Goal: Task Accomplishment & Management: Manage account settings

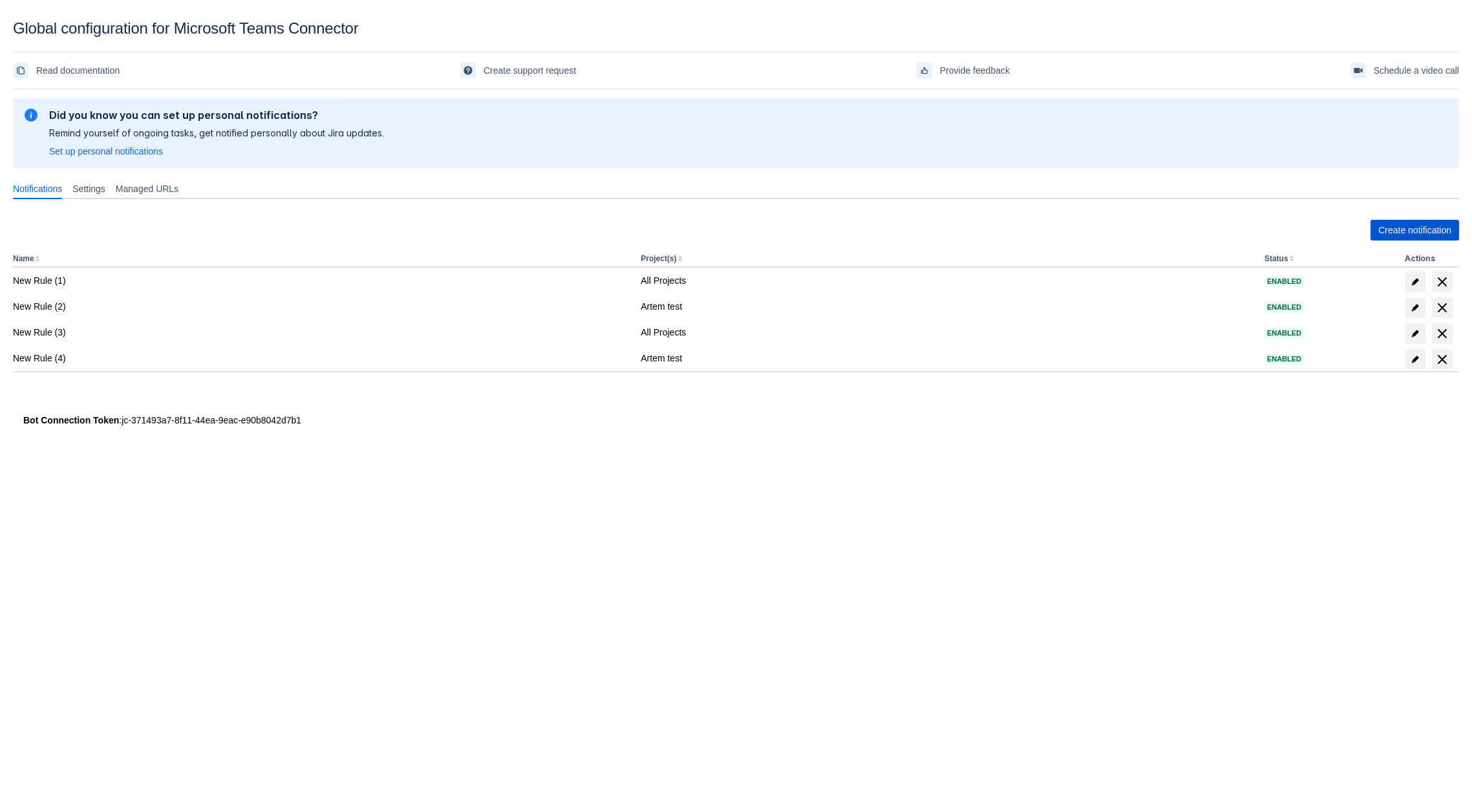
click at [1401, 229] on span "Create notification" at bounding box center [1415, 230] width 73 height 21
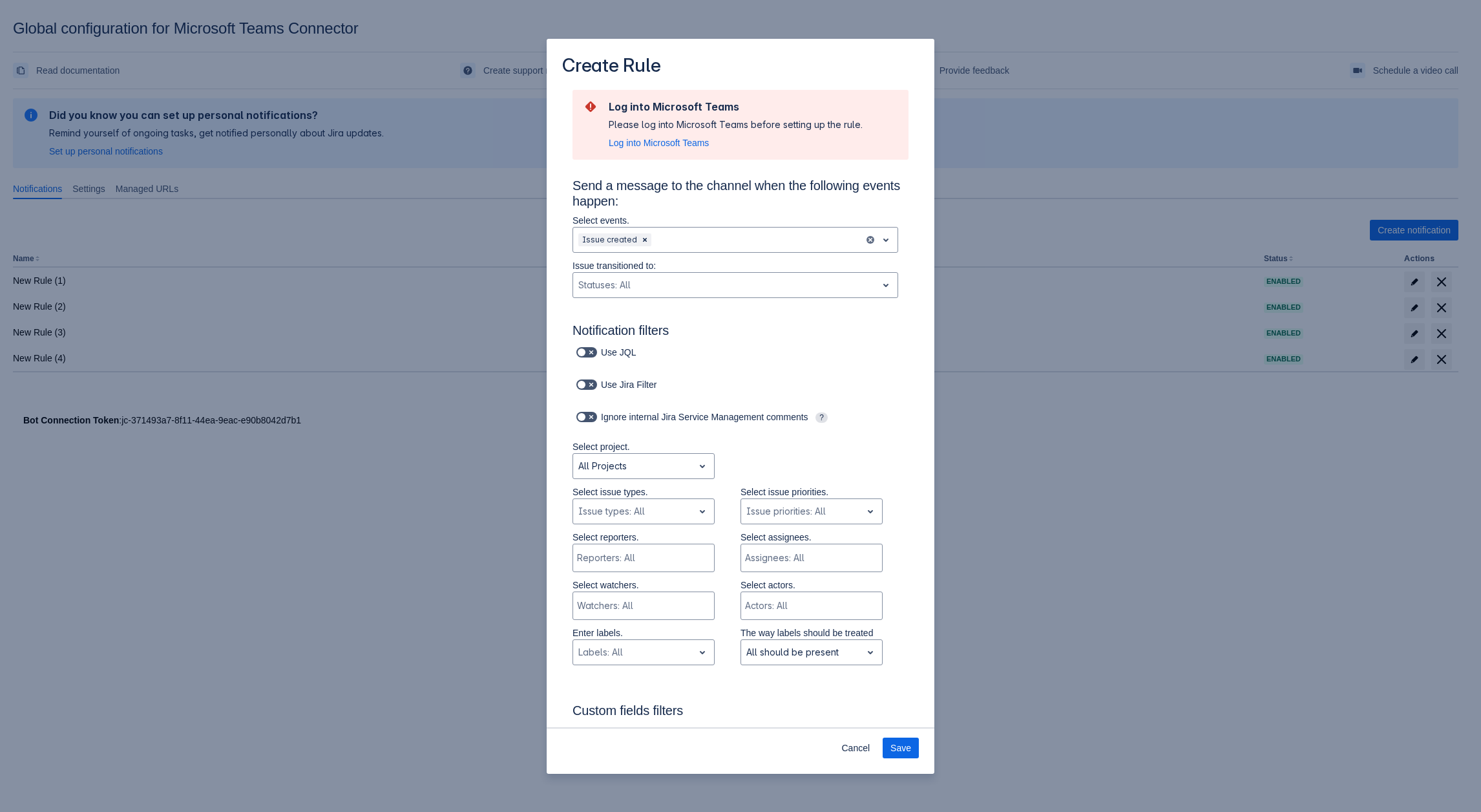
click at [364, 433] on div "Create Rule Log into Microsoft Teams Please log into Microsoft Teams before set…" at bounding box center [740, 406] width 1481 height 812
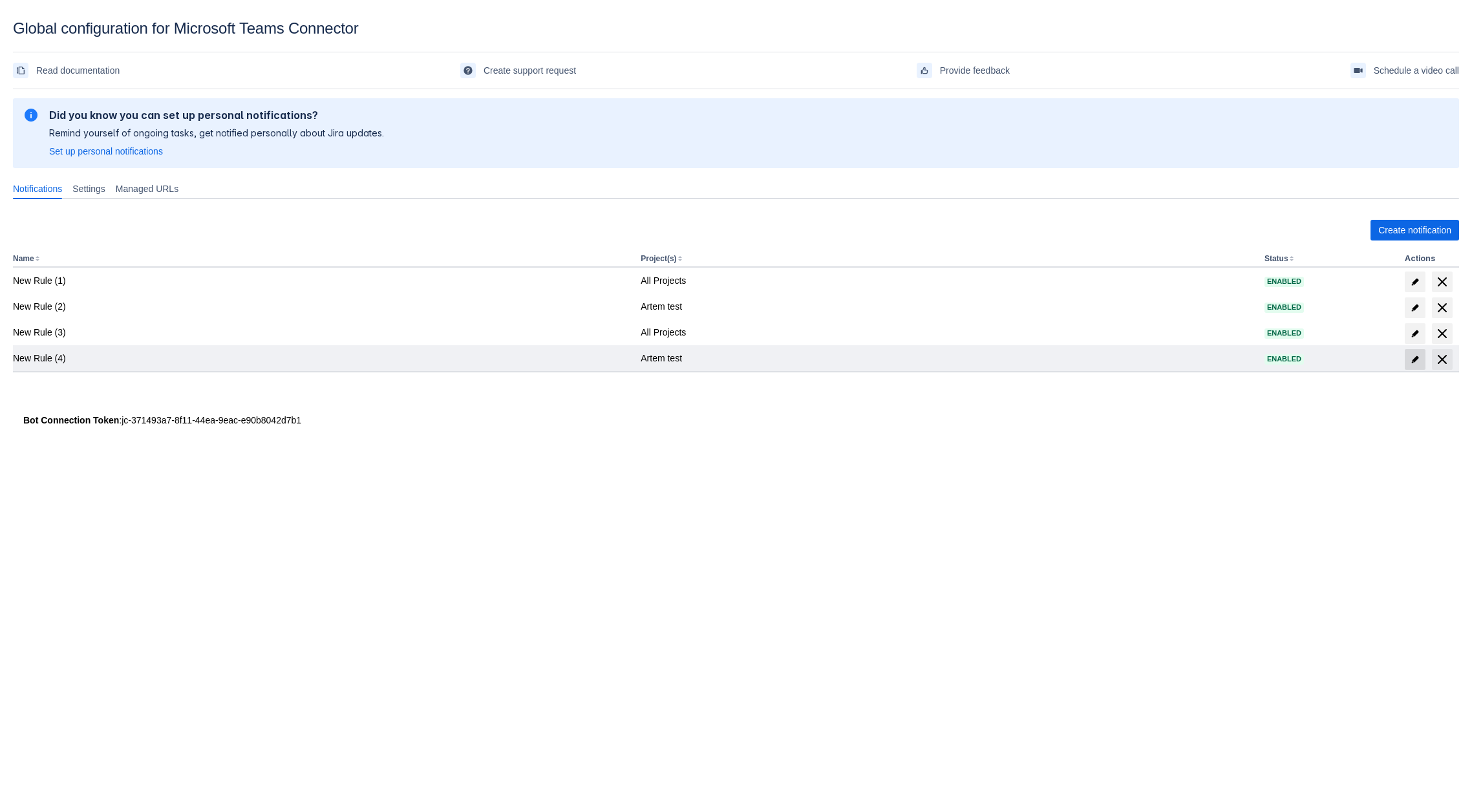
click at [1418, 360] on span "edit" at bounding box center [1415, 359] width 10 height 10
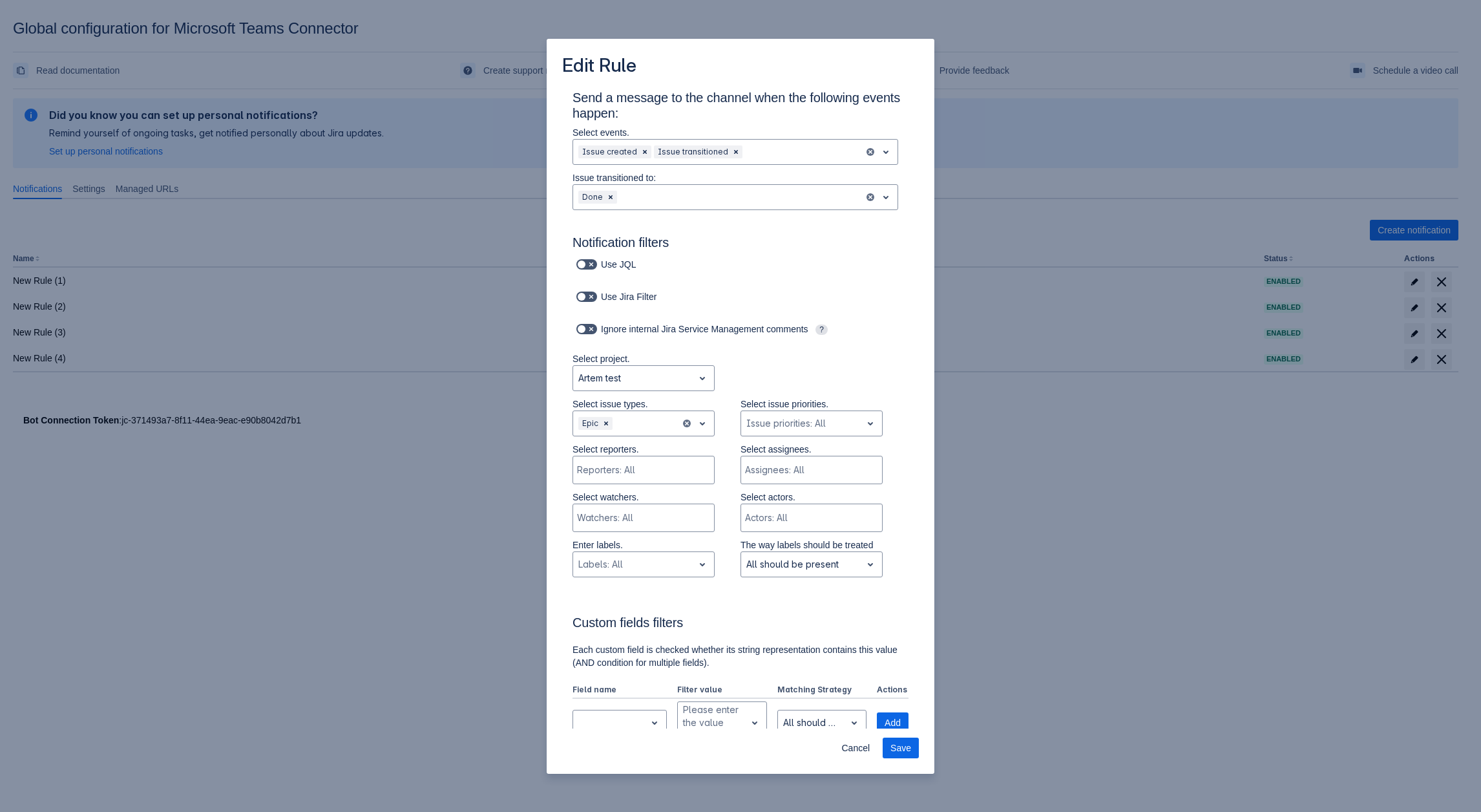
click at [657, 359] on p "Select project." at bounding box center [643, 358] width 142 height 13
click at [641, 369] on div "Artem test" at bounding box center [633, 378] width 120 height 21
click at [615, 419] on div "All Projects" at bounding box center [643, 411] width 142 height 21
click at [631, 200] on div at bounding box center [725, 197] width 293 height 15
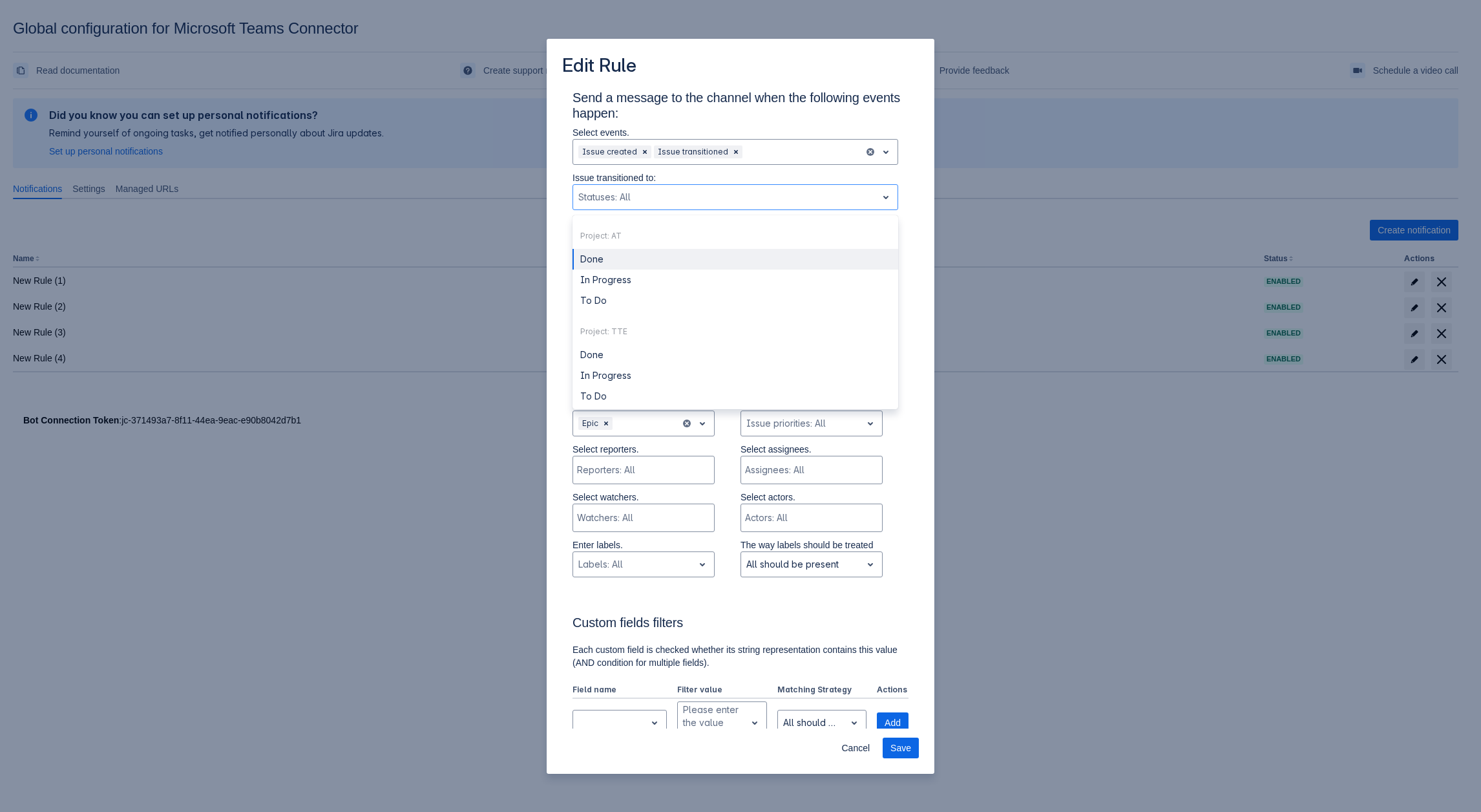
click at [550, 201] on div "Send a message to the channel when the following events happen: Select events. …" at bounding box center [740, 711] width 387 height 1245
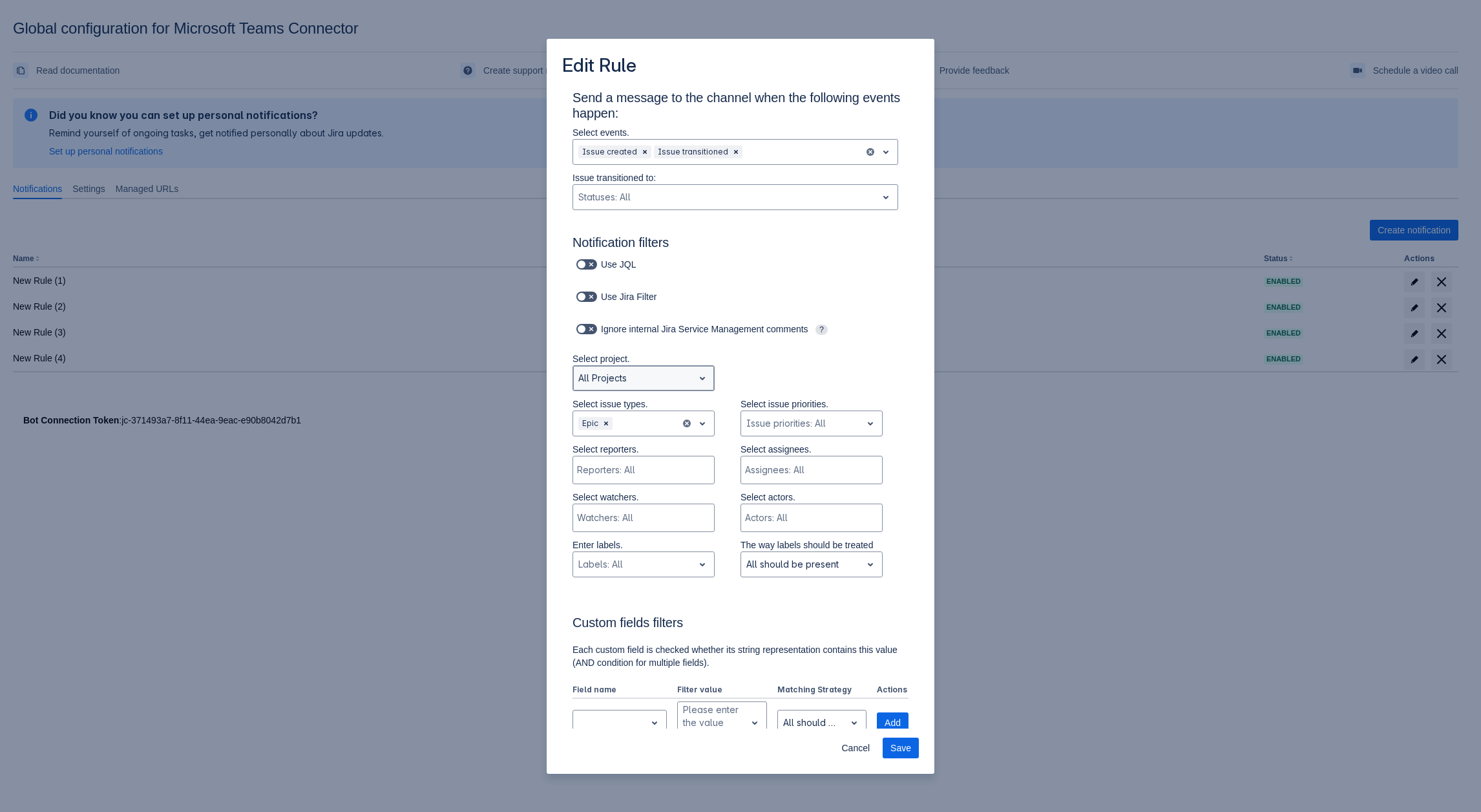
click at [613, 372] on div at bounding box center [633, 377] width 110 height 15
click at [617, 427] on div "Artem test" at bounding box center [643, 432] width 142 height 21
click at [637, 378] on div at bounding box center [633, 377] width 110 height 15
click at [624, 457] on div "Testing Thrust Engine" at bounding box center [643, 453] width 142 height 21
click at [653, 426] on div at bounding box center [633, 423] width 110 height 15
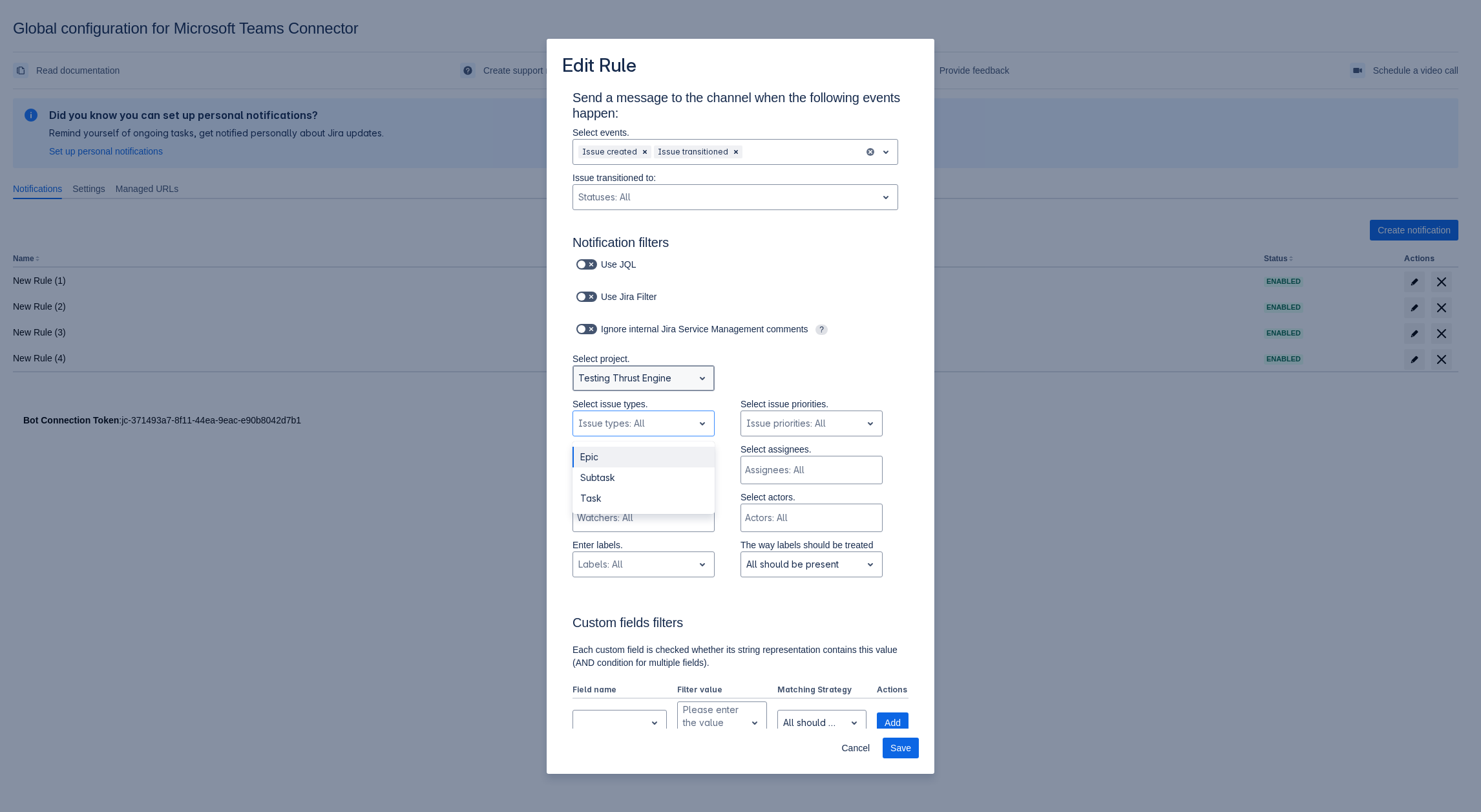
click at [641, 384] on div at bounding box center [633, 377] width 110 height 15
click at [630, 407] on div "All Projects" at bounding box center [643, 411] width 142 height 21
click at [643, 416] on div at bounding box center [633, 423] width 110 height 15
click at [596, 505] on div "Subtask" at bounding box center [643, 498] width 142 height 21
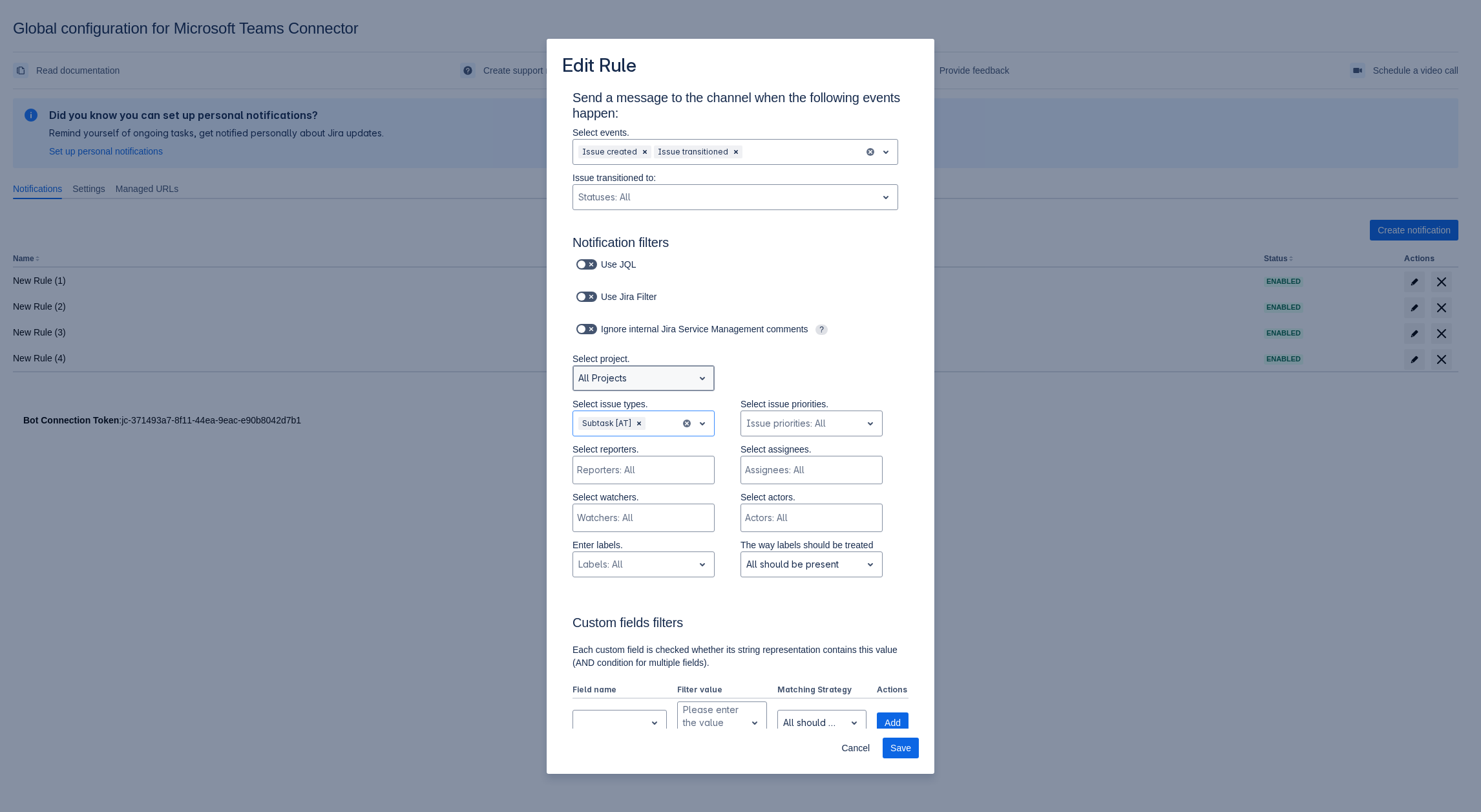
click at [626, 381] on div at bounding box center [633, 377] width 110 height 15
click at [613, 438] on div "Artem test" at bounding box center [643, 432] width 142 height 21
click at [650, 425] on div at bounding box center [653, 423] width 45 height 15
click at [619, 476] on div "Task" at bounding box center [643, 478] width 142 height 21
click at [631, 375] on div at bounding box center [633, 377] width 110 height 15
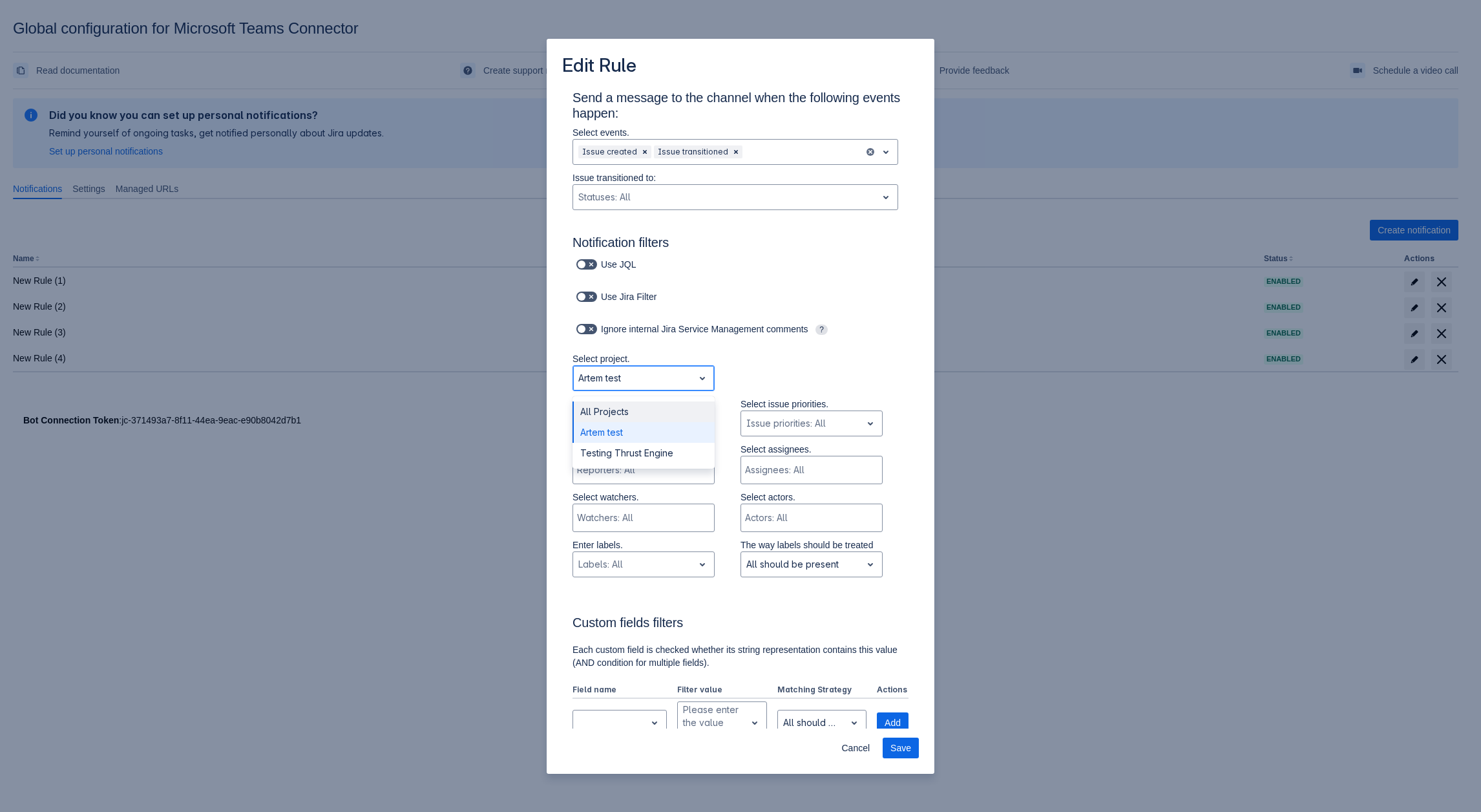
click at [633, 409] on div "All Projects" at bounding box center [643, 411] width 142 height 21
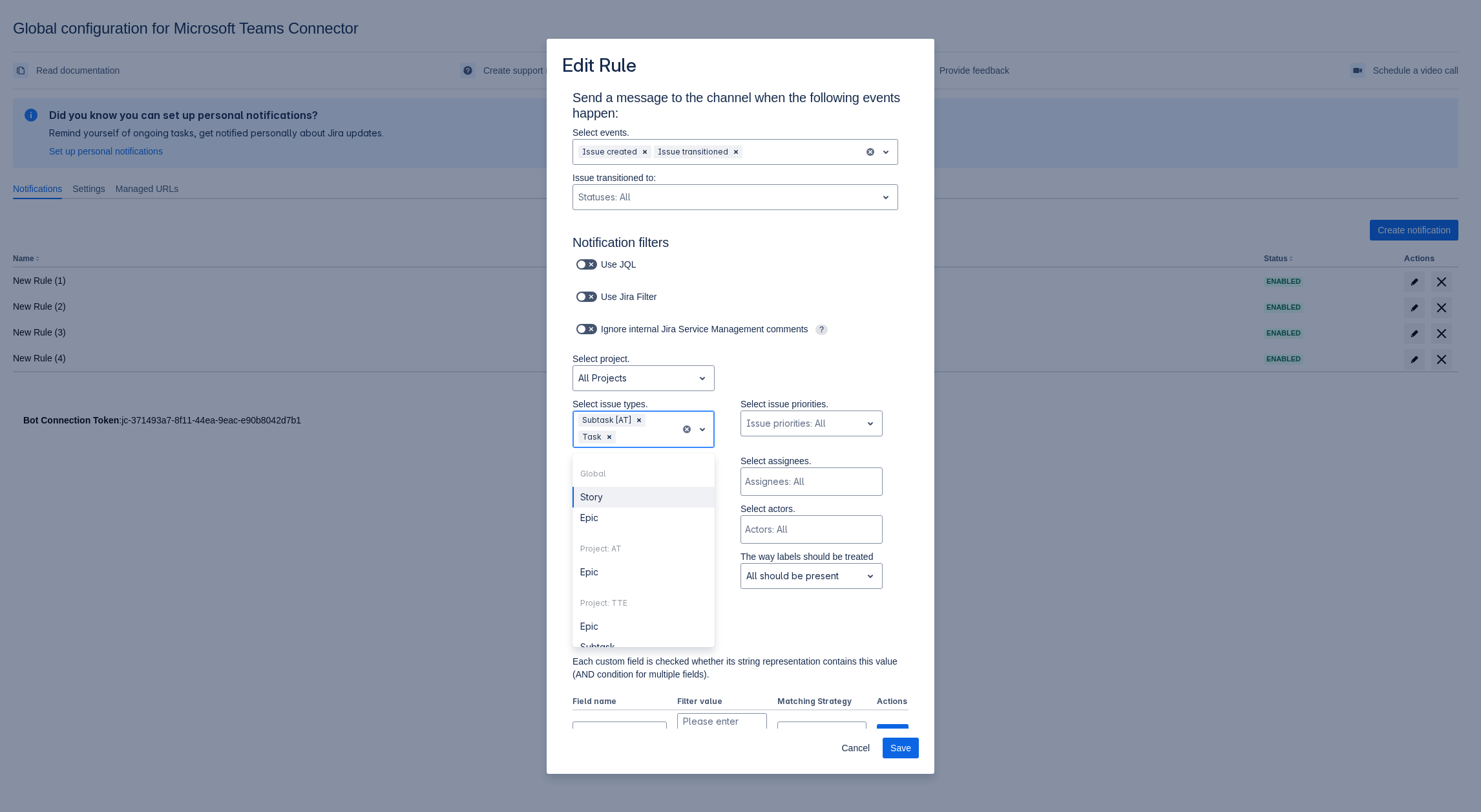
click at [638, 443] on div at bounding box center [647, 437] width 57 height 15
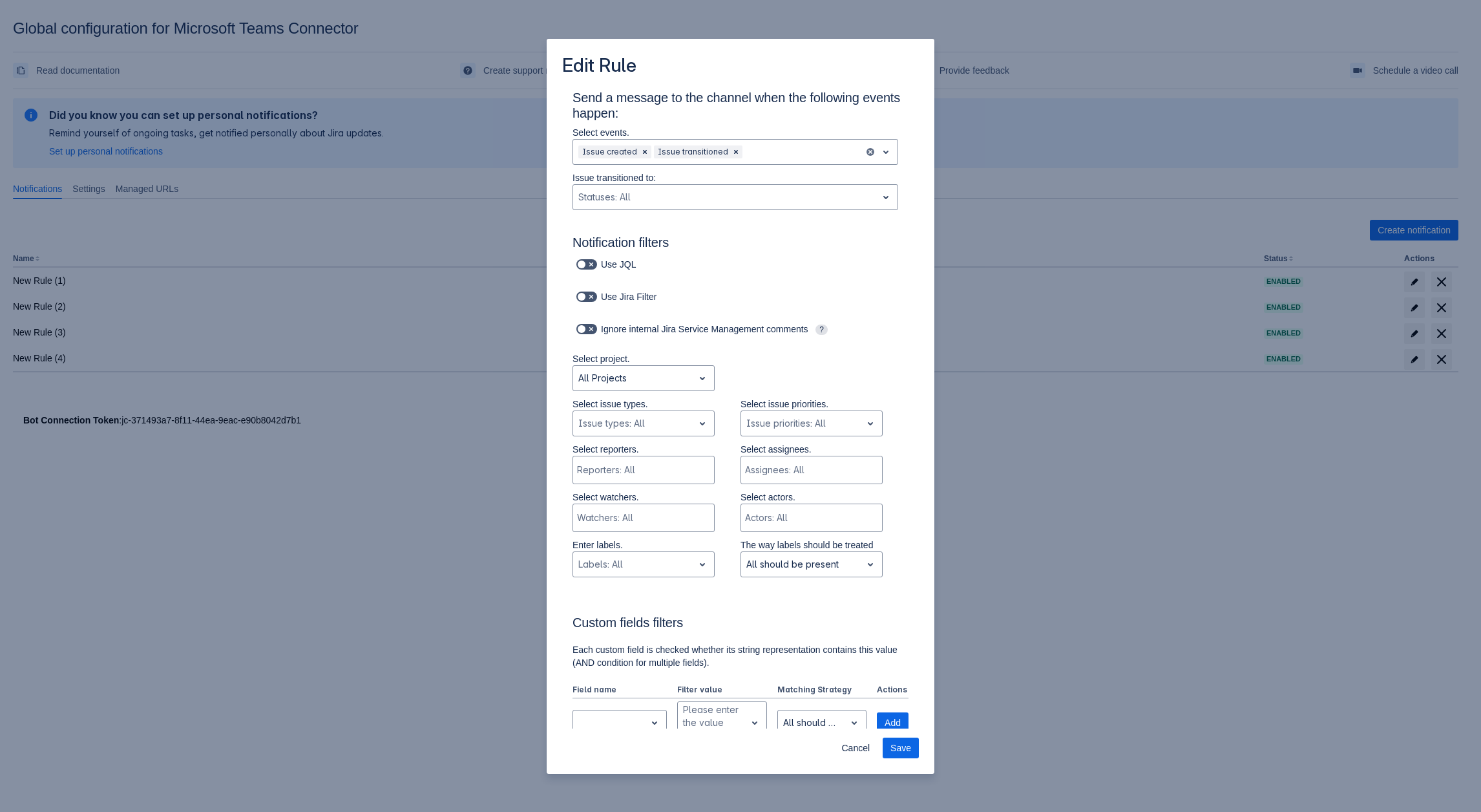
click at [861, 758] on div "Cancel Save" at bounding box center [740, 750] width 387 height 46
click at [853, 755] on span "Cancel" at bounding box center [855, 747] width 28 height 21
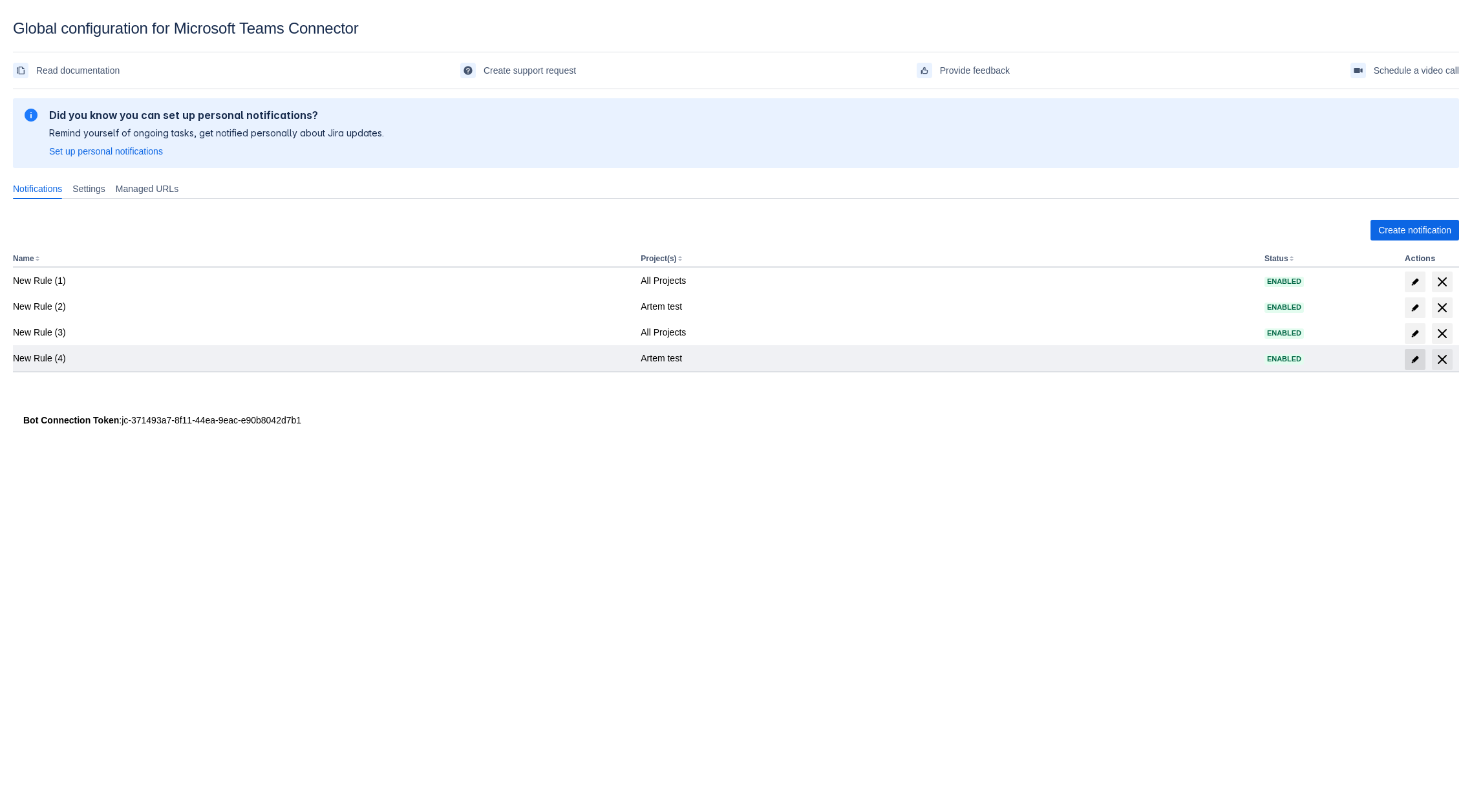
click at [1410, 357] on span "edit" at bounding box center [1415, 359] width 10 height 10
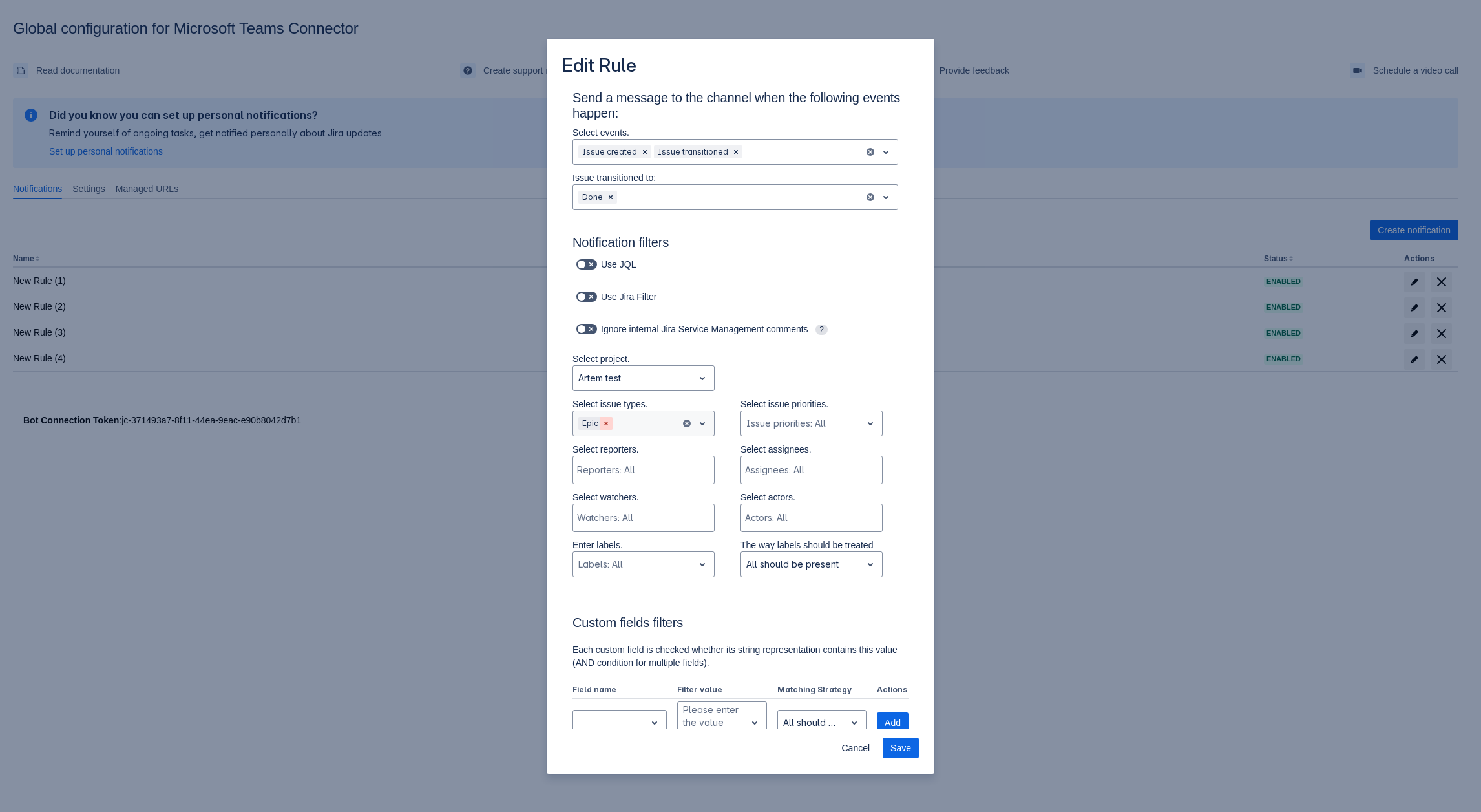
click at [608, 424] on span "Clear" at bounding box center [606, 423] width 10 height 10
click at [613, 197] on span "Clear" at bounding box center [610, 197] width 10 height 10
click at [643, 430] on div at bounding box center [633, 423] width 110 height 15
click at [710, 381] on div "Artem test" at bounding box center [643, 378] width 142 height 26
click at [602, 421] on div "All Projects" at bounding box center [643, 411] width 142 height 21
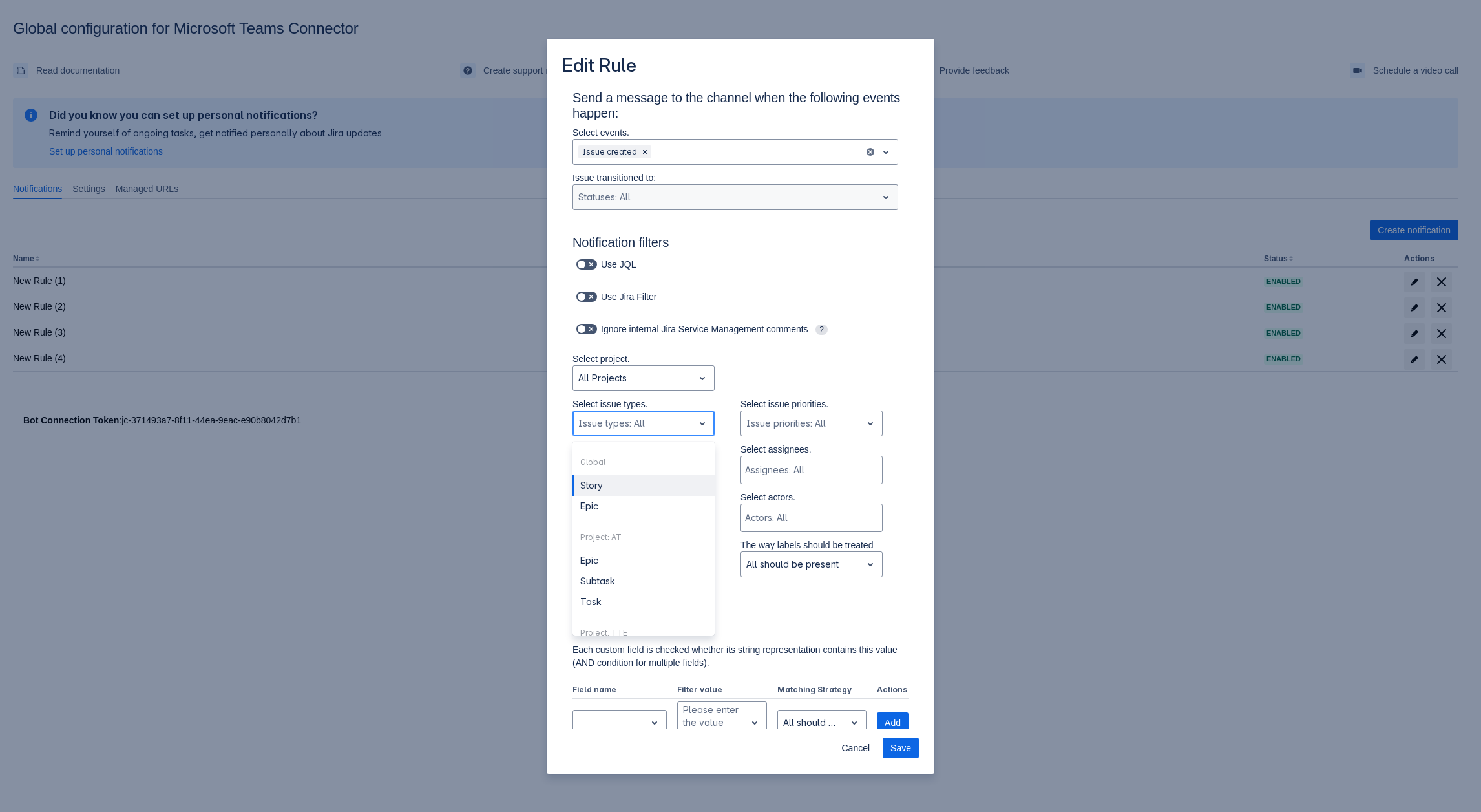
click at [635, 430] on div at bounding box center [633, 423] width 110 height 15
click at [653, 381] on div at bounding box center [633, 377] width 110 height 15
click at [637, 445] on div "Testing Thrust Engine" at bounding box center [643, 453] width 142 height 21
click at [613, 427] on div at bounding box center [633, 423] width 110 height 15
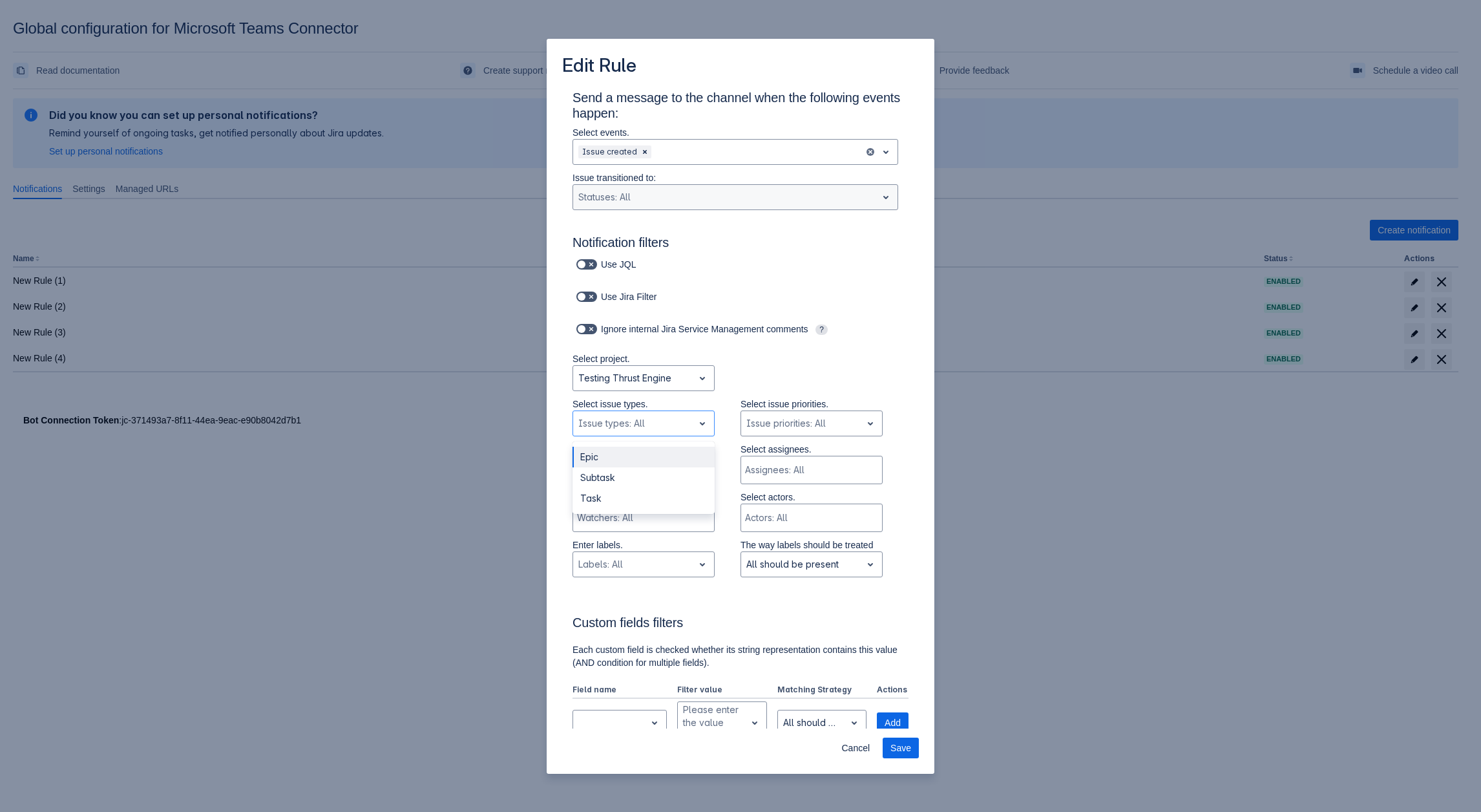
click at [806, 374] on div "Select project. Testing Thrust Engine" at bounding box center [727, 375] width 362 height 46
click at [659, 419] on div at bounding box center [633, 423] width 110 height 15
click at [613, 469] on div "Subtask" at bounding box center [643, 478] width 142 height 21
click at [637, 418] on div at bounding box center [653, 423] width 45 height 15
click at [599, 461] on div "Epic" at bounding box center [643, 457] width 142 height 21
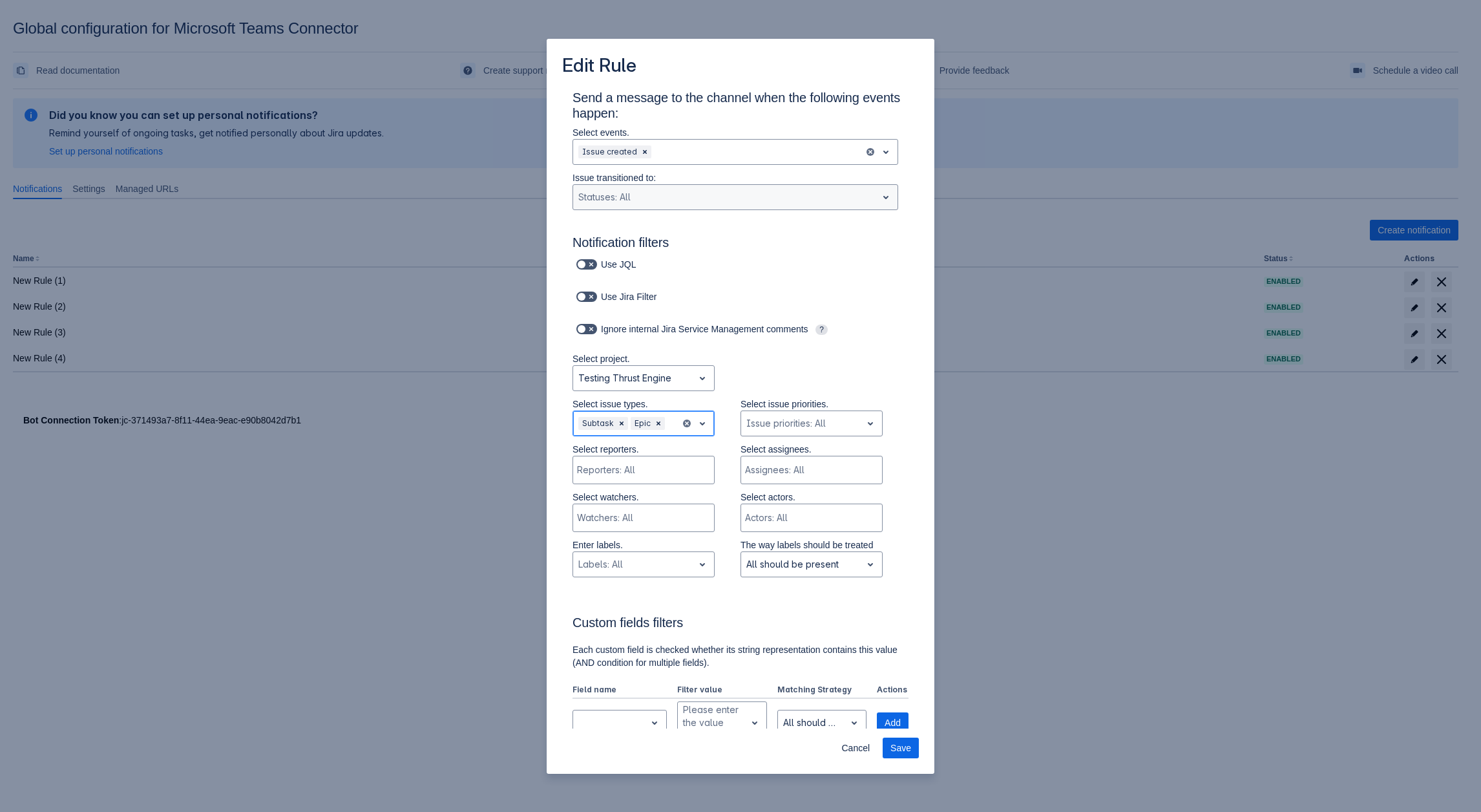
click at [672, 422] on div "Subtask Epic" at bounding box center [627, 423] width 108 height 21
click at [633, 458] on div "Task" at bounding box center [643, 457] width 142 height 21
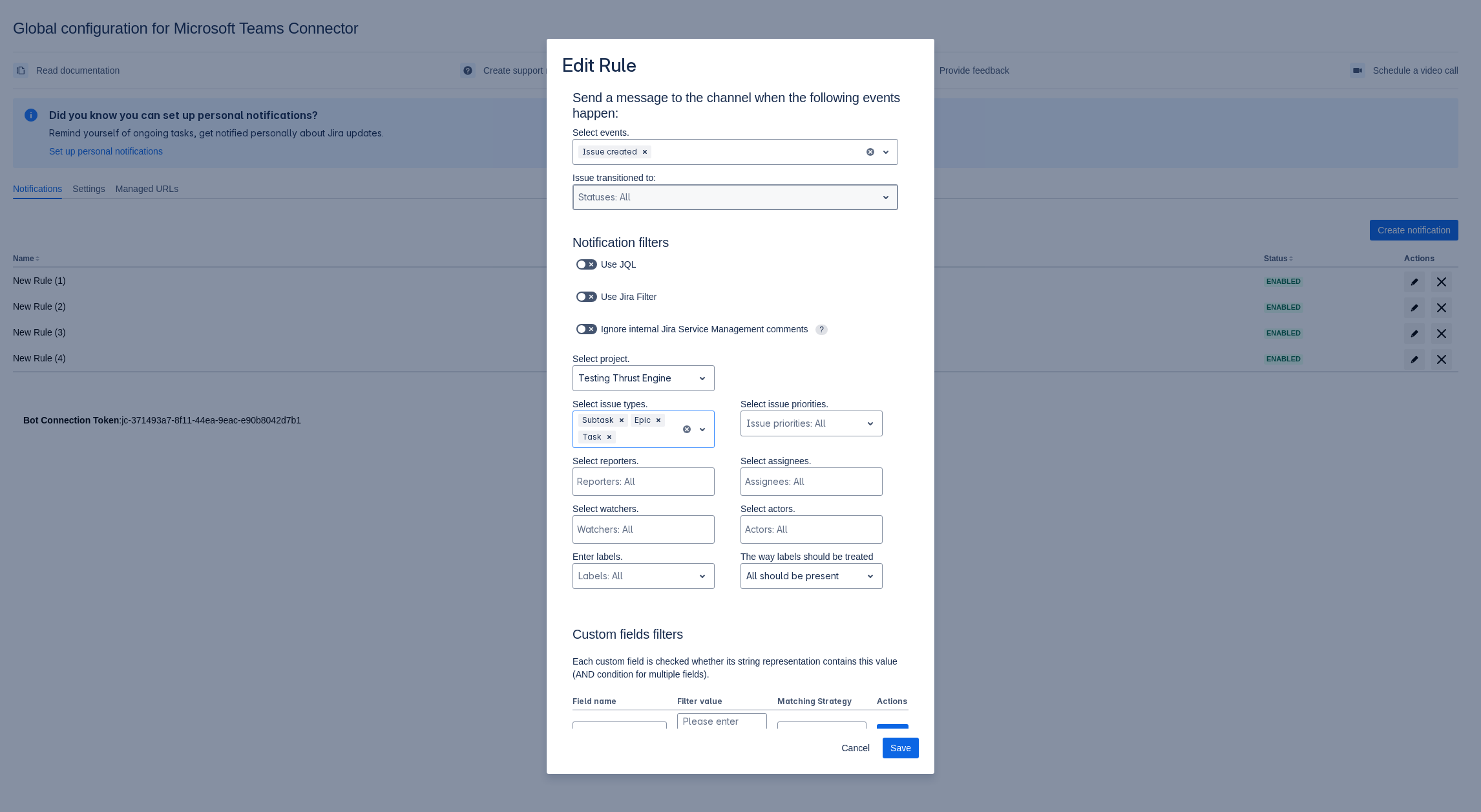
click at [674, 197] on div at bounding box center [725, 197] width 293 height 15
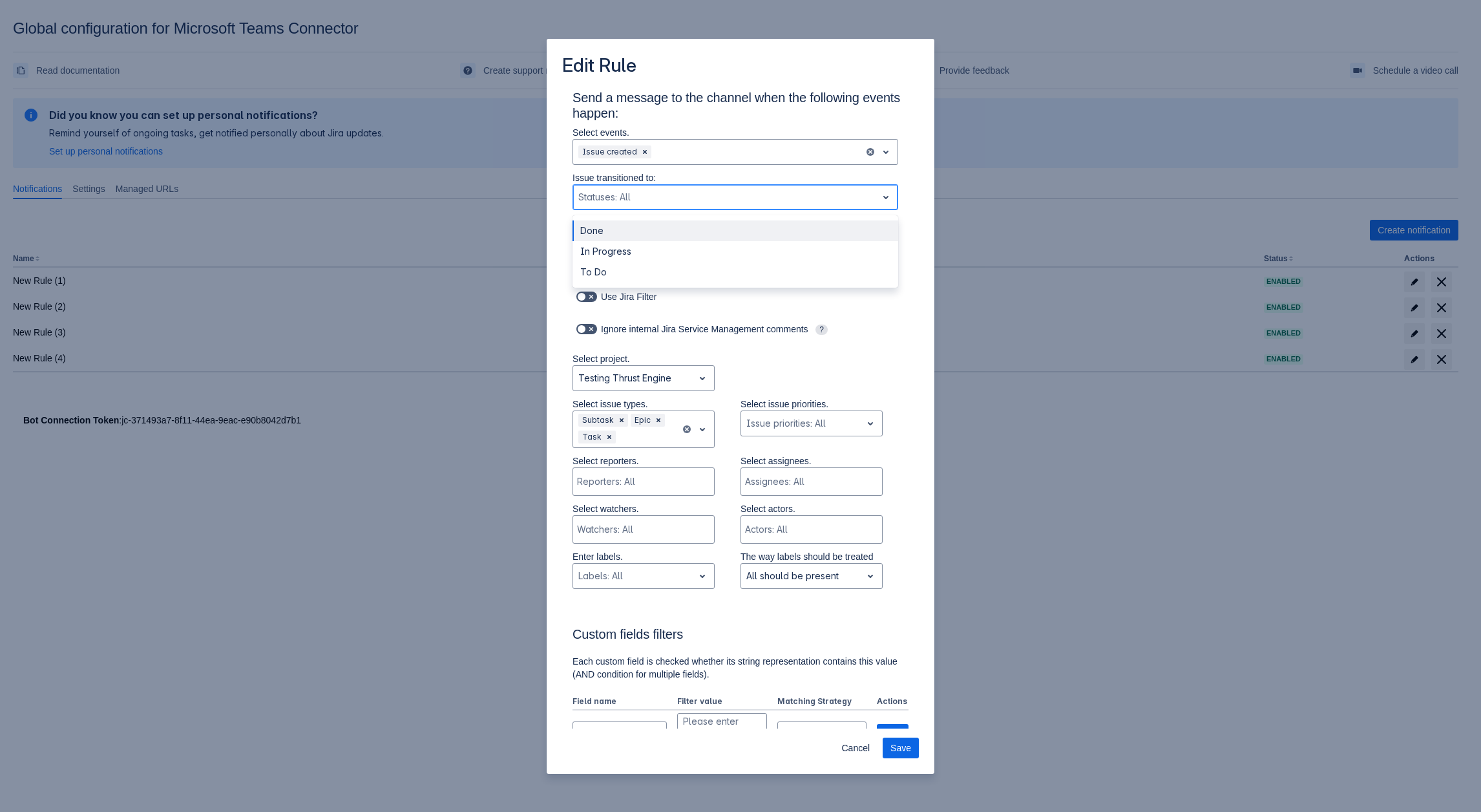
click at [598, 230] on div "Done" at bounding box center [735, 231] width 325 height 21
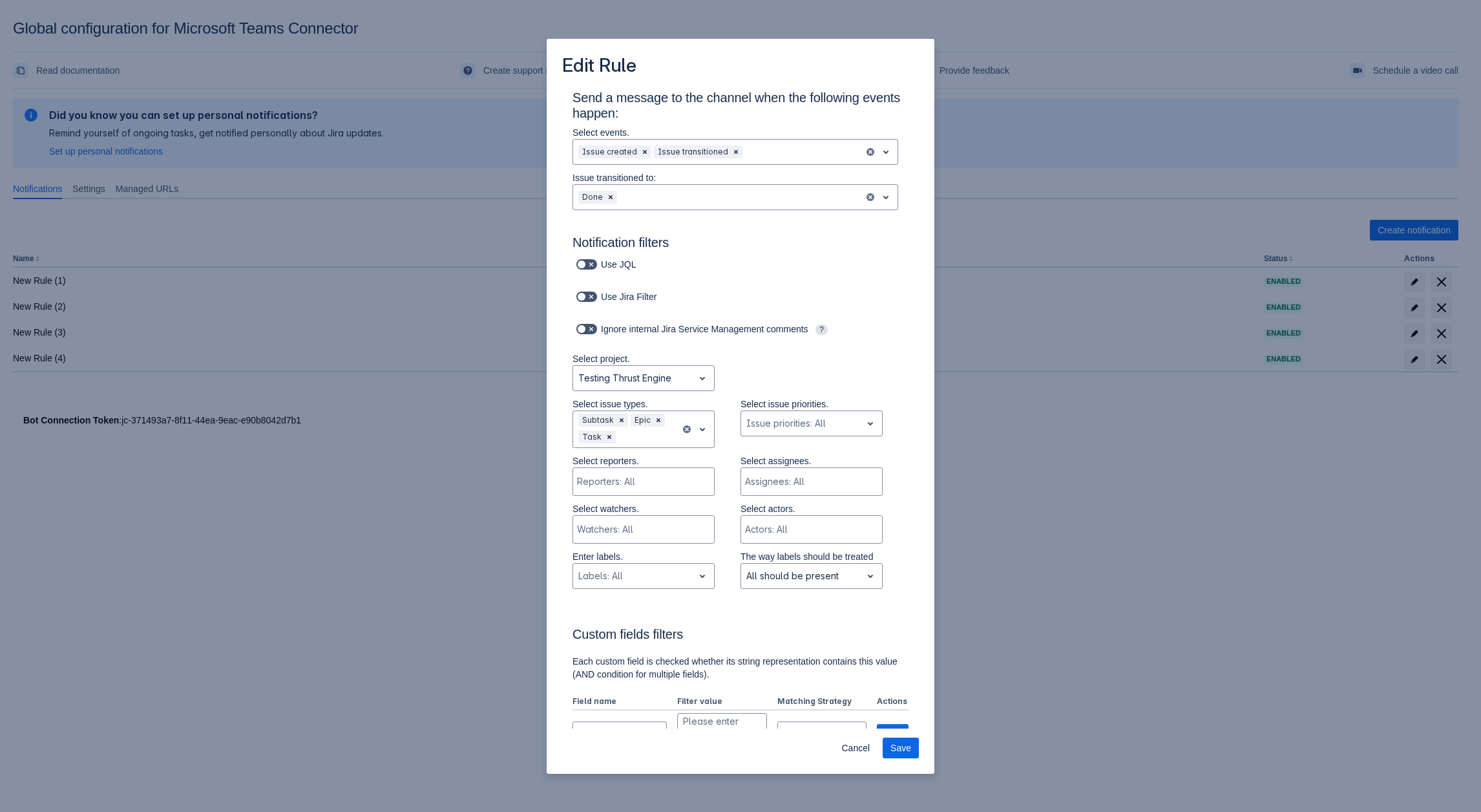
click at [608, 245] on h3 "Notification filters" at bounding box center [740, 244] width 336 height 21
click at [632, 203] on div at bounding box center [739, 197] width 239 height 15
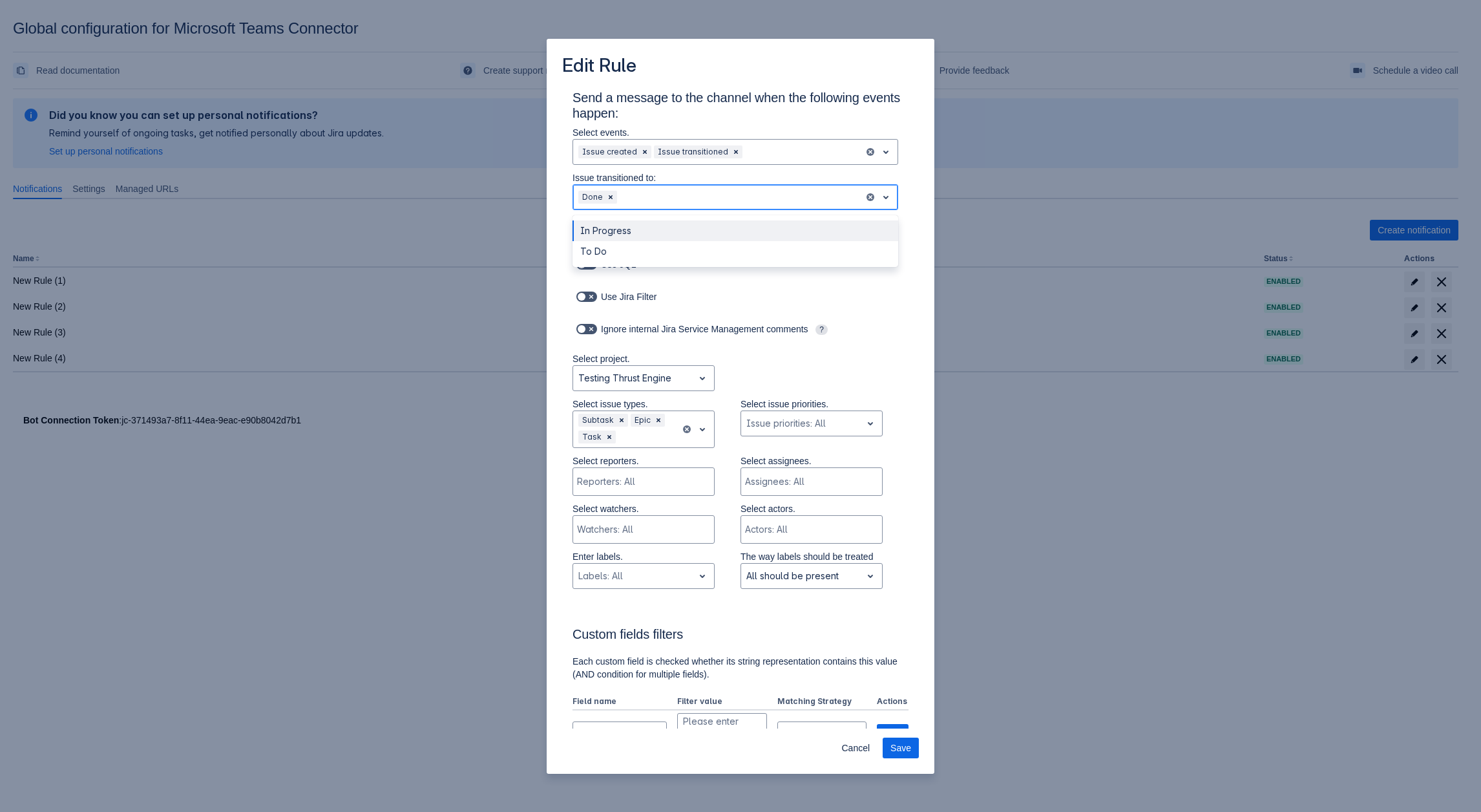
click at [613, 235] on div "In Progress" at bounding box center [735, 231] width 325 height 21
click at [697, 199] on div at bounding box center [772, 197] width 173 height 15
click at [613, 232] on div "To Do" at bounding box center [735, 231] width 325 height 21
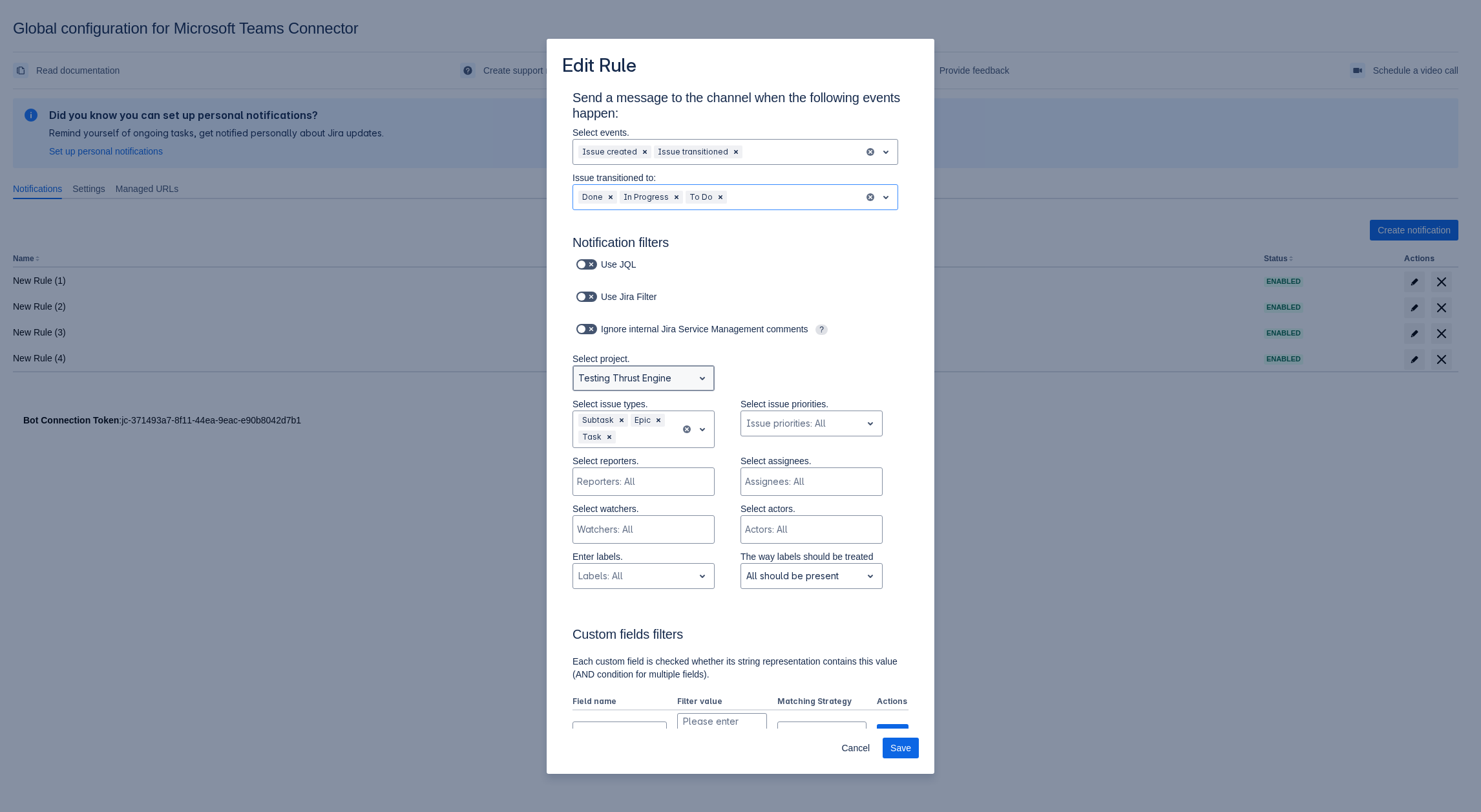
click at [641, 381] on div at bounding box center [633, 377] width 110 height 15
click at [608, 410] on div "All Projects" at bounding box center [643, 411] width 142 height 21
click at [639, 443] on div at bounding box center [647, 437] width 57 height 15
click at [602, 570] on div "Epic" at bounding box center [643, 571] width 142 height 21
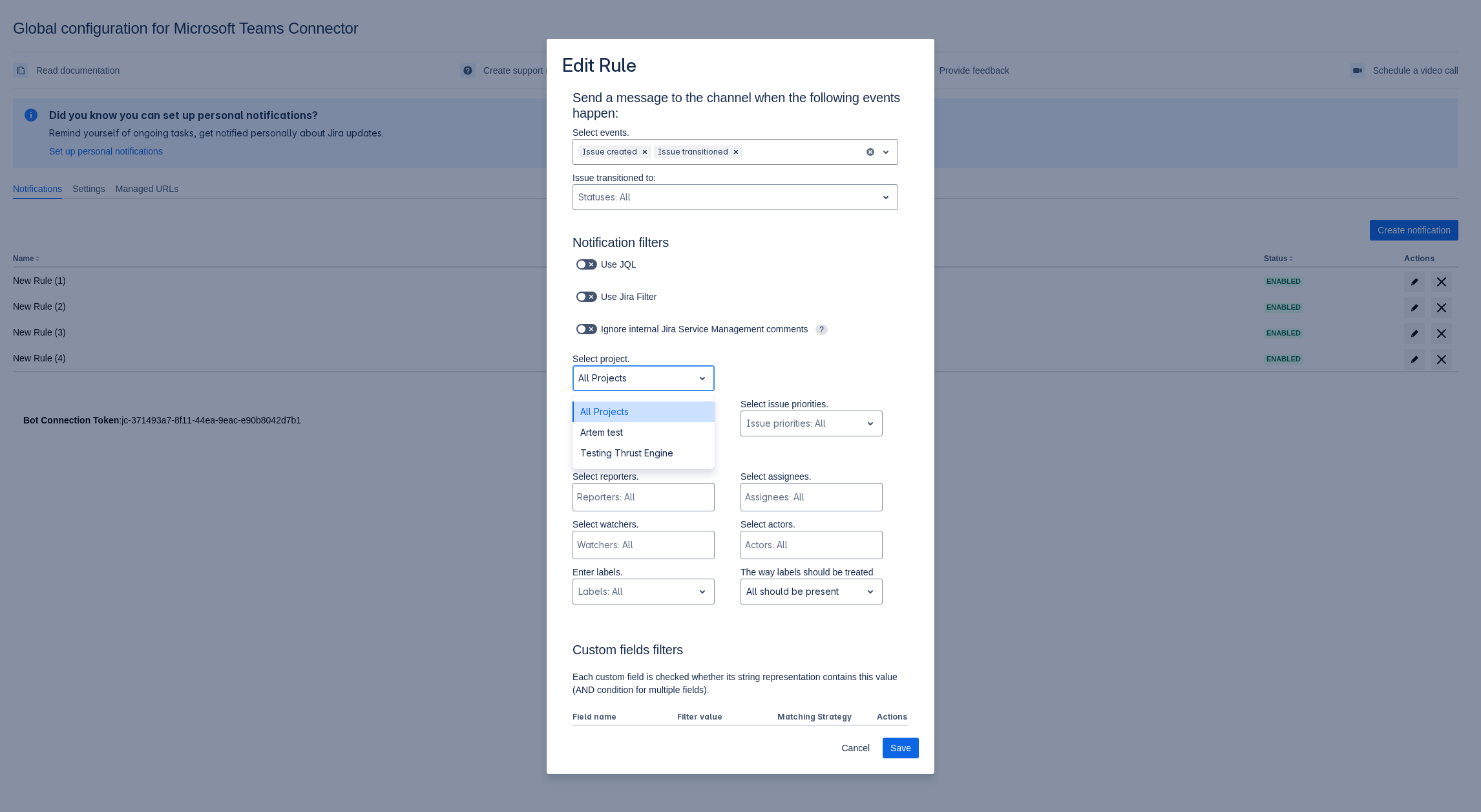
click at [649, 378] on div at bounding box center [633, 377] width 110 height 15
click at [623, 434] on div "Artem test" at bounding box center [643, 432] width 142 height 21
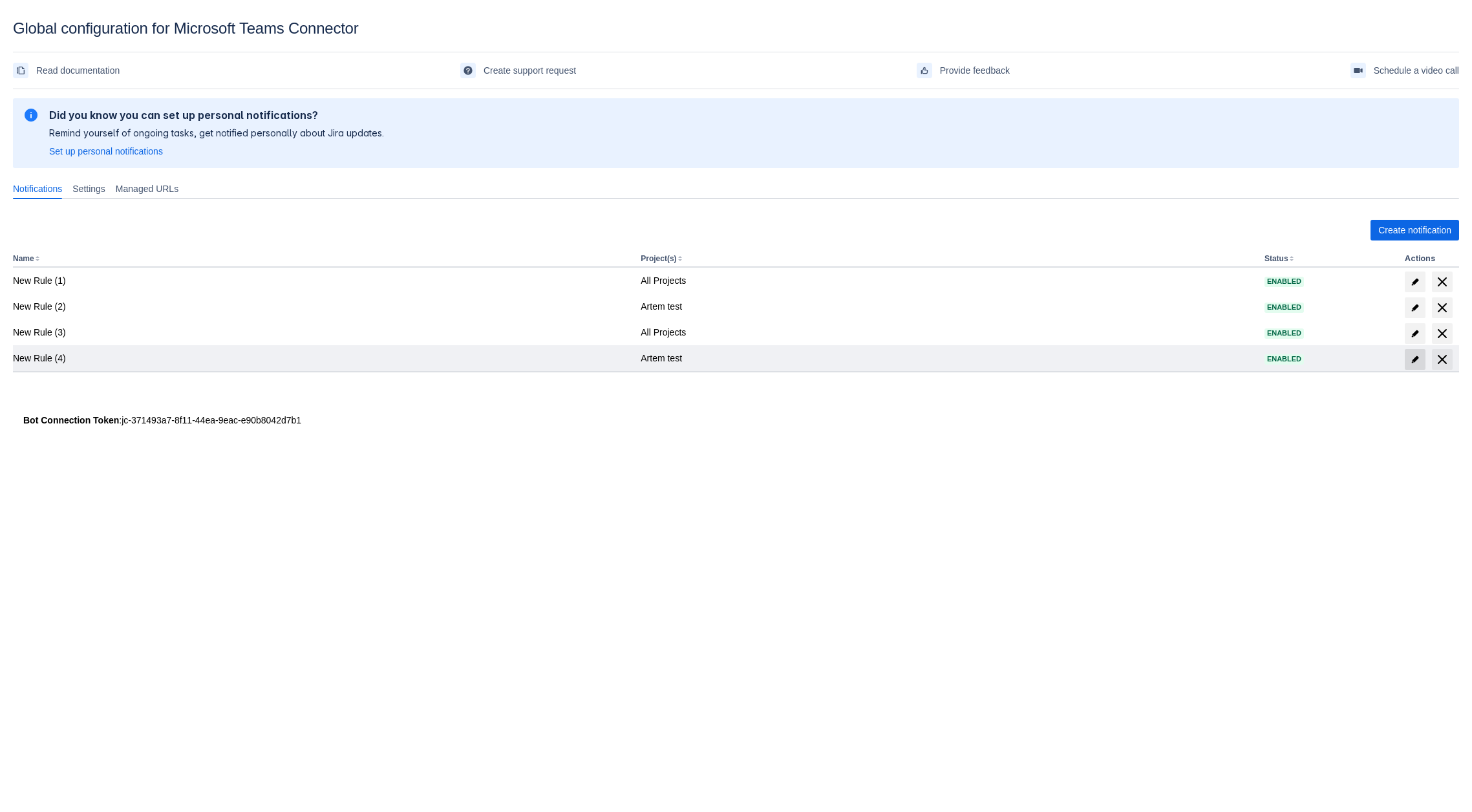
click at [1409, 365] on span at bounding box center [1415, 359] width 21 height 21
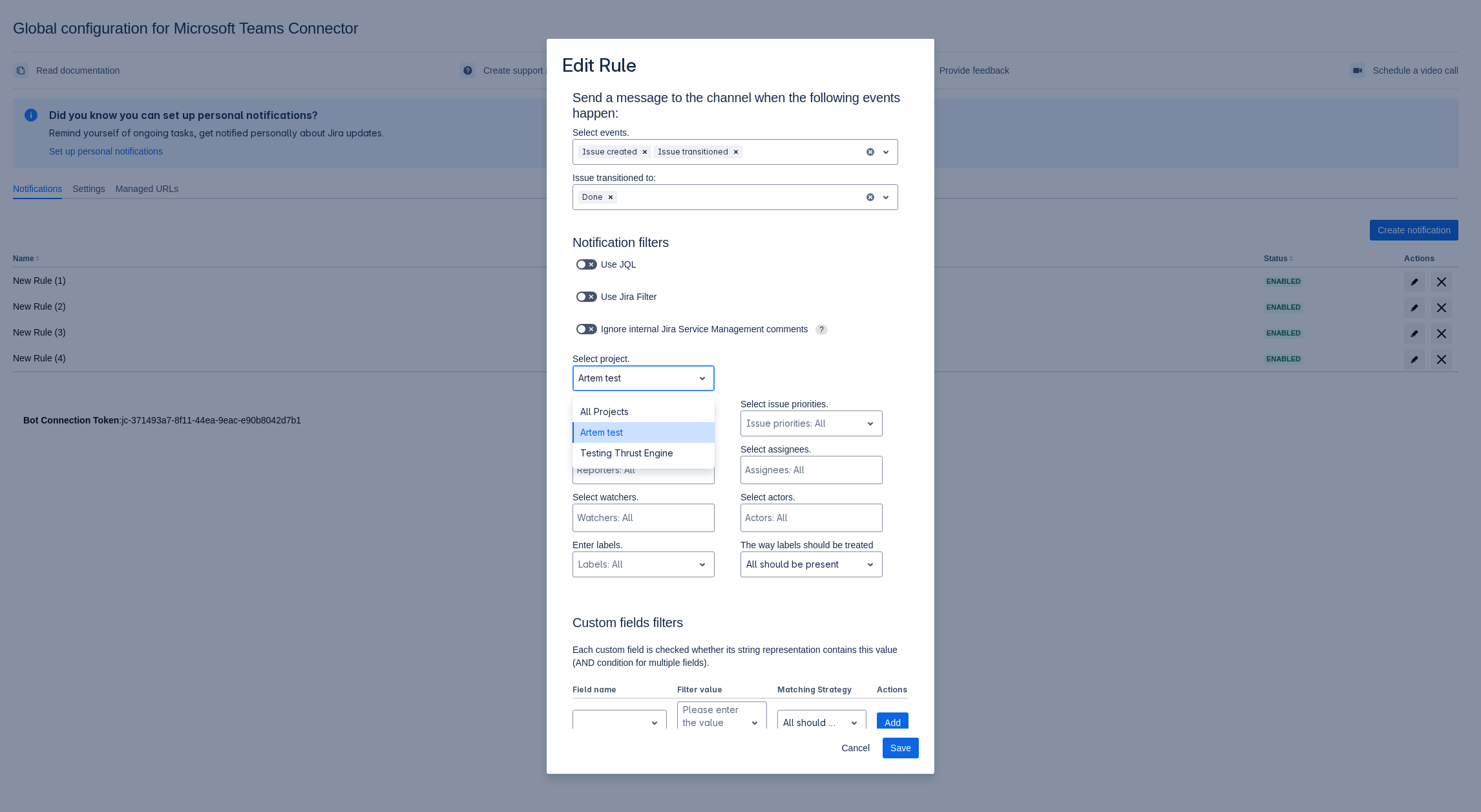
click at [641, 371] on div at bounding box center [633, 377] width 110 height 15
click at [635, 419] on div "All Projects" at bounding box center [643, 411] width 142 height 21
click at [636, 417] on div at bounding box center [645, 423] width 60 height 15
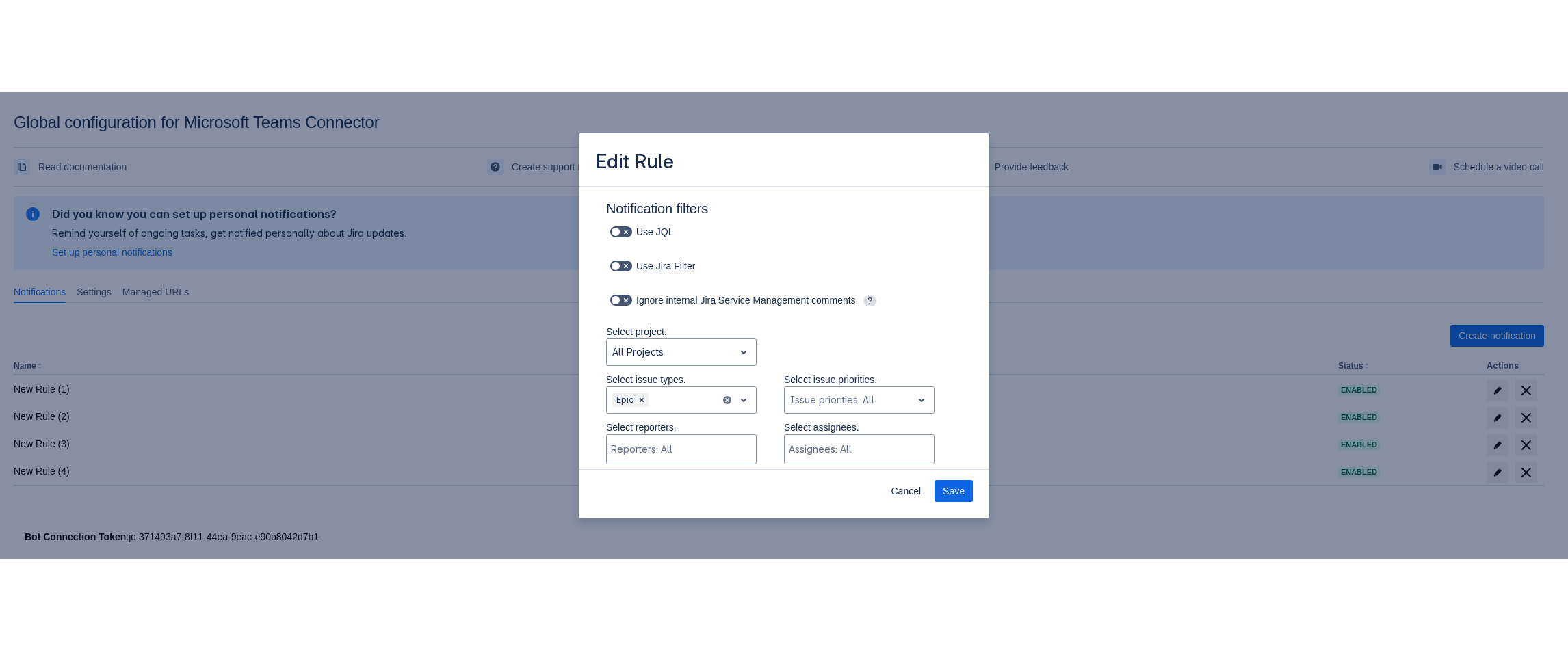
scroll to position [206, 0]
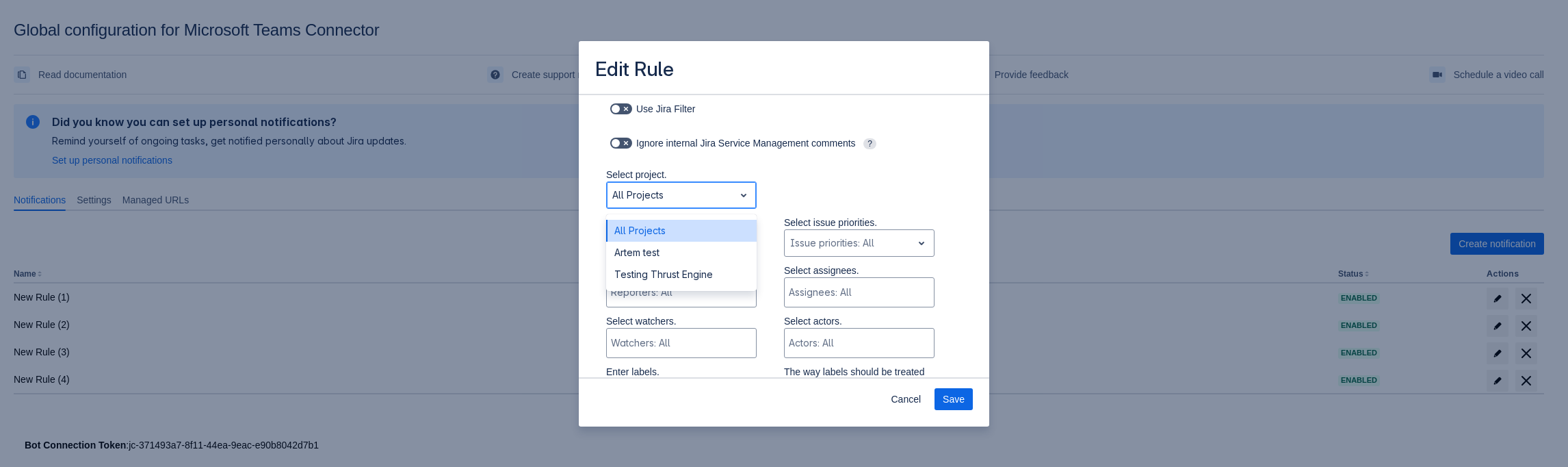
click at [656, 194] on div at bounding box center [671, 195] width 117 height 16
click at [650, 251] on div "Artem test" at bounding box center [681, 252] width 151 height 22
click at [657, 197] on div at bounding box center [671, 195] width 117 height 16
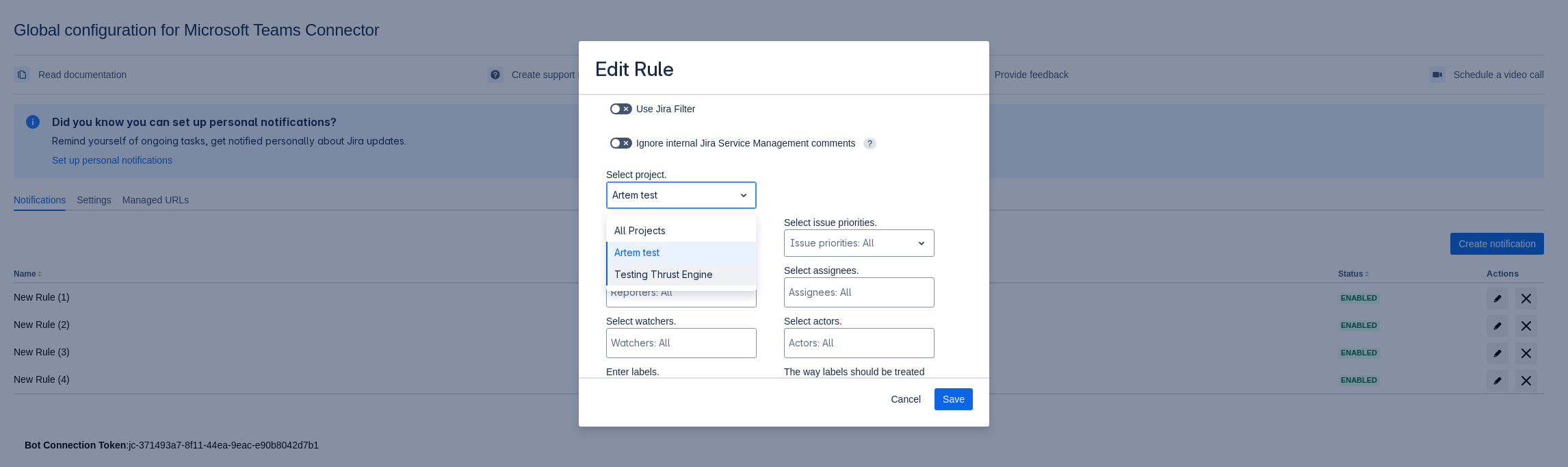
click at [651, 268] on div "Testing Thrust Engine" at bounding box center [681, 274] width 151 height 22
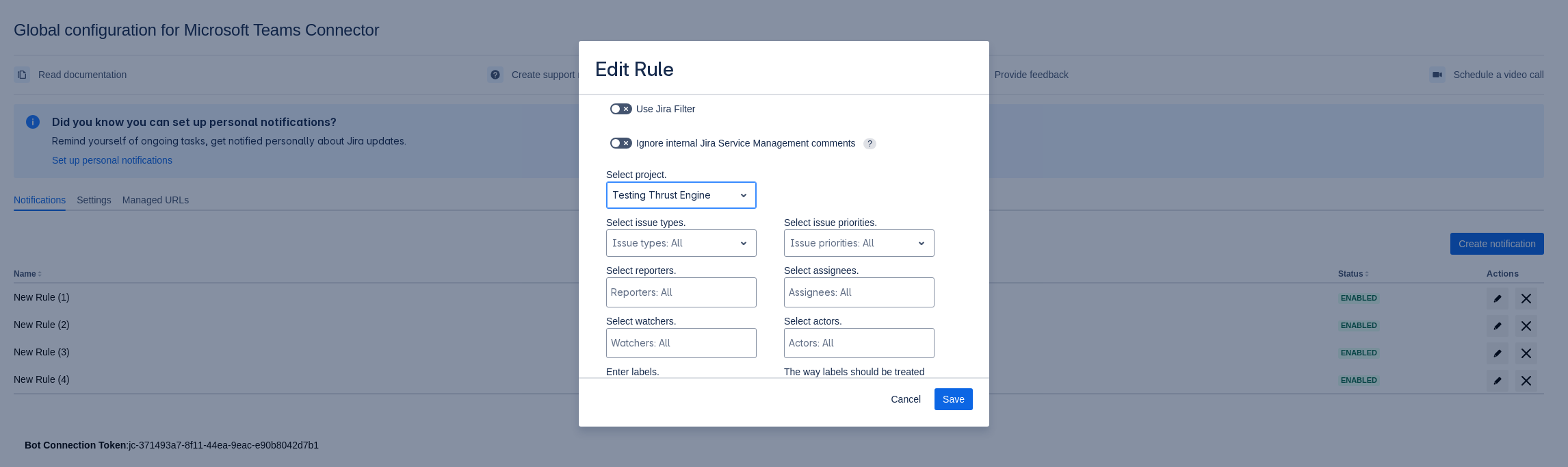
click at [690, 198] on div at bounding box center [671, 195] width 117 height 16
click at [662, 243] on div "Artem test" at bounding box center [681, 252] width 151 height 22
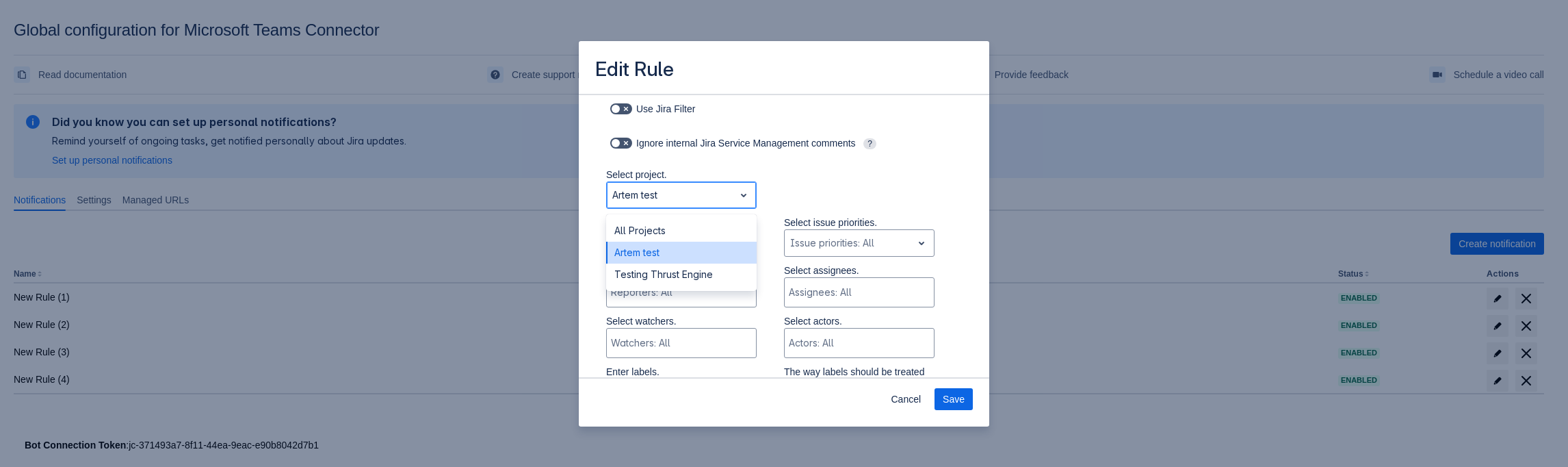
click at [652, 191] on div at bounding box center [671, 195] width 117 height 16
click at [653, 220] on div "All Projects" at bounding box center [681, 231] width 151 height 22
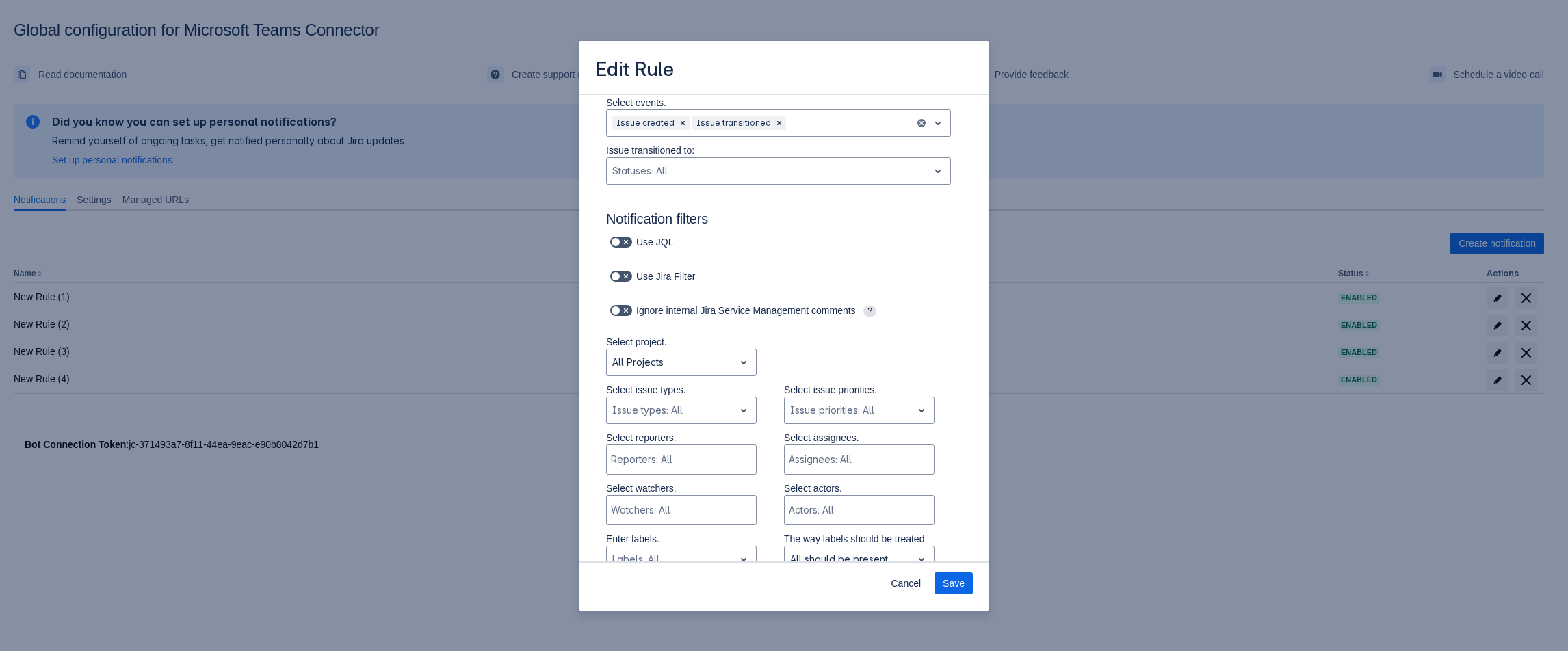
scroll to position [69, 0]
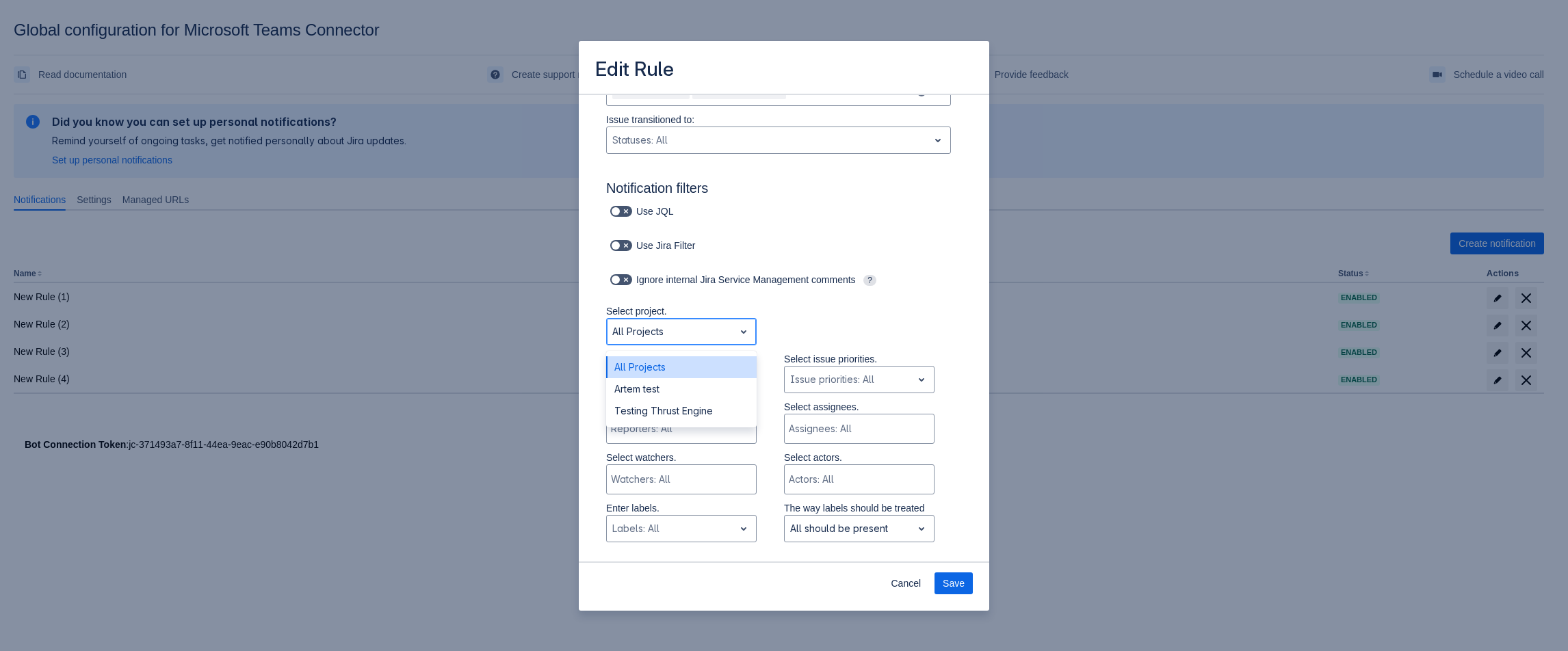
click at [660, 333] on div at bounding box center [671, 331] width 117 height 16
click at [657, 392] on div "Artem test" at bounding box center [681, 389] width 151 height 22
click at [667, 348] on div "Select project. Artem test" at bounding box center [681, 329] width 151 height 48
click at [662, 338] on div at bounding box center [671, 331] width 117 height 16
click at [655, 412] on div "Testing Thrust Engine" at bounding box center [681, 411] width 151 height 22
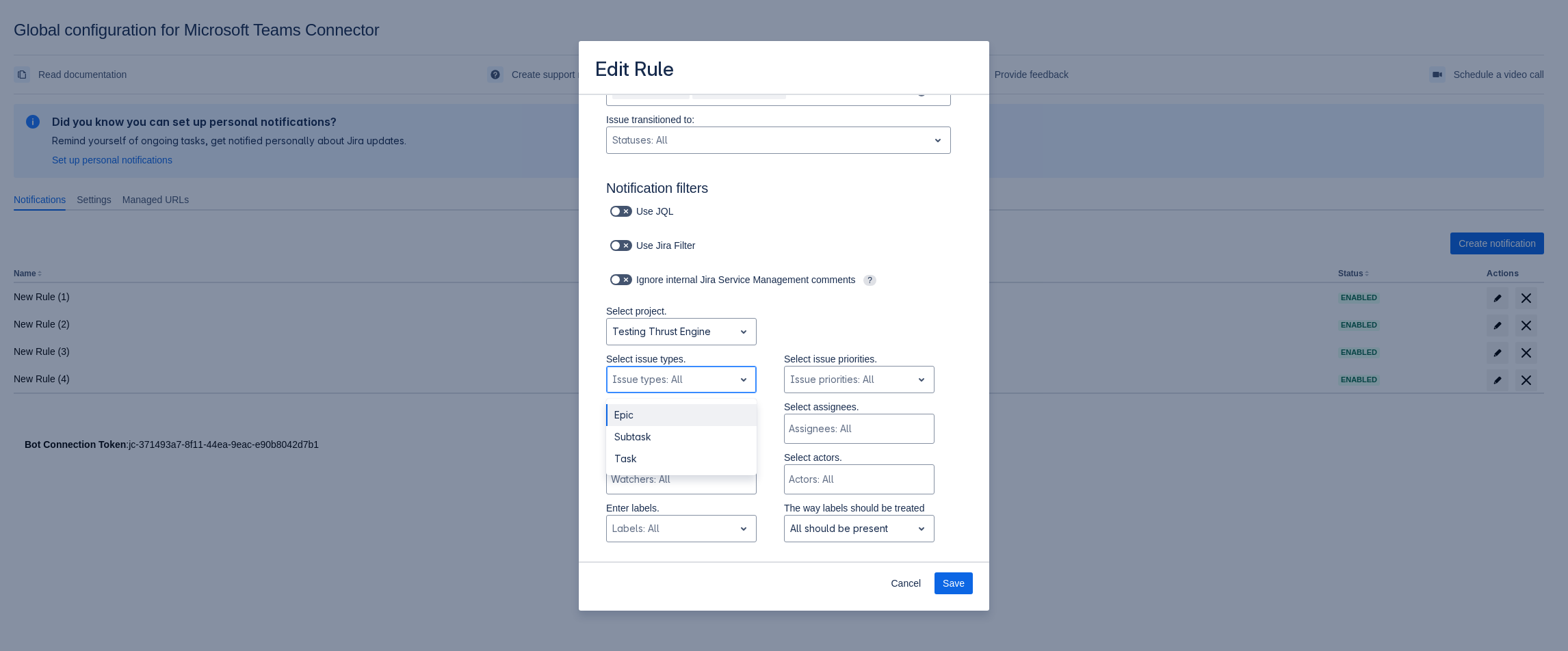
click at [672, 392] on div "Issue types: All" at bounding box center [681, 379] width 151 height 27
click at [650, 455] on div "Task" at bounding box center [681, 459] width 151 height 22
click at [701, 331] on div at bounding box center [671, 331] width 117 height 16
click at [665, 390] on div "Artem test" at bounding box center [681, 389] width 151 height 22
click at [657, 374] on div at bounding box center [671, 379] width 117 height 16
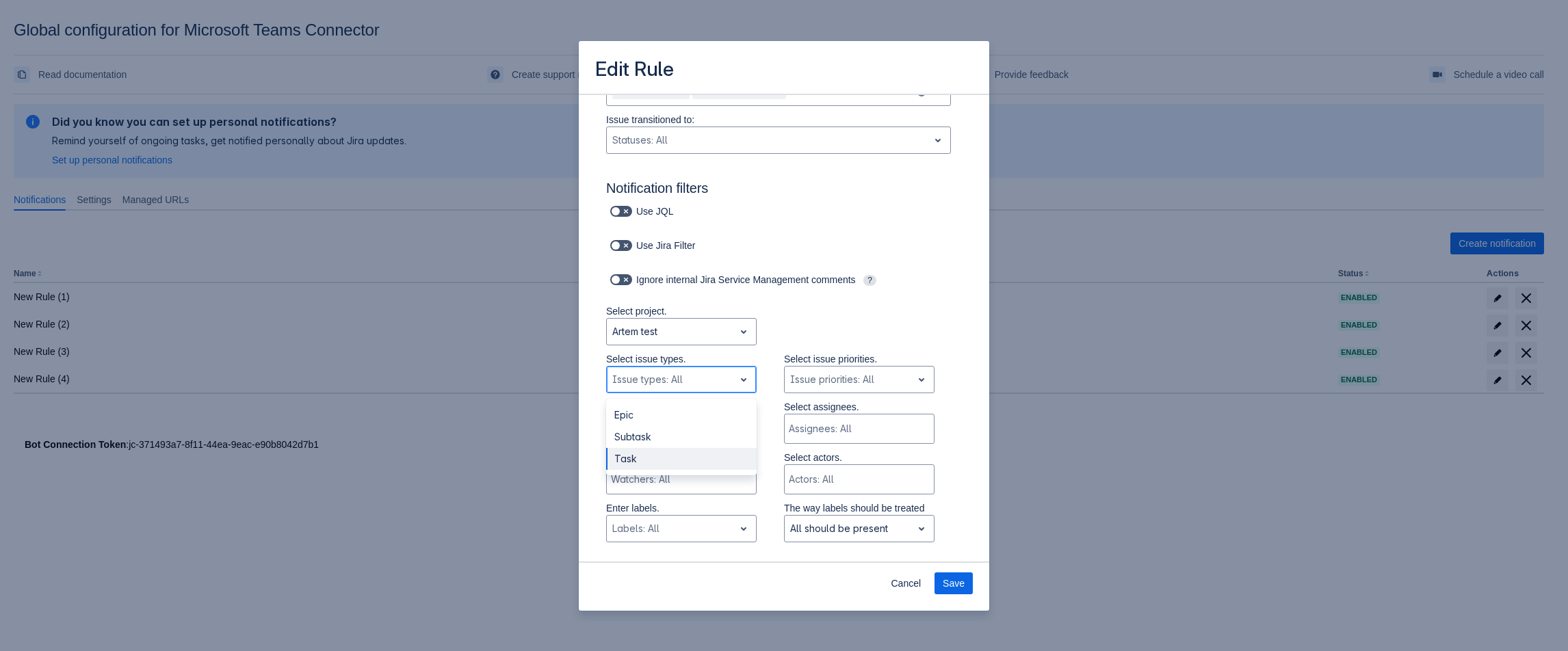
click at [648, 452] on div "Task" at bounding box center [681, 459] width 151 height 22
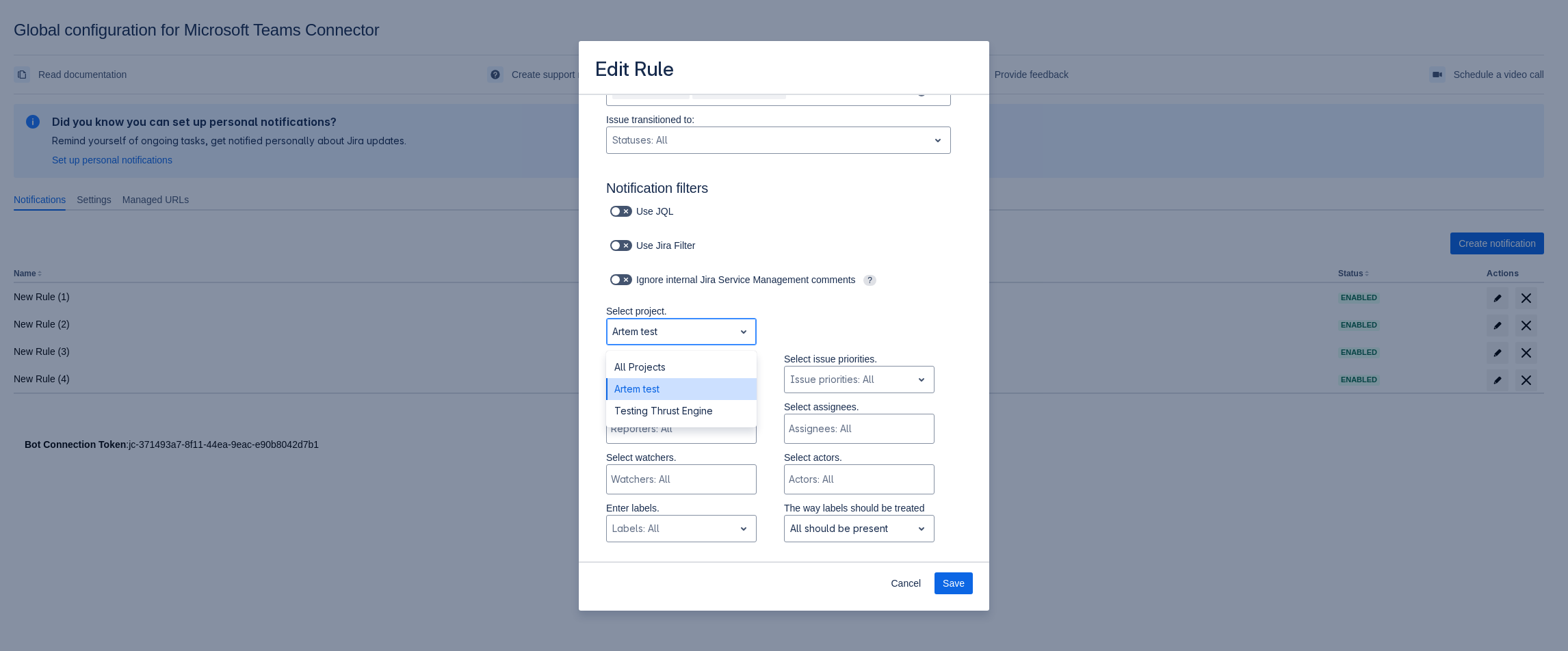
click at [674, 329] on div at bounding box center [671, 331] width 117 height 16
click at [656, 371] on div "All Projects" at bounding box center [681, 366] width 151 height 22
click at [681, 140] on div at bounding box center [768, 140] width 311 height 16
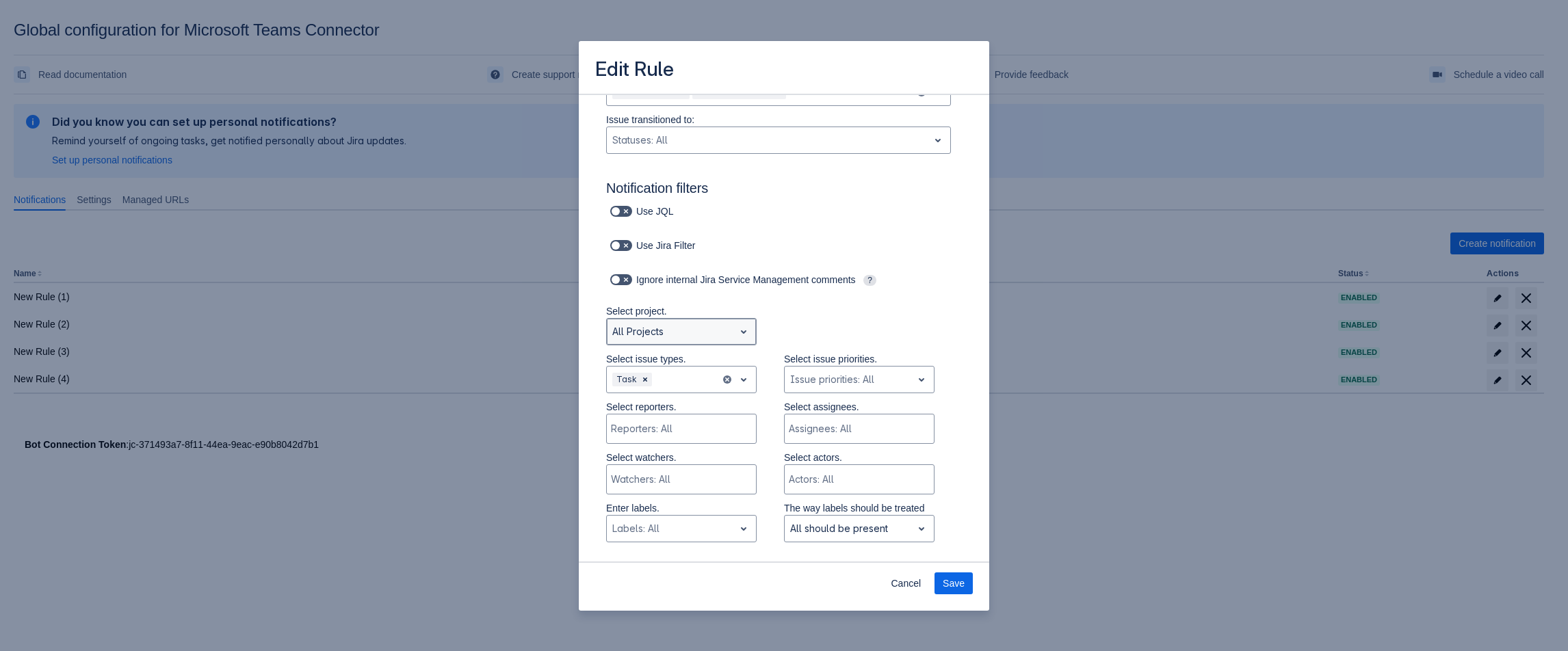
click at [653, 339] on div at bounding box center [671, 331] width 117 height 16
click at [641, 385] on div "Artem test" at bounding box center [681, 389] width 151 height 22
click at [673, 376] on div at bounding box center [685, 379] width 60 height 16
click at [648, 434] on div "Subtask" at bounding box center [681, 437] width 151 height 22
click at [682, 333] on div at bounding box center [671, 331] width 117 height 16
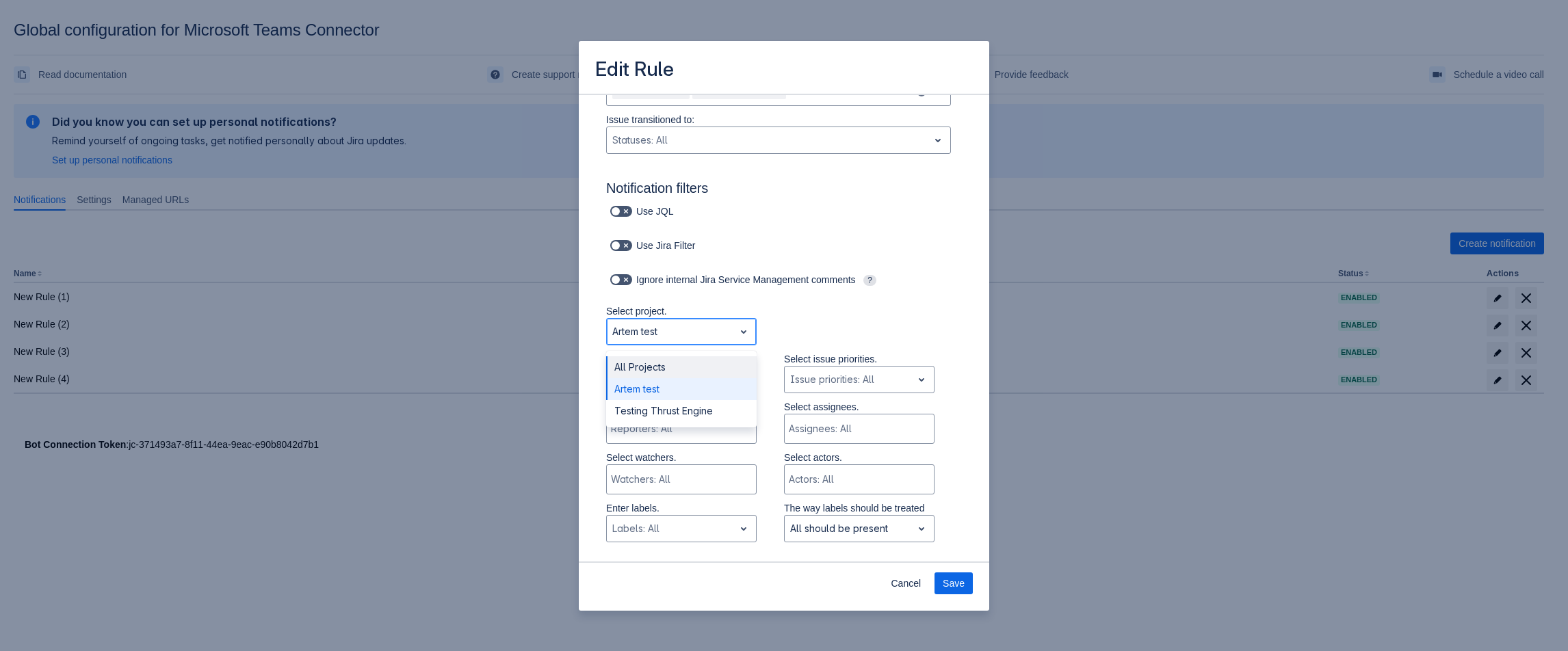
click at [667, 366] on div "All Projects" at bounding box center [681, 366] width 151 height 22
click at [710, 384] on div "Task Subtask" at bounding box center [664, 379] width 114 height 22
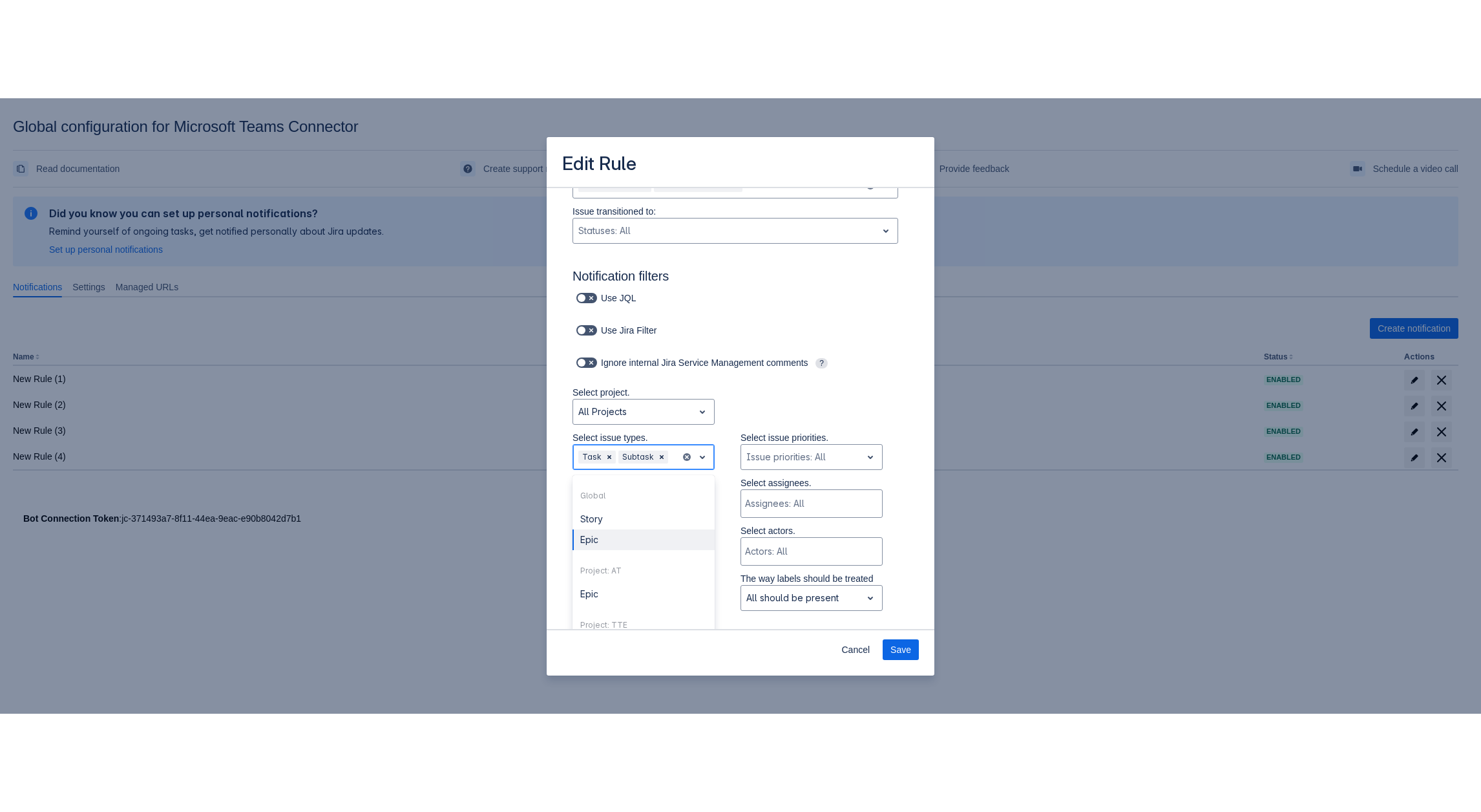
scroll to position [41, 0]
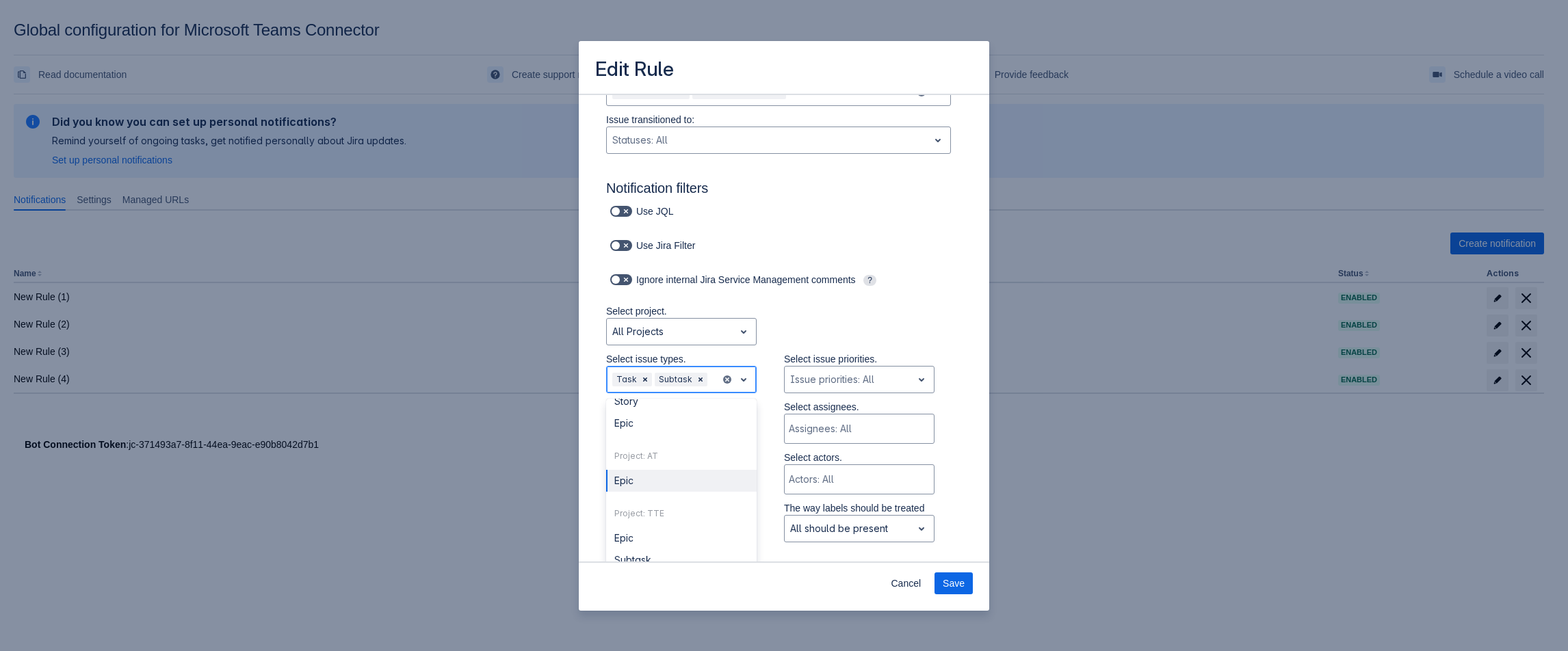
click at [641, 485] on div "Epic" at bounding box center [681, 480] width 151 height 22
click at [664, 343] on div "All Projects" at bounding box center [681, 332] width 151 height 27
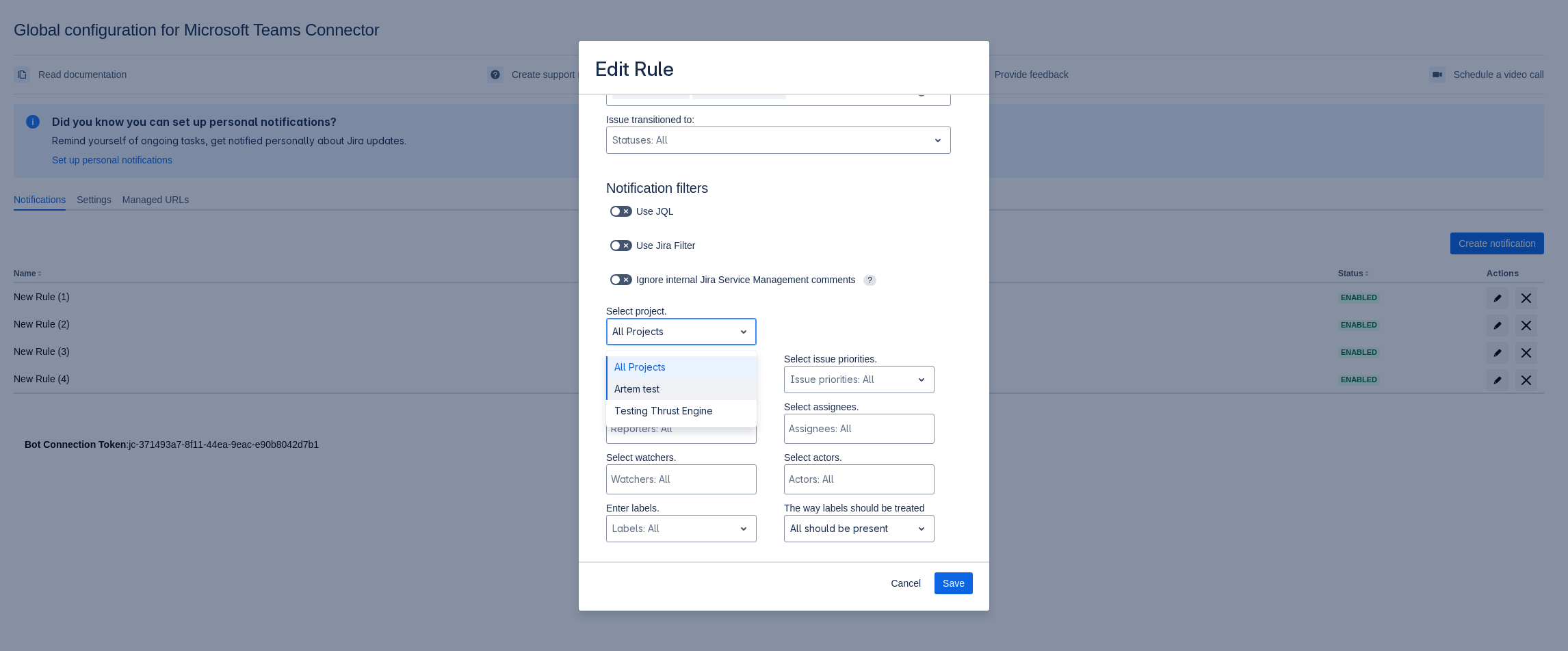
click at [644, 391] on div "Artem test" at bounding box center [681, 389] width 151 height 22
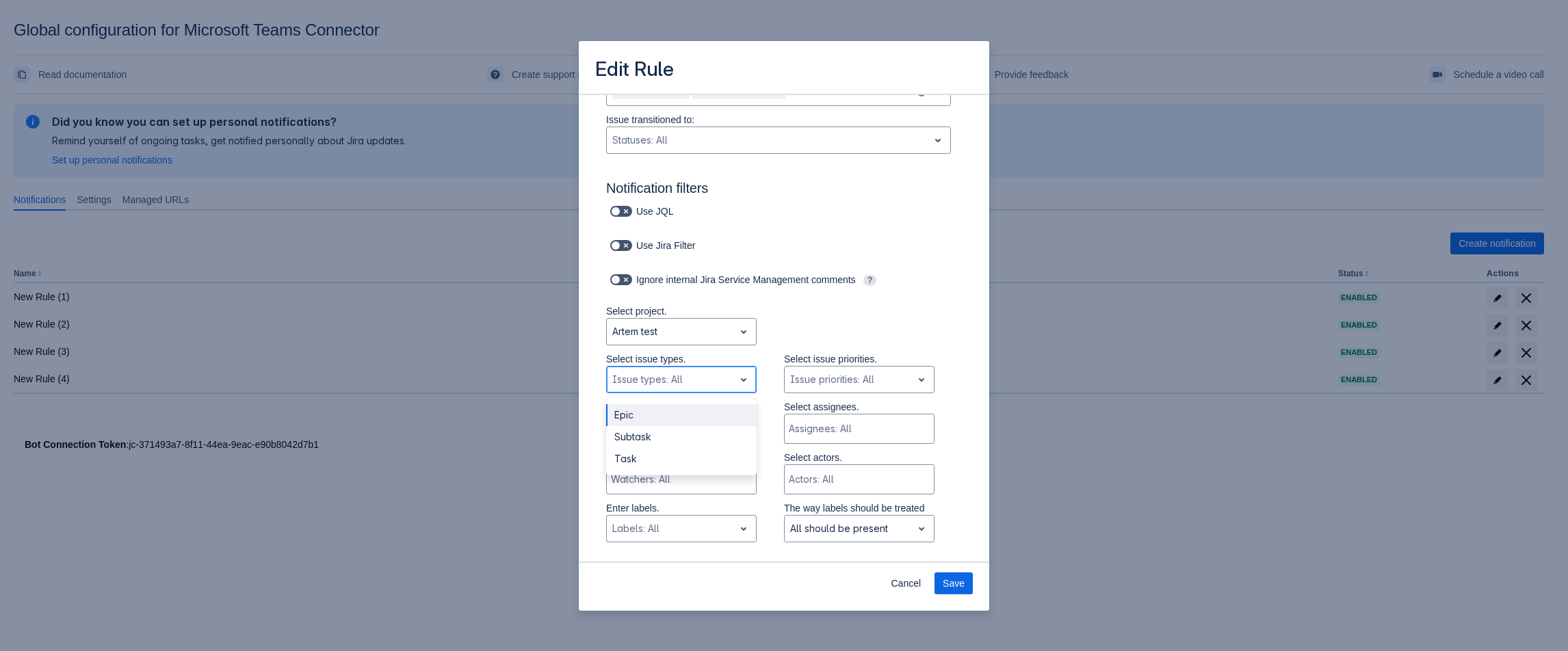
click at [666, 370] on div "Issue types: All" at bounding box center [671, 379] width 127 height 22
click at [645, 465] on div "Task" at bounding box center [681, 459] width 151 height 22
click at [670, 383] on div at bounding box center [685, 379] width 60 height 16
click at [658, 441] on div "Subtask" at bounding box center [681, 437] width 151 height 22
click at [710, 382] on input "text" at bounding box center [711, 379] width 3 height 14
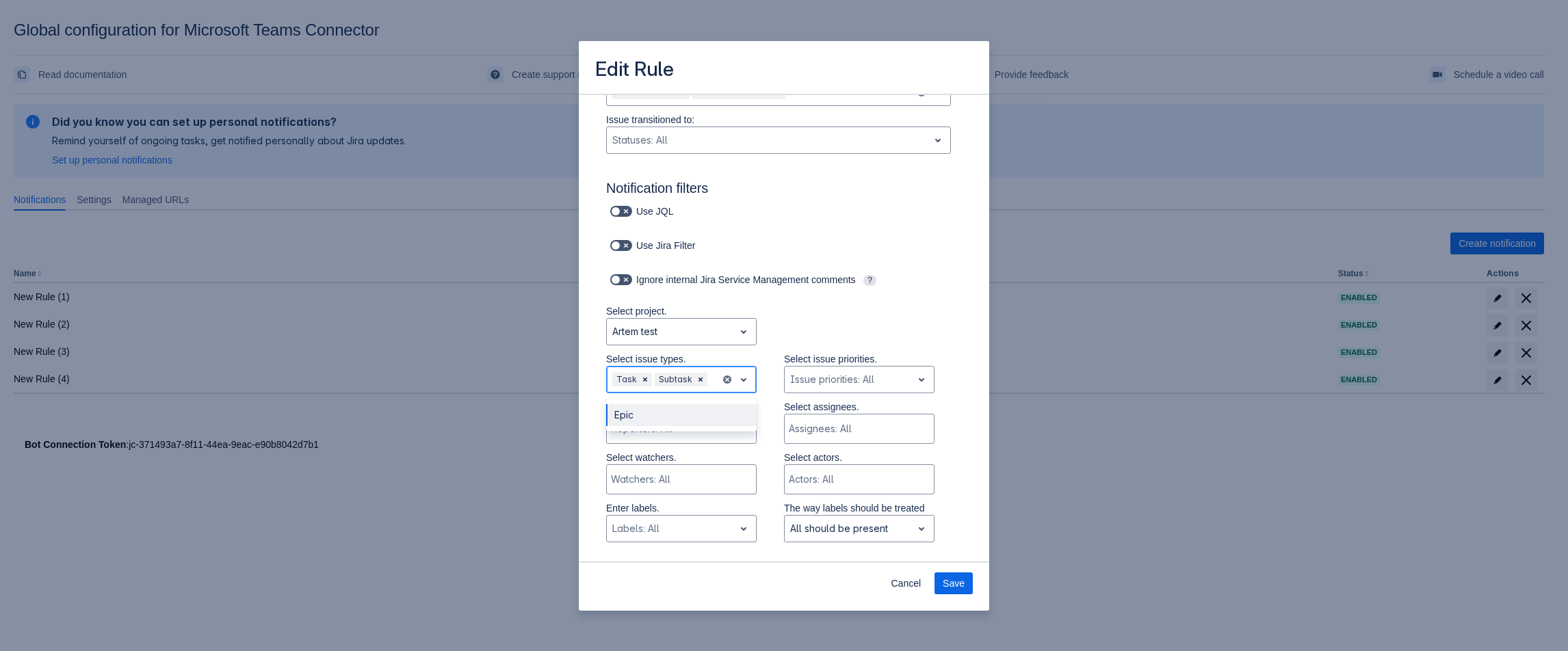
click at [677, 414] on div "Epic" at bounding box center [681, 415] width 151 height 22
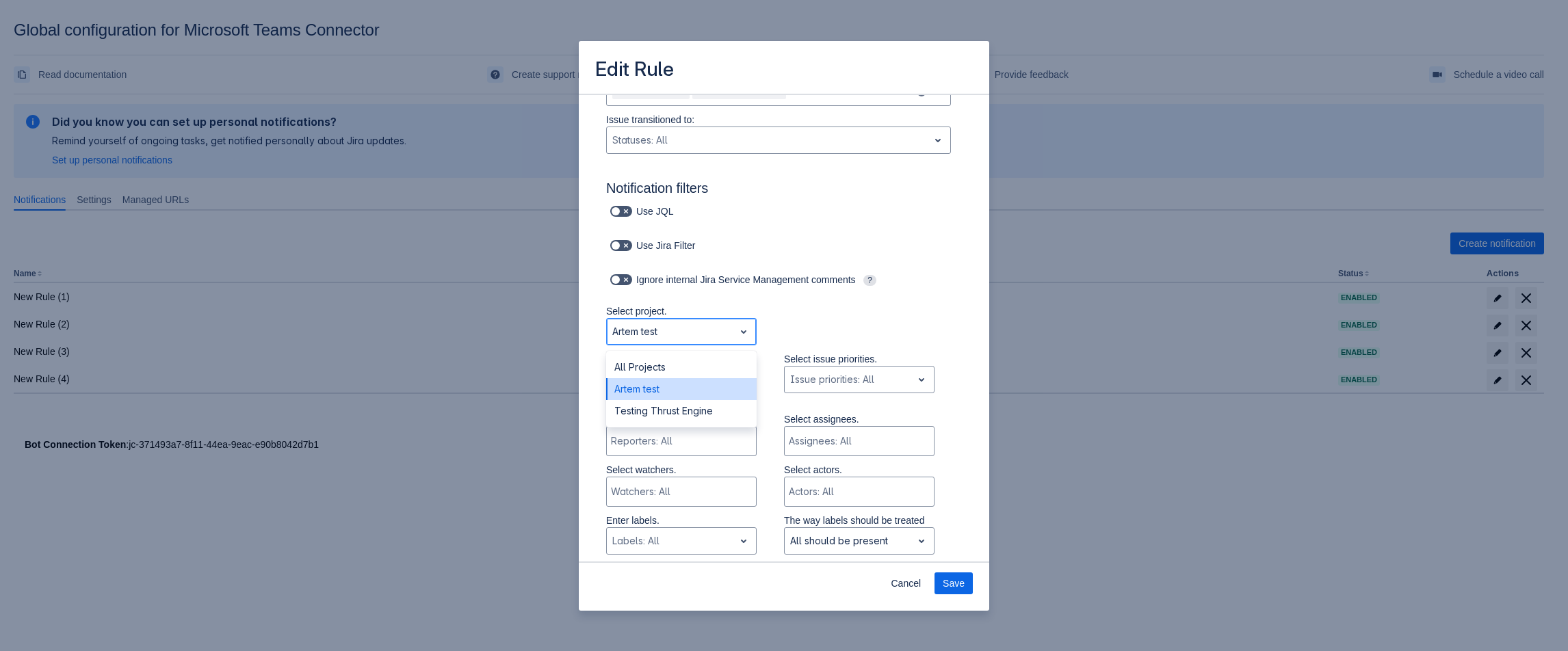
click at [670, 328] on div at bounding box center [671, 331] width 117 height 16
click at [660, 377] on div "All Projects" at bounding box center [681, 366] width 151 height 22
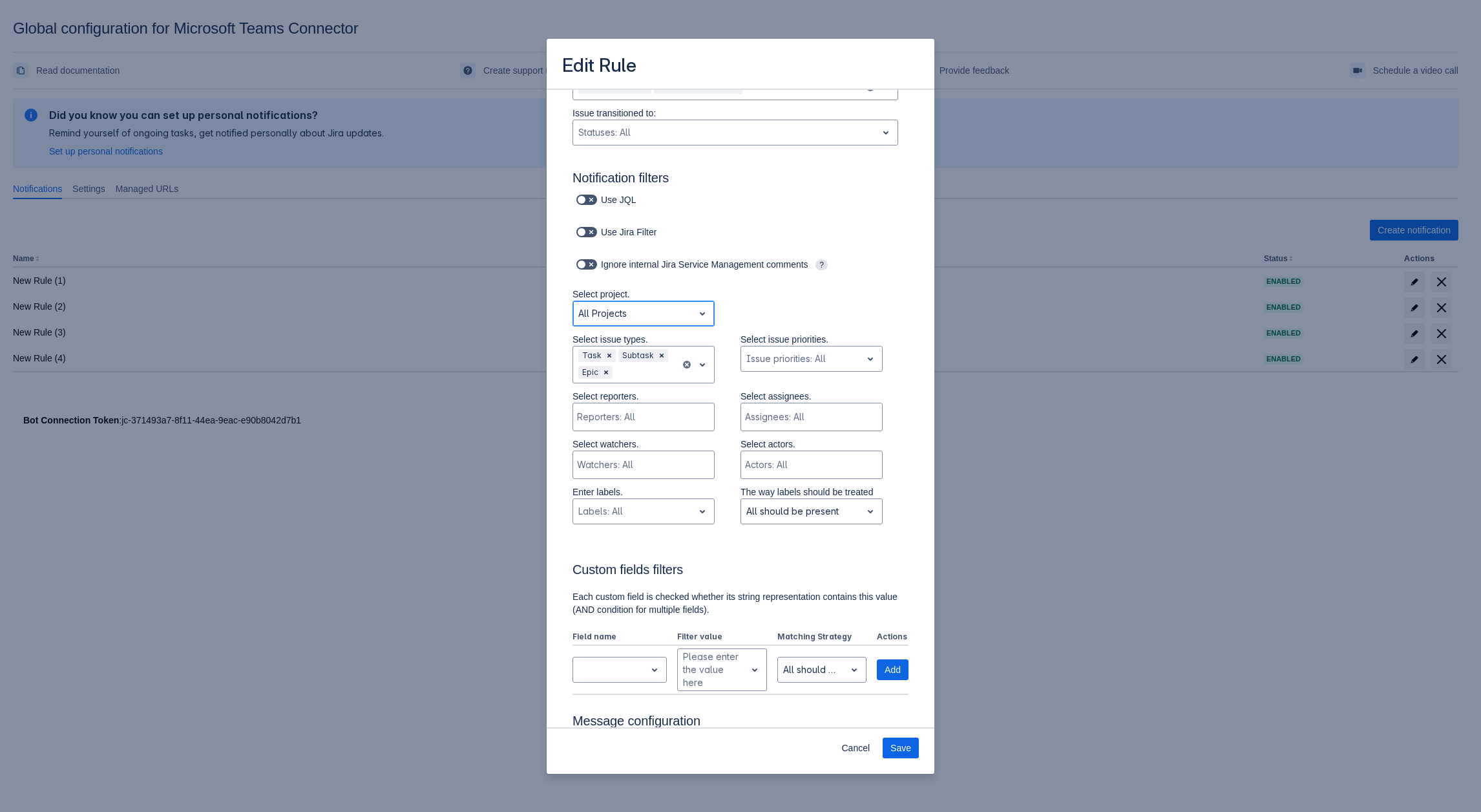
click at [659, 317] on div at bounding box center [633, 313] width 110 height 15
click at [602, 345] on div "All Projects" at bounding box center [643, 346] width 142 height 21
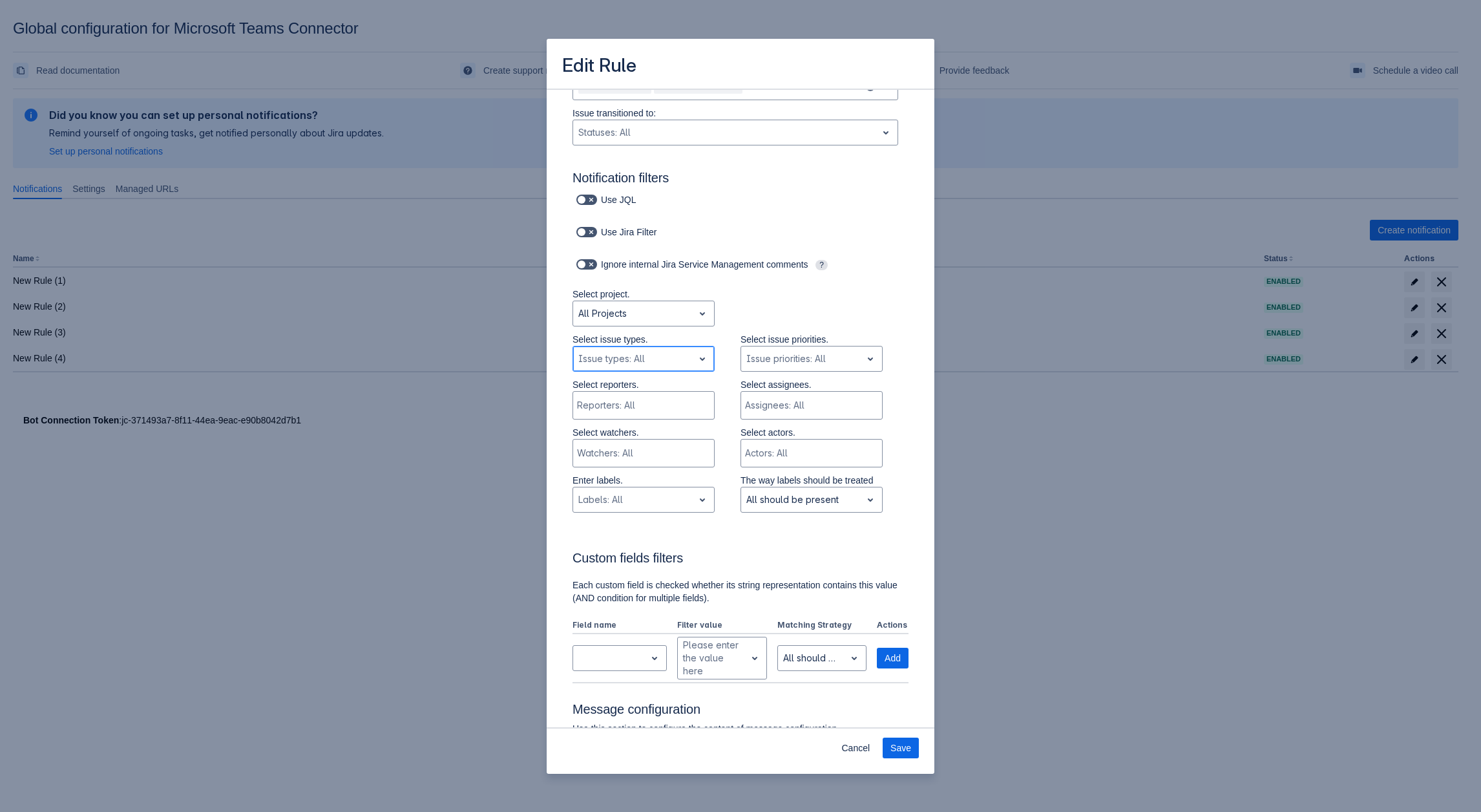
click at [684, 351] on div "Issue types: All" at bounding box center [633, 358] width 120 height 21
click at [601, 428] on div "Story" at bounding box center [643, 420] width 142 height 21
click at [652, 362] on div at bounding box center [647, 358] width 57 height 15
click at [617, 493] on div "Subtask" at bounding box center [643, 496] width 142 height 21
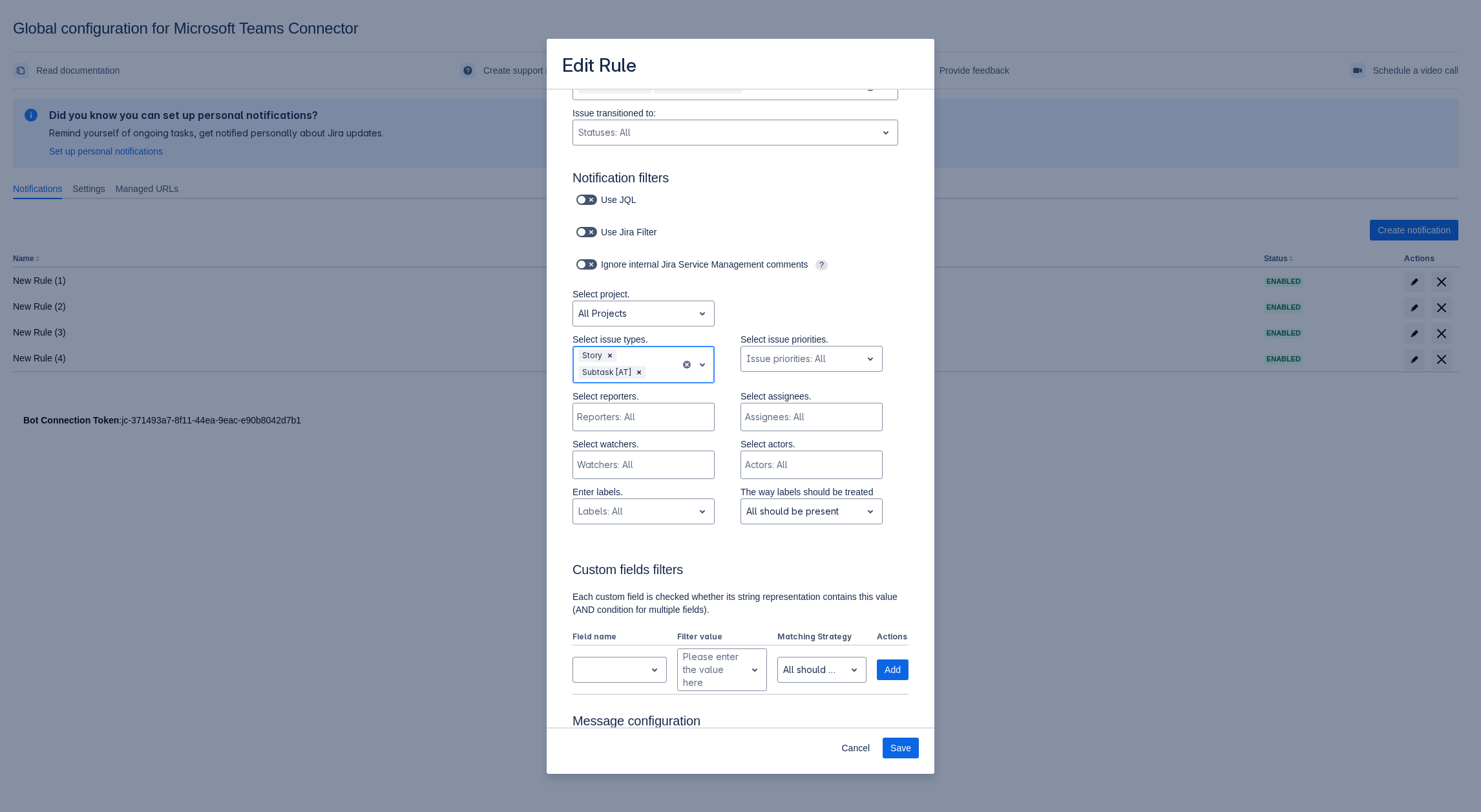
click at [669, 369] on div at bounding box center [662, 372] width 27 height 15
click at [617, 565] on div "Epic" at bounding box center [643, 561] width 142 height 21
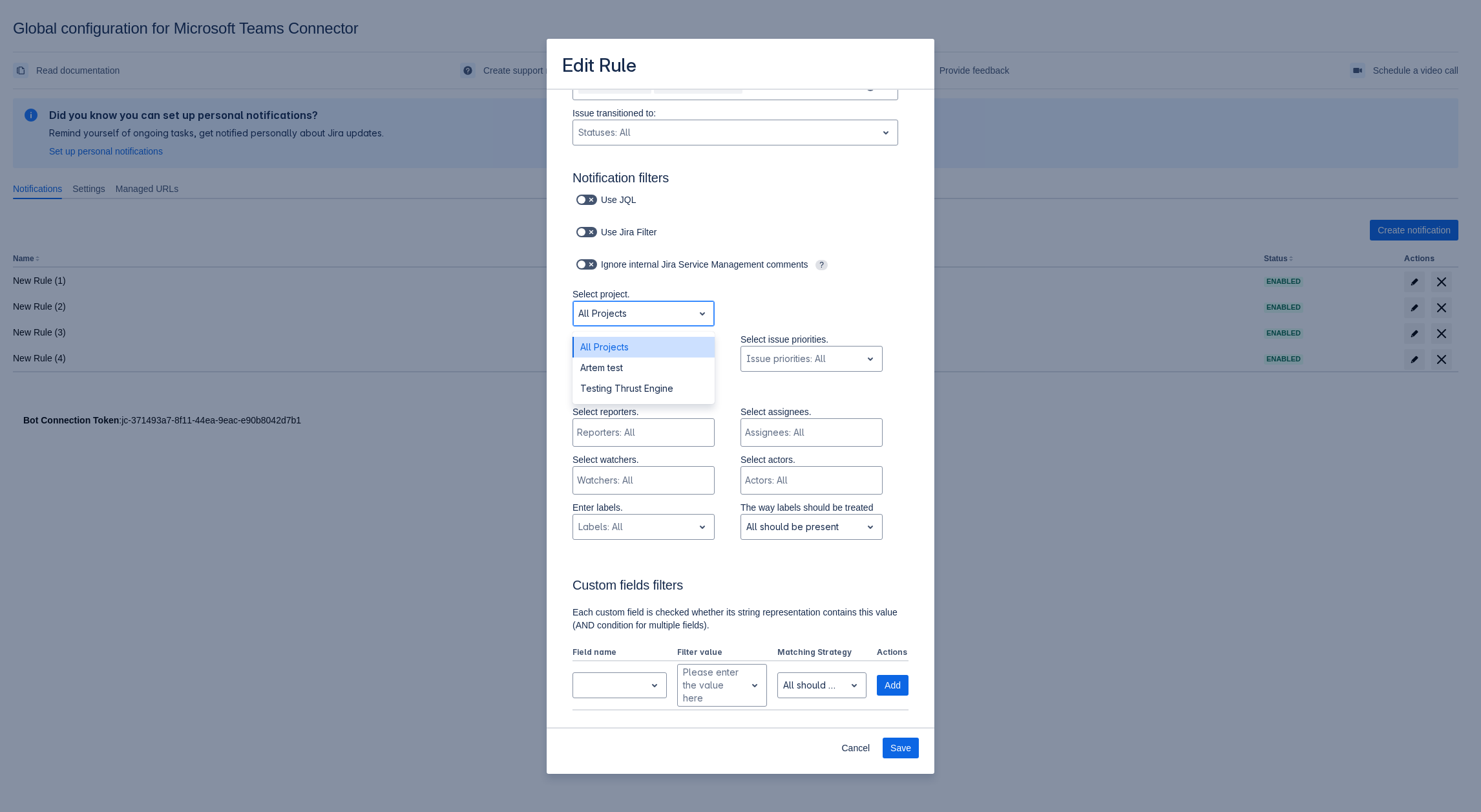
click at [646, 312] on div at bounding box center [633, 313] width 110 height 15
click at [755, 293] on div "Select project. All Projects" at bounding box center [727, 311] width 362 height 46
click at [629, 309] on div at bounding box center [633, 313] width 110 height 15
click at [625, 370] on div "Artem test" at bounding box center [643, 367] width 142 height 21
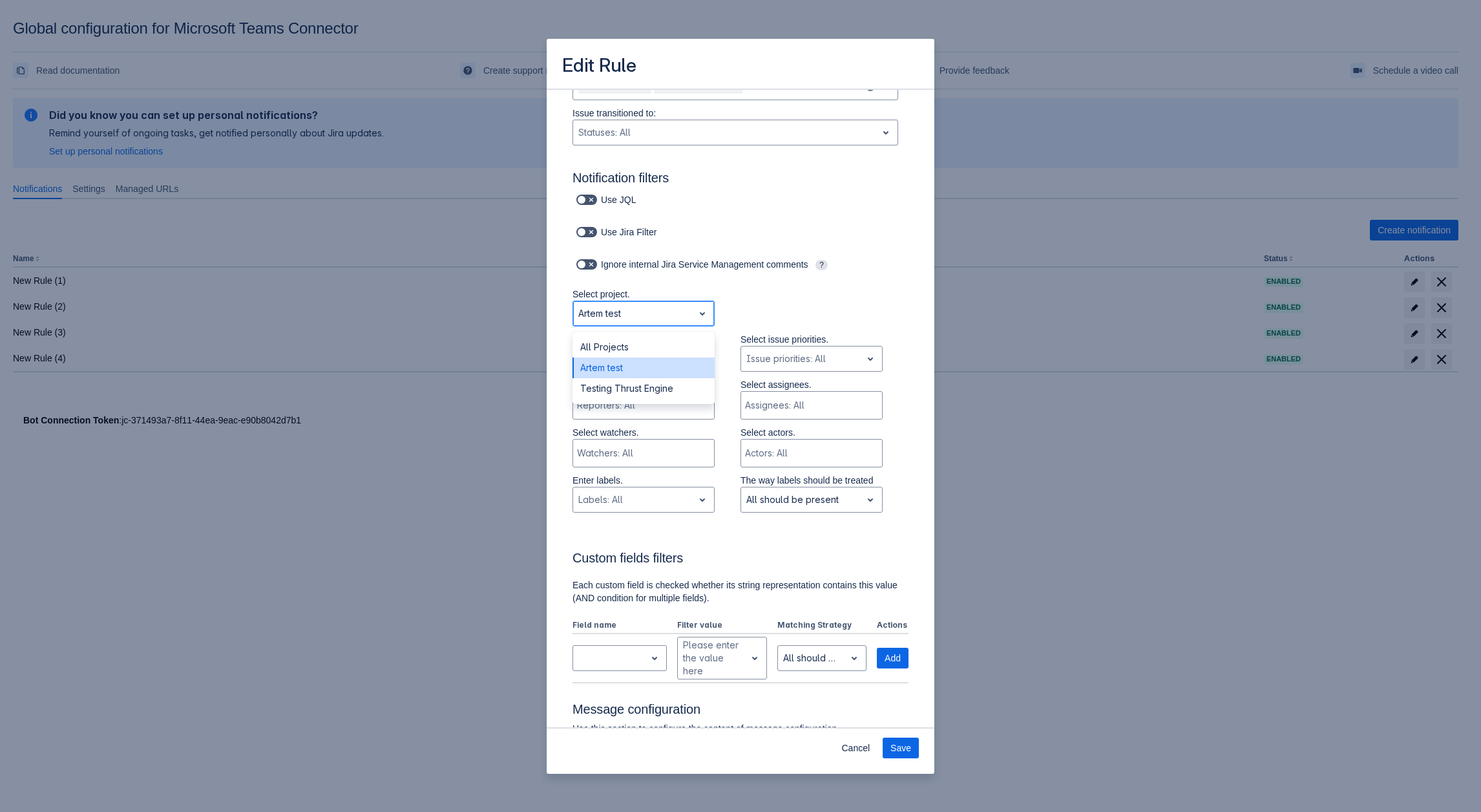
click at [643, 313] on div at bounding box center [633, 313] width 110 height 15
click at [621, 344] on div "All Projects" at bounding box center [643, 346] width 142 height 21
click at [650, 310] on div at bounding box center [633, 313] width 110 height 15
click at [614, 368] on div "Artem test" at bounding box center [643, 367] width 142 height 21
click at [620, 311] on div at bounding box center [633, 313] width 110 height 15
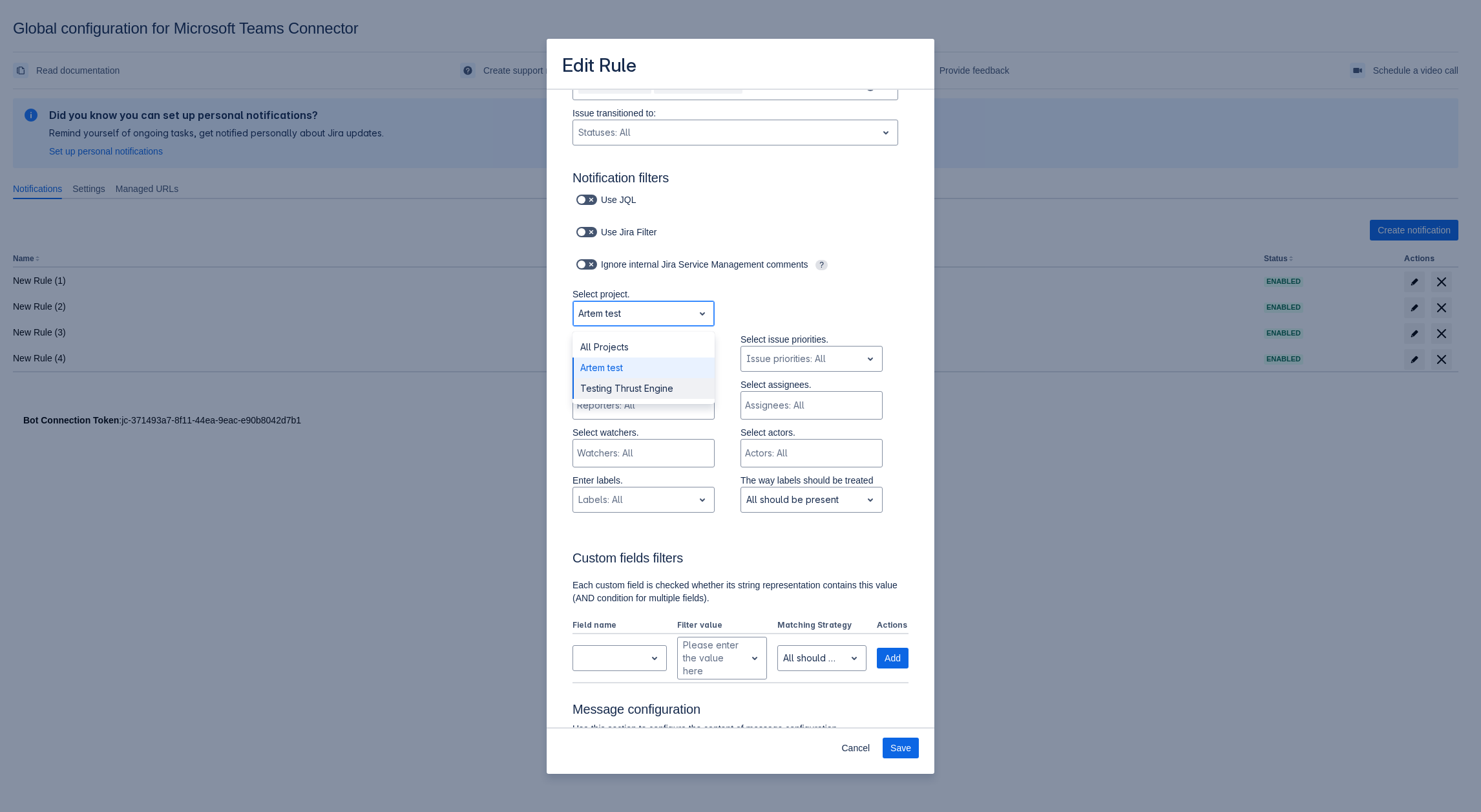
click at [634, 386] on div "Testing Thrust Engine" at bounding box center [643, 388] width 142 height 21
click at [657, 319] on div at bounding box center [633, 313] width 110 height 15
click at [637, 371] on div "Artem test" at bounding box center [643, 367] width 142 height 21
click at [659, 316] on div at bounding box center [633, 313] width 110 height 15
click at [630, 348] on div "All Projects" at bounding box center [643, 346] width 142 height 21
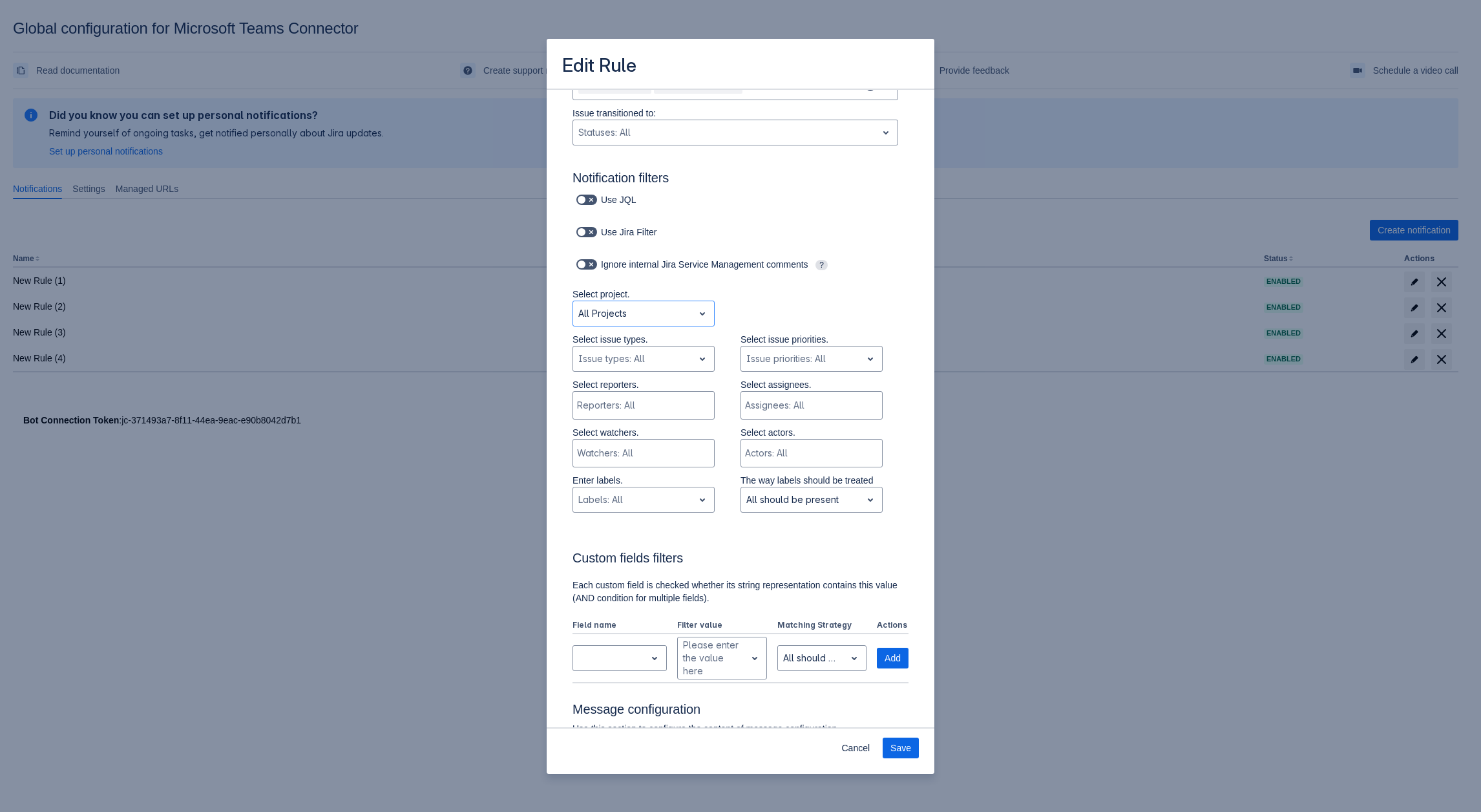
click at [653, 300] on p "Select project." at bounding box center [643, 294] width 142 height 13
click at [643, 319] on div at bounding box center [633, 313] width 110 height 15
click at [637, 374] on div "Artem test" at bounding box center [643, 367] width 142 height 21
click at [639, 364] on div at bounding box center [633, 358] width 110 height 15
drag, startPoint x: 612, startPoint y: 427, endPoint x: 622, endPoint y: 426, distance: 10.0
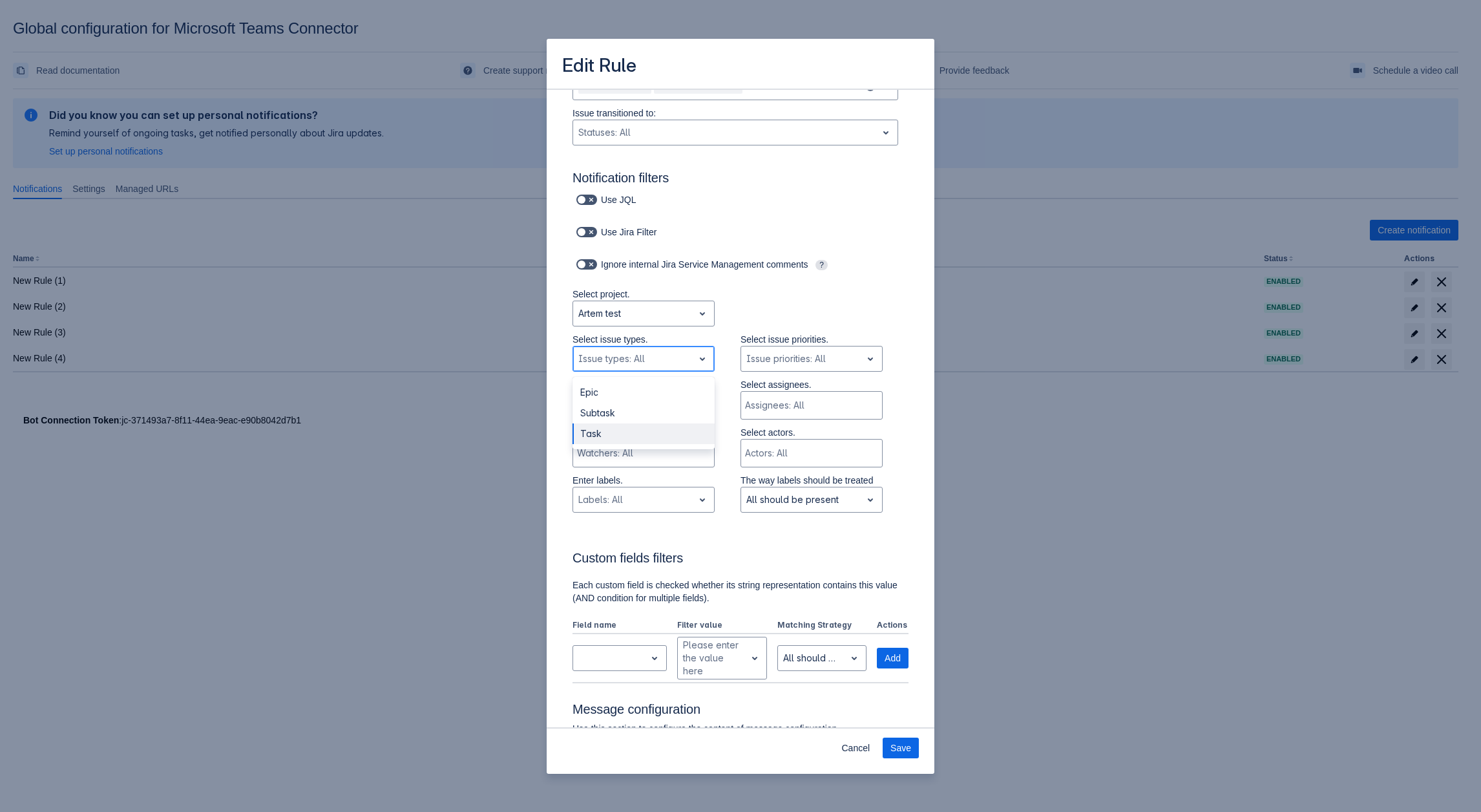
click at [622, 426] on div "Task" at bounding box center [643, 434] width 142 height 21
drag, startPoint x: 593, startPoint y: 313, endPoint x: 674, endPoint y: 352, distance: 89.9
click at [594, 313] on div at bounding box center [633, 313] width 110 height 15
click at [647, 345] on div "All Projects" at bounding box center [643, 346] width 142 height 21
click at [627, 316] on div at bounding box center [633, 313] width 110 height 15
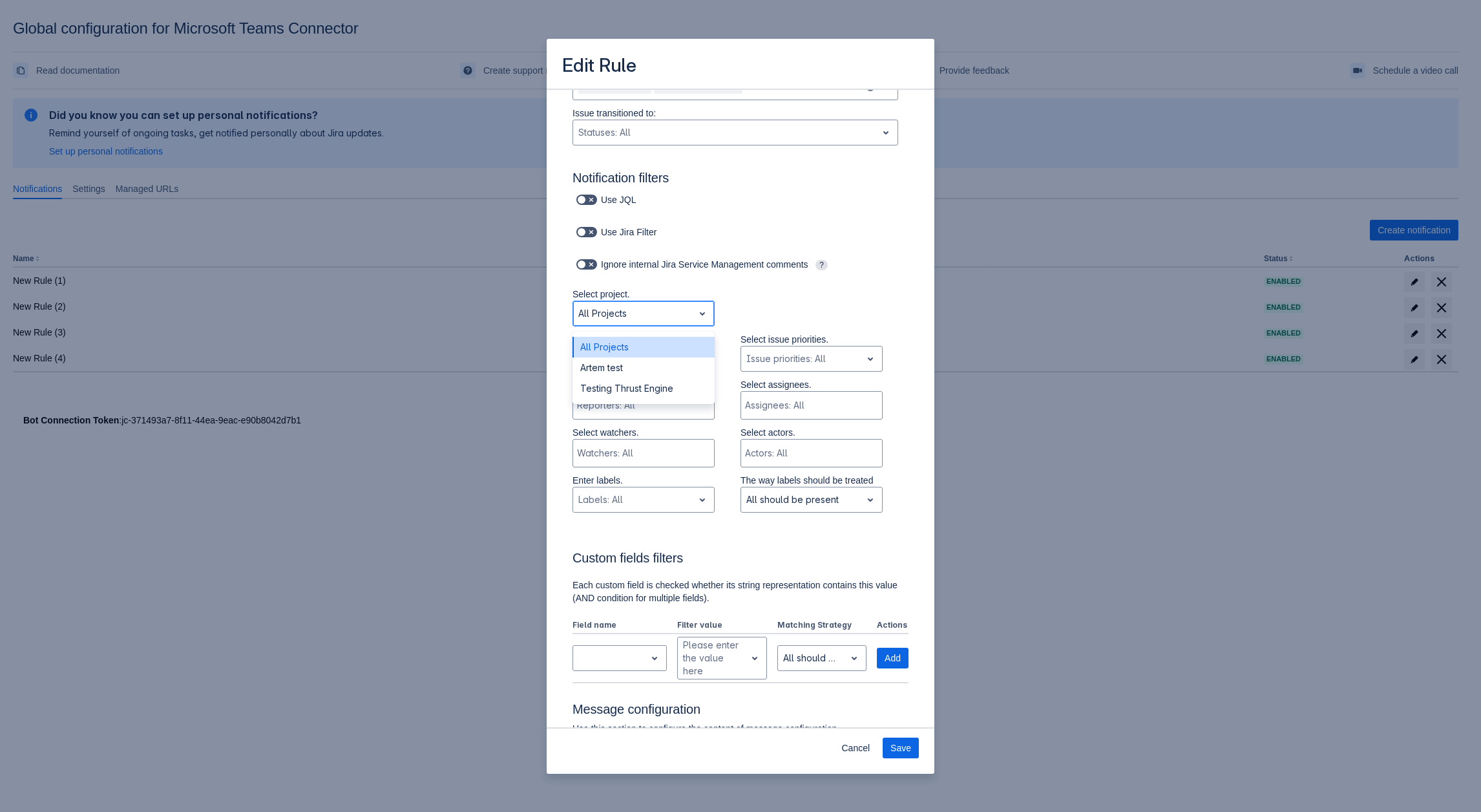
click at [623, 356] on div "All Projects" at bounding box center [643, 346] width 142 height 21
click at [700, 358] on span "open" at bounding box center [702, 358] width 15 height 15
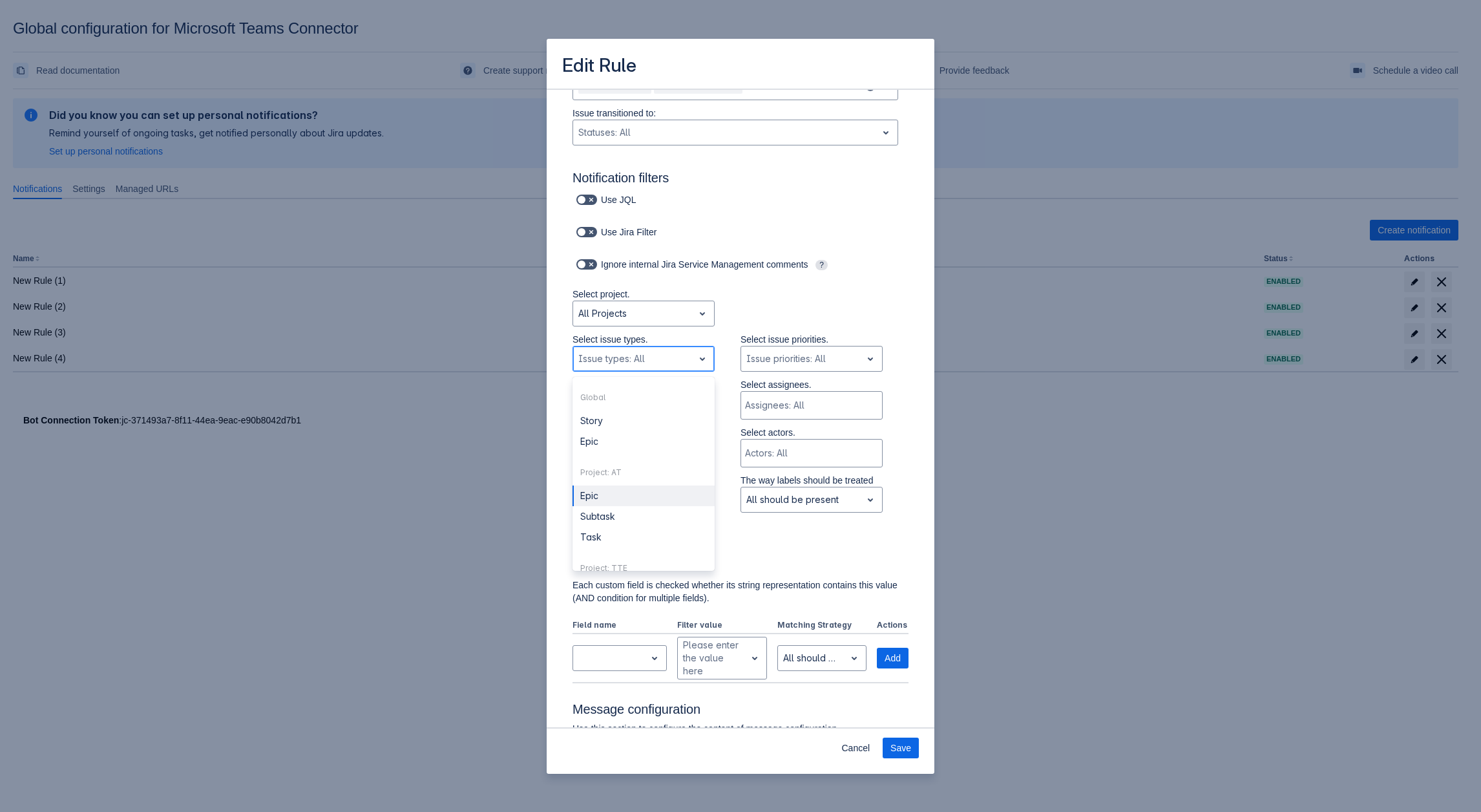
click at [632, 492] on div "Epic" at bounding box center [643, 496] width 142 height 21
click at [623, 325] on div "All Projects" at bounding box center [643, 313] width 142 height 26
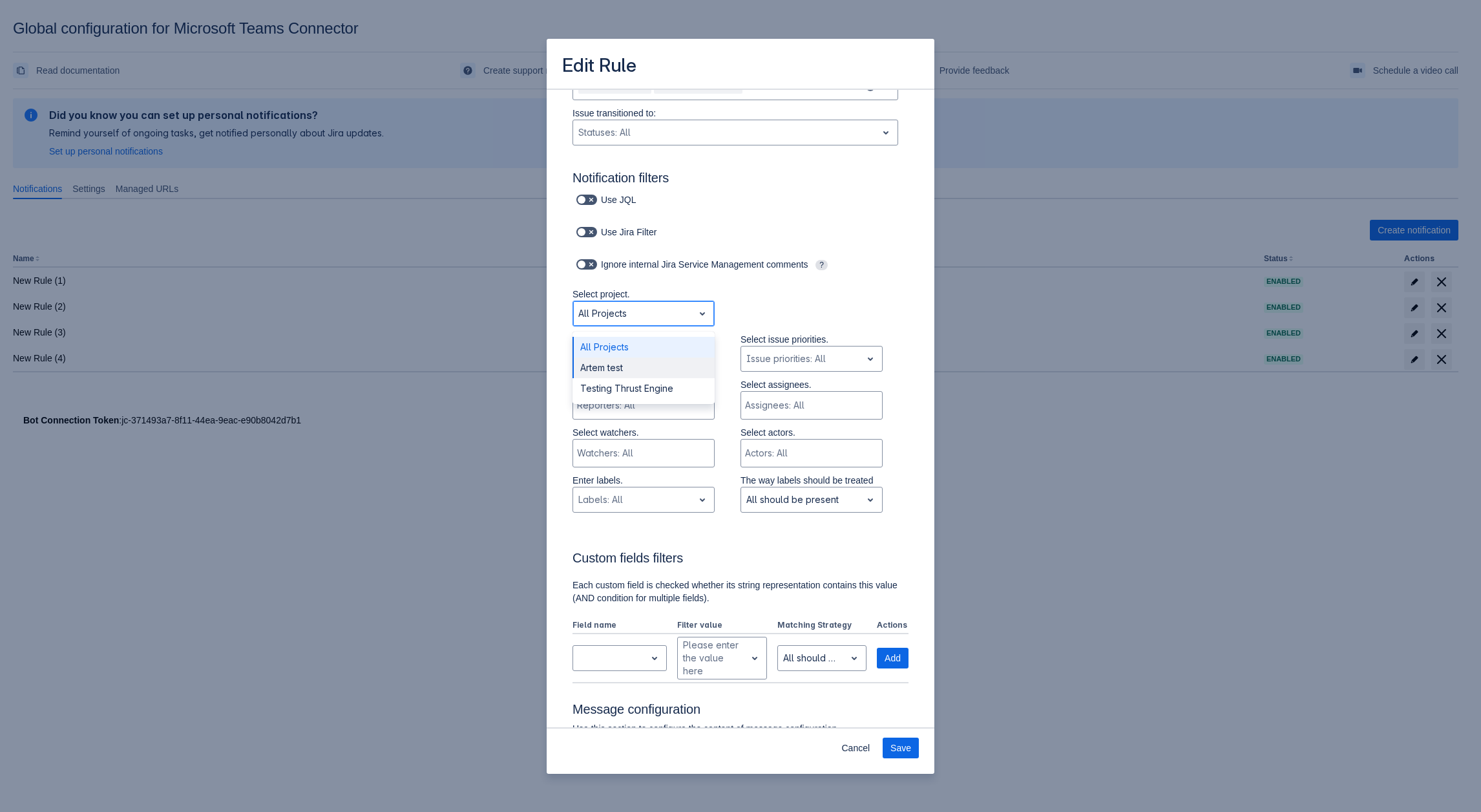
click at [632, 366] on div "Artem test" at bounding box center [643, 367] width 142 height 21
click at [630, 303] on div "Artem test" at bounding box center [643, 313] width 142 height 26
click at [623, 391] on div "Testing Thrust Engine" at bounding box center [643, 388] width 142 height 21
click at [606, 372] on div "Issue types: All" at bounding box center [643, 358] width 142 height 26
click at [608, 413] on div "Subtask" at bounding box center [643, 413] width 142 height 21
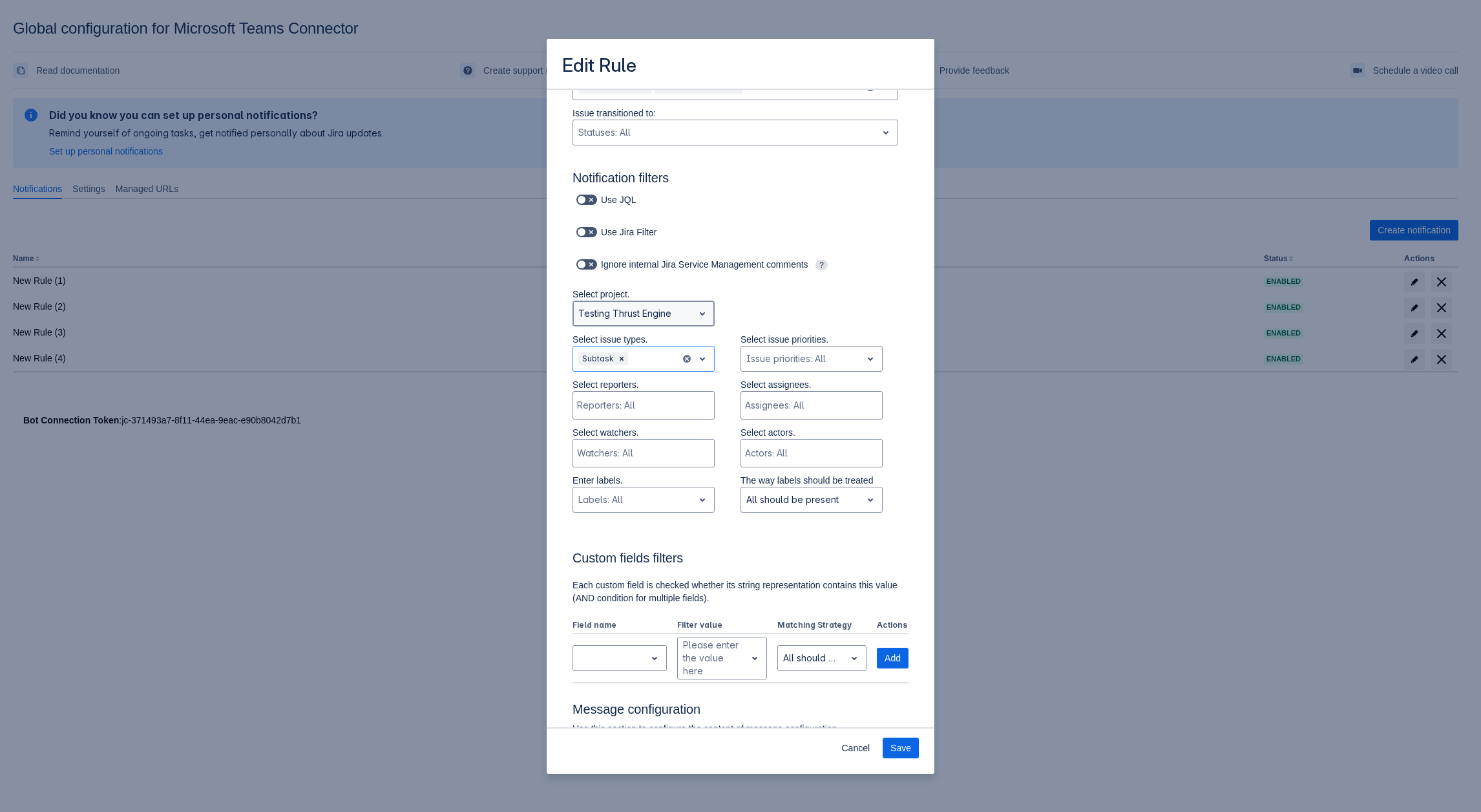
click at [619, 312] on div at bounding box center [633, 313] width 110 height 15
click at [632, 336] on div "All Projects Artem test Testing Thrust Engine" at bounding box center [643, 367] width 142 height 72
click at [624, 339] on div "All Projects" at bounding box center [643, 346] width 142 height 21
click at [663, 359] on div at bounding box center [653, 358] width 45 height 15
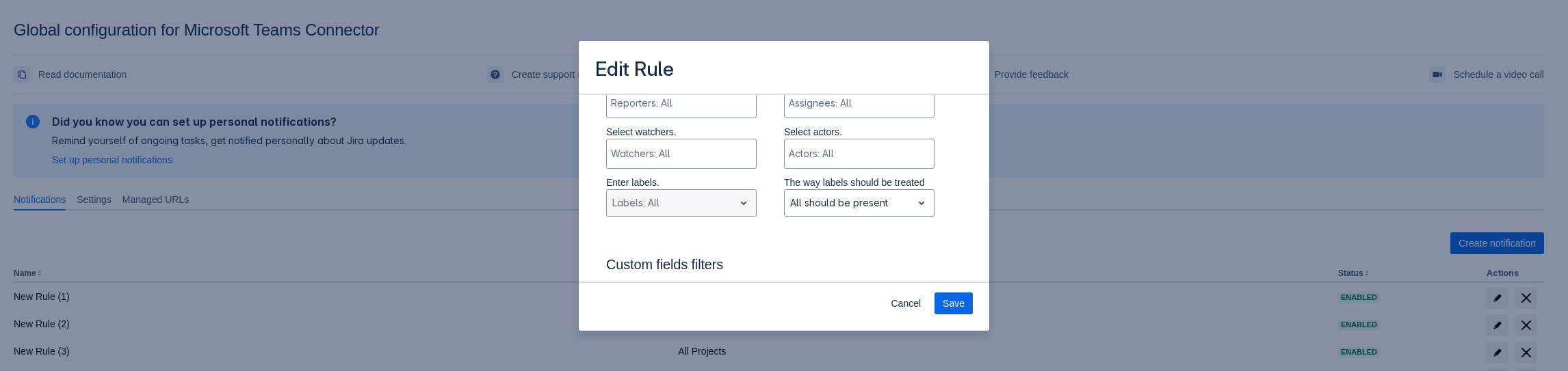
scroll to position [275, 0]
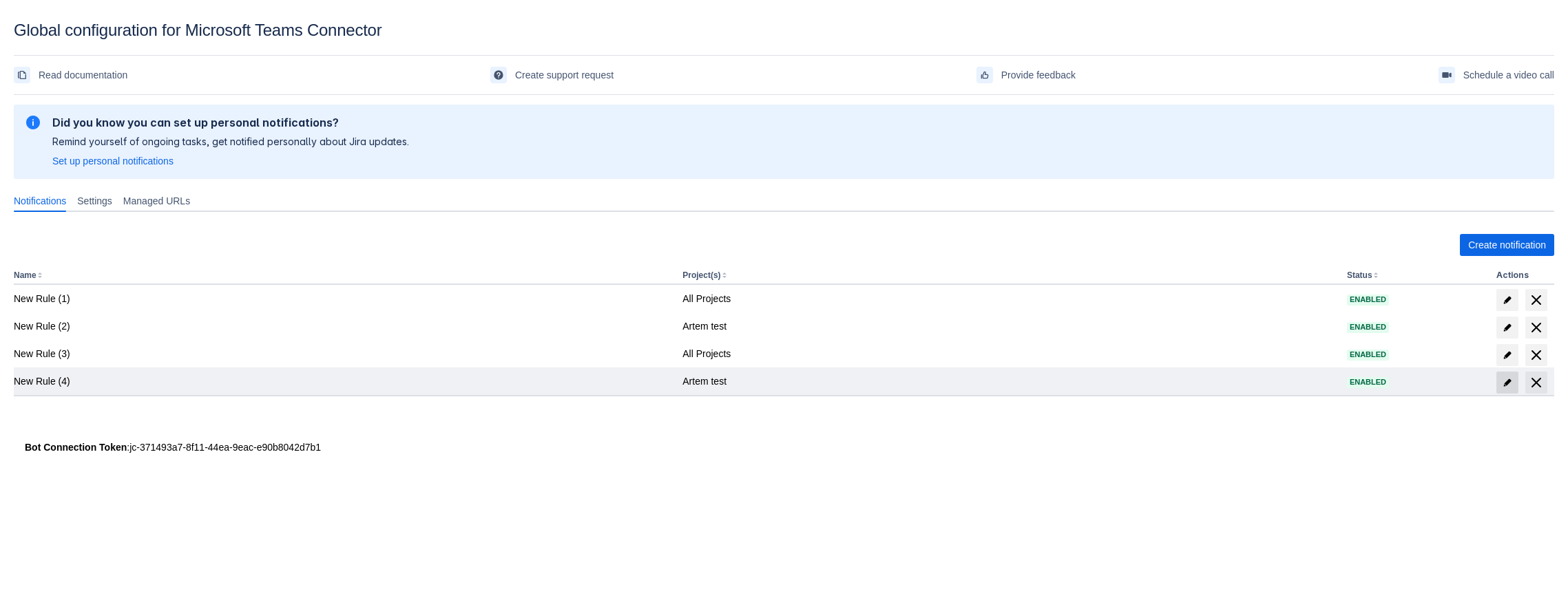
click at [1505, 373] on span "edit" at bounding box center [1507, 382] width 11 height 11
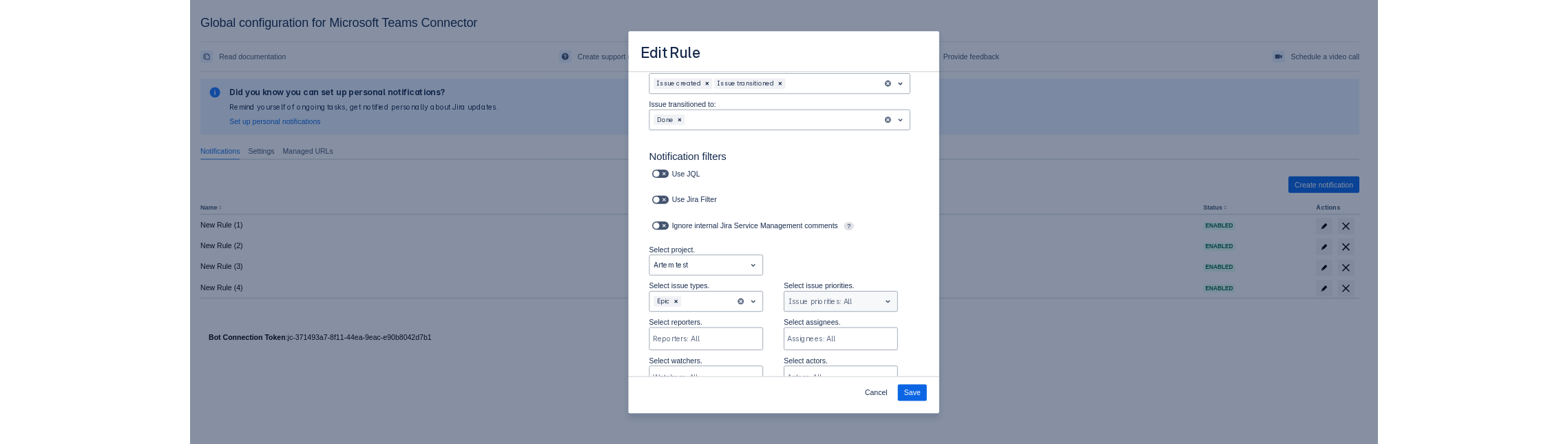
scroll to position [139, 0]
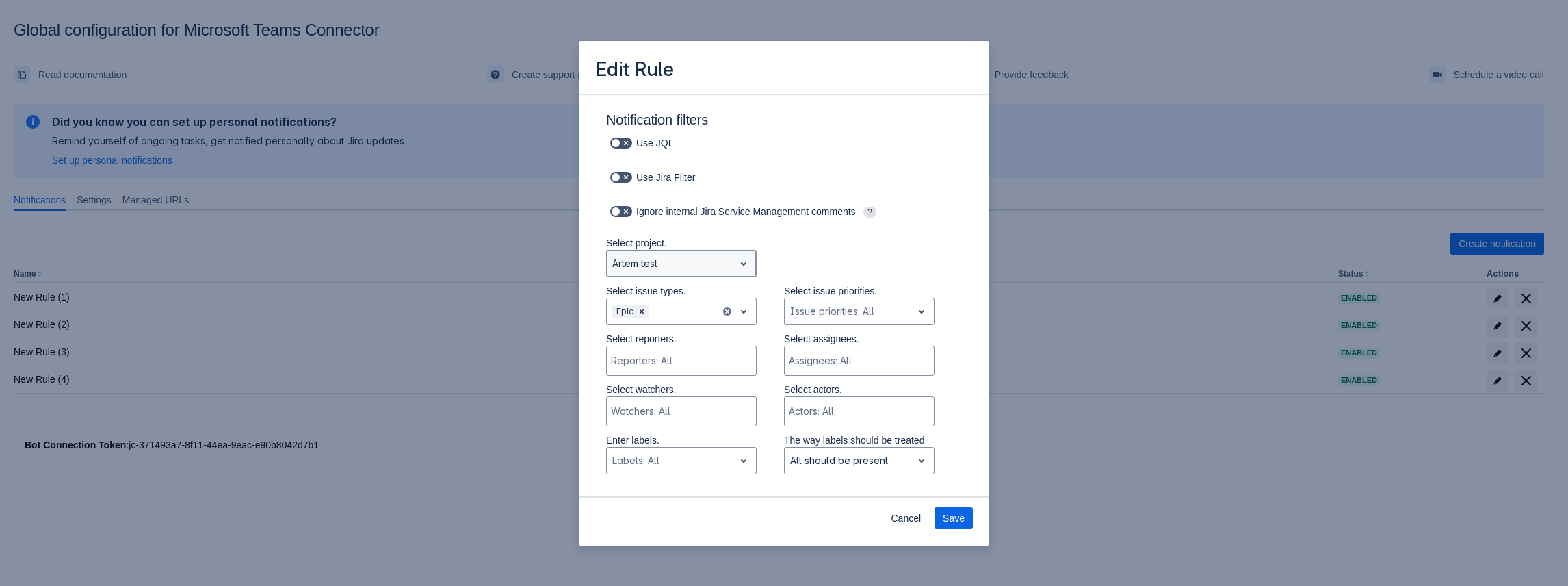
click at [691, 259] on div at bounding box center [671, 264] width 117 height 16
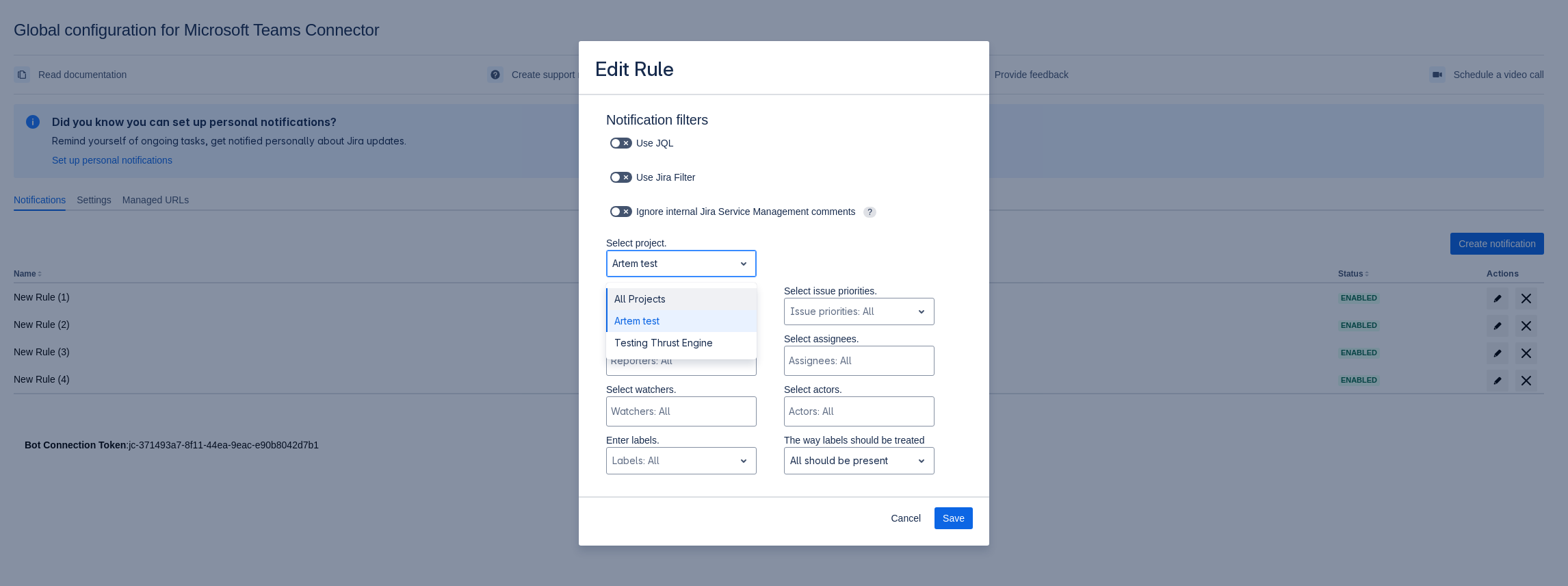
click at [667, 293] on div "All Projects" at bounding box center [681, 299] width 151 height 22
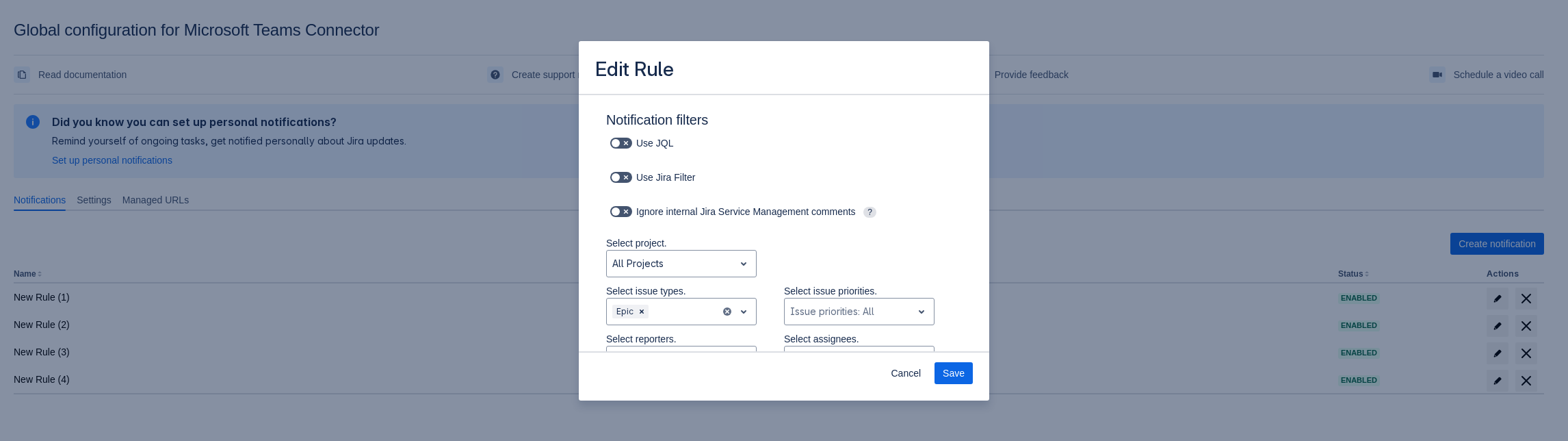
click at [1371, 371] on div "Edit Rule Send a message to the channel when the following events happen: Selec…" at bounding box center [784, 220] width 1568 height 441
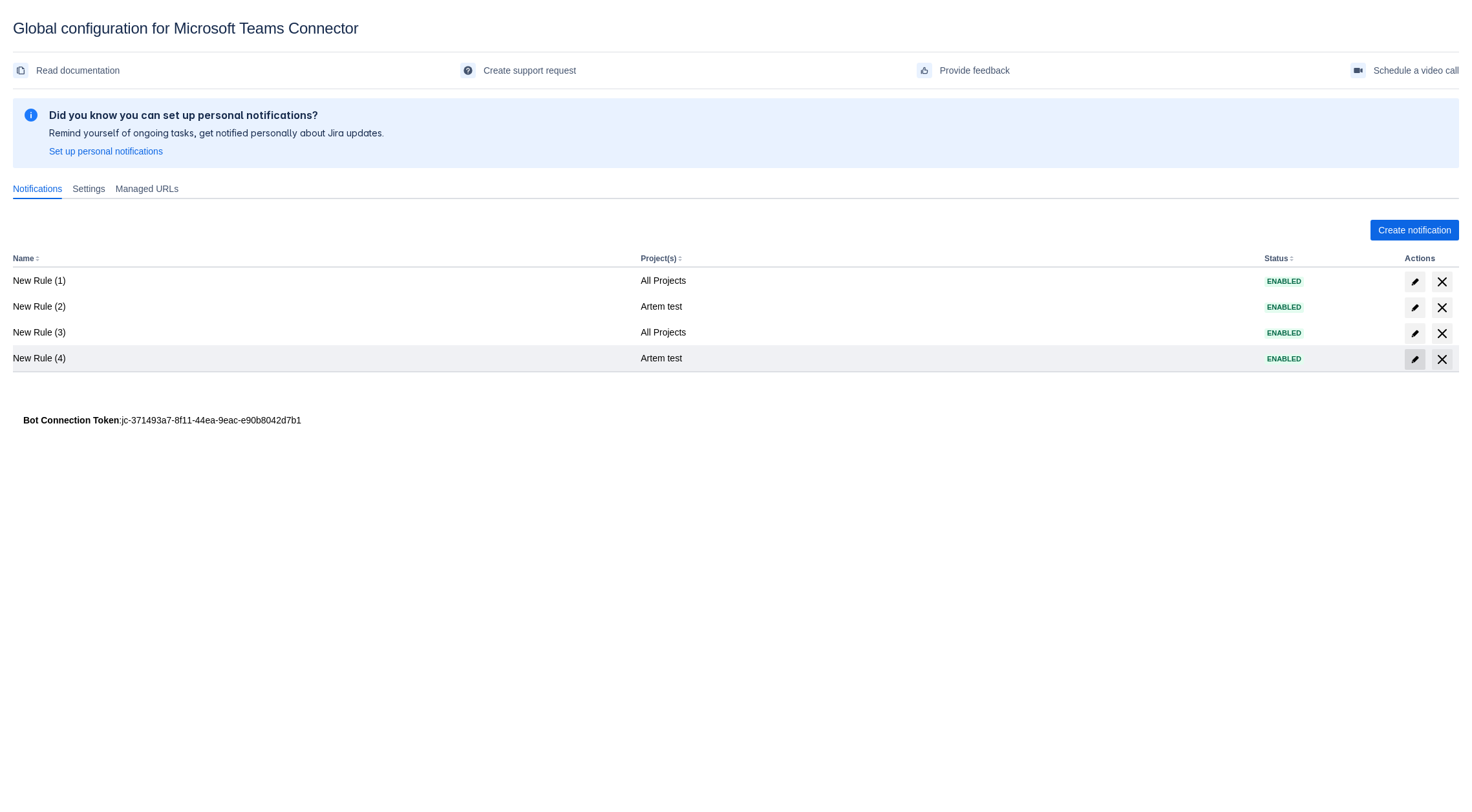
click at [1419, 364] on span "edit" at bounding box center [1415, 359] width 10 height 10
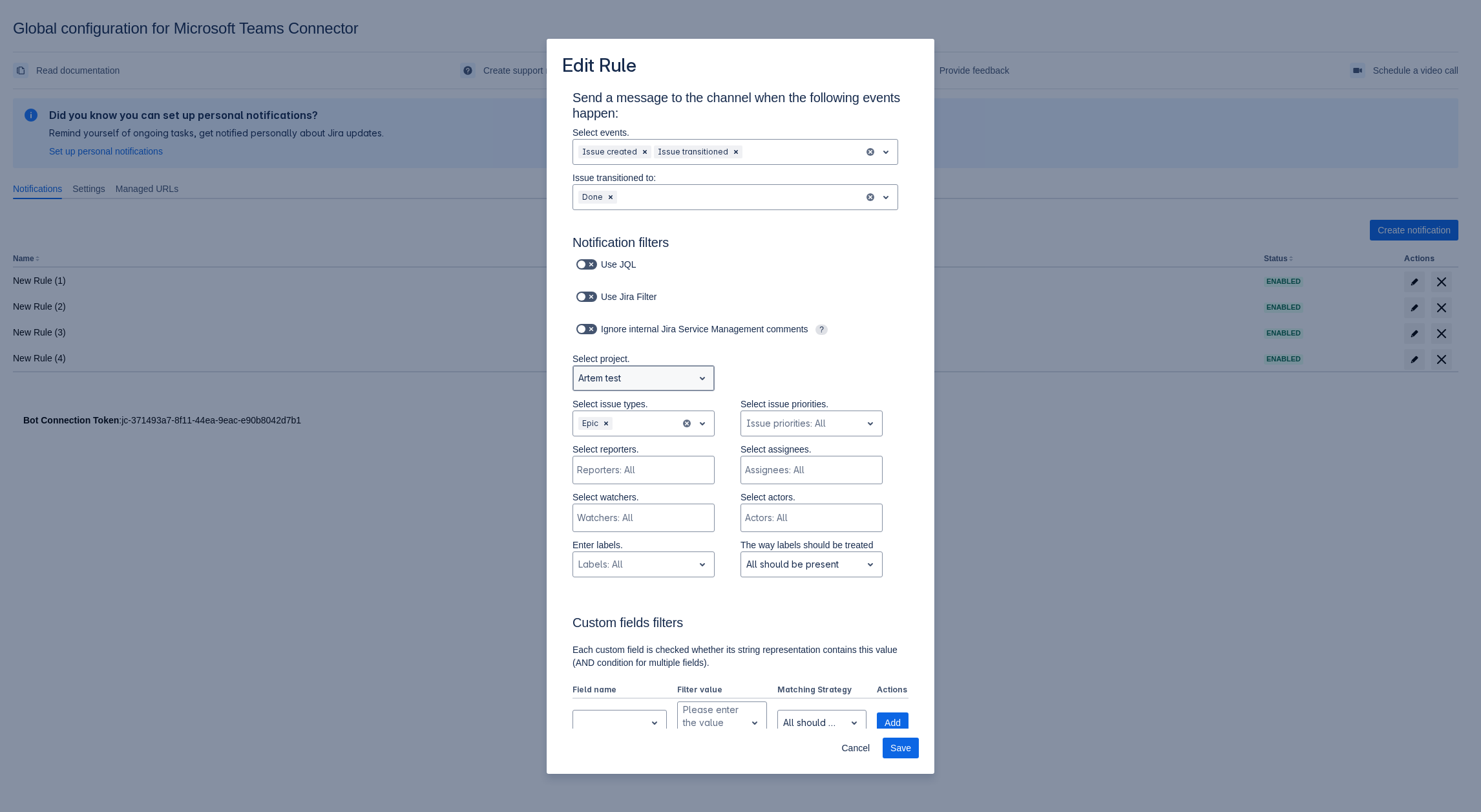
click at [641, 387] on div "Artem test" at bounding box center [633, 378] width 120 height 21
click at [619, 405] on div "All Projects" at bounding box center [643, 411] width 142 height 21
click at [634, 381] on div at bounding box center [633, 377] width 110 height 15
click at [629, 448] on div "Testing Thrust Engine" at bounding box center [643, 453] width 142 height 21
click at [641, 418] on div at bounding box center [633, 423] width 110 height 15
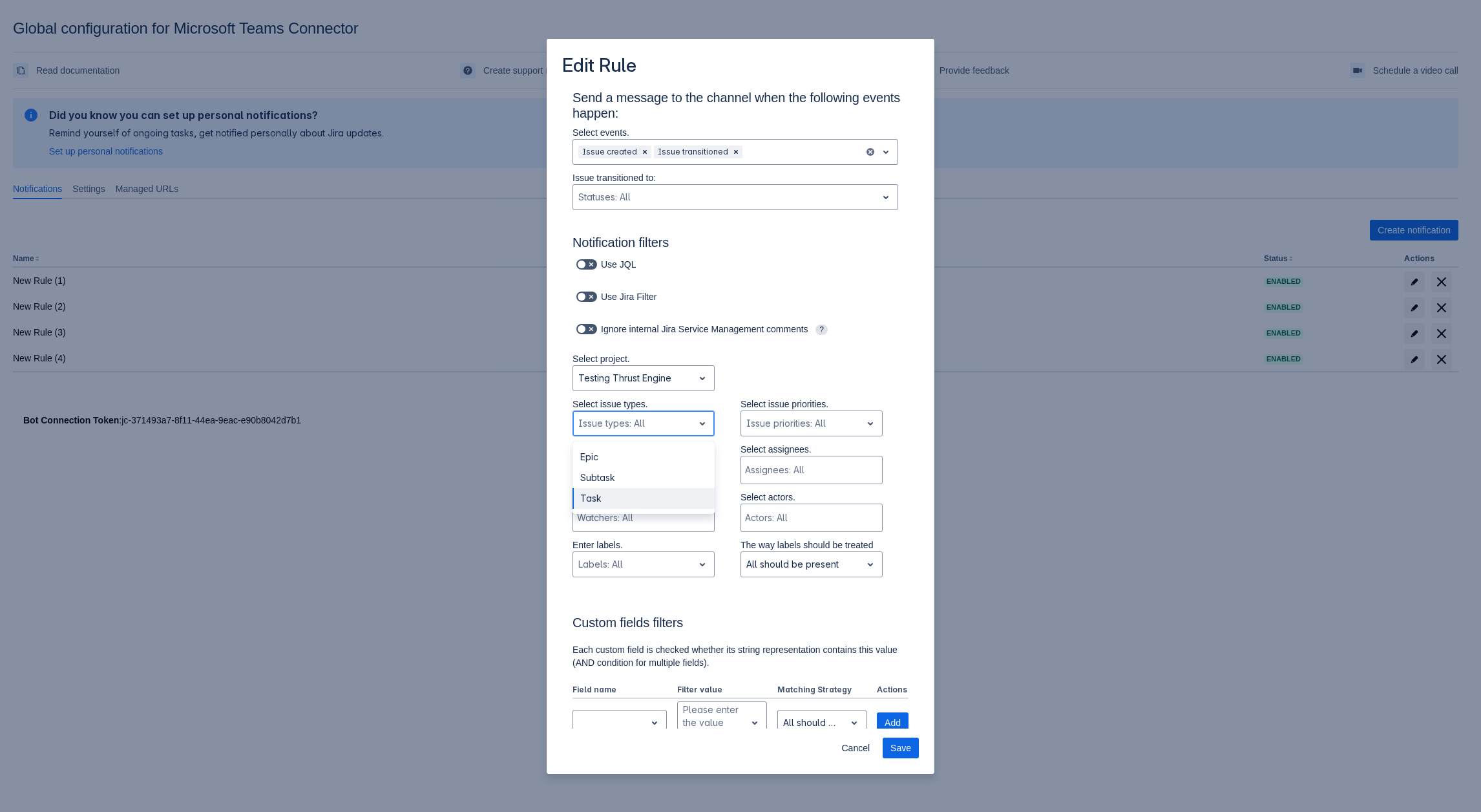
click at [651, 493] on div "Task" at bounding box center [643, 498] width 142 height 21
click at [651, 377] on div at bounding box center [633, 377] width 110 height 15
click at [628, 427] on div "Artem test" at bounding box center [643, 432] width 142 height 21
click at [654, 373] on div at bounding box center [633, 377] width 110 height 15
click at [648, 457] on div "Testing Thrust Engine" at bounding box center [643, 453] width 142 height 21
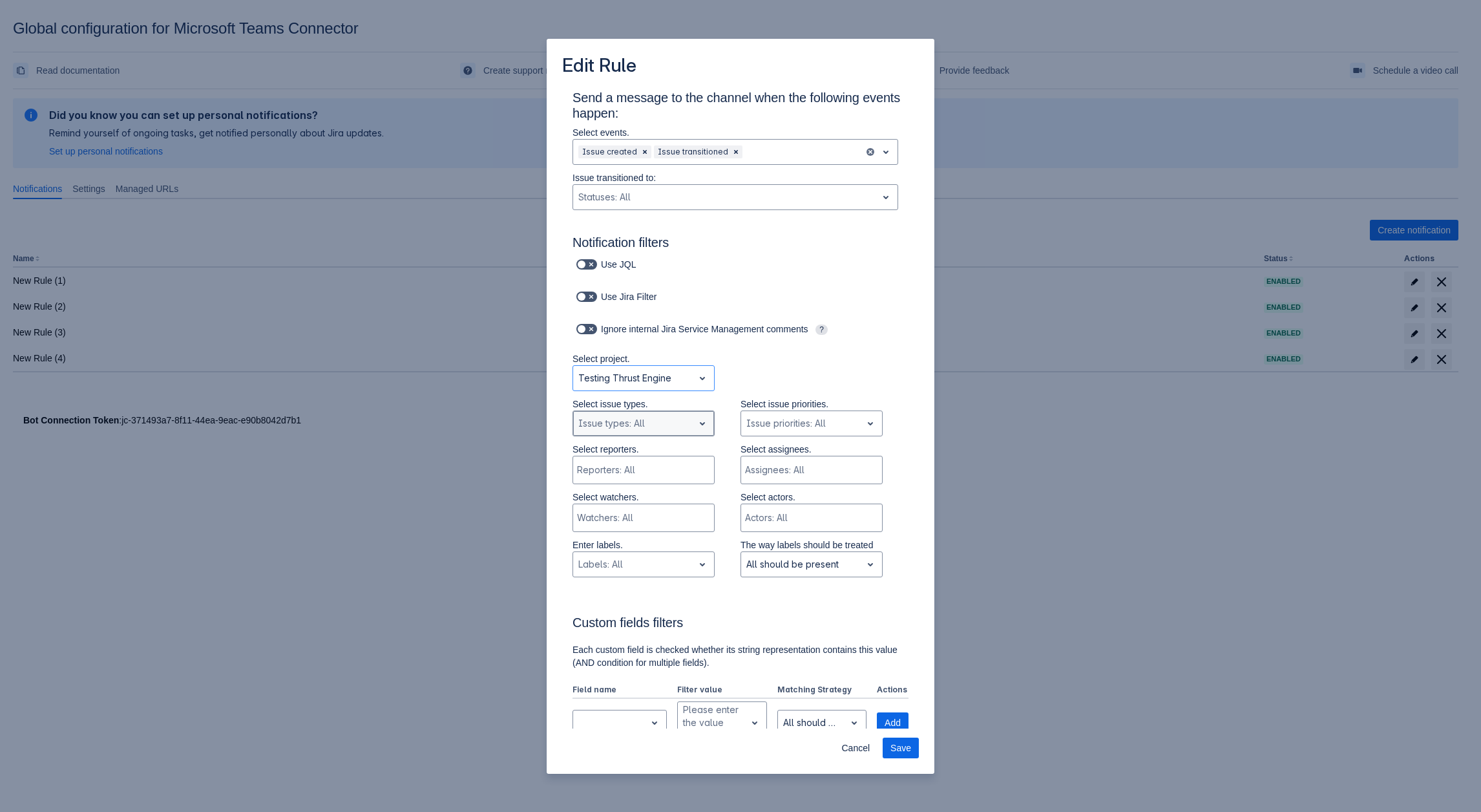
click at [637, 422] on div at bounding box center [633, 423] width 110 height 15
click at [610, 490] on div "Task" at bounding box center [643, 498] width 142 height 21
click at [633, 379] on div at bounding box center [633, 377] width 110 height 15
click at [612, 404] on div "All Projects" at bounding box center [643, 411] width 142 height 21
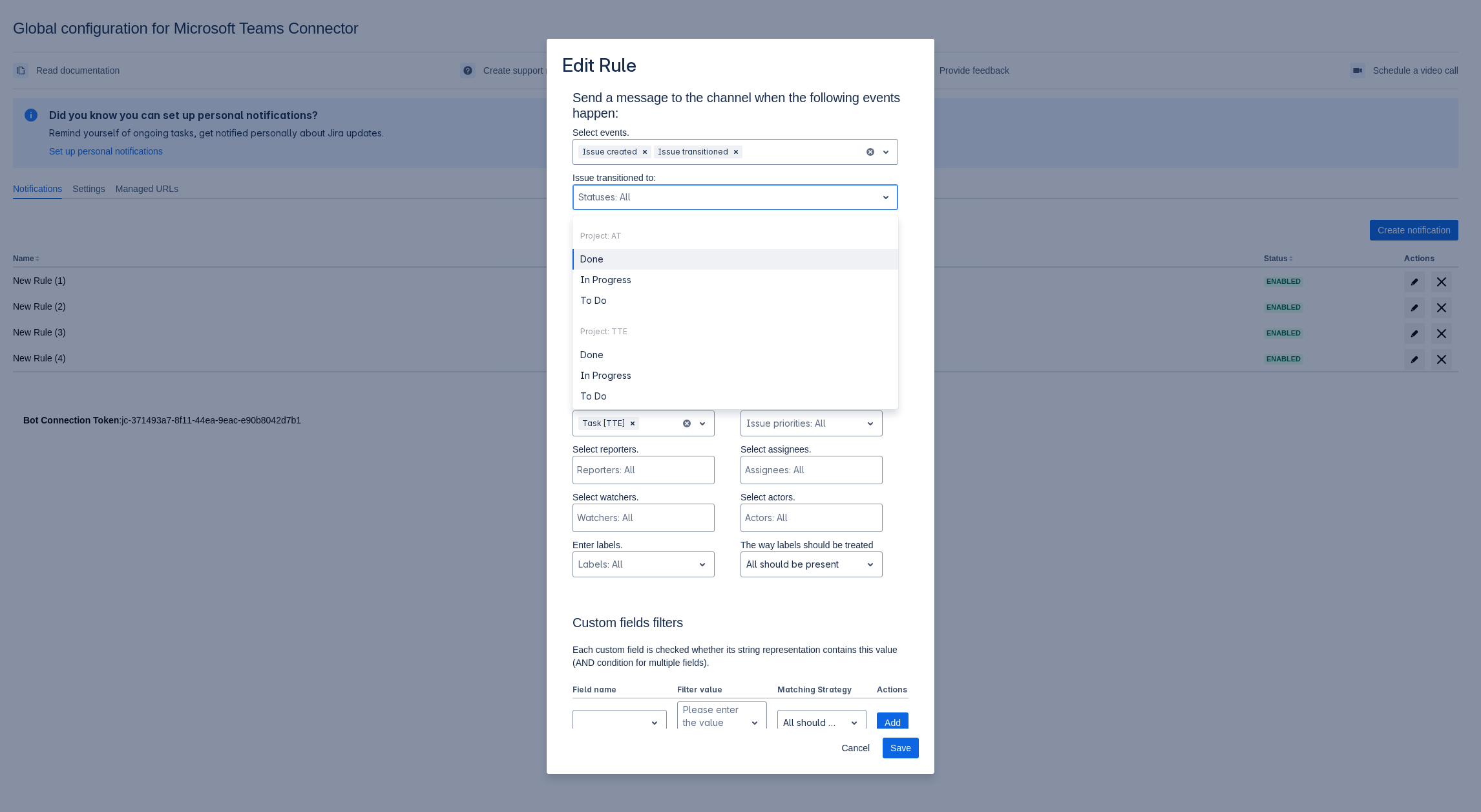
click at [658, 197] on div at bounding box center [725, 197] width 293 height 15
click at [626, 295] on div "To Do" at bounding box center [735, 300] width 325 height 21
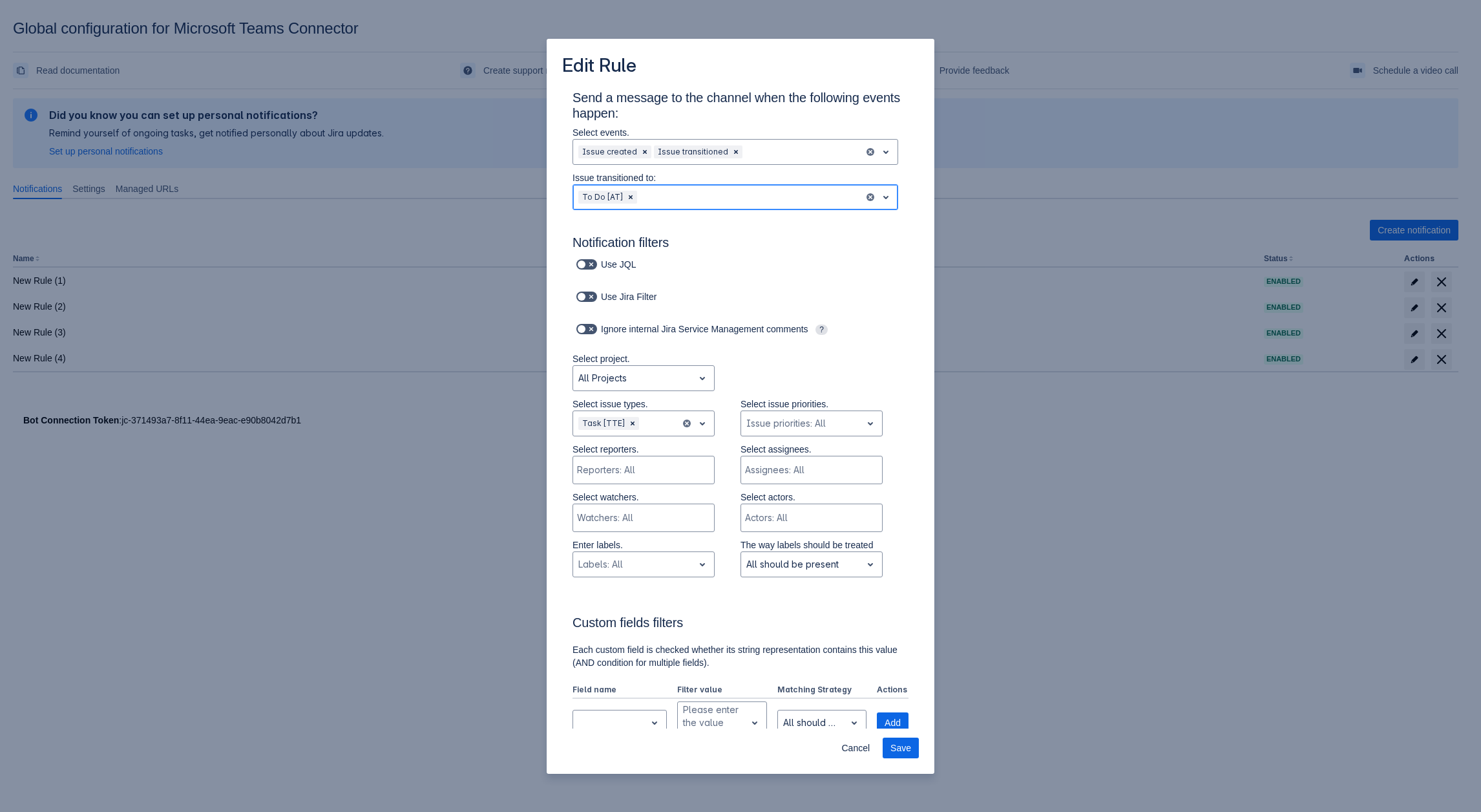
click at [676, 194] on div at bounding box center [749, 197] width 219 height 15
click at [645, 359] on div "In Progress" at bounding box center [735, 355] width 325 height 21
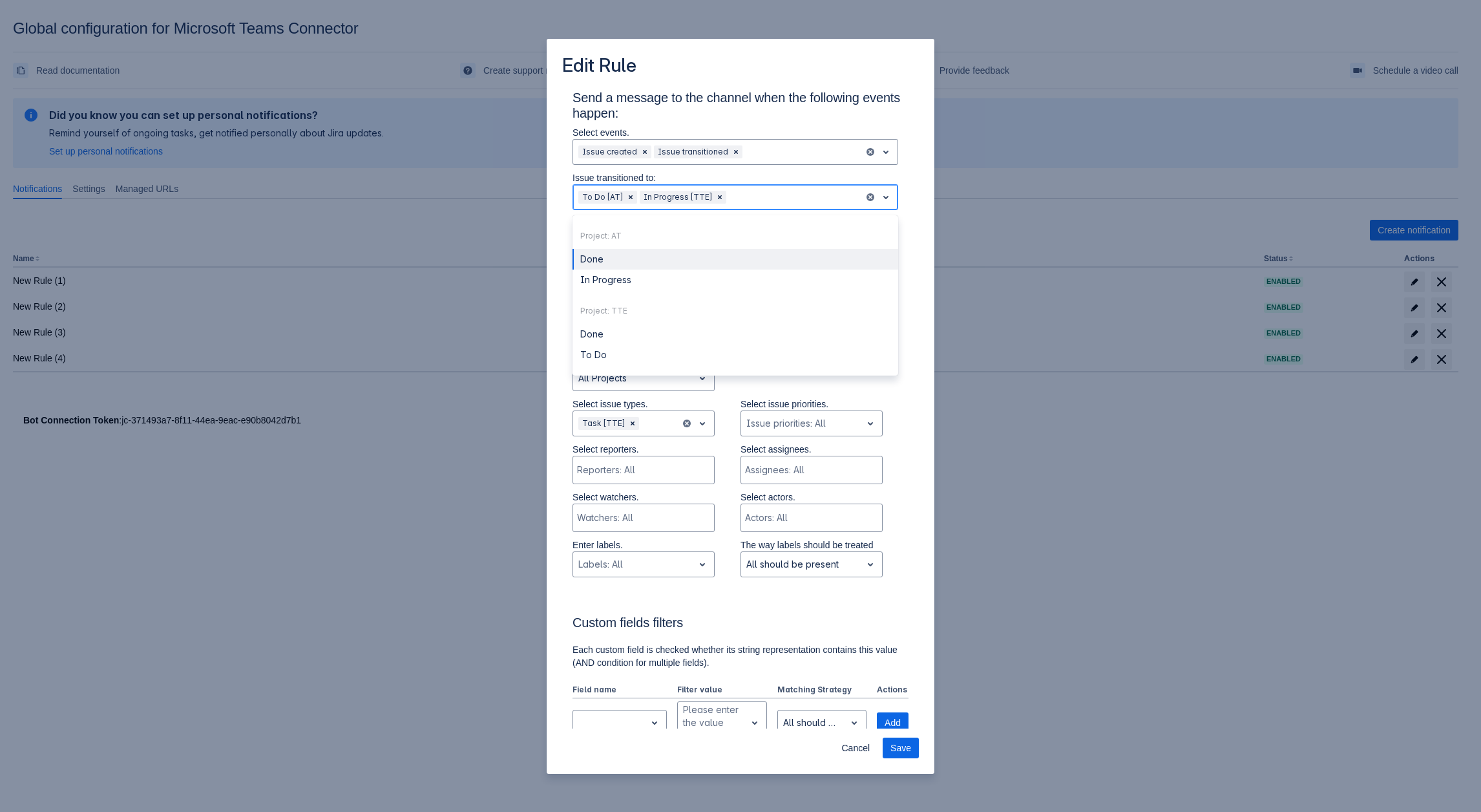
click at [753, 199] on div at bounding box center [794, 197] width 130 height 15
click at [605, 334] on div "Done" at bounding box center [735, 334] width 325 height 21
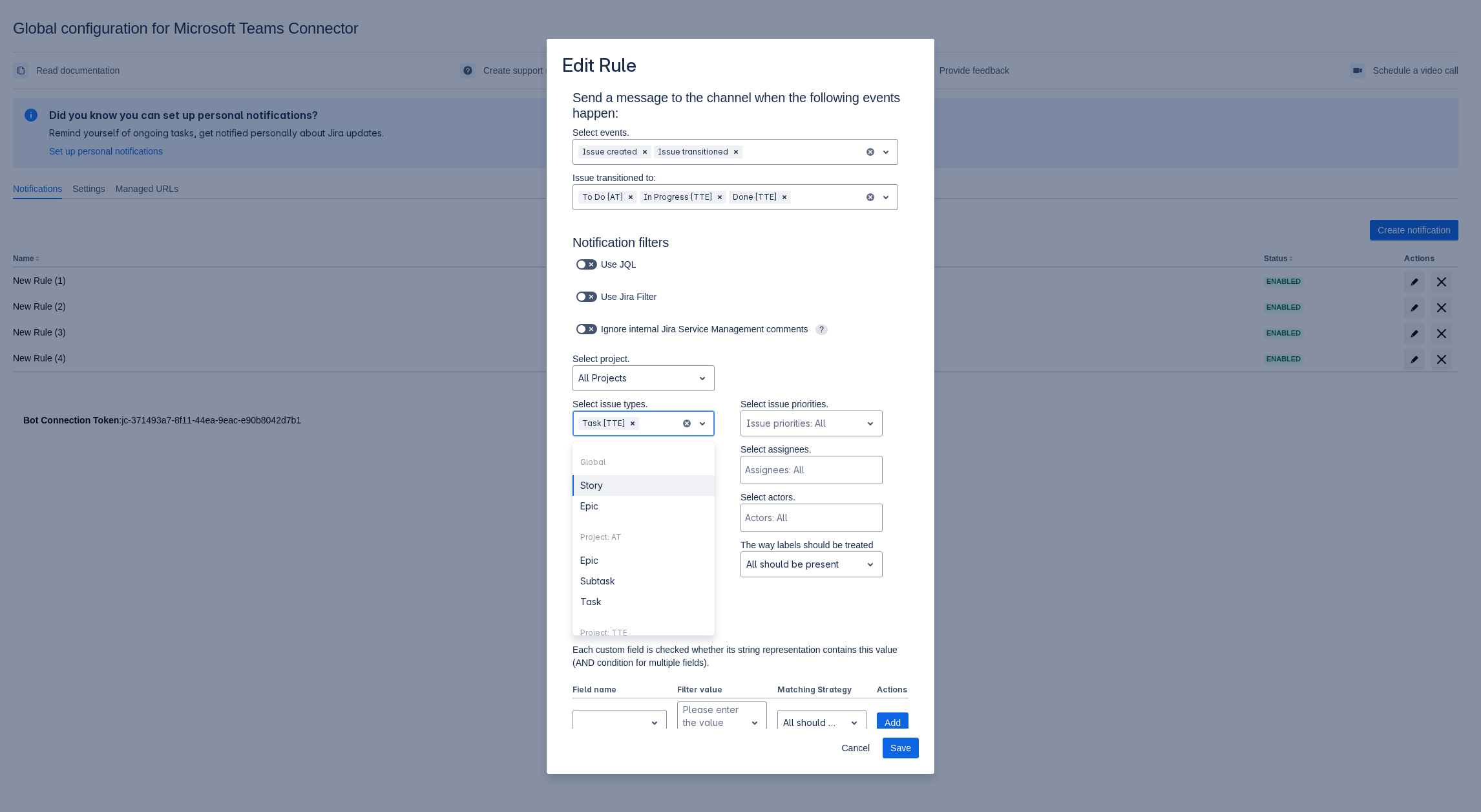
click at [645, 427] on div at bounding box center [658, 423] width 34 height 15
click at [604, 581] on div "Subtask" at bounding box center [643, 581] width 142 height 21
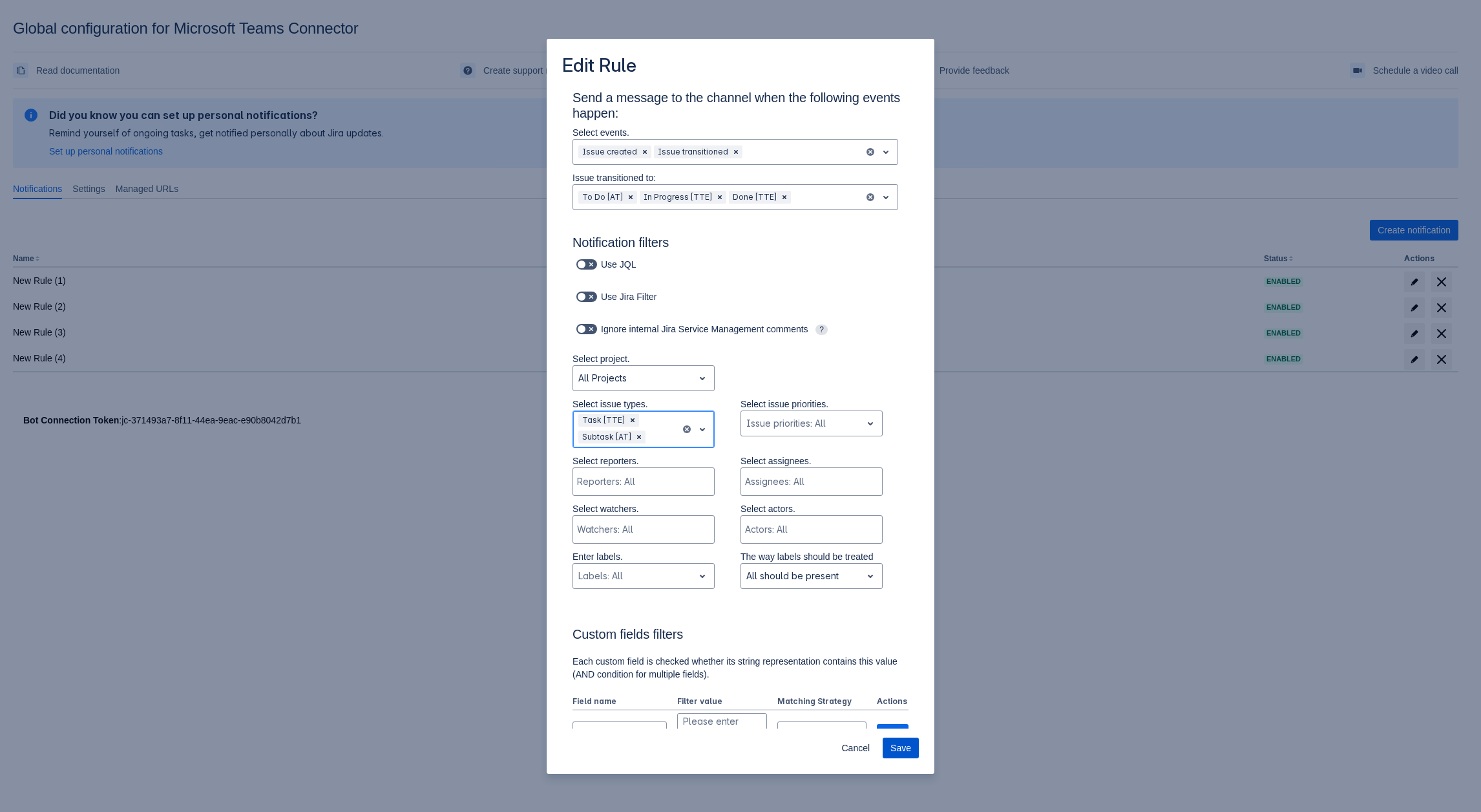
click at [894, 749] on span "Save" at bounding box center [900, 747] width 21 height 21
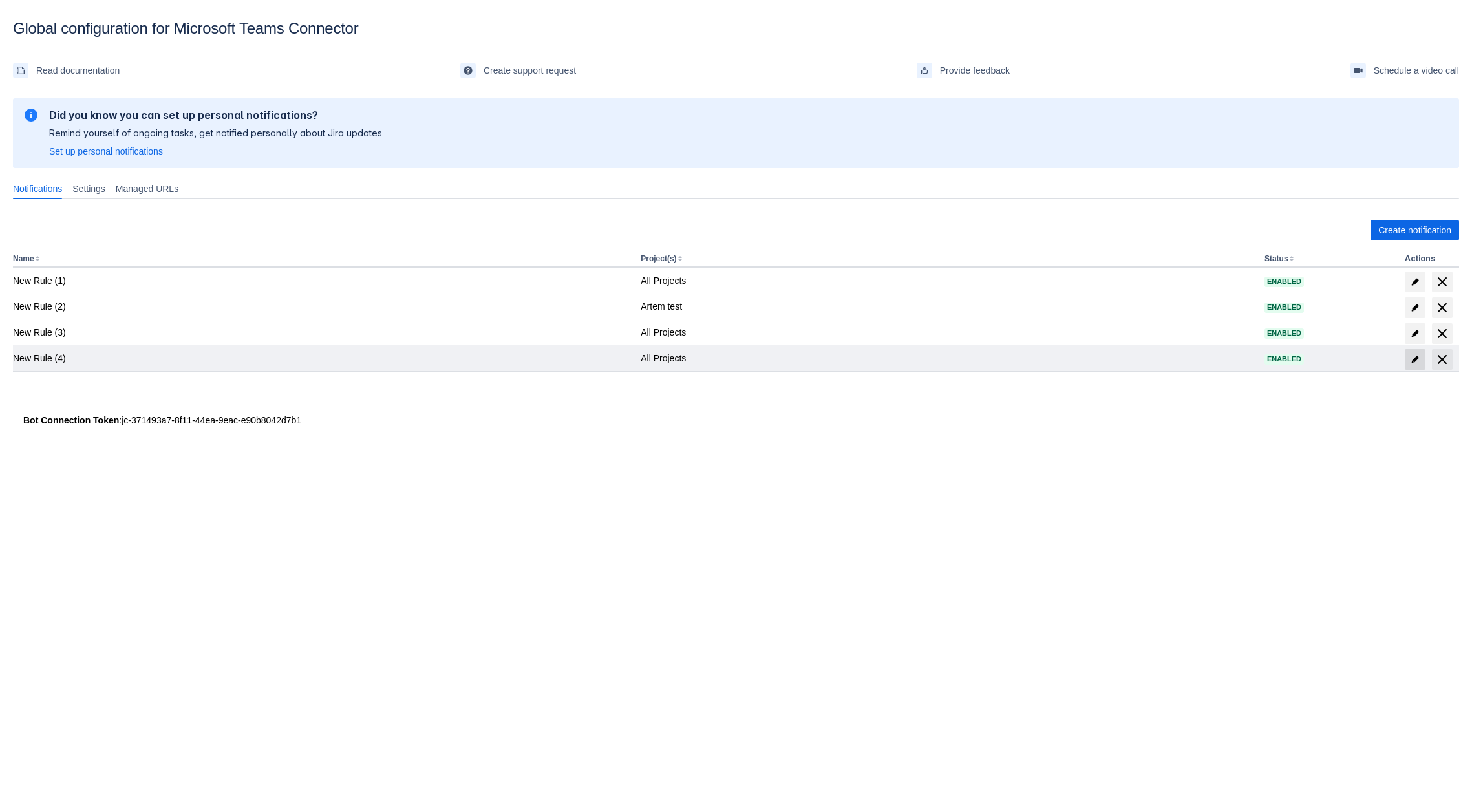
click at [1416, 362] on span "edit" at bounding box center [1415, 359] width 10 height 10
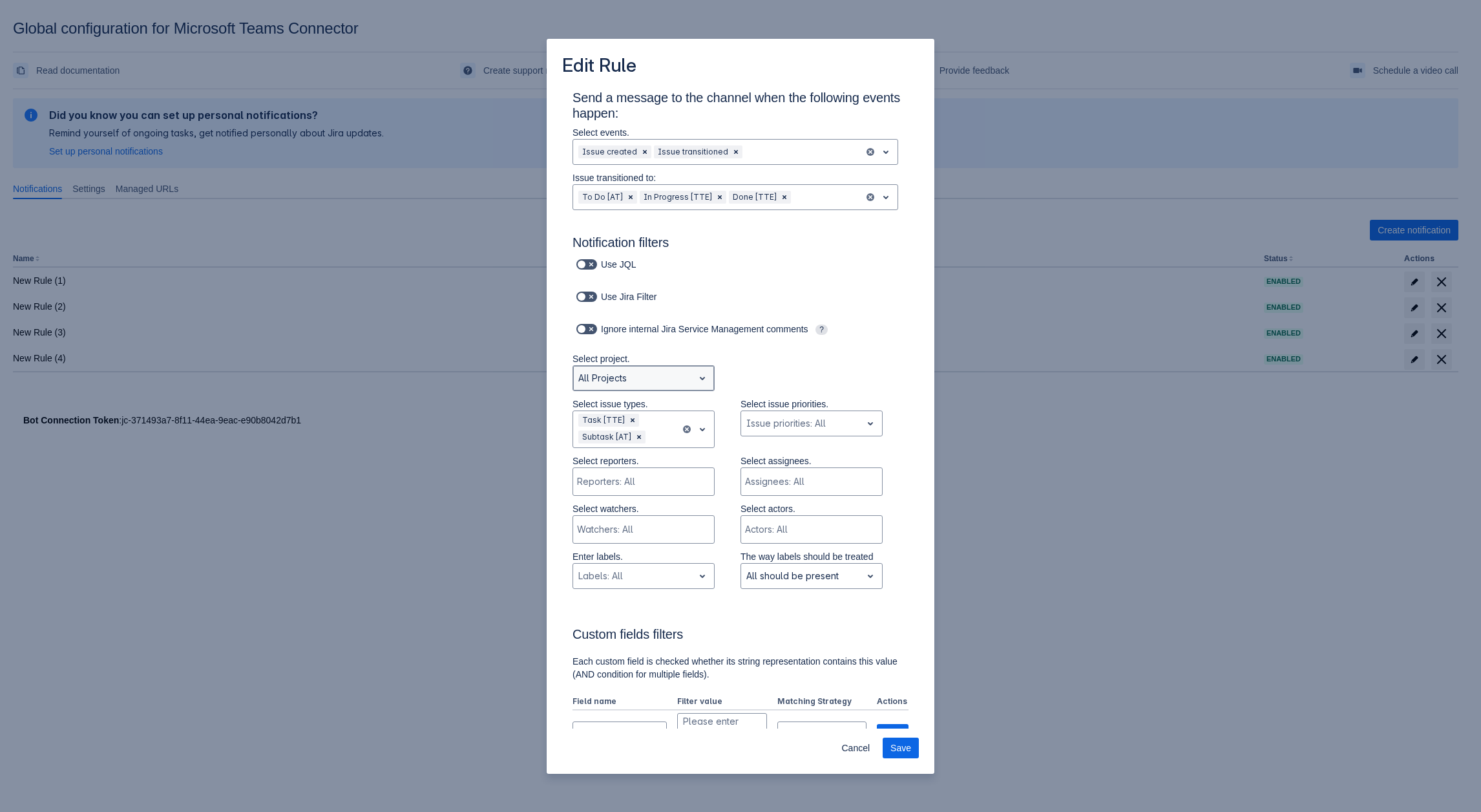
click at [664, 381] on div at bounding box center [633, 377] width 110 height 15
click at [890, 313] on div "Use Jira Filter" at bounding box center [740, 303] width 336 height 32
click at [633, 380] on div at bounding box center [633, 377] width 110 height 15
drag, startPoint x: 622, startPoint y: 425, endPoint x: 972, endPoint y: 466, distance: 352.4
click at [625, 425] on div "Artem test" at bounding box center [643, 432] width 142 height 21
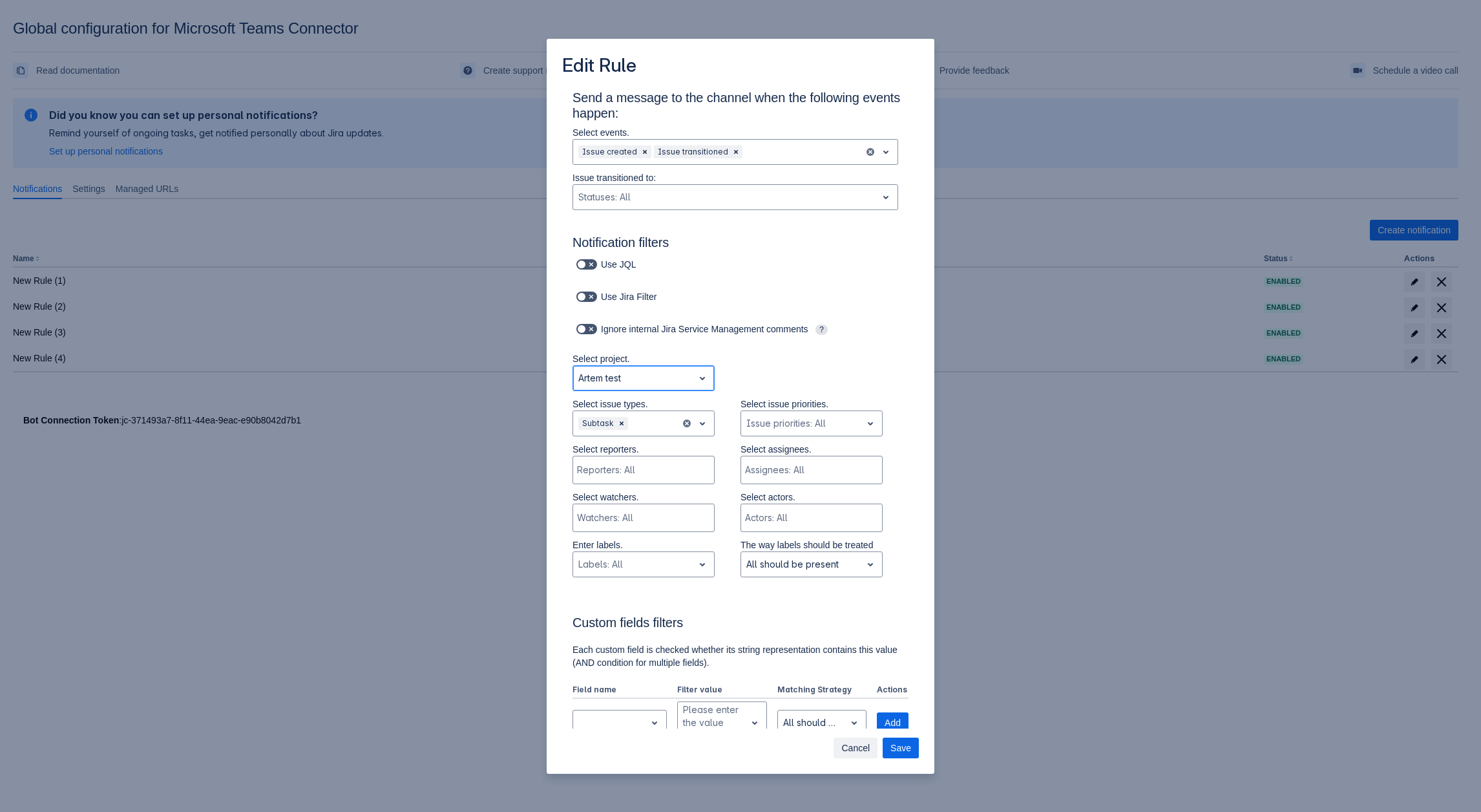
click at [859, 737] on span "Cancel" at bounding box center [855, 747] width 28 height 21
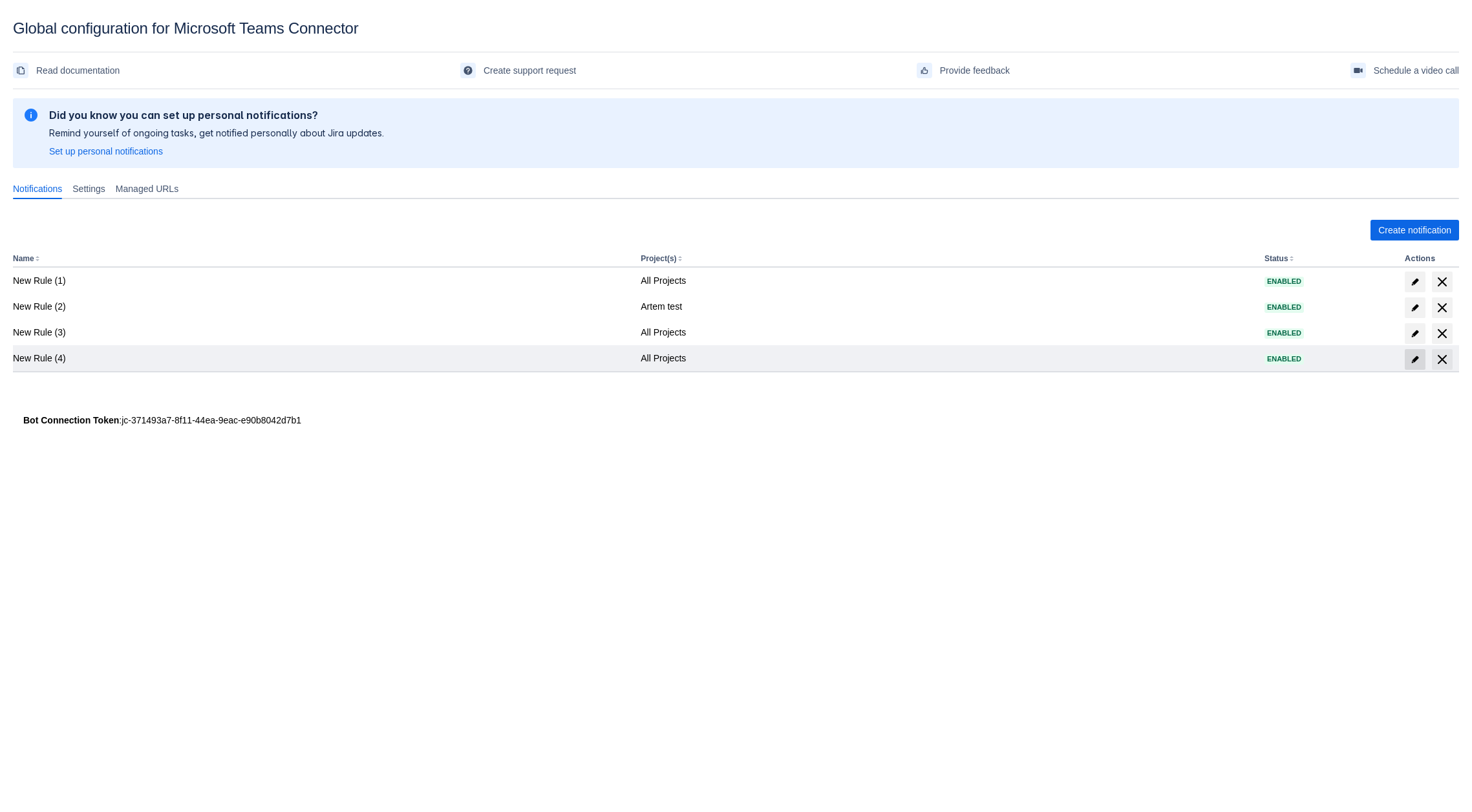
click at [1416, 365] on span at bounding box center [1415, 359] width 21 height 21
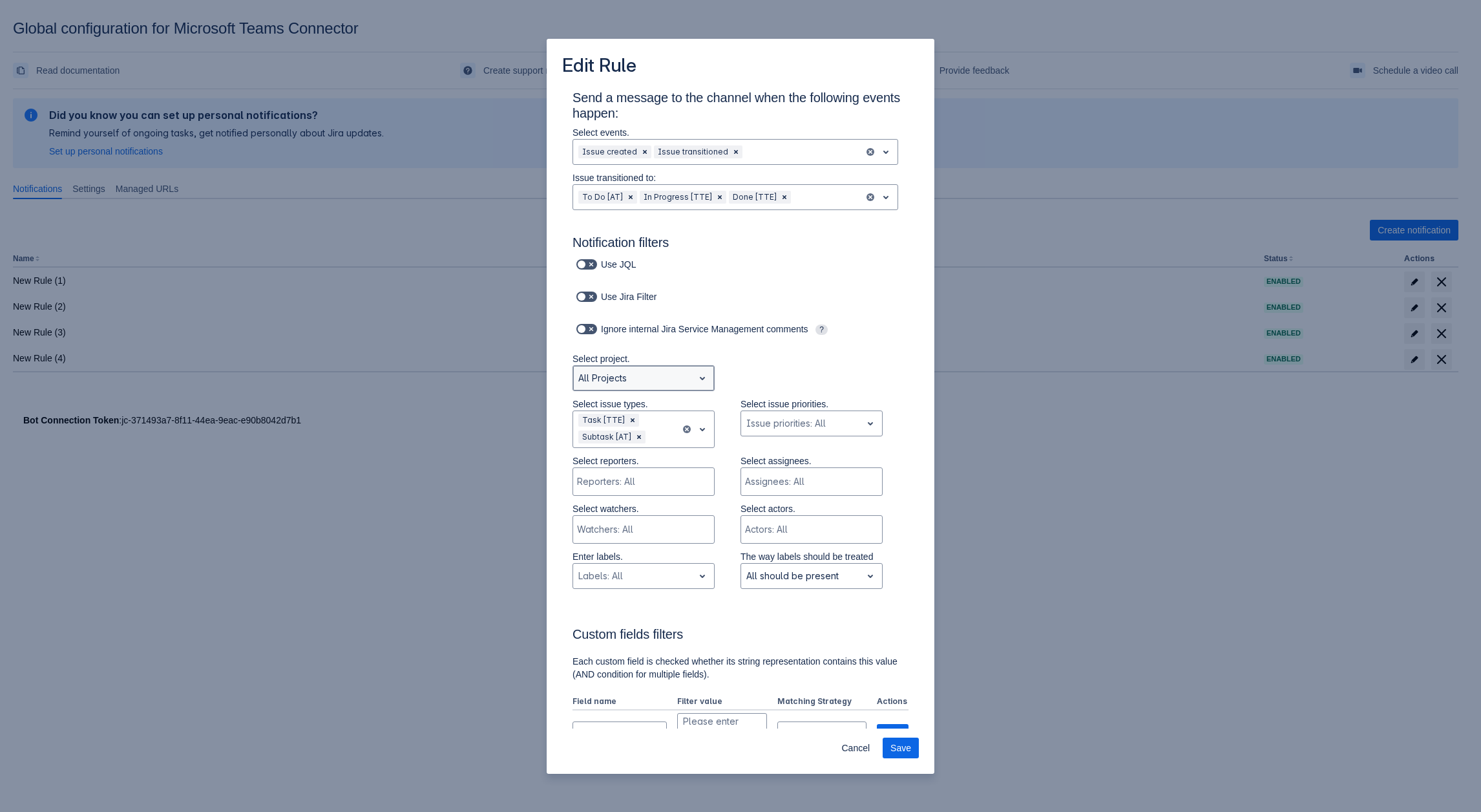
click at [663, 384] on div at bounding box center [633, 377] width 110 height 15
click at [815, 364] on div "Select project. All Projects not selected, (1 of 3), completion selected 3 resu…" at bounding box center [727, 375] width 362 height 46
click at [634, 384] on div at bounding box center [633, 377] width 110 height 15
click at [602, 451] on div "Testing Thrust Engine" at bounding box center [643, 453] width 142 height 21
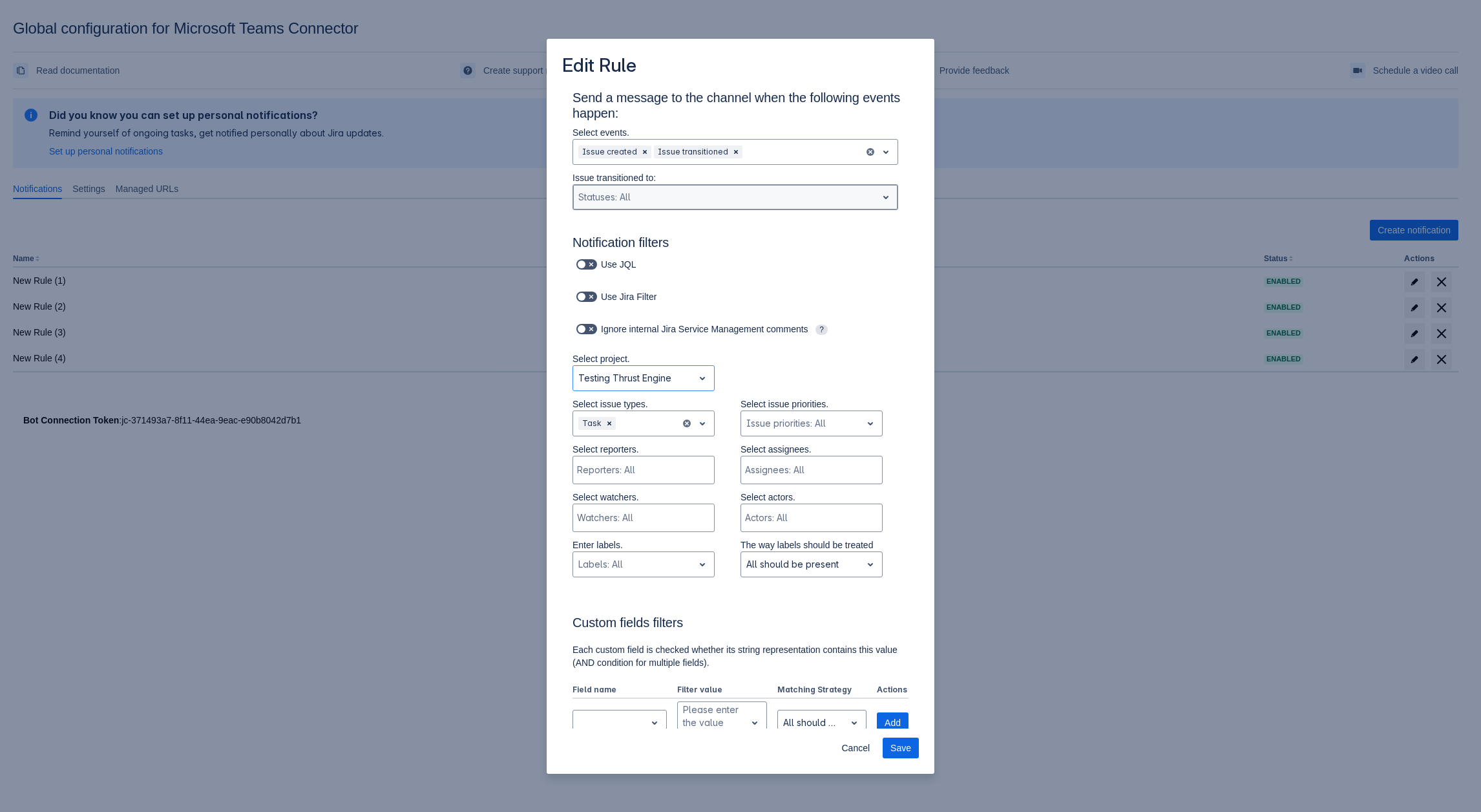
click at [643, 185] on div "Statuses: All" at bounding box center [735, 197] width 325 height 26
click at [623, 246] on div "In Progress" at bounding box center [735, 252] width 325 height 21
click at [901, 747] on span "Save" at bounding box center [900, 747] width 21 height 21
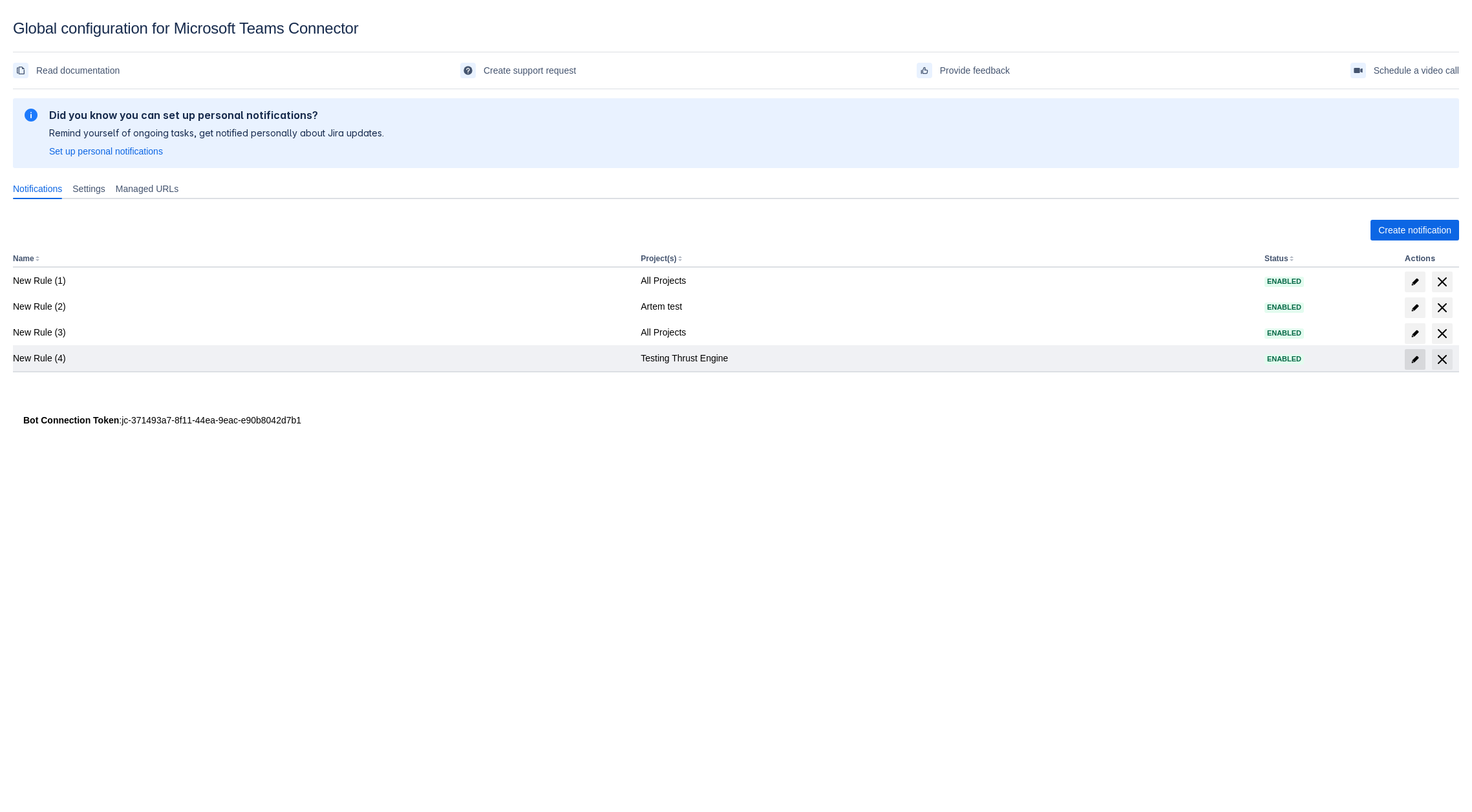
click at [1413, 355] on span "edit" at bounding box center [1415, 359] width 10 height 10
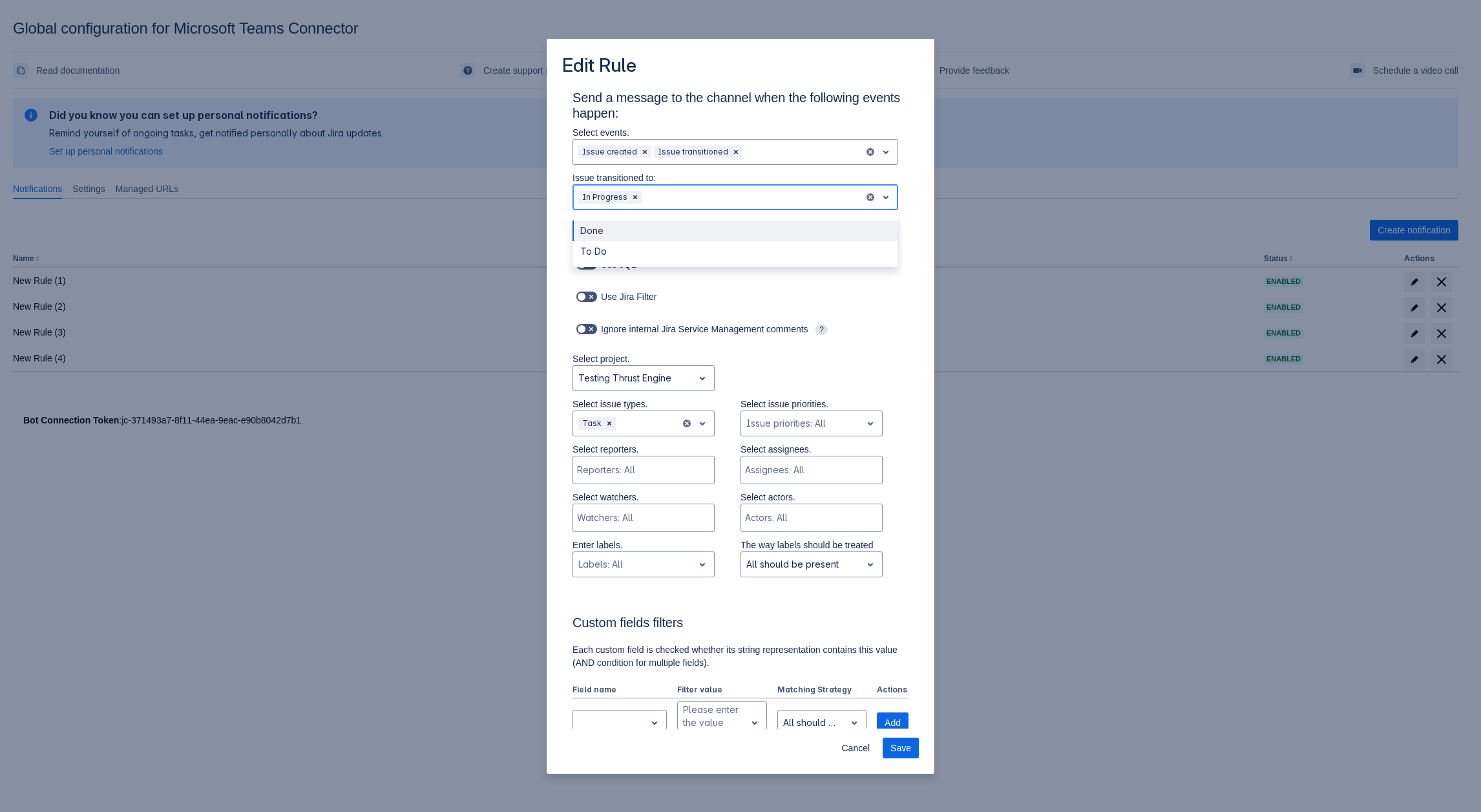
click at [677, 201] on div at bounding box center [751, 197] width 214 height 15
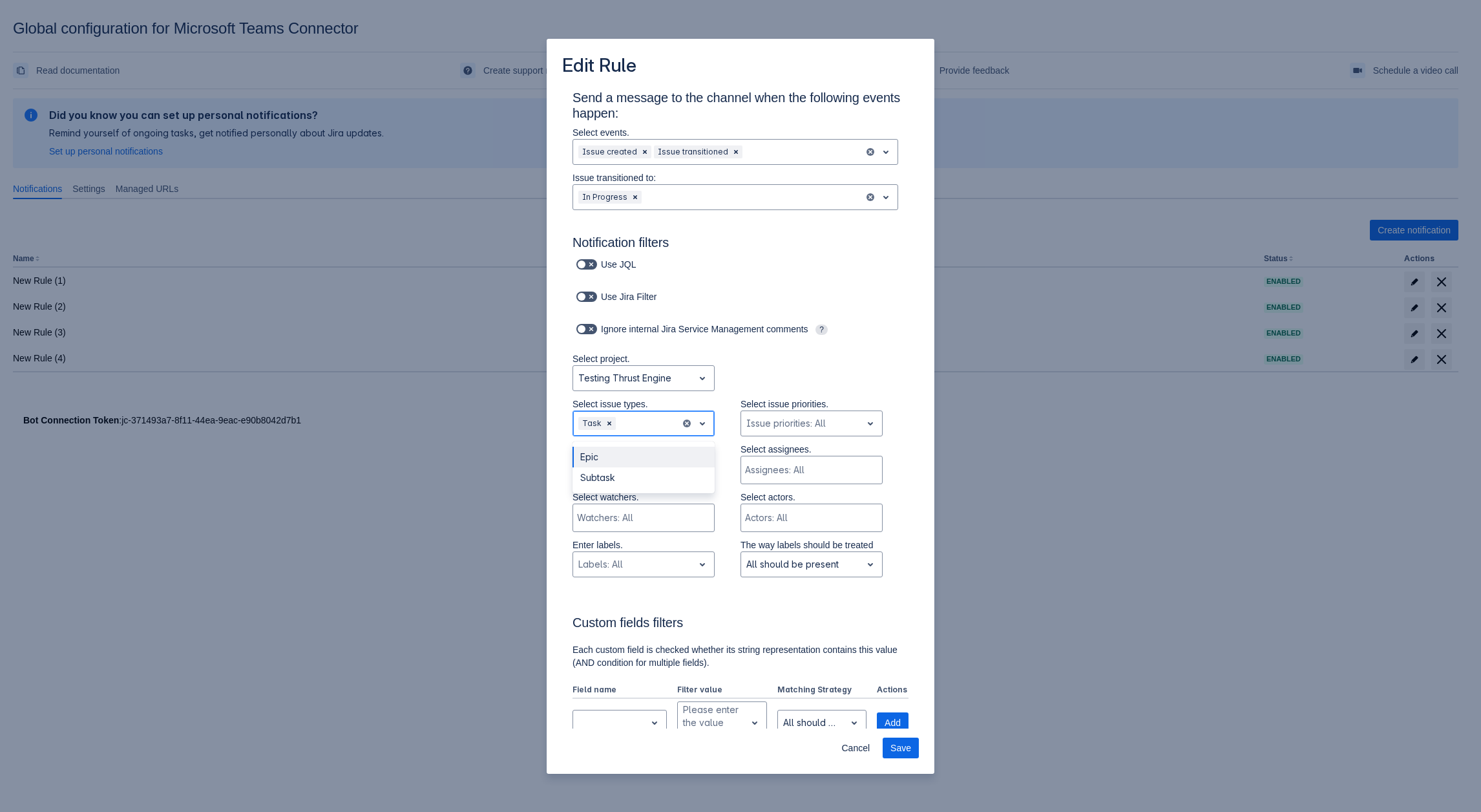
click at [625, 427] on div at bounding box center [647, 423] width 57 height 15
click at [628, 426] on div at bounding box center [647, 423] width 57 height 15
click at [615, 418] on div "Task" at bounding box center [627, 423] width 108 height 21
click at [637, 382] on div at bounding box center [633, 377] width 110 height 15
click at [617, 406] on div "All Projects" at bounding box center [643, 411] width 142 height 21
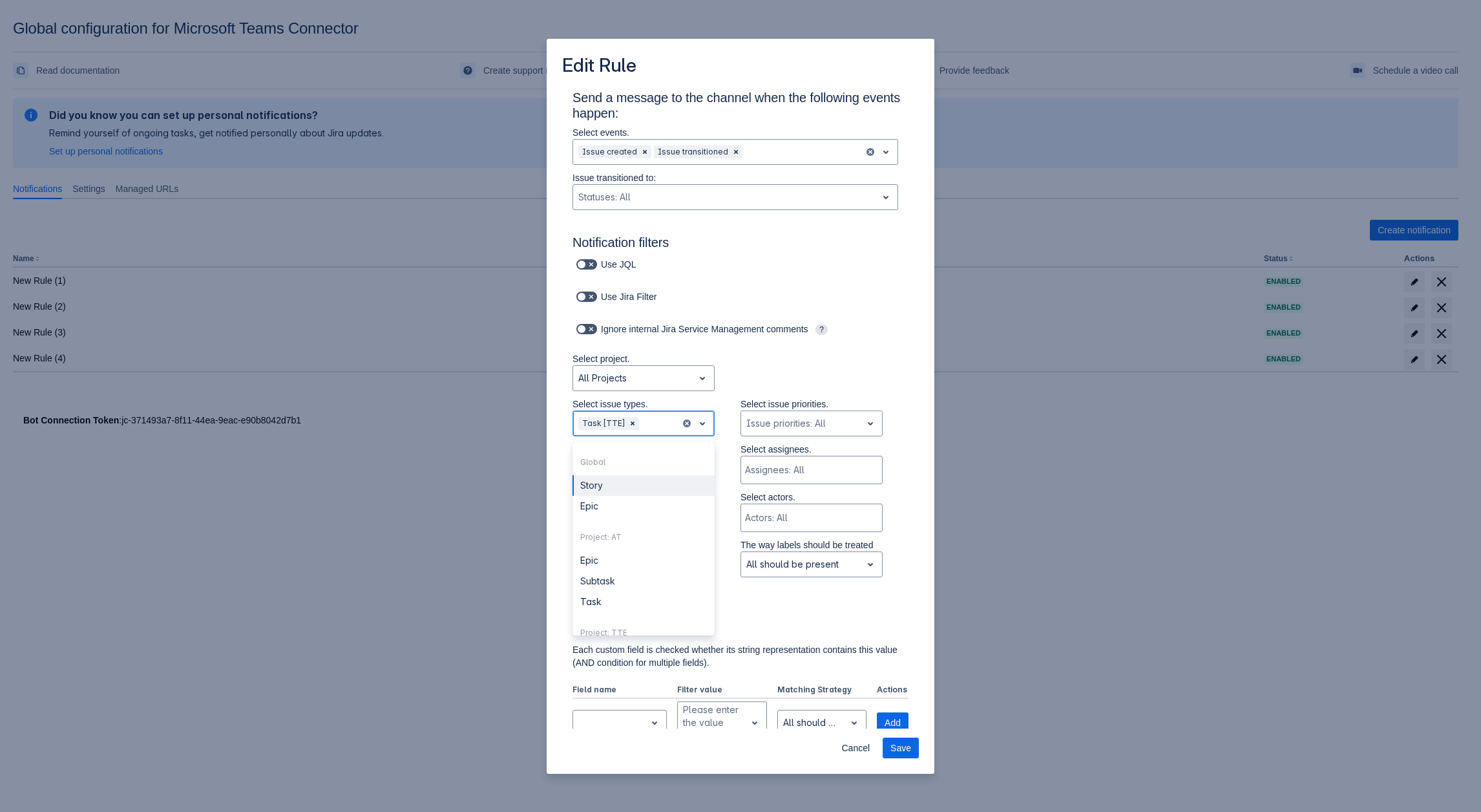
click at [650, 421] on div at bounding box center [658, 423] width 34 height 15
click at [612, 590] on div "Epic" at bounding box center [643, 593] width 142 height 21
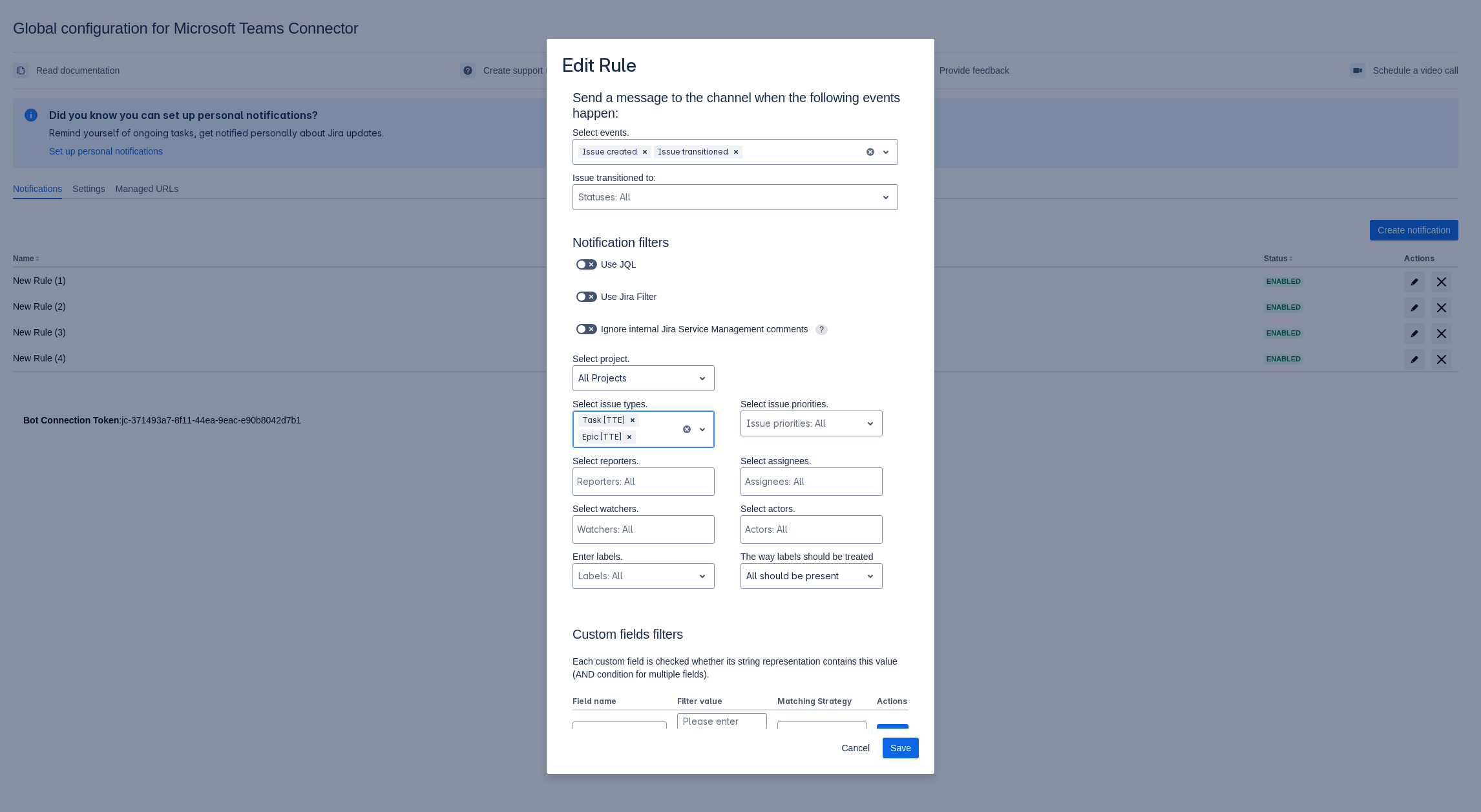
click at [639, 423] on div "Task [TTE] Epic [TTE]" at bounding box center [627, 429] width 108 height 36
click at [615, 499] on div "Story" at bounding box center [643, 497] width 142 height 21
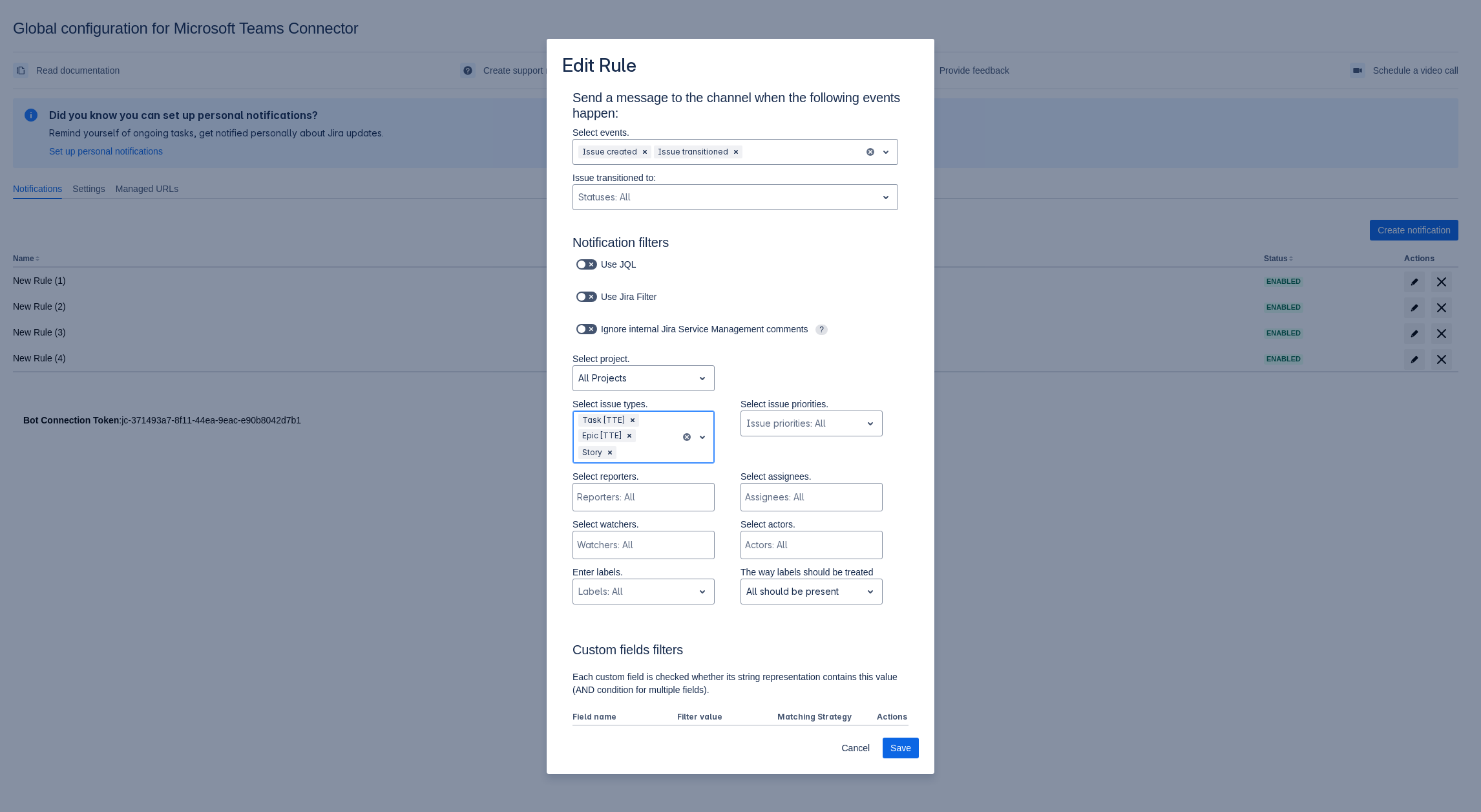
click at [645, 446] on div at bounding box center [647, 452] width 57 height 15
drag, startPoint x: 864, startPoint y: 755, endPoint x: 735, endPoint y: 777, distance: 130.9
click at [863, 755] on span "Cancel" at bounding box center [855, 747] width 28 height 21
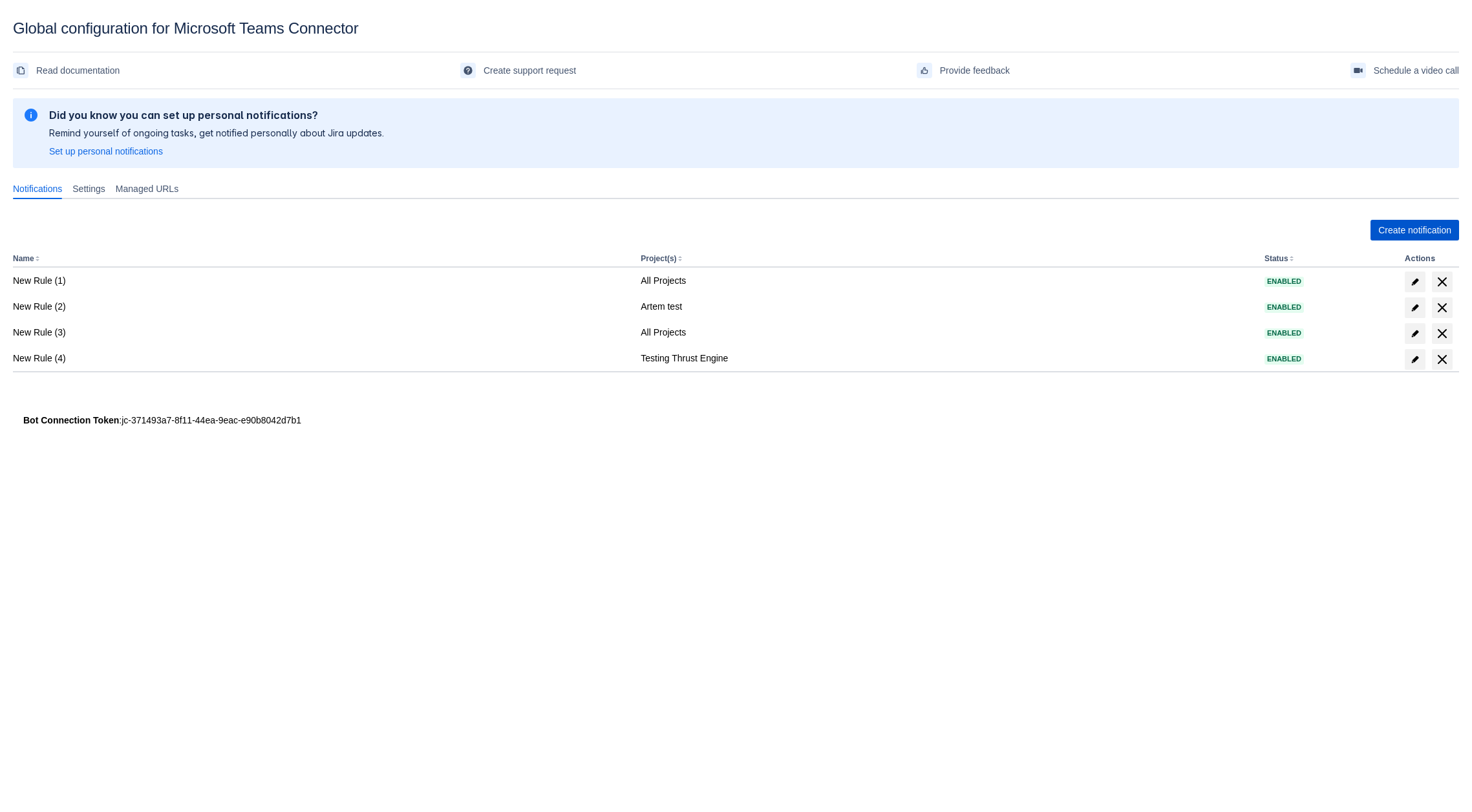
click at [1395, 225] on span "Create notification" at bounding box center [1415, 230] width 73 height 21
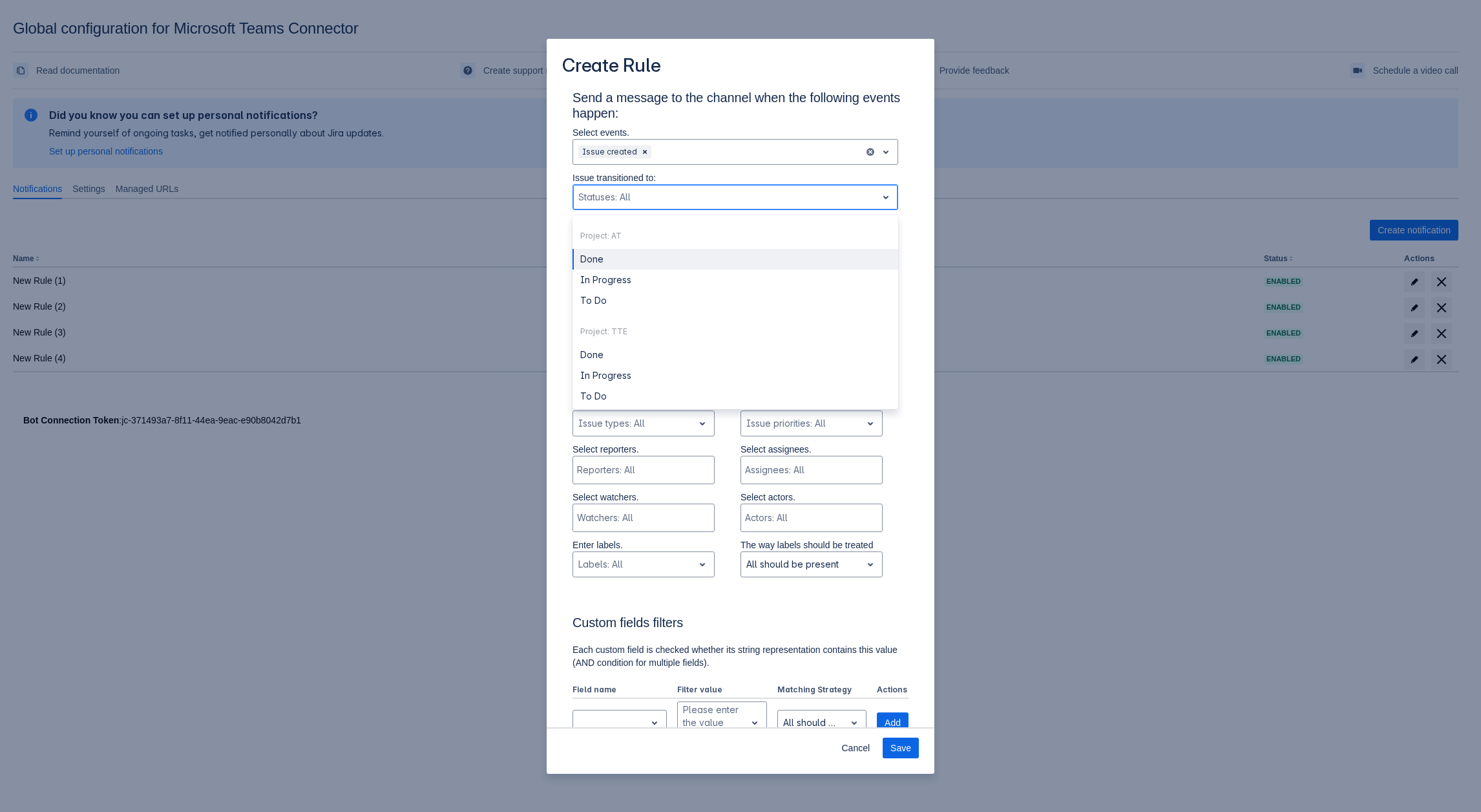
click at [618, 188] on div "Statuses: All" at bounding box center [725, 197] width 303 height 21
click at [613, 286] on div "In Progress" at bounding box center [735, 280] width 325 height 21
click at [728, 195] on div "Scrollable content" at bounding box center [760, 197] width 197 height 15
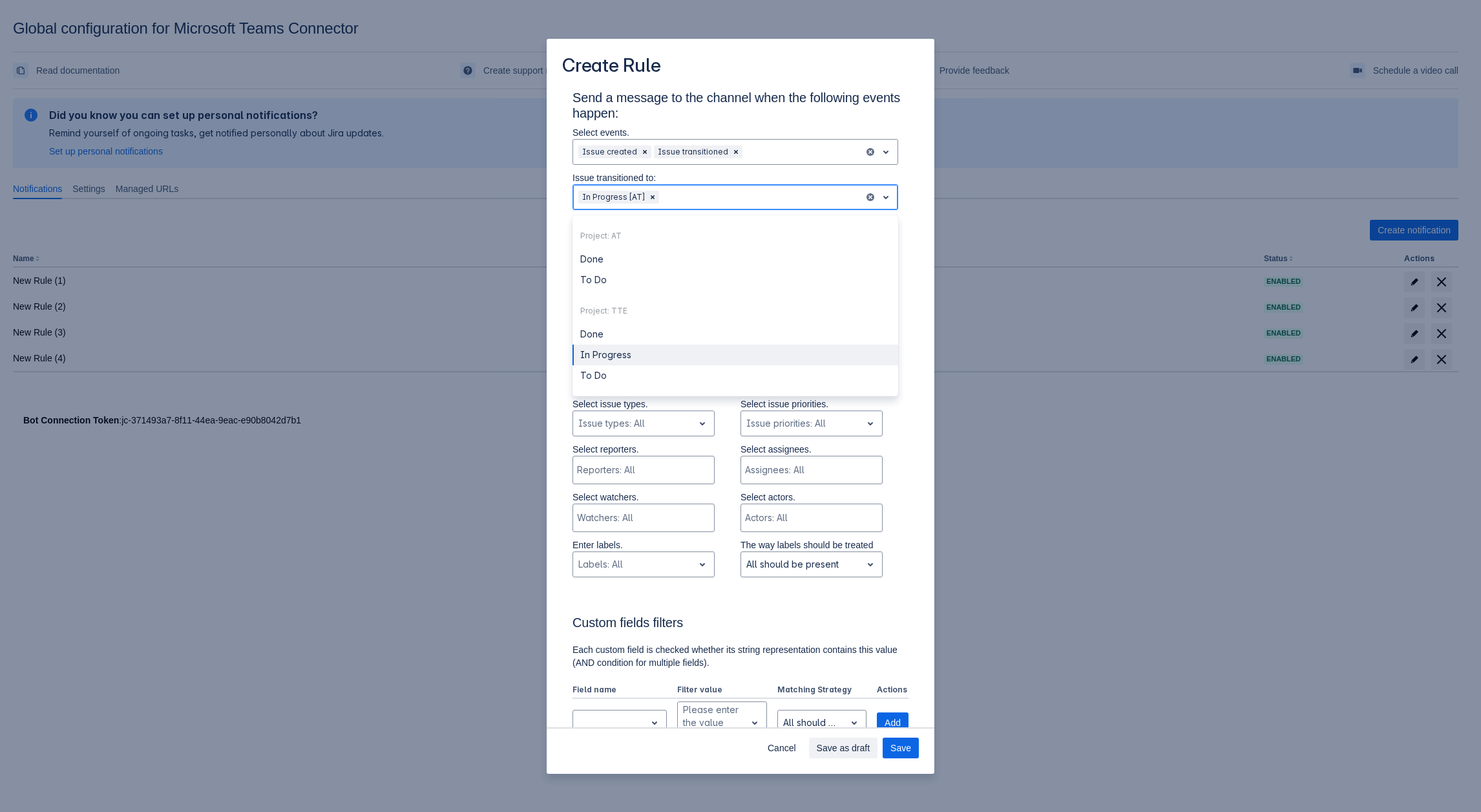
click at [612, 360] on div "In Progress" at bounding box center [735, 355] width 325 height 21
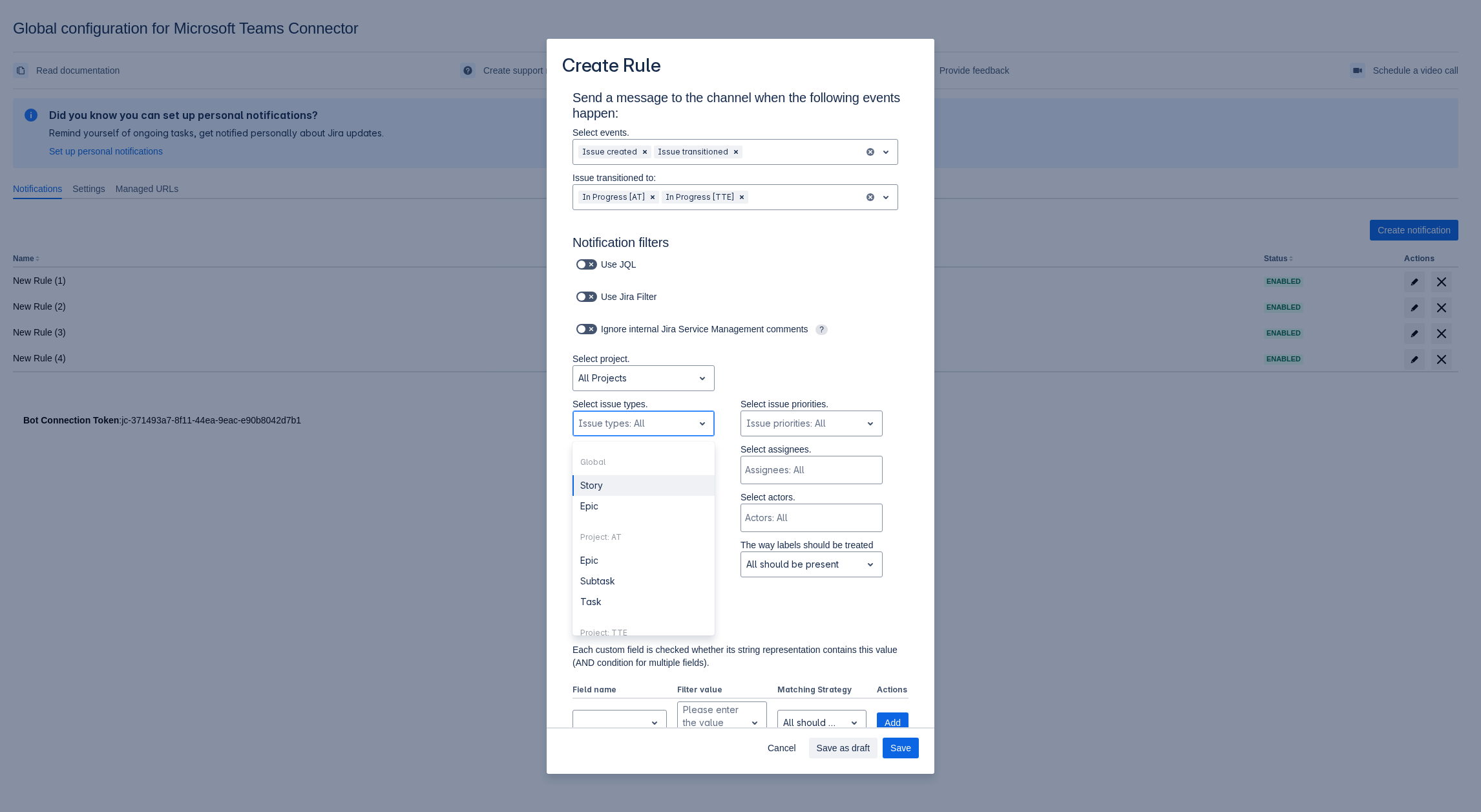
click at [629, 415] on div "Issue types: All" at bounding box center [633, 423] width 120 height 21
click at [603, 493] on div "Story" at bounding box center [643, 485] width 142 height 21
click at [622, 419] on input "Scrollable content" at bounding box center [620, 423] width 3 height 13
click at [605, 488] on div "Epic" at bounding box center [643, 485] width 142 height 21
click at [663, 421] on div "Scrollable content" at bounding box center [665, 423] width 19 height 15
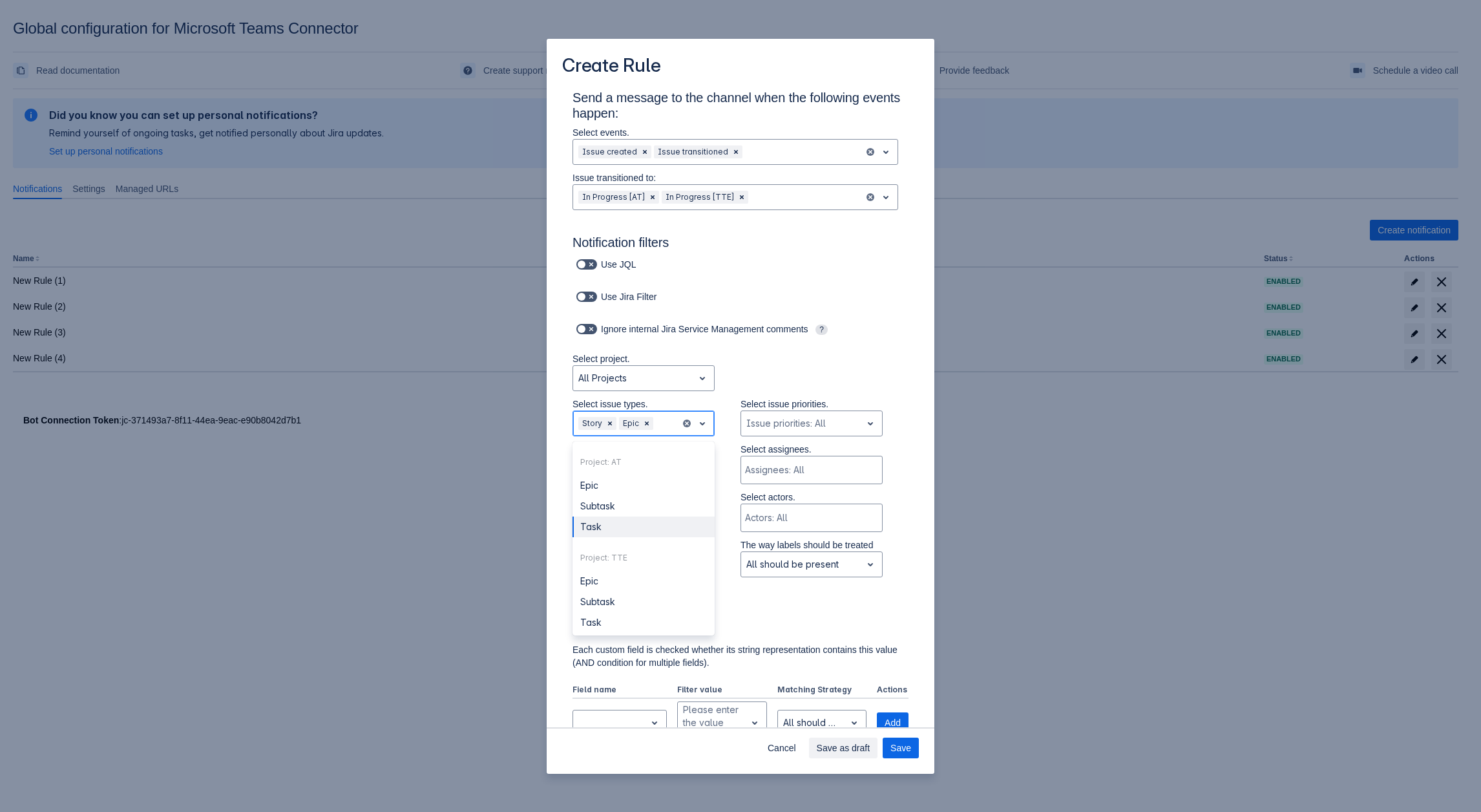
drag, startPoint x: 612, startPoint y: 522, endPoint x: 594, endPoint y: 611, distance: 90.8
click at [610, 522] on div "Task" at bounding box center [643, 527] width 142 height 21
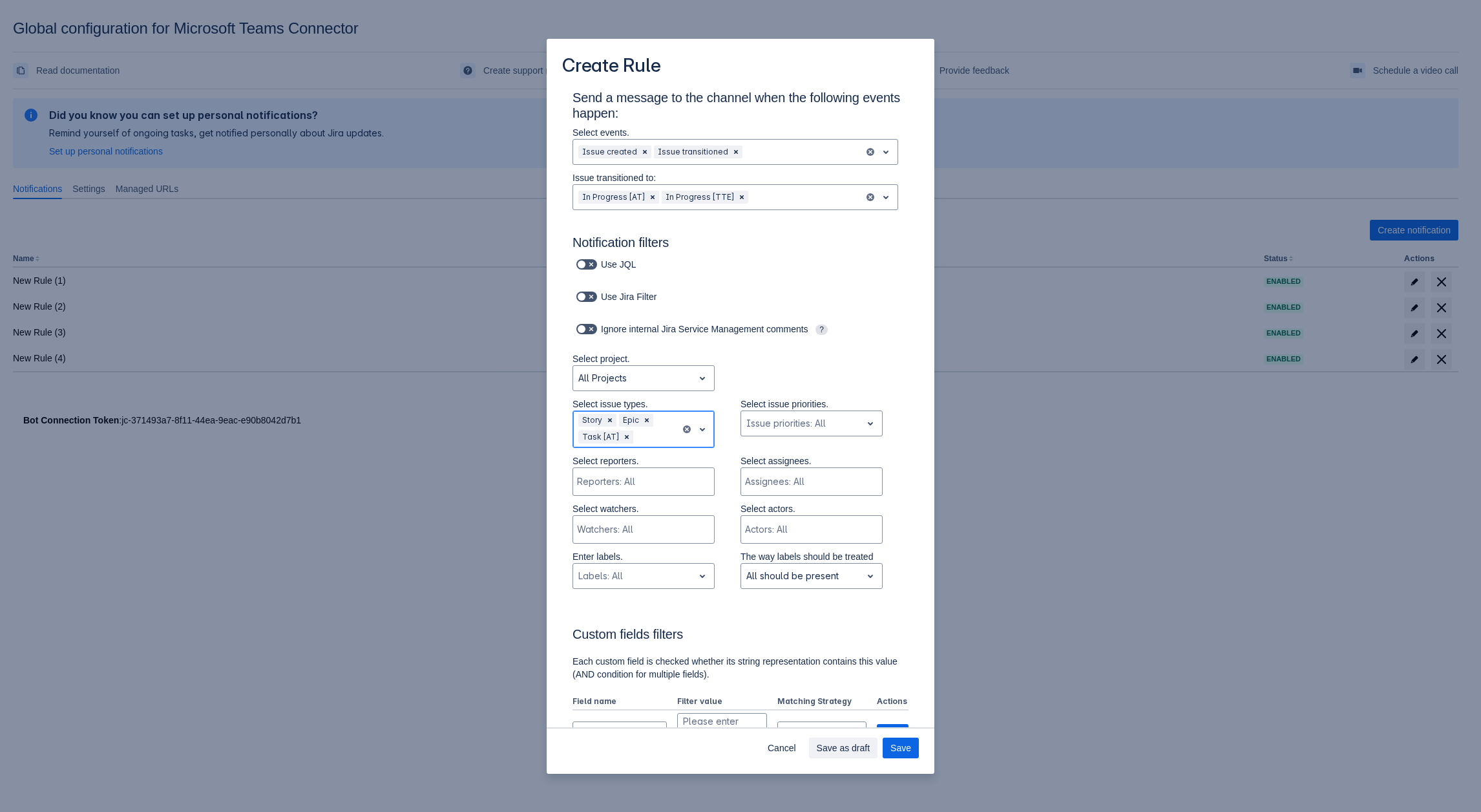
click at [643, 440] on div "Scrollable content" at bounding box center [655, 437] width 39 height 15
click at [591, 612] on div "Task" at bounding box center [643, 613] width 142 height 21
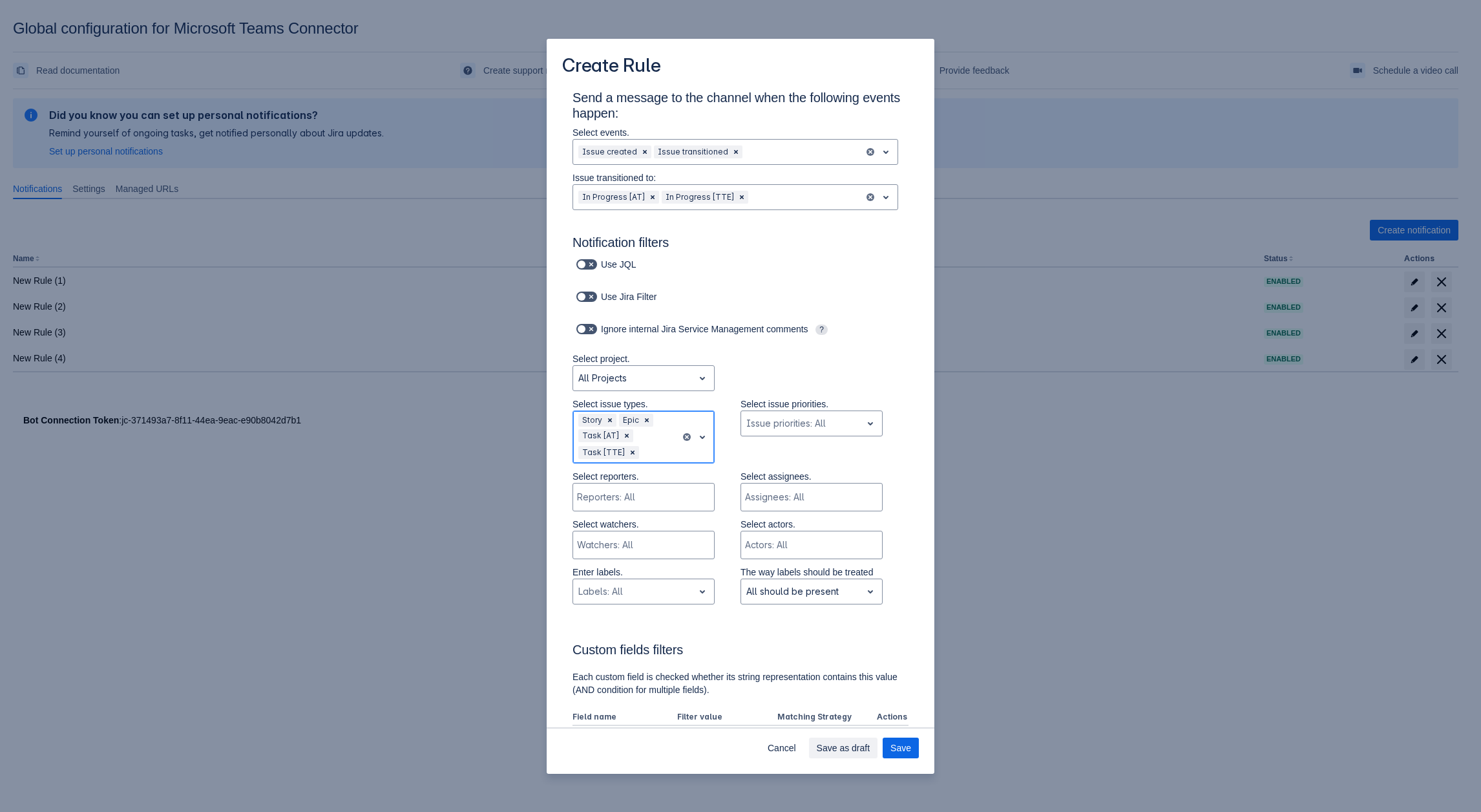
click at [894, 744] on span "Save" at bounding box center [900, 747] width 21 height 21
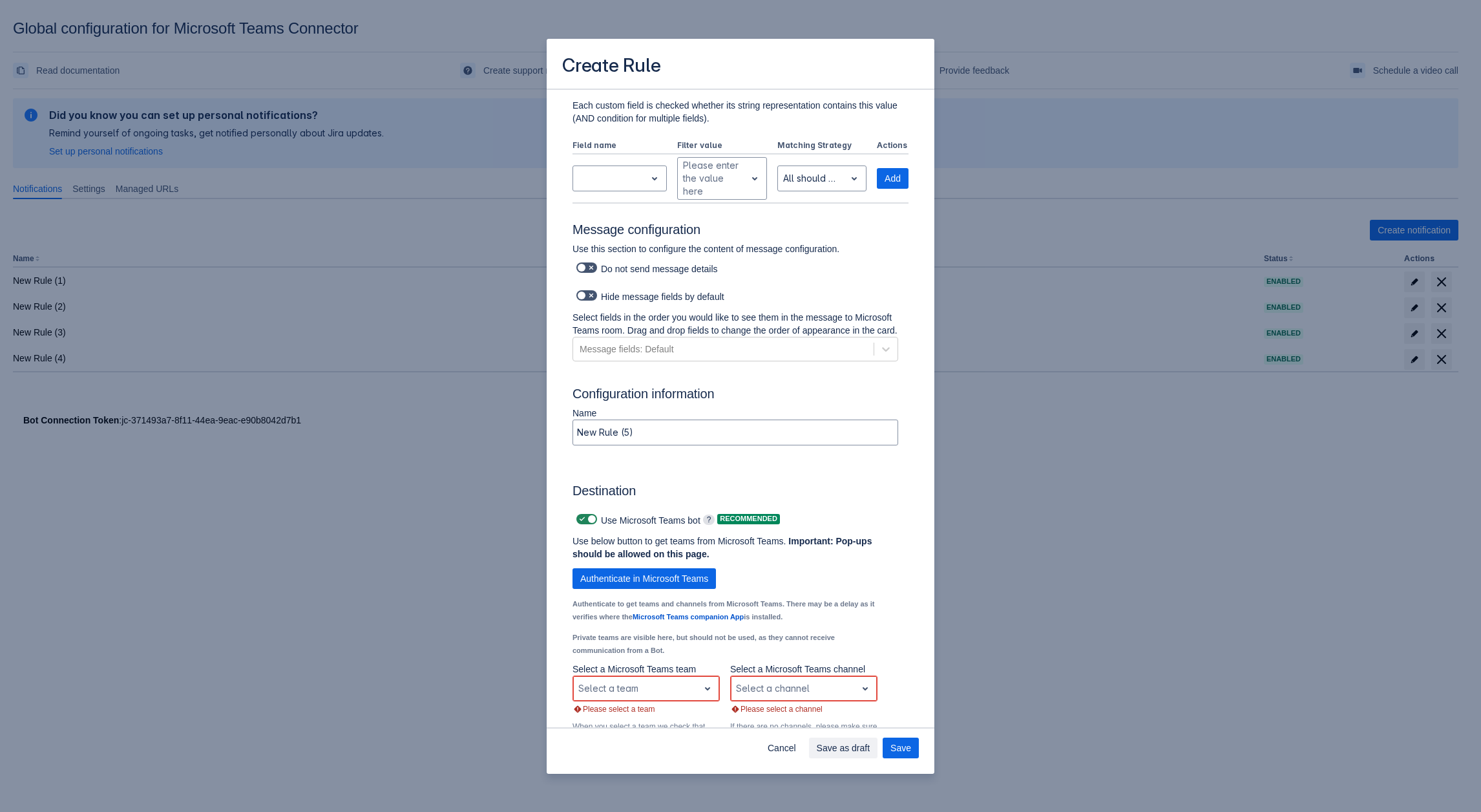
scroll to position [659, 0]
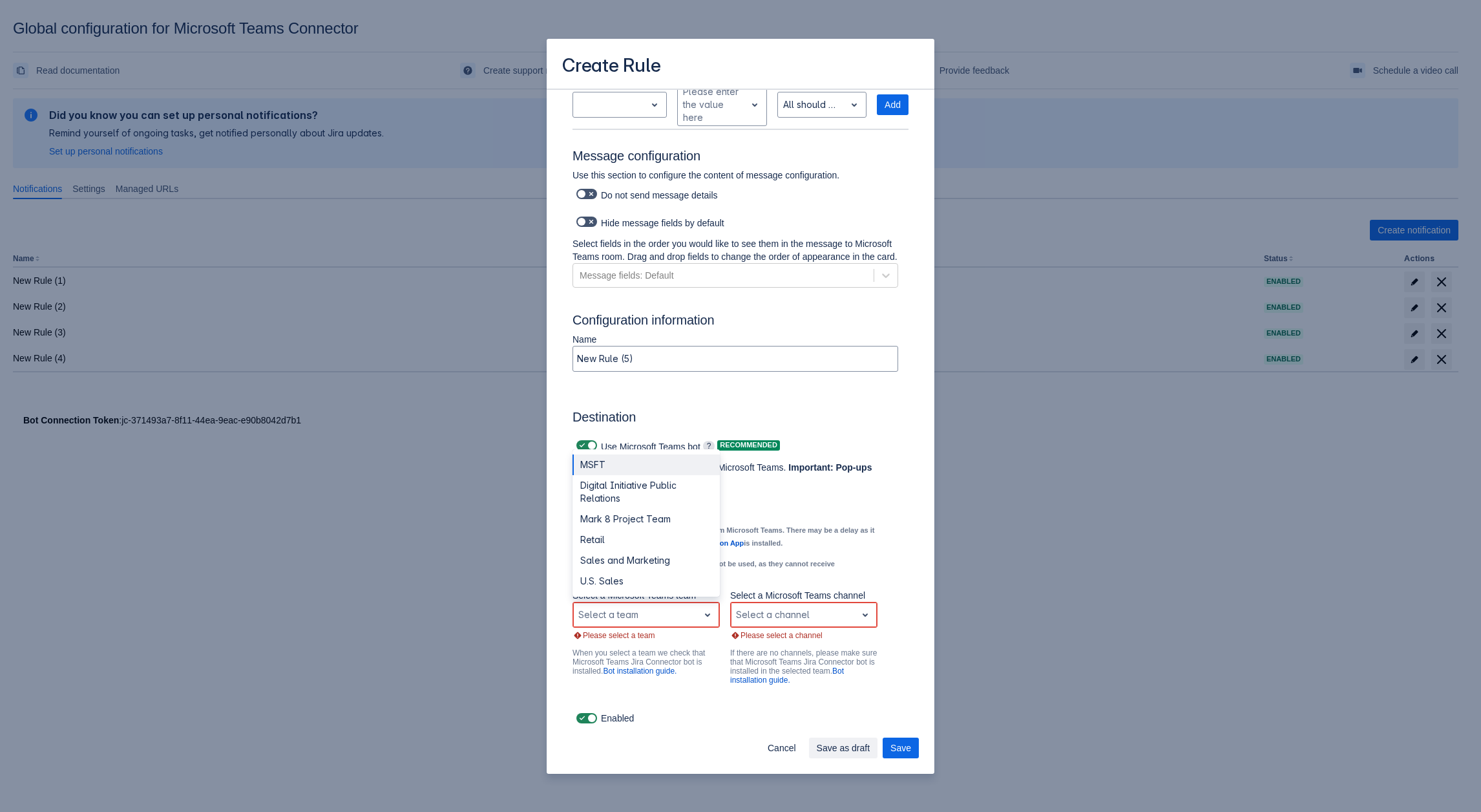
click at [653, 608] on div "Scrollable content" at bounding box center [636, 614] width 115 height 15
click at [633, 497] on div "Digital Initiative Public Relations" at bounding box center [646, 491] width 148 height 34
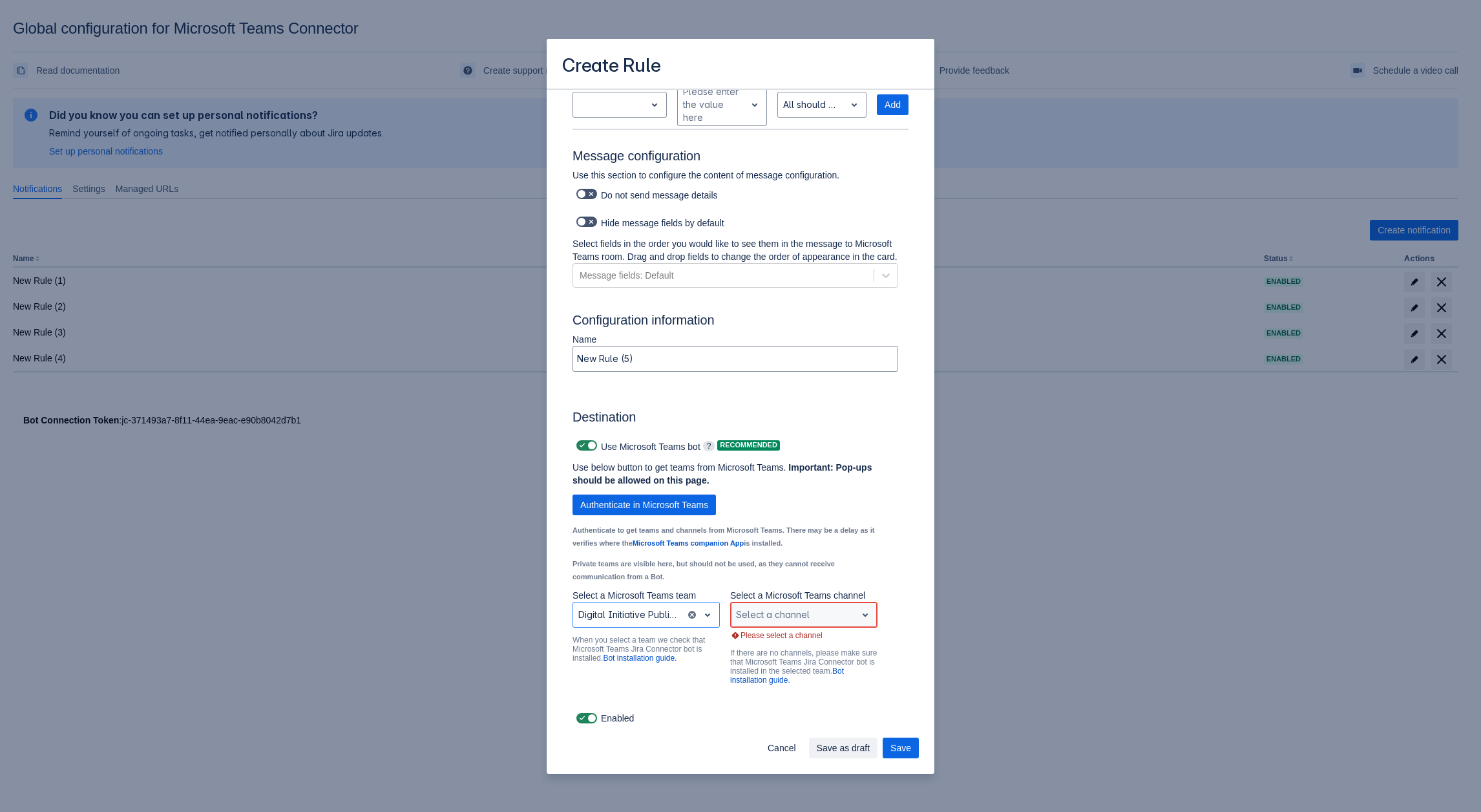
click at [791, 616] on div "Scrollable content" at bounding box center [794, 614] width 115 height 15
click at [769, 577] on div "General" at bounding box center [804, 581] width 148 height 21
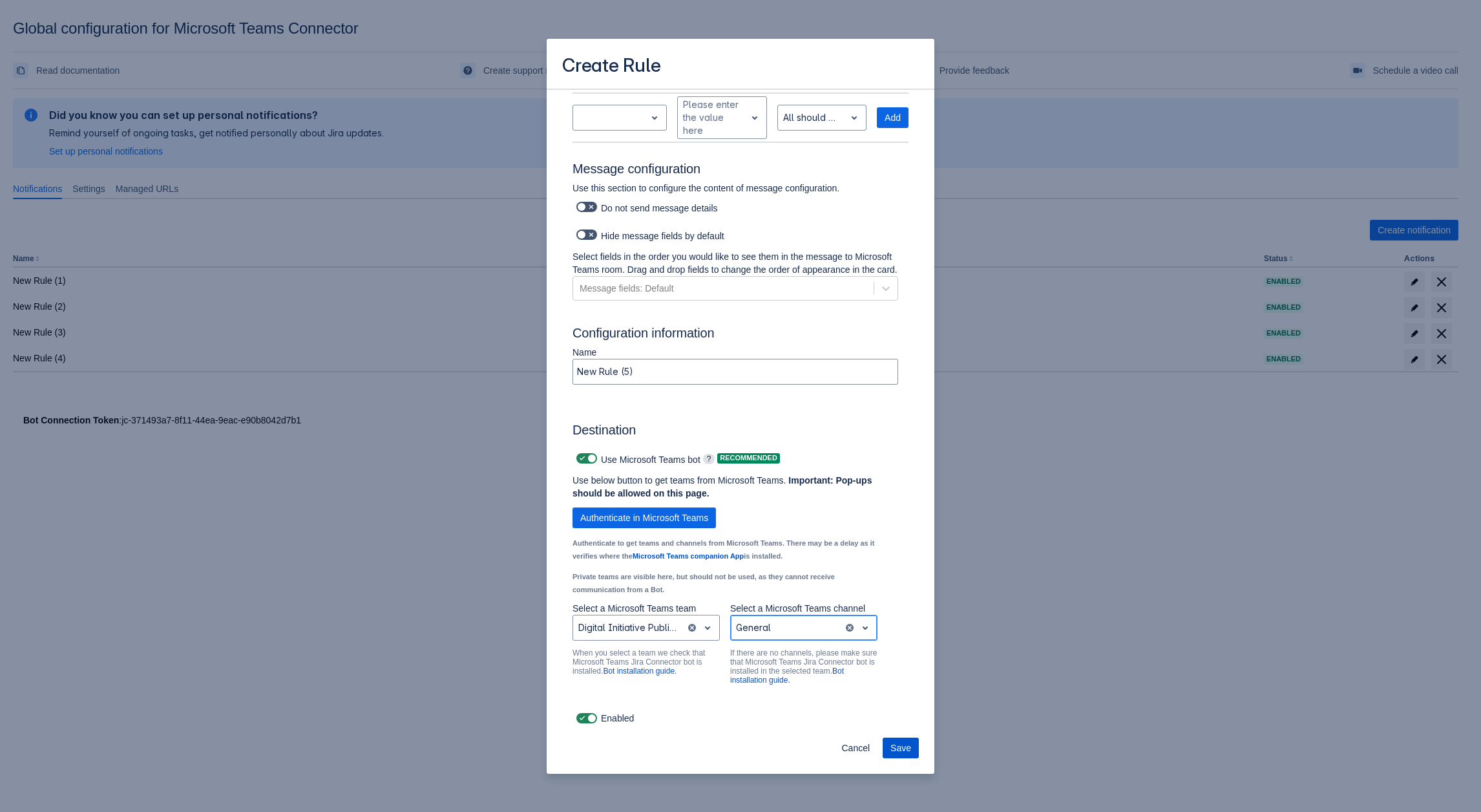
click at [909, 741] on span "Save" at bounding box center [900, 747] width 21 height 21
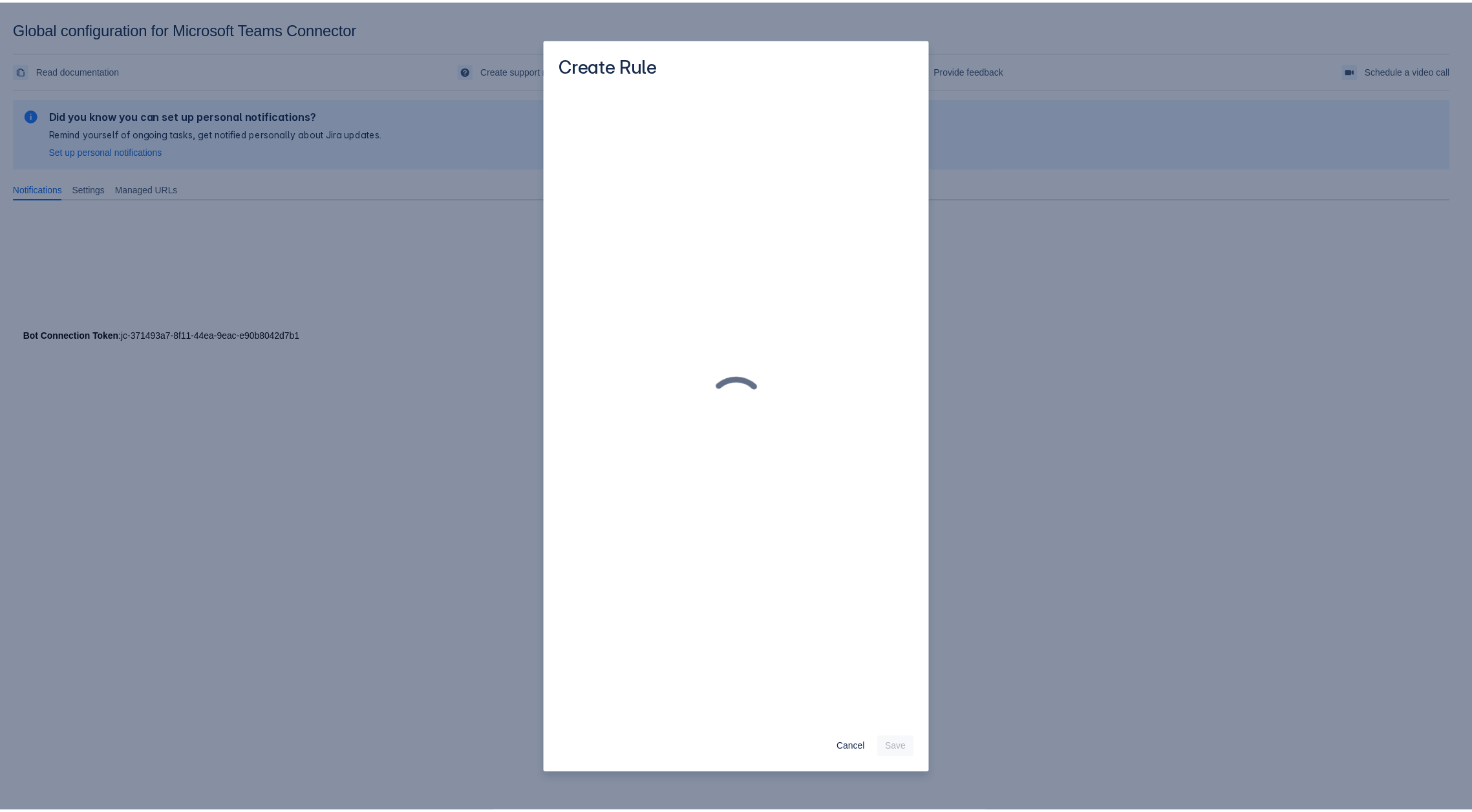
scroll to position [0, 0]
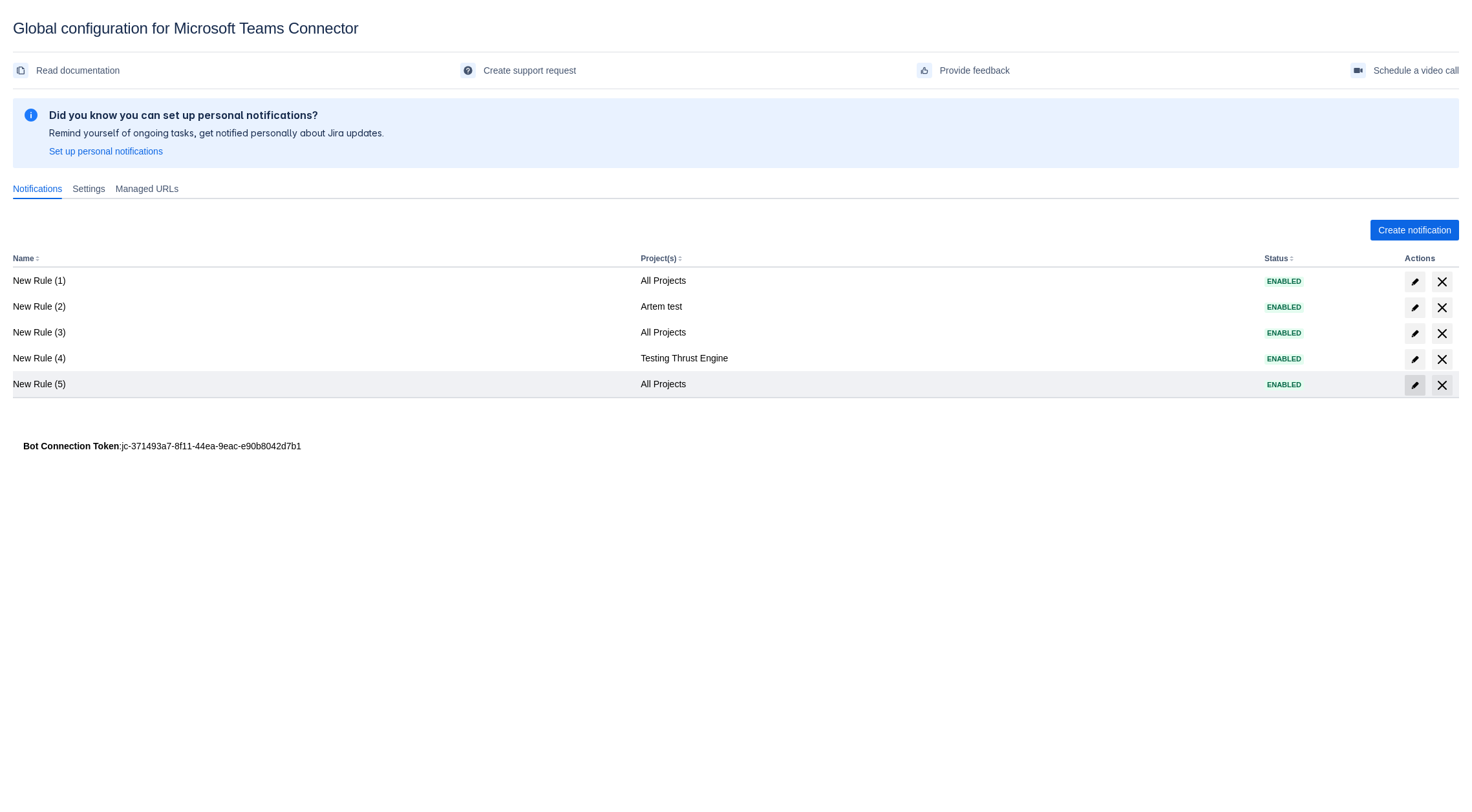
click at [1415, 387] on span "edit" at bounding box center [1415, 385] width 10 height 10
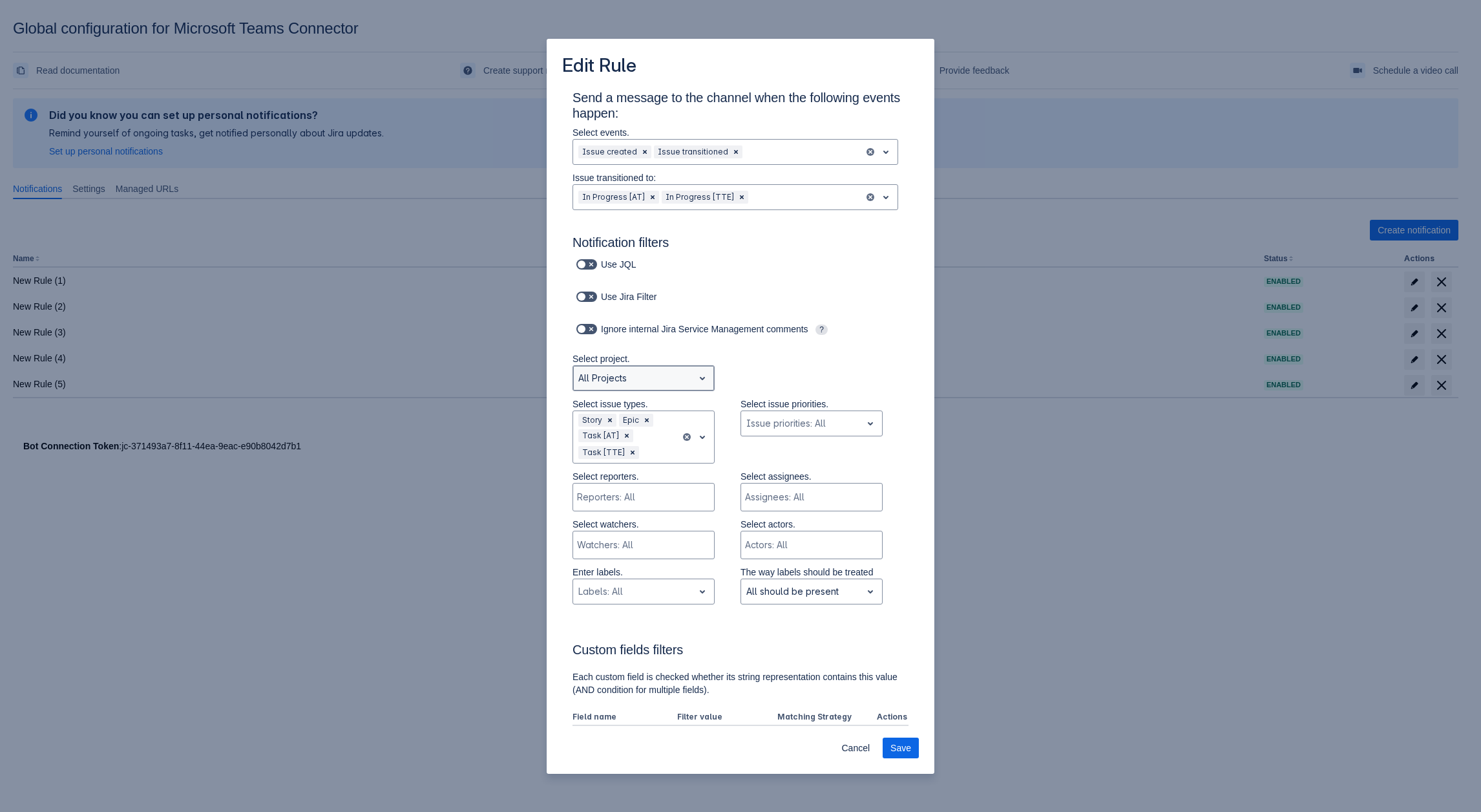
click at [669, 385] on div at bounding box center [633, 377] width 110 height 15
click at [639, 427] on div "Artem test" at bounding box center [643, 432] width 142 height 21
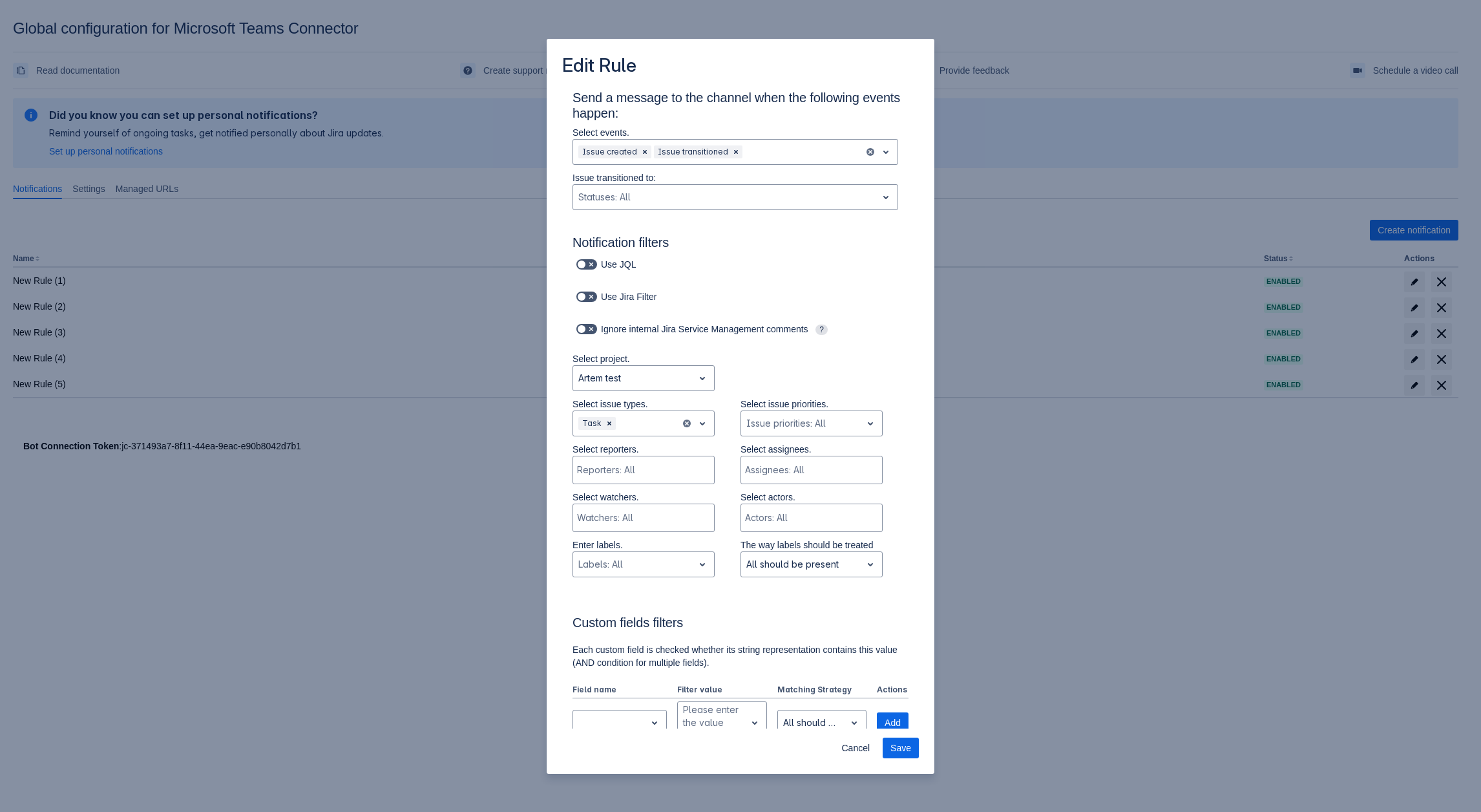
click at [736, 211] on div "Issue transitioned to: , multiple selections available, Statuses: All" at bounding box center [735, 194] width 325 height 46
click at [729, 184] on div "Statuses: All" at bounding box center [735, 197] width 325 height 26
click at [899, 307] on div "Use Jira Filter" at bounding box center [740, 303] width 336 height 32
click at [854, 744] on span "Cancel" at bounding box center [855, 747] width 28 height 21
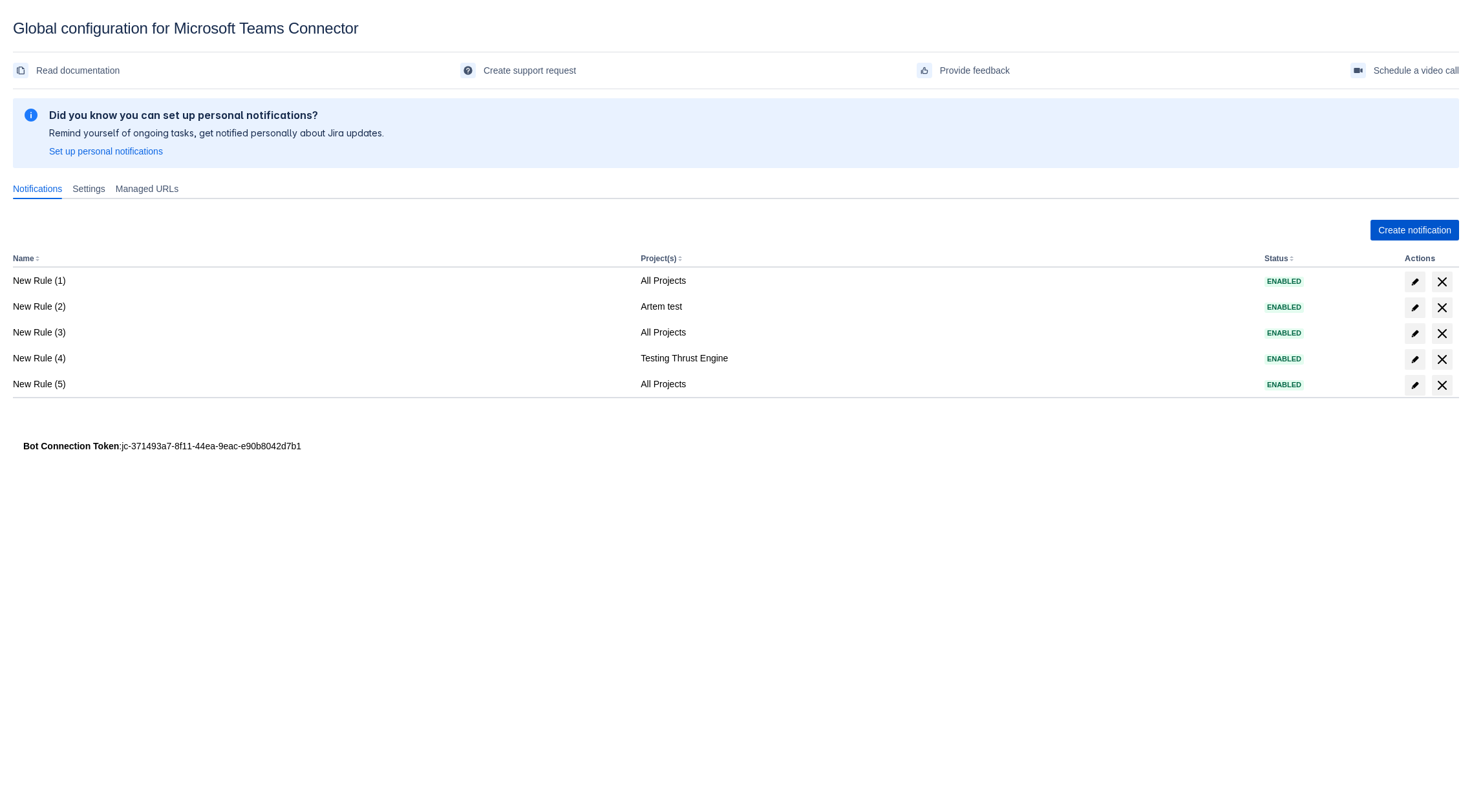
click at [1406, 231] on span "Create notification" at bounding box center [1415, 230] width 73 height 21
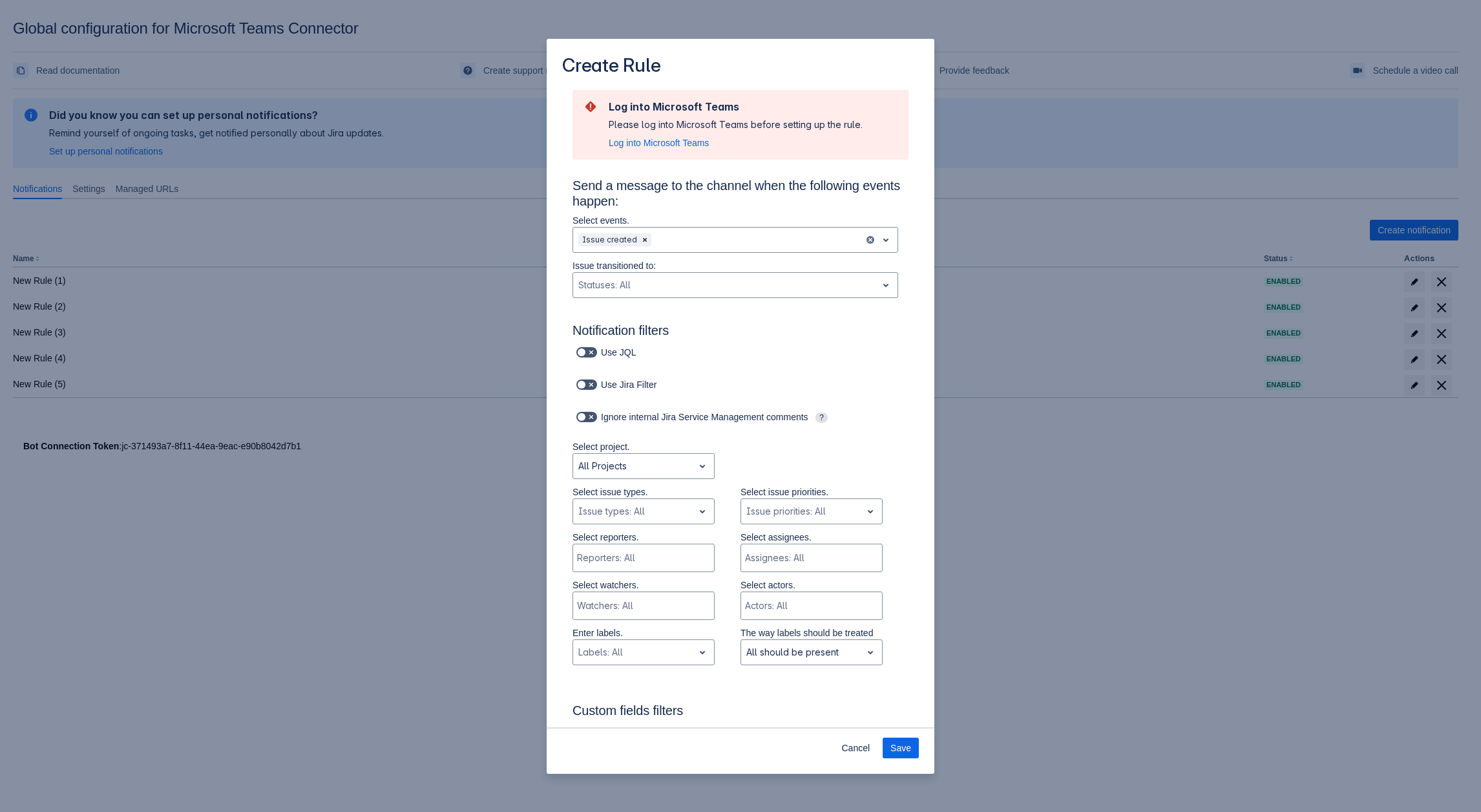
click at [1312, 576] on div "Create Rule Log into Microsoft Teams Please log into Microsoft Teams before set…" at bounding box center [740, 406] width 1481 height 812
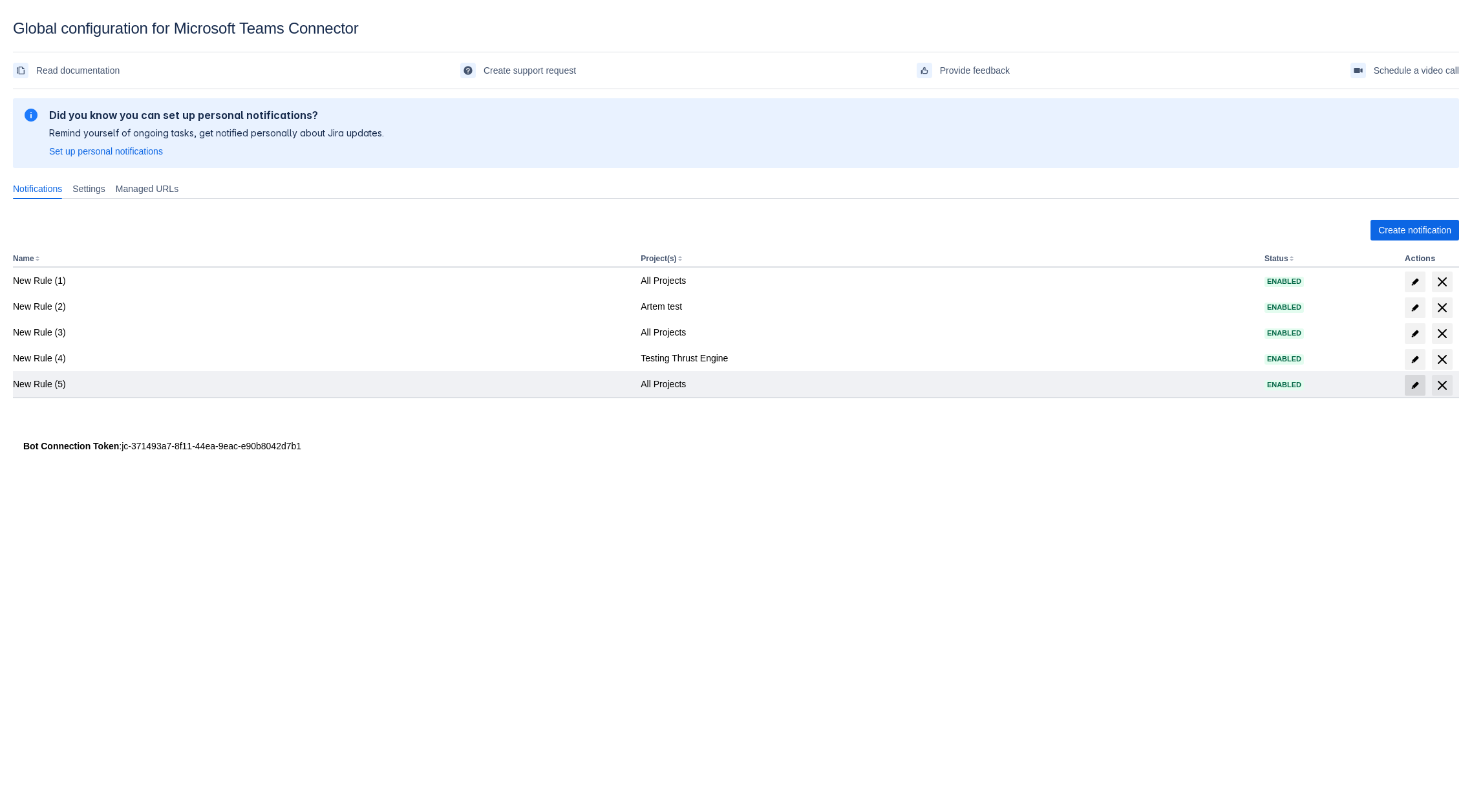
click at [1415, 393] on span at bounding box center [1415, 385] width 21 height 21
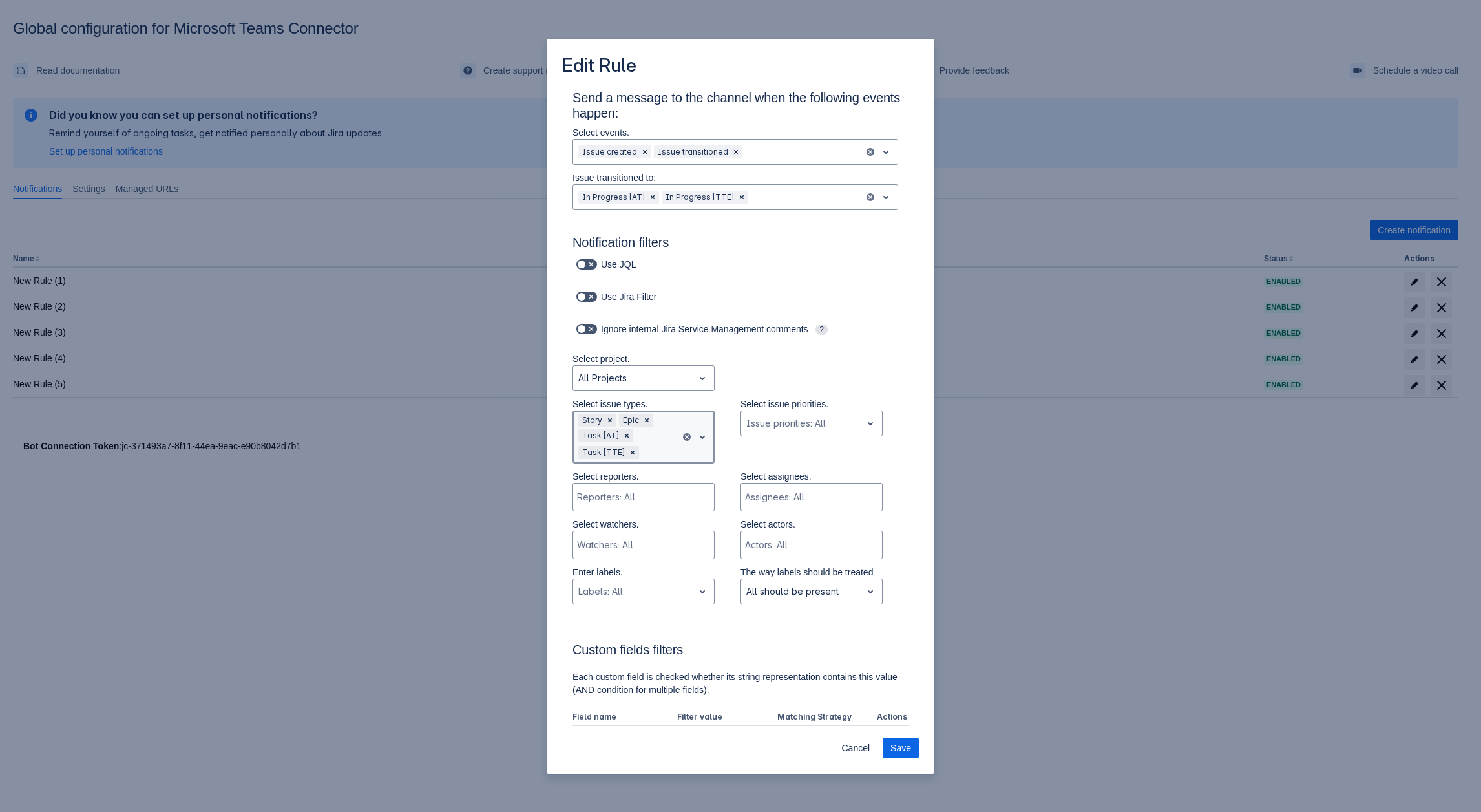
click at [668, 448] on div at bounding box center [658, 452] width 34 height 15
click at [612, 604] on div "Subtask" at bounding box center [643, 608] width 142 height 21
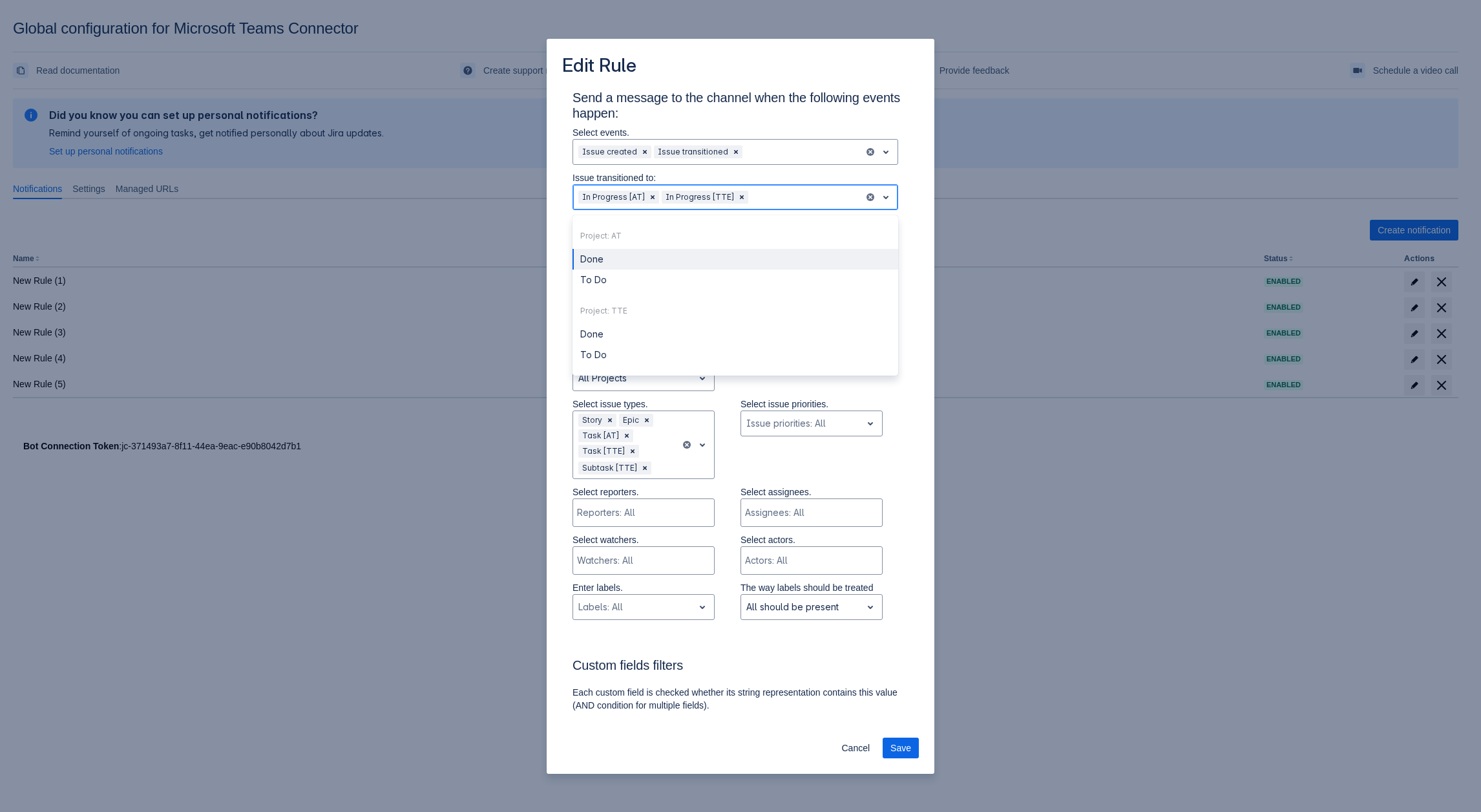
click at [758, 200] on div at bounding box center [805, 197] width 108 height 15
click at [625, 334] on div "Done" at bounding box center [735, 334] width 325 height 21
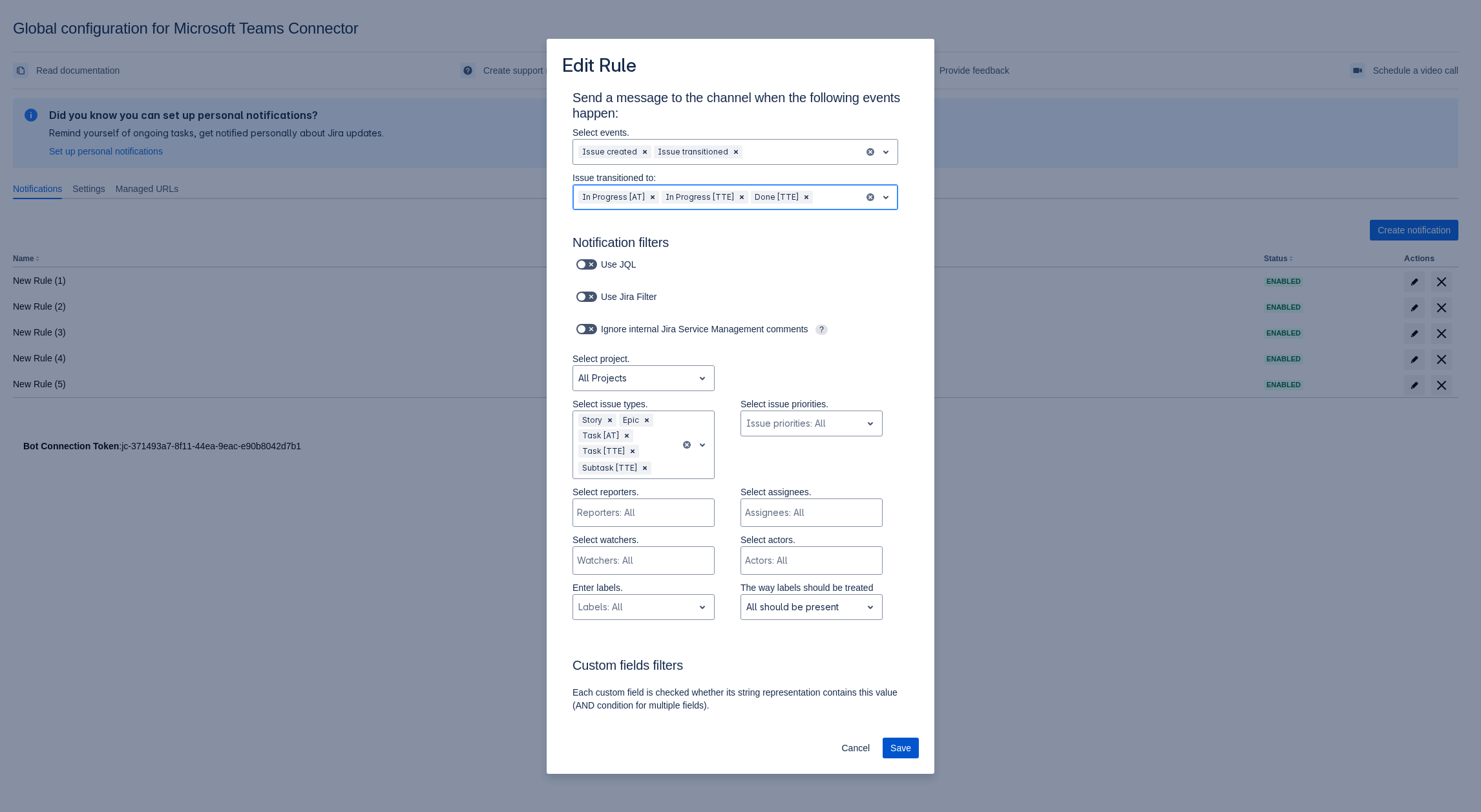
click at [894, 745] on span "Save" at bounding box center [900, 747] width 21 height 21
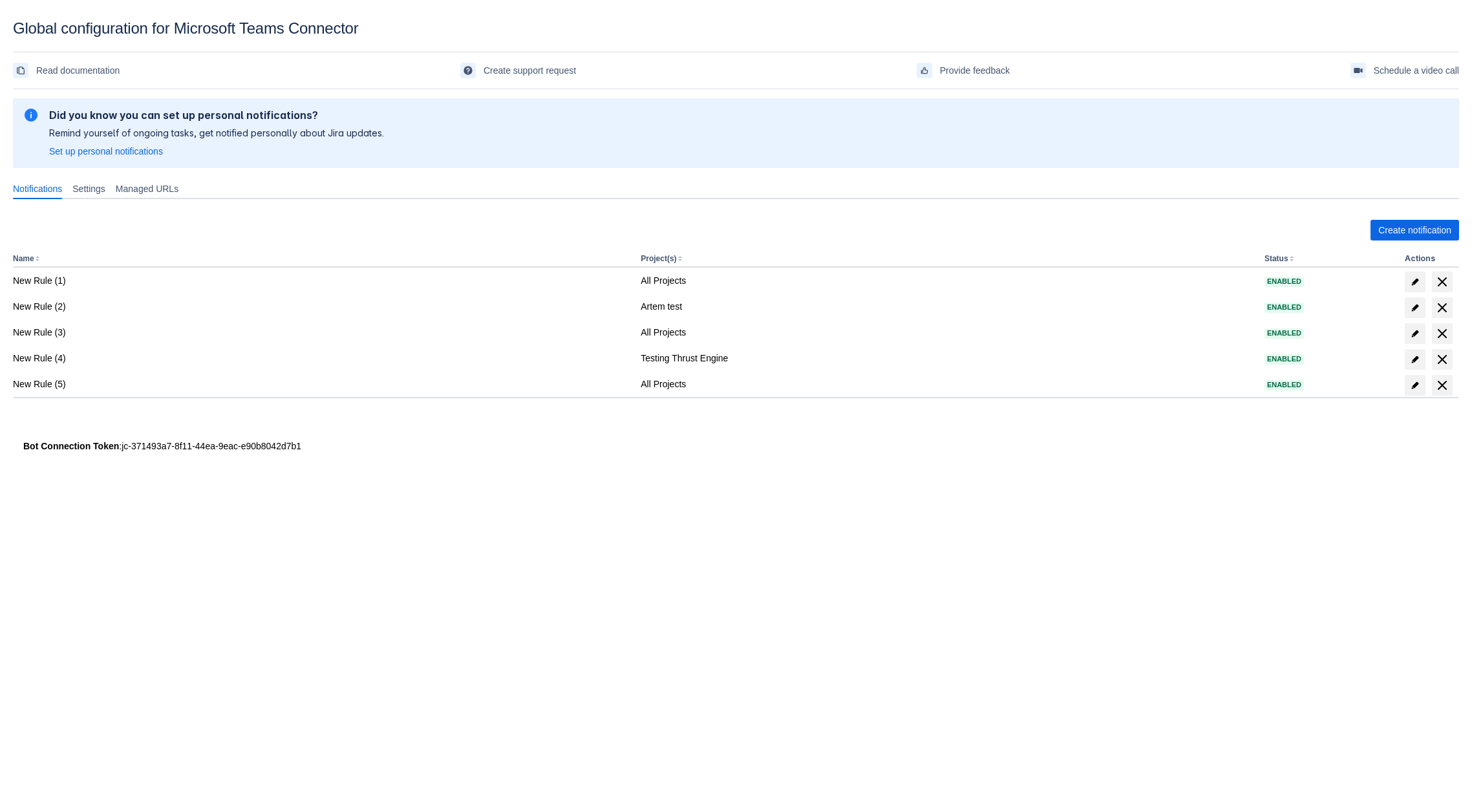
click at [1385, 214] on div "Create notification Name Project(s) Status Actions New Rule (1) All Projects En…" at bounding box center [736, 322] width 1446 height 225
click at [1388, 225] on span "Create notification" at bounding box center [1415, 230] width 73 height 21
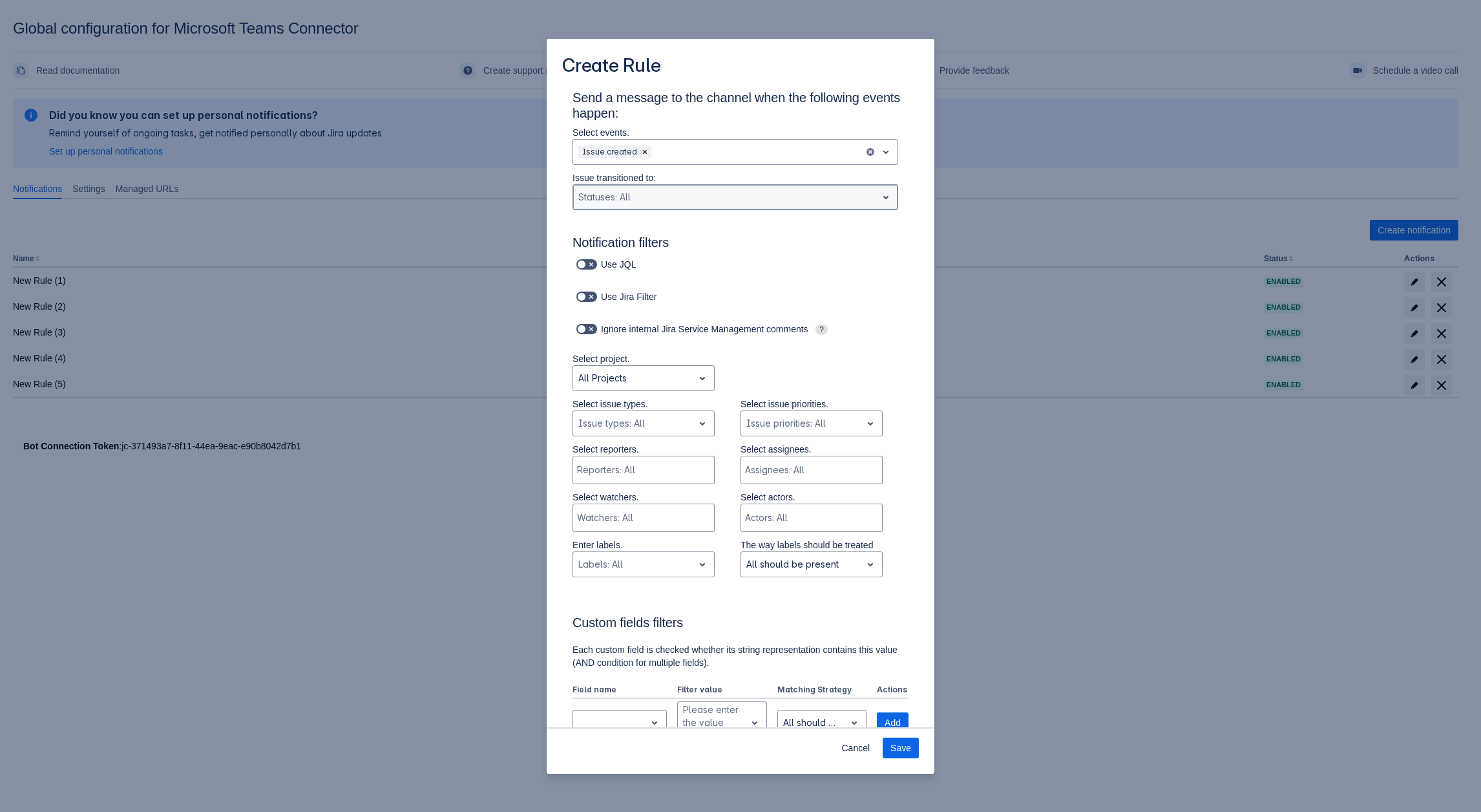
click at [657, 186] on div "Statuses: All" at bounding box center [735, 197] width 325 height 26
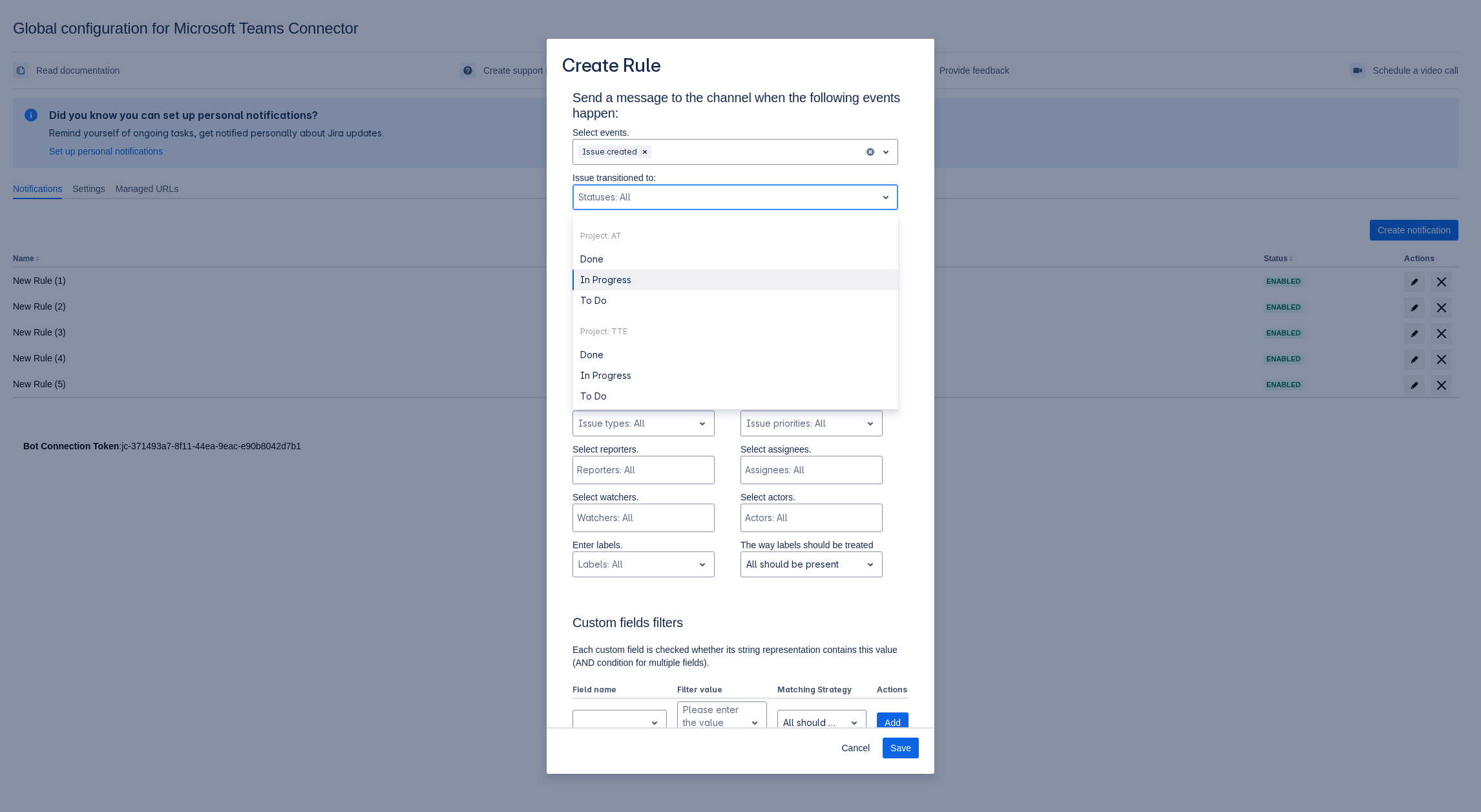
click at [612, 280] on div "In Progress" at bounding box center [735, 280] width 325 height 21
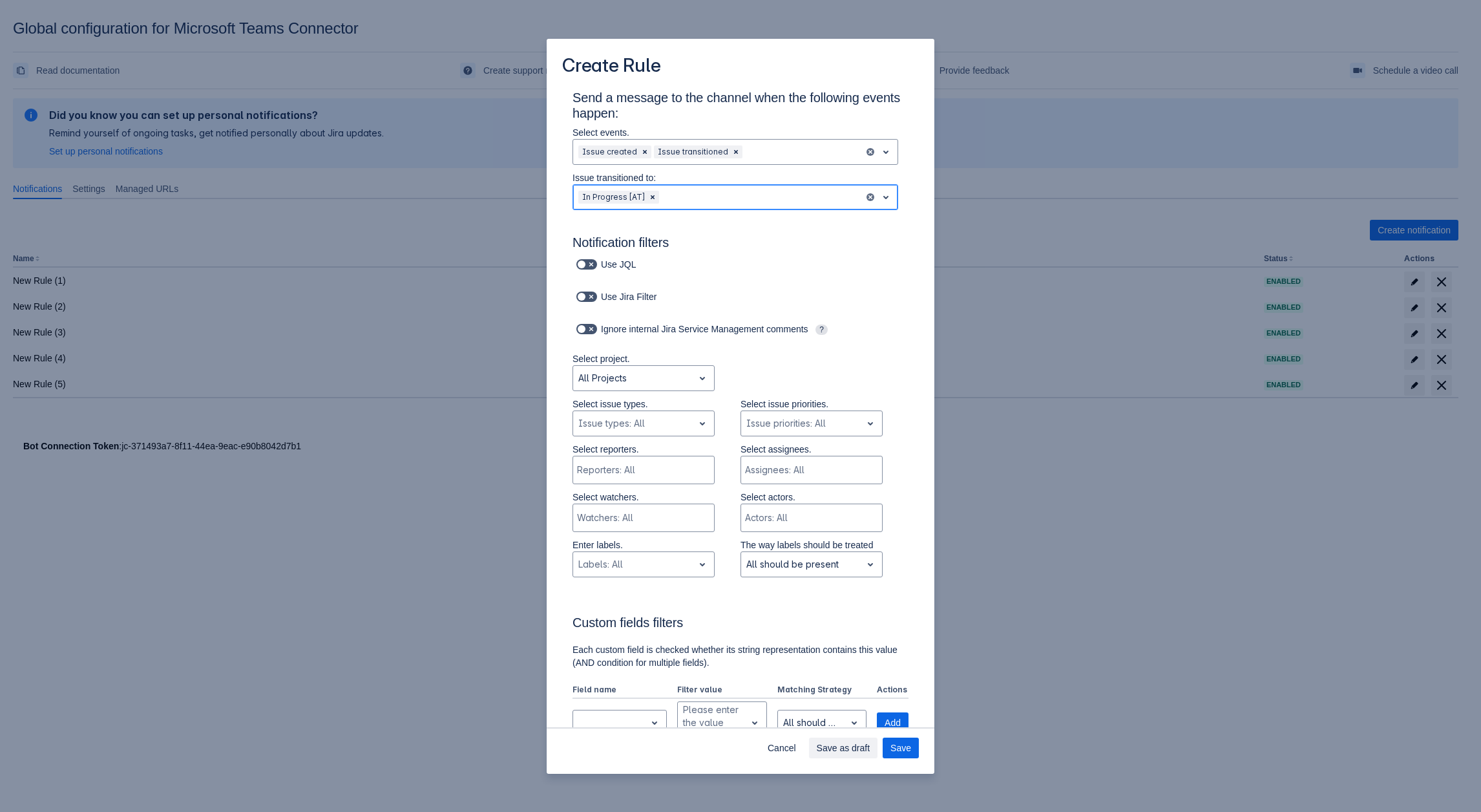
click at [716, 205] on div "Scrollable content" at bounding box center [760, 197] width 197 height 15
click at [637, 355] on div "In Progress" at bounding box center [735, 355] width 325 height 21
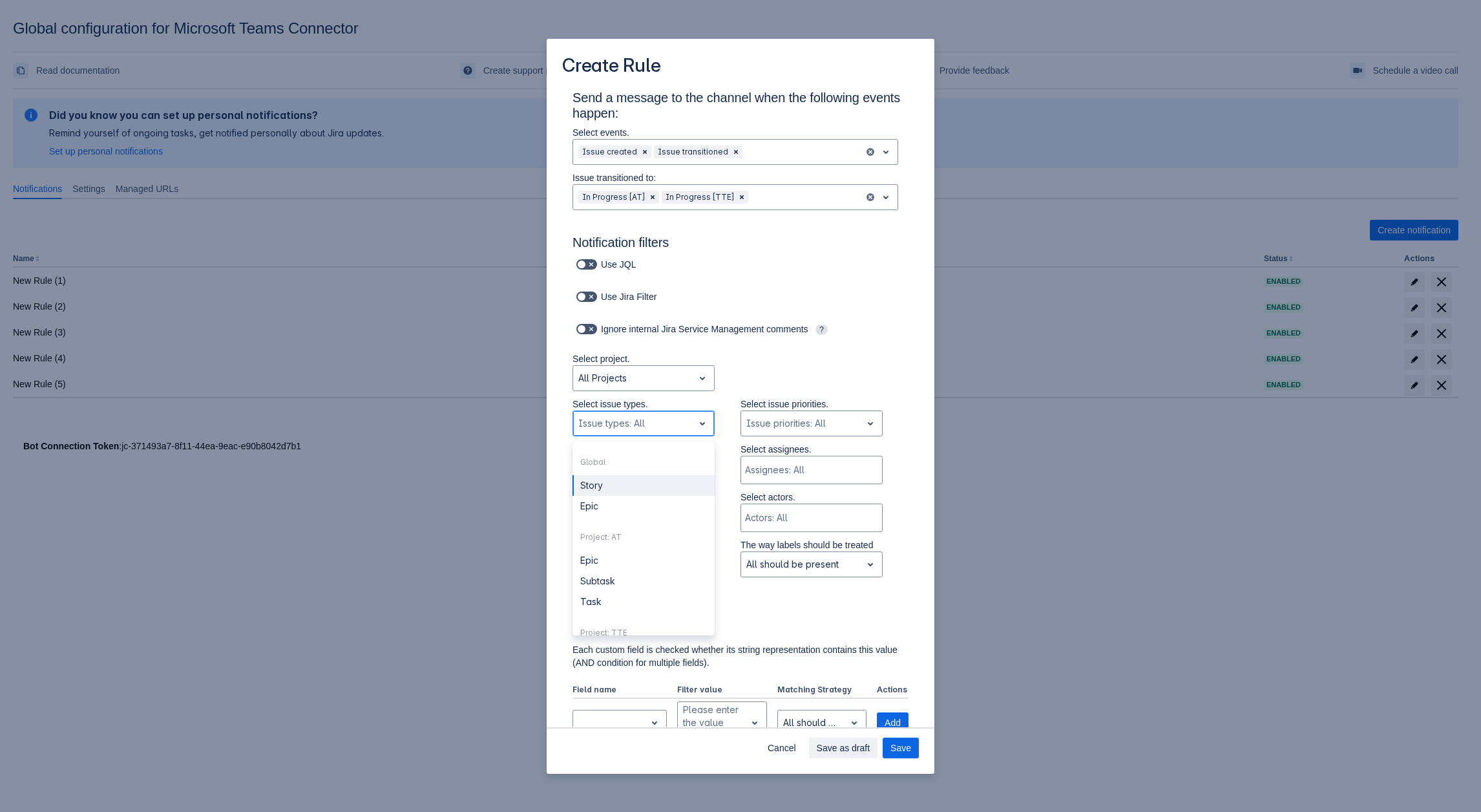
click at [634, 431] on div "Scrollable content" at bounding box center [633, 423] width 110 height 15
click at [616, 596] on div "Subtask" at bounding box center [643, 593] width 142 height 21
click at [661, 425] on div "Scrollable content" at bounding box center [664, 423] width 21 height 15
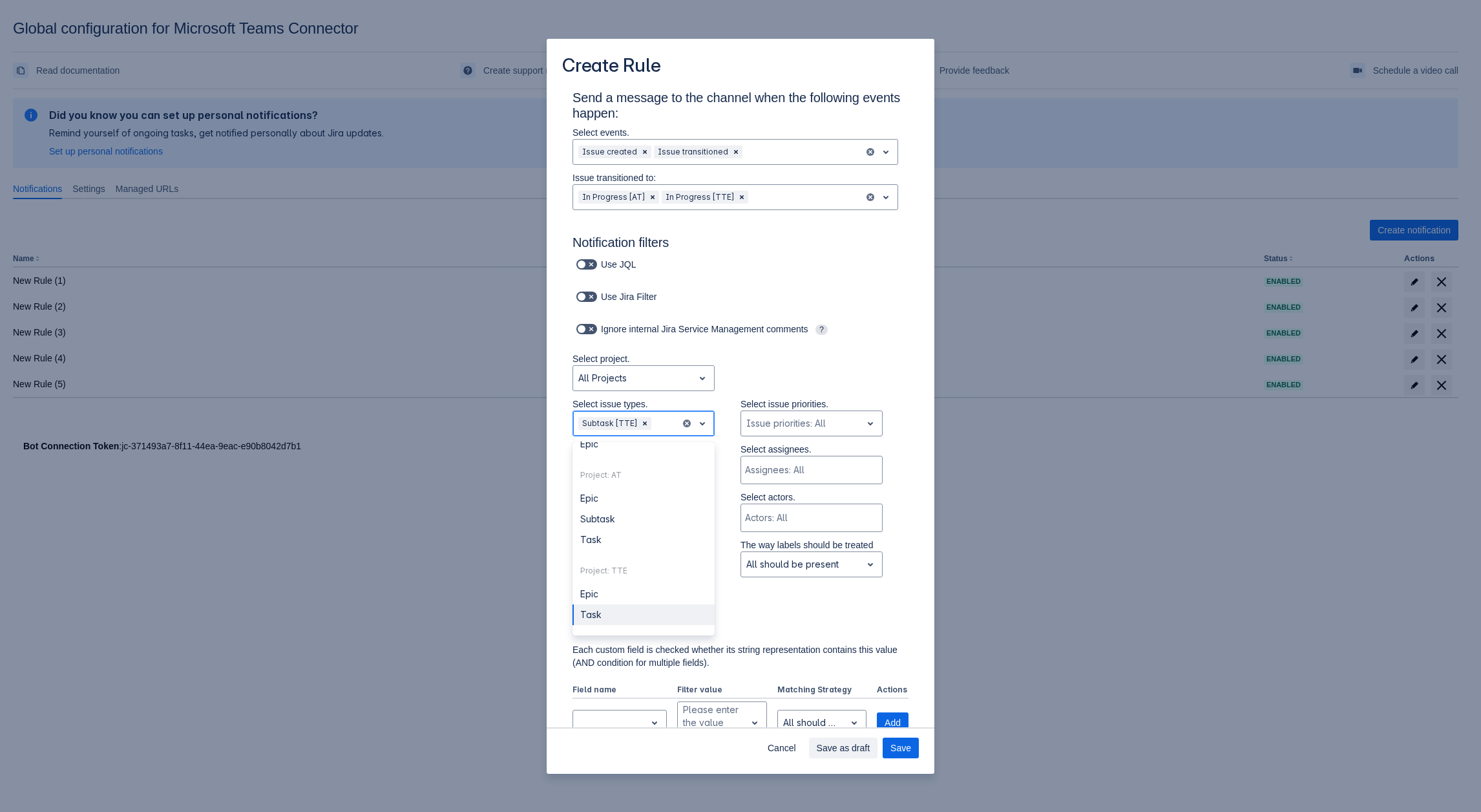
click at [614, 612] on div "Task" at bounding box center [643, 614] width 142 height 21
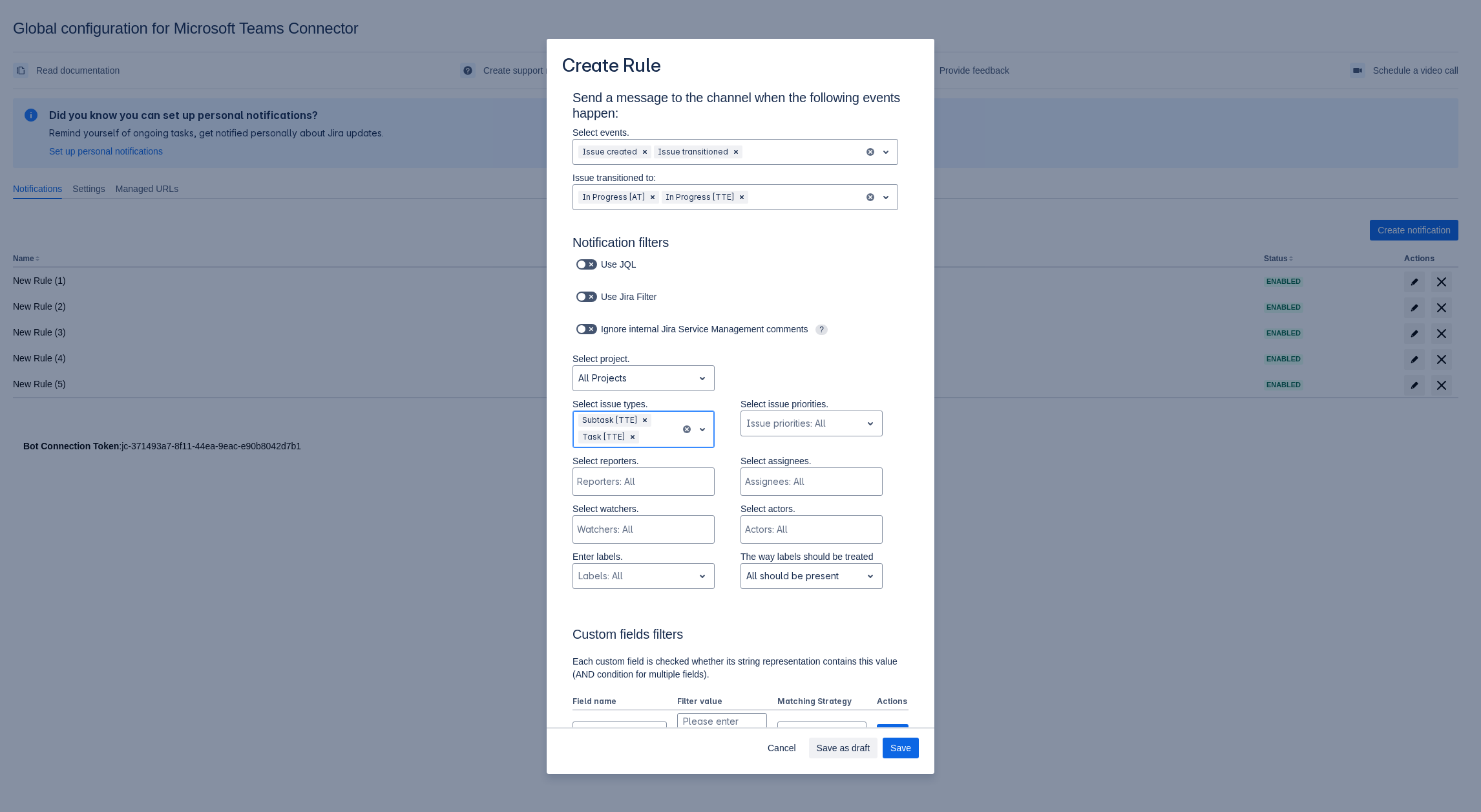
click at [663, 435] on div "Scrollable content" at bounding box center [658, 437] width 34 height 15
click at [608, 499] on div "Story" at bounding box center [643, 497] width 142 height 21
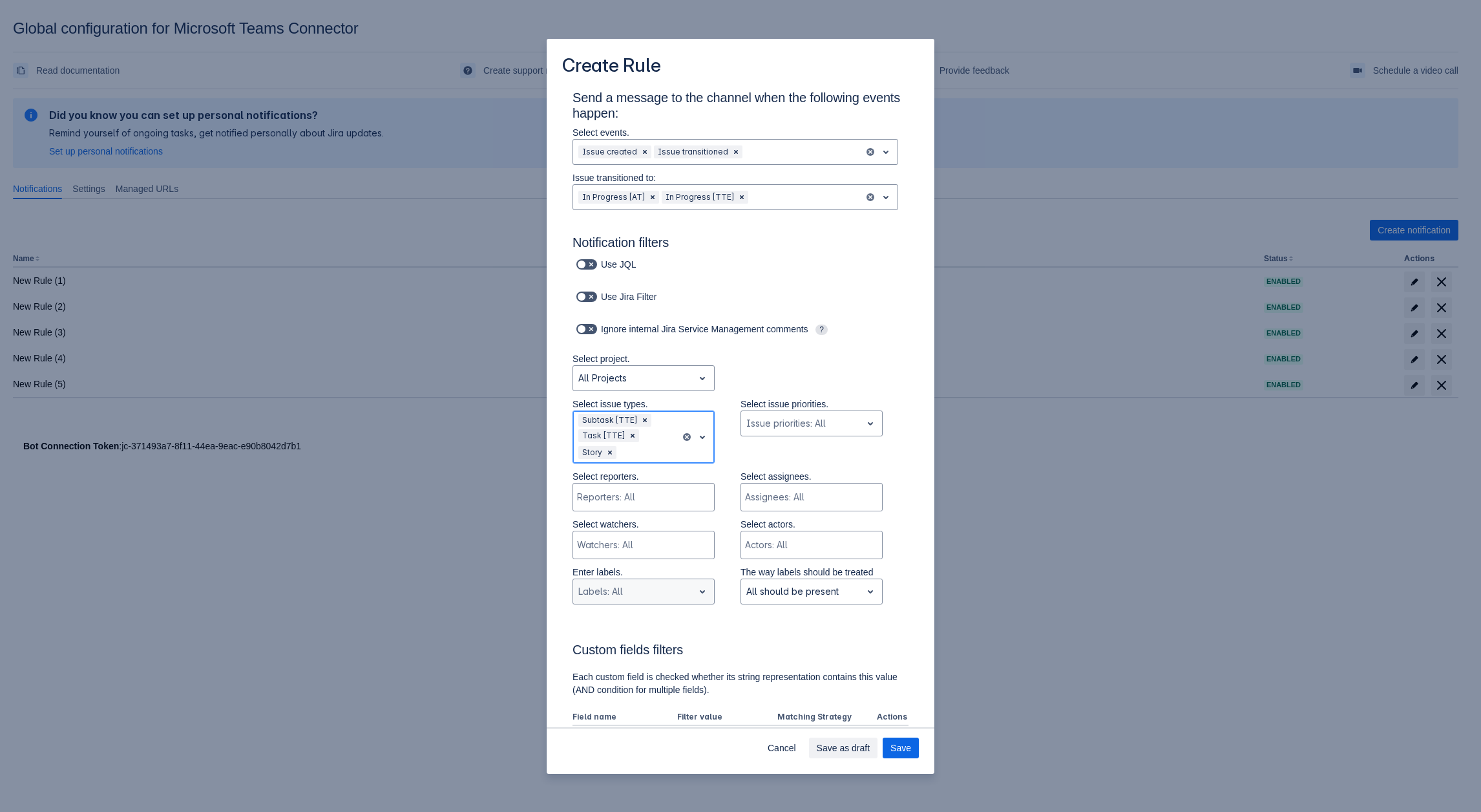
drag, startPoint x: 895, startPoint y: 750, endPoint x: 705, endPoint y: 588, distance: 249.7
click at [705, 588] on section "Create Rule Send a message to the channel when the following events happen: Sel…" at bounding box center [740, 406] width 387 height 735
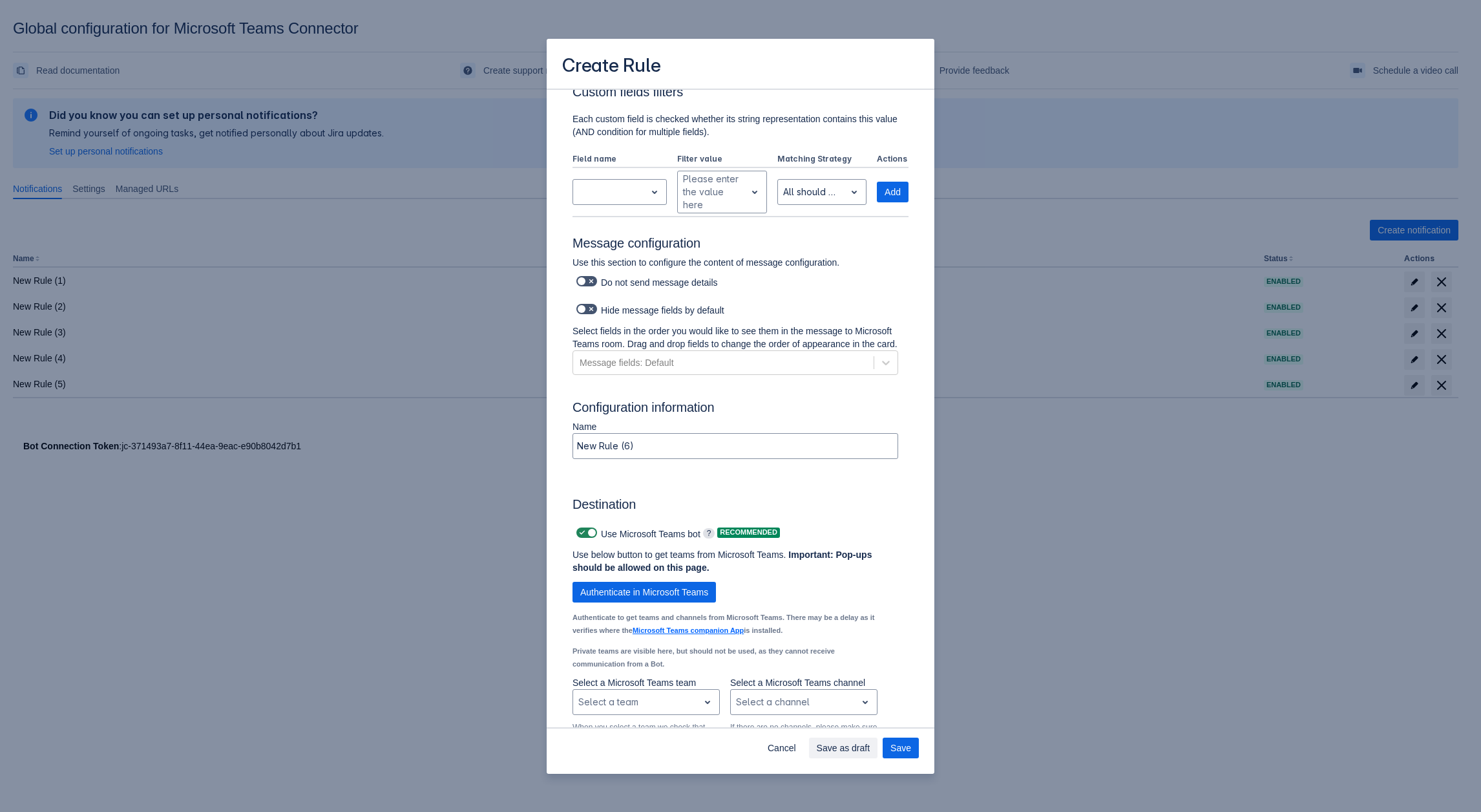
scroll to position [646, 0]
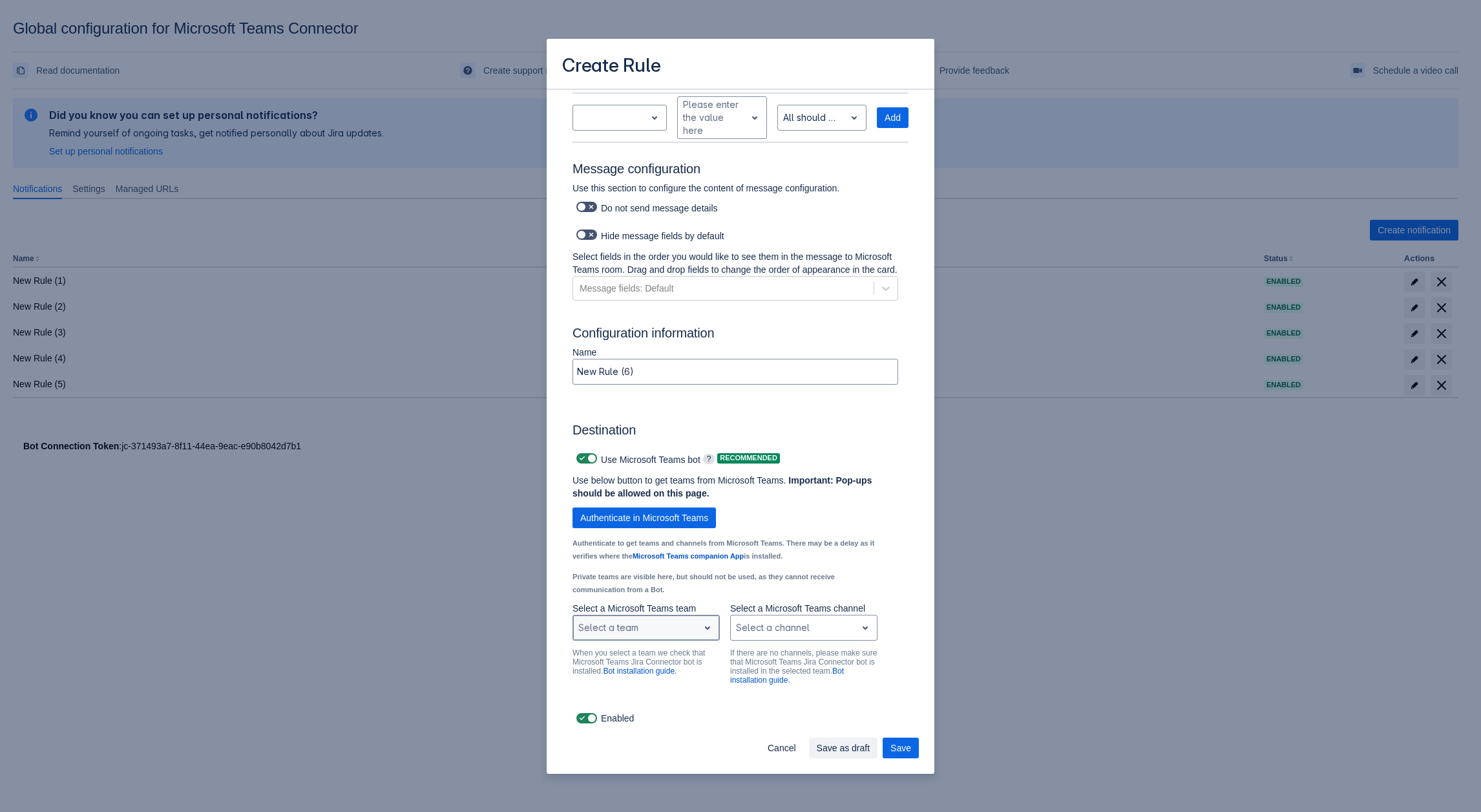
click at [622, 627] on div "Scrollable content" at bounding box center [636, 627] width 115 height 15
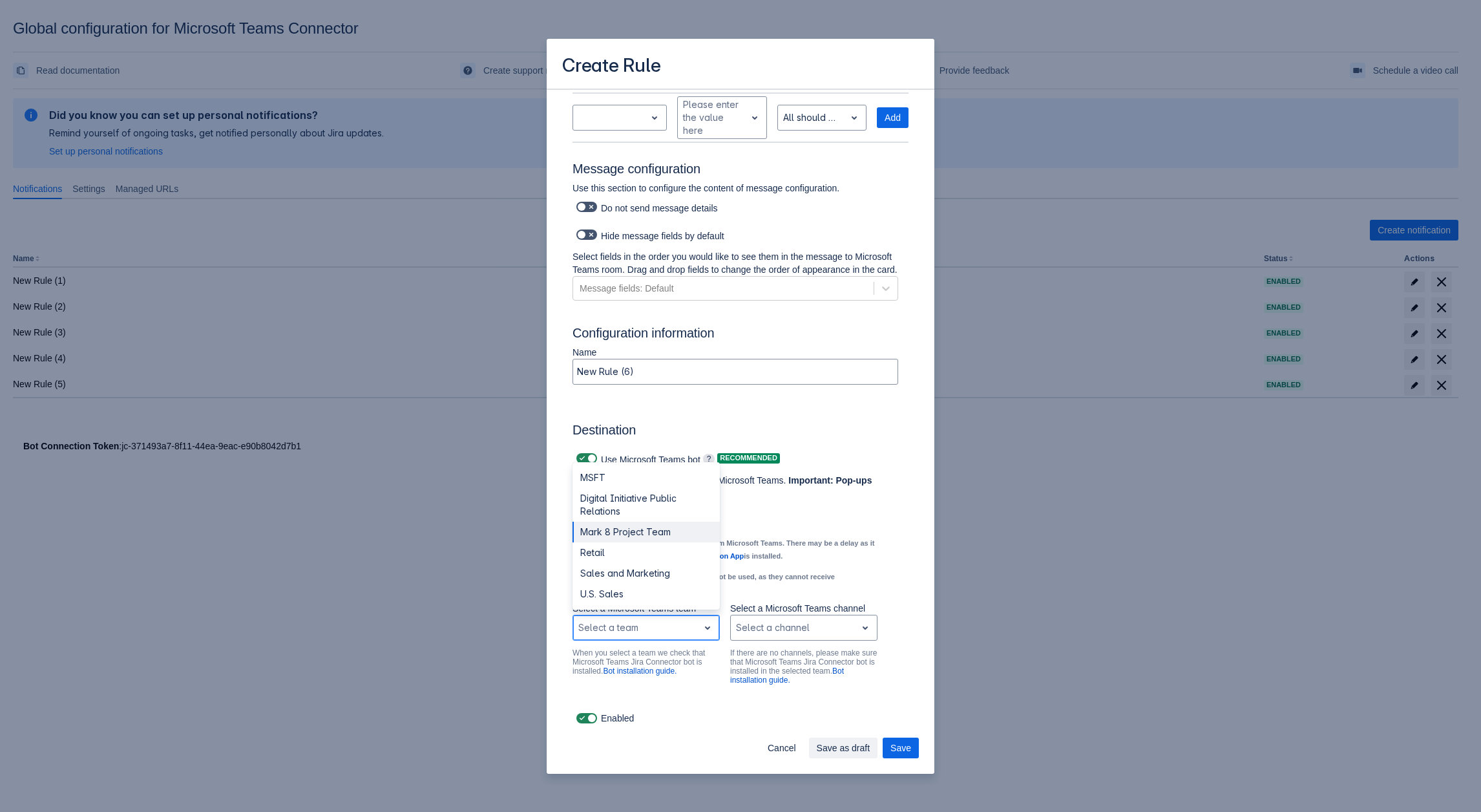
click at [632, 530] on div "Mark 8 Project Team" at bounding box center [646, 531] width 148 height 21
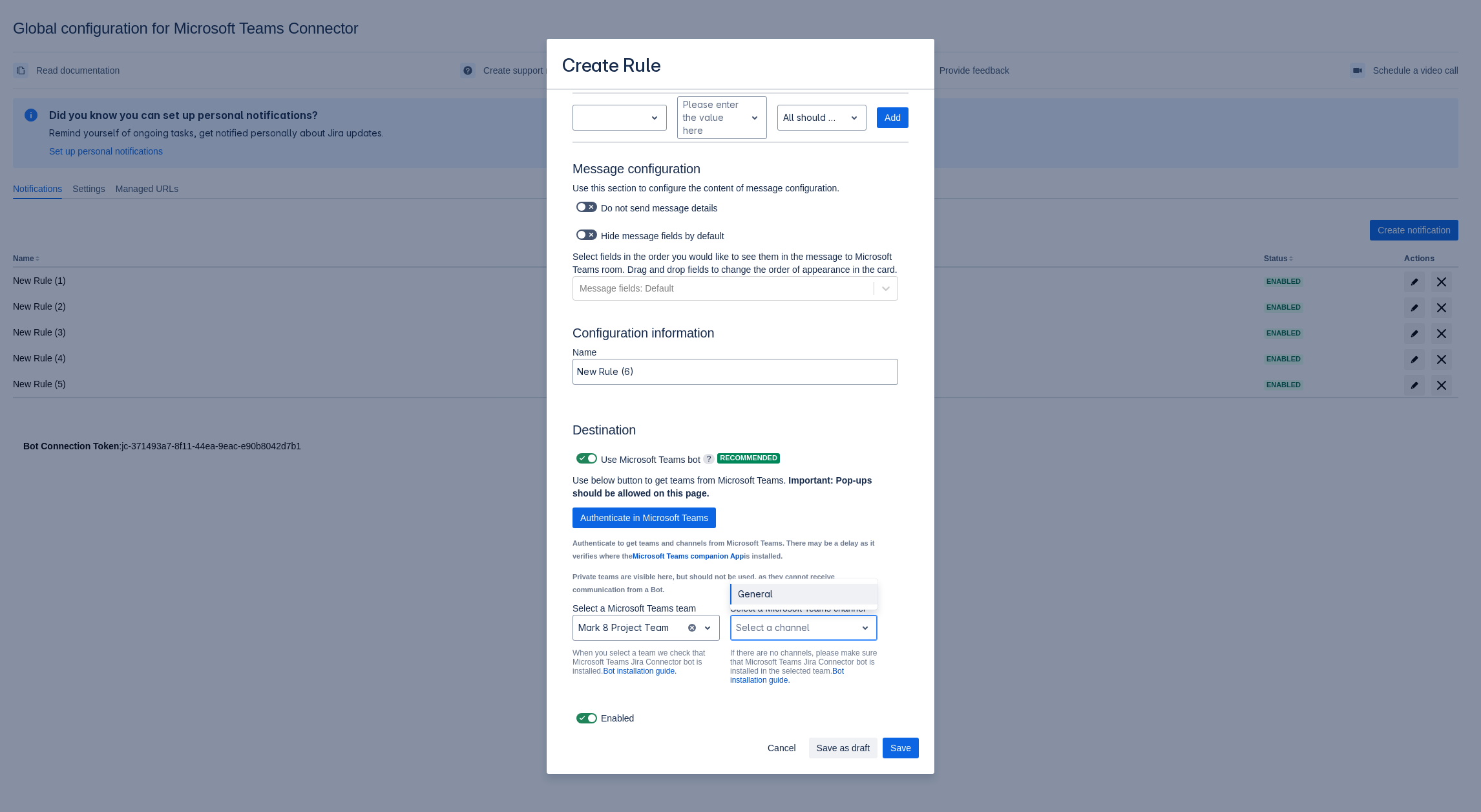
click at [766, 630] on div "Scrollable content" at bounding box center [794, 627] width 115 height 15
click at [772, 592] on div "Research and Development" at bounding box center [804, 593] width 148 height 21
click at [897, 751] on span "Save" at bounding box center [900, 747] width 21 height 21
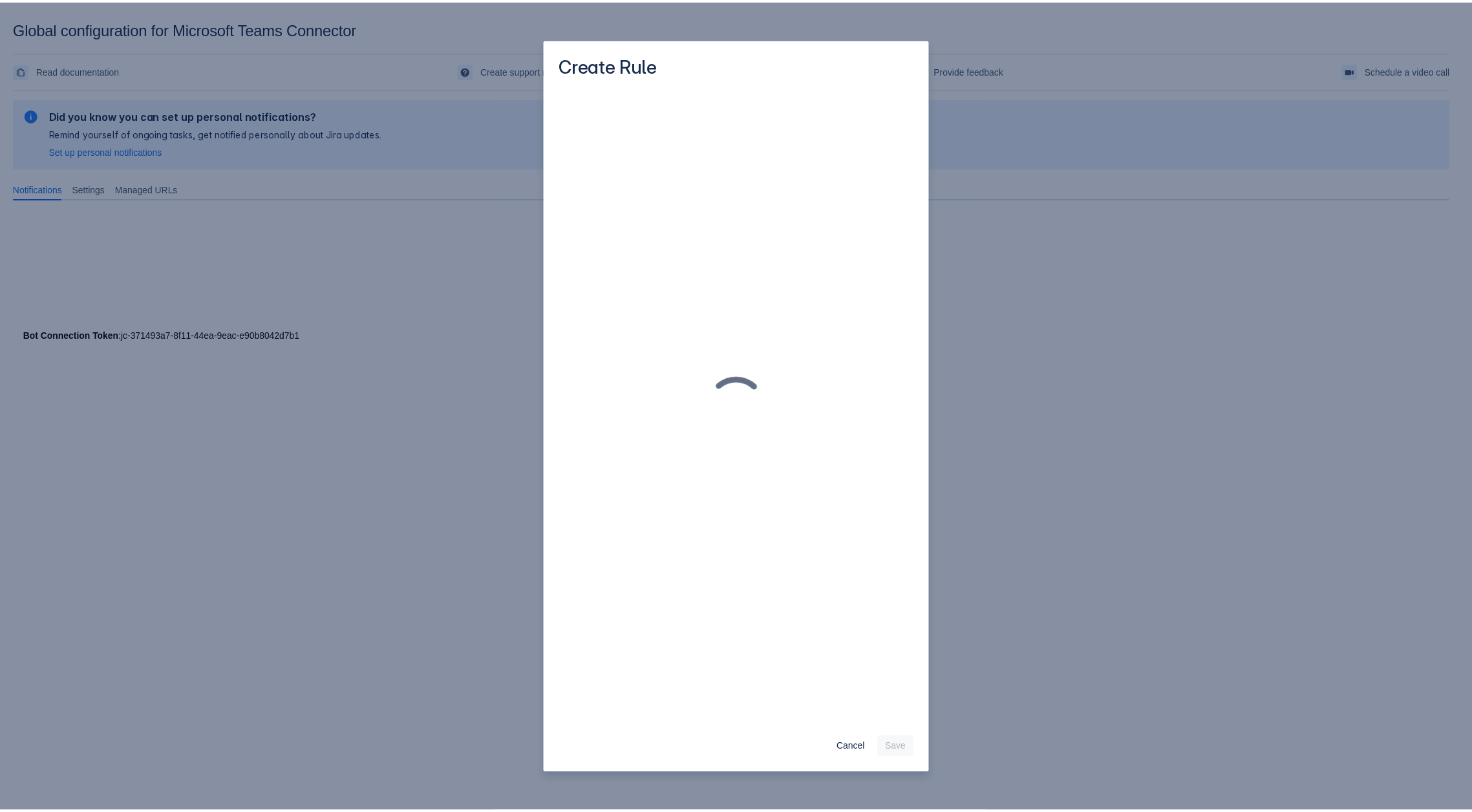
scroll to position [0, 0]
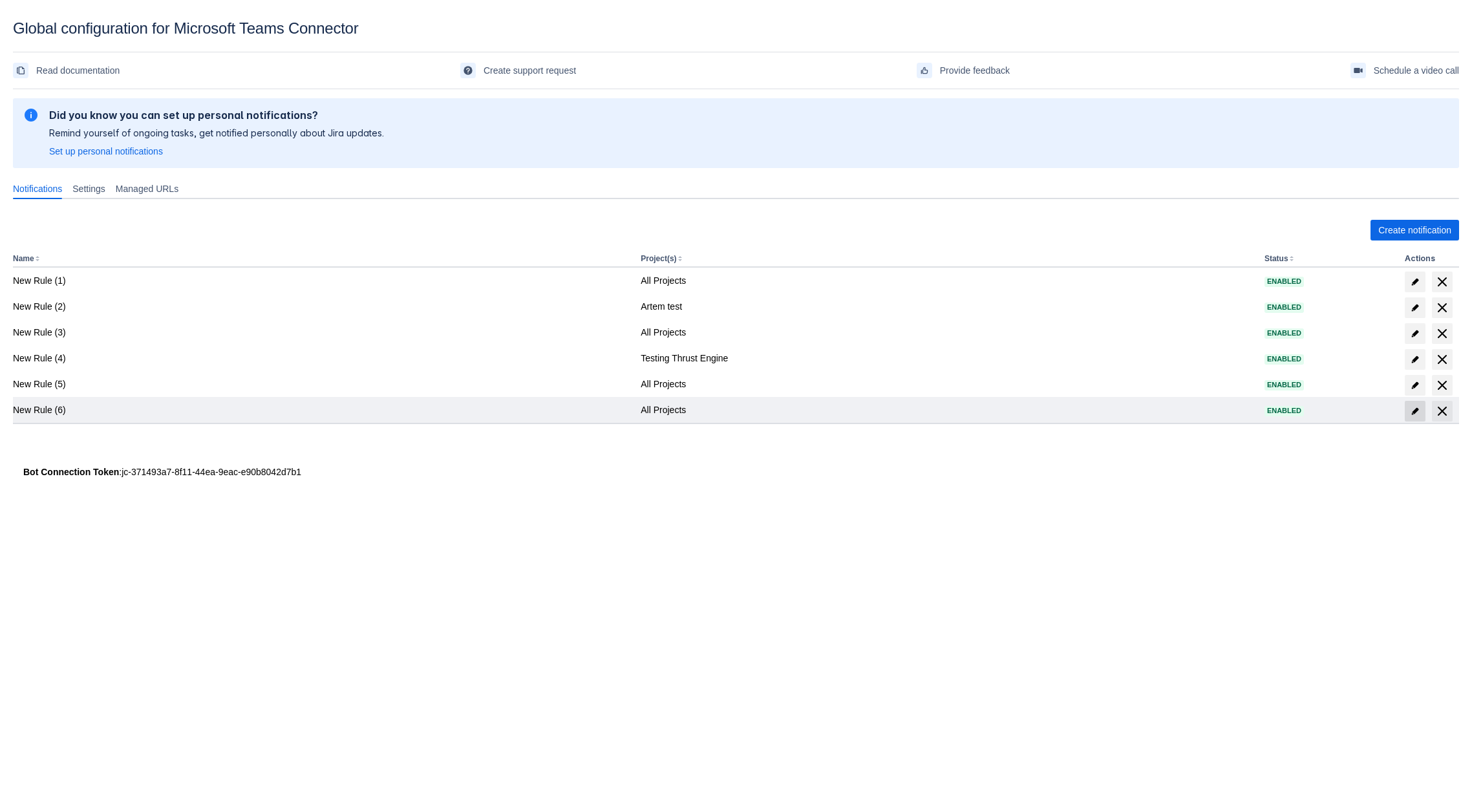
click at [1415, 415] on span "edit" at bounding box center [1415, 410] width 10 height 10
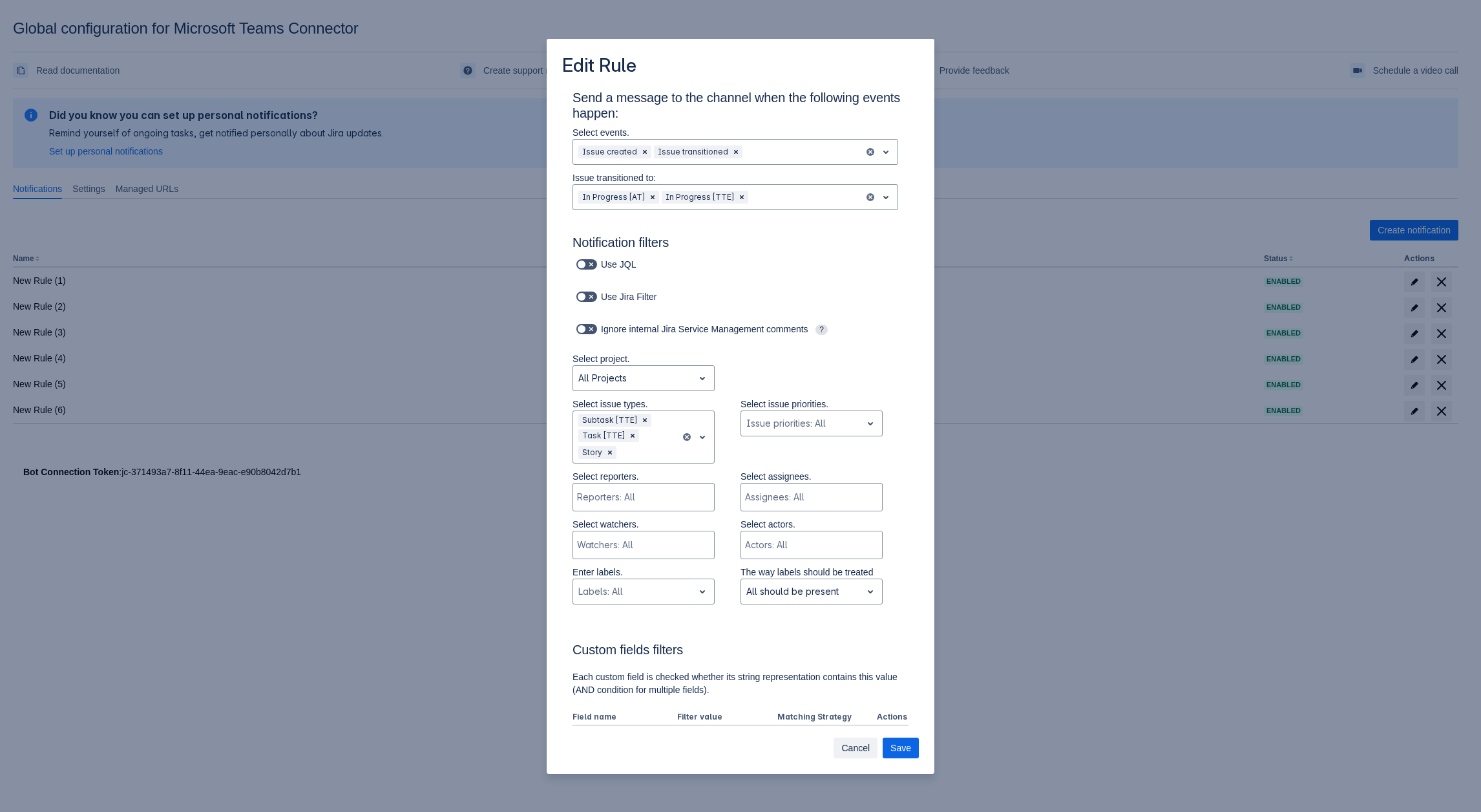
click at [866, 755] on span "Cancel" at bounding box center [855, 747] width 28 height 21
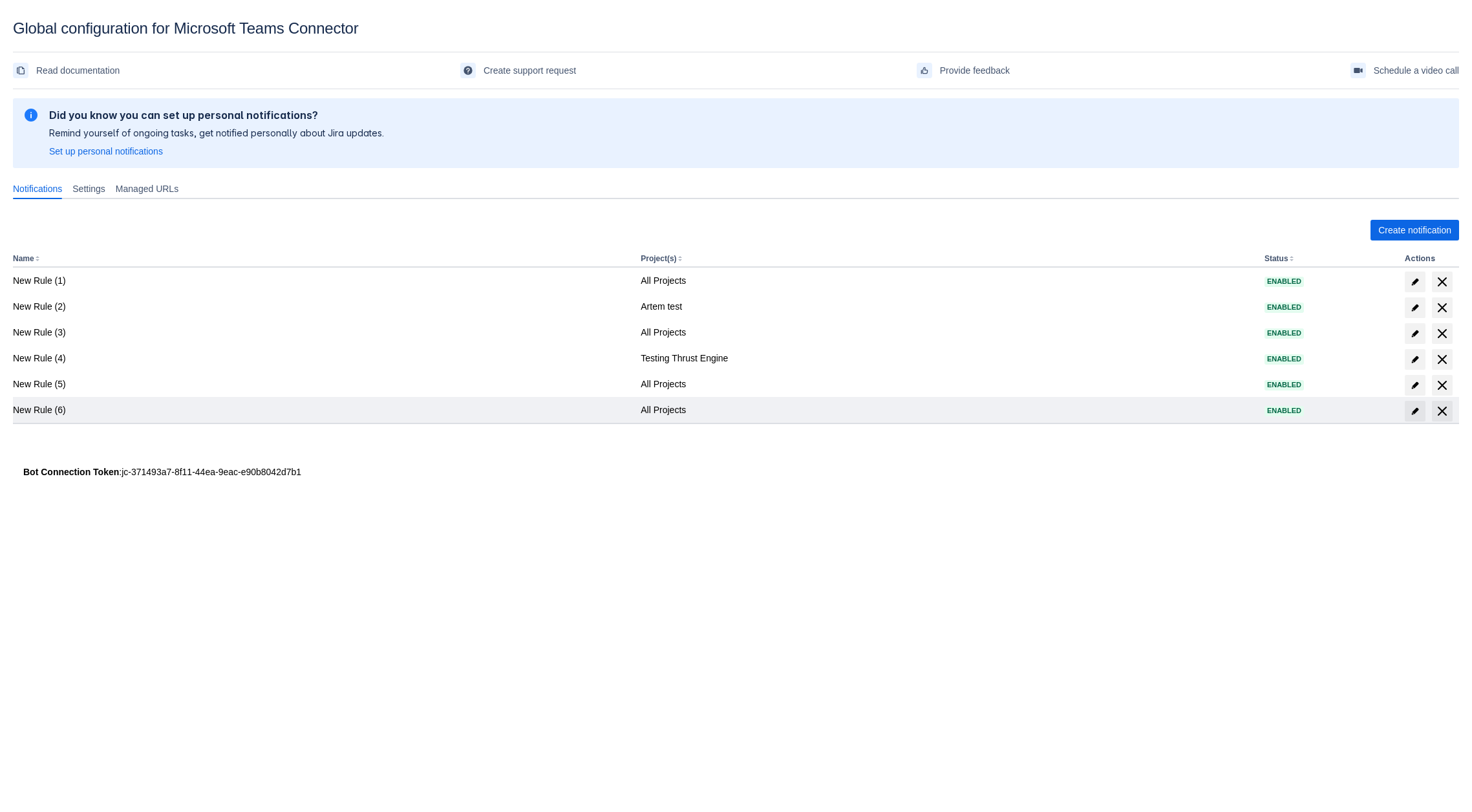
drag, startPoint x: 1410, startPoint y: 223, endPoint x: 1425, endPoint y: 400, distance: 177.6
click at [1425, 400] on div "Create notification Name Project(s) Status Actions New Rule (1) All Projects En…" at bounding box center [736, 334] width 1446 height 251
click at [1415, 416] on span at bounding box center [1415, 411] width 21 height 21
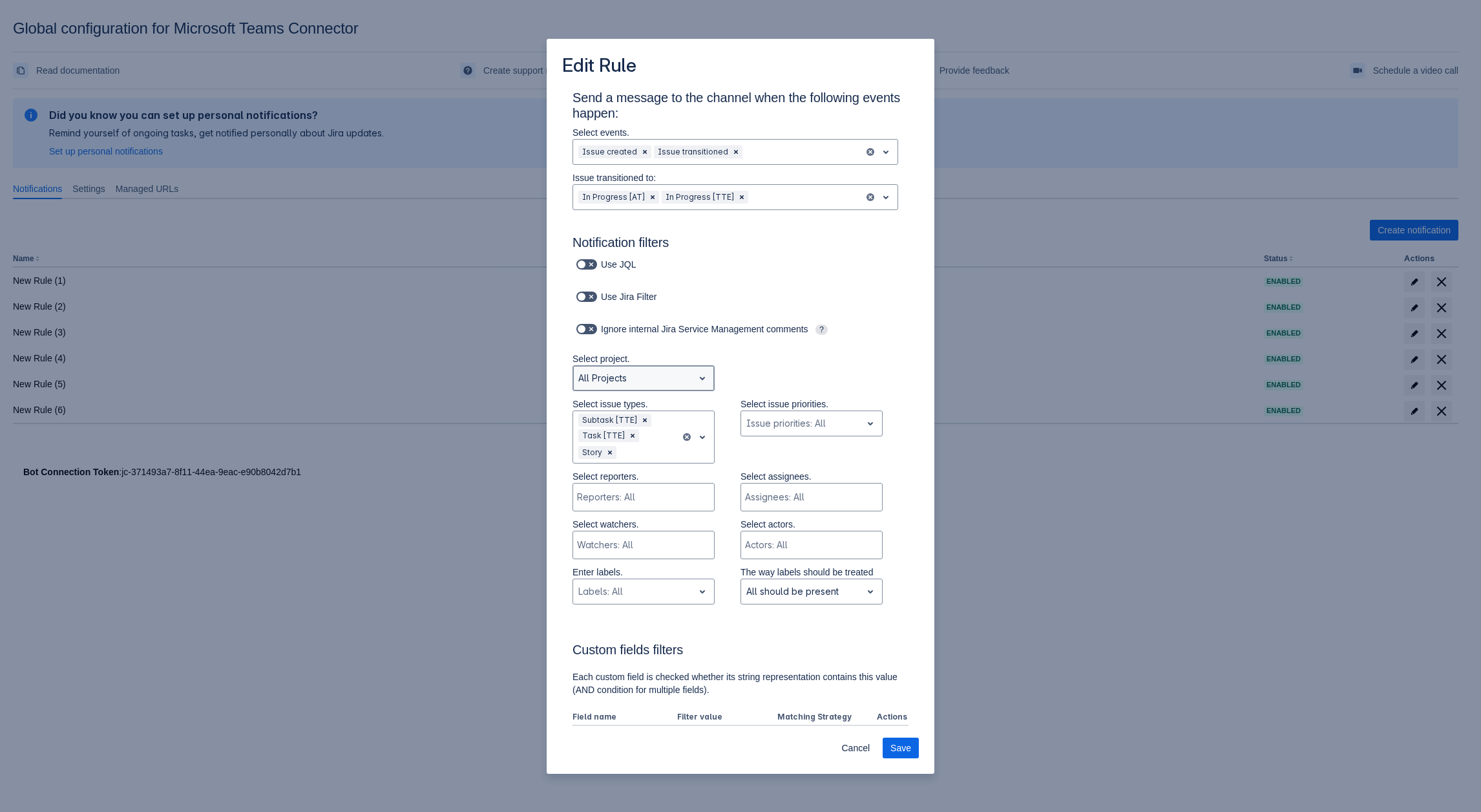
click at [638, 381] on div at bounding box center [633, 377] width 110 height 15
click at [625, 431] on div "Artem test" at bounding box center [643, 432] width 142 height 21
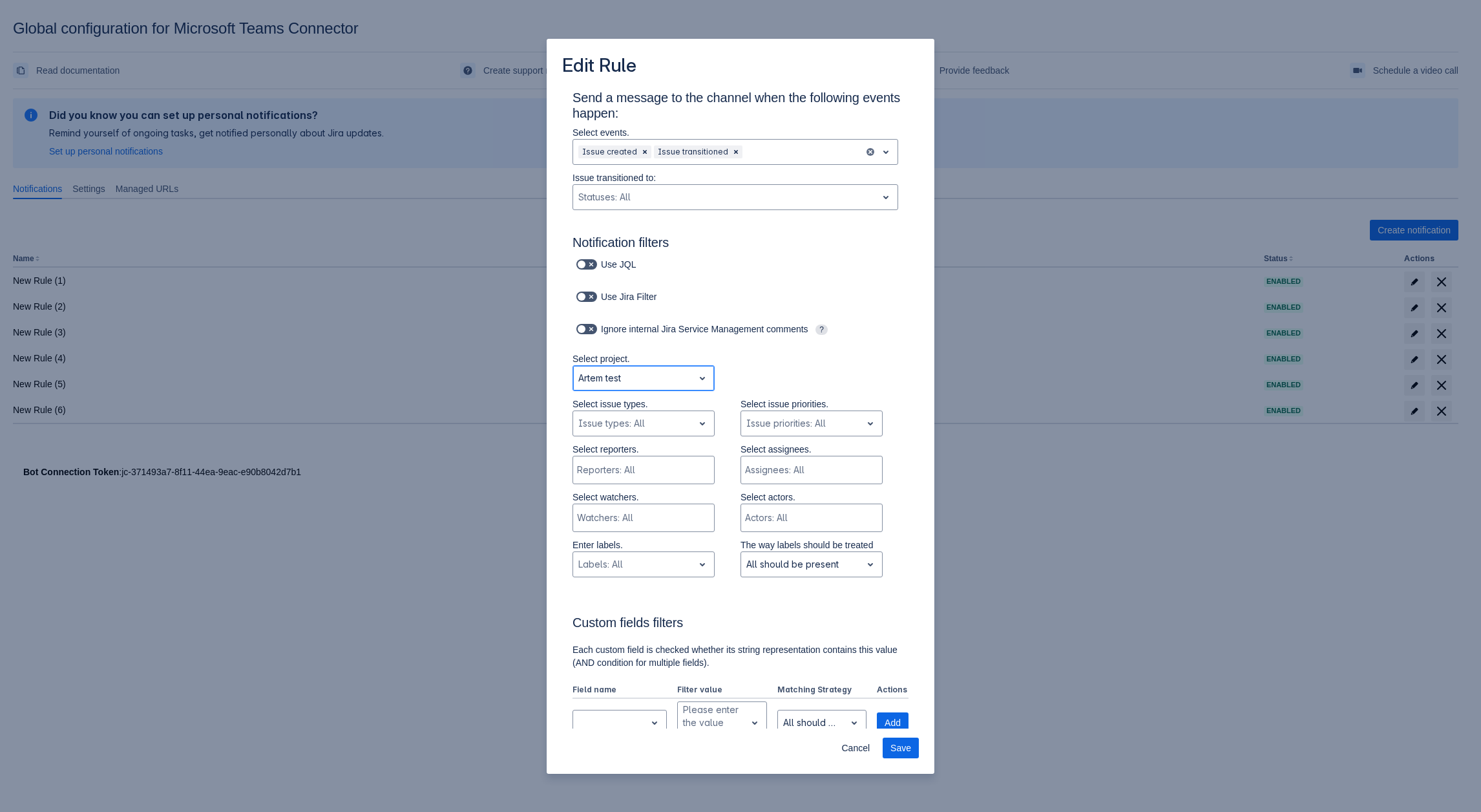
click at [629, 376] on div at bounding box center [633, 377] width 110 height 15
click at [628, 431] on div "Artem test" at bounding box center [643, 432] width 142 height 21
click at [637, 426] on div at bounding box center [633, 423] width 110 height 15
click at [609, 482] on div "Subtask" at bounding box center [643, 478] width 142 height 21
click at [633, 370] on div at bounding box center [633, 377] width 110 height 15
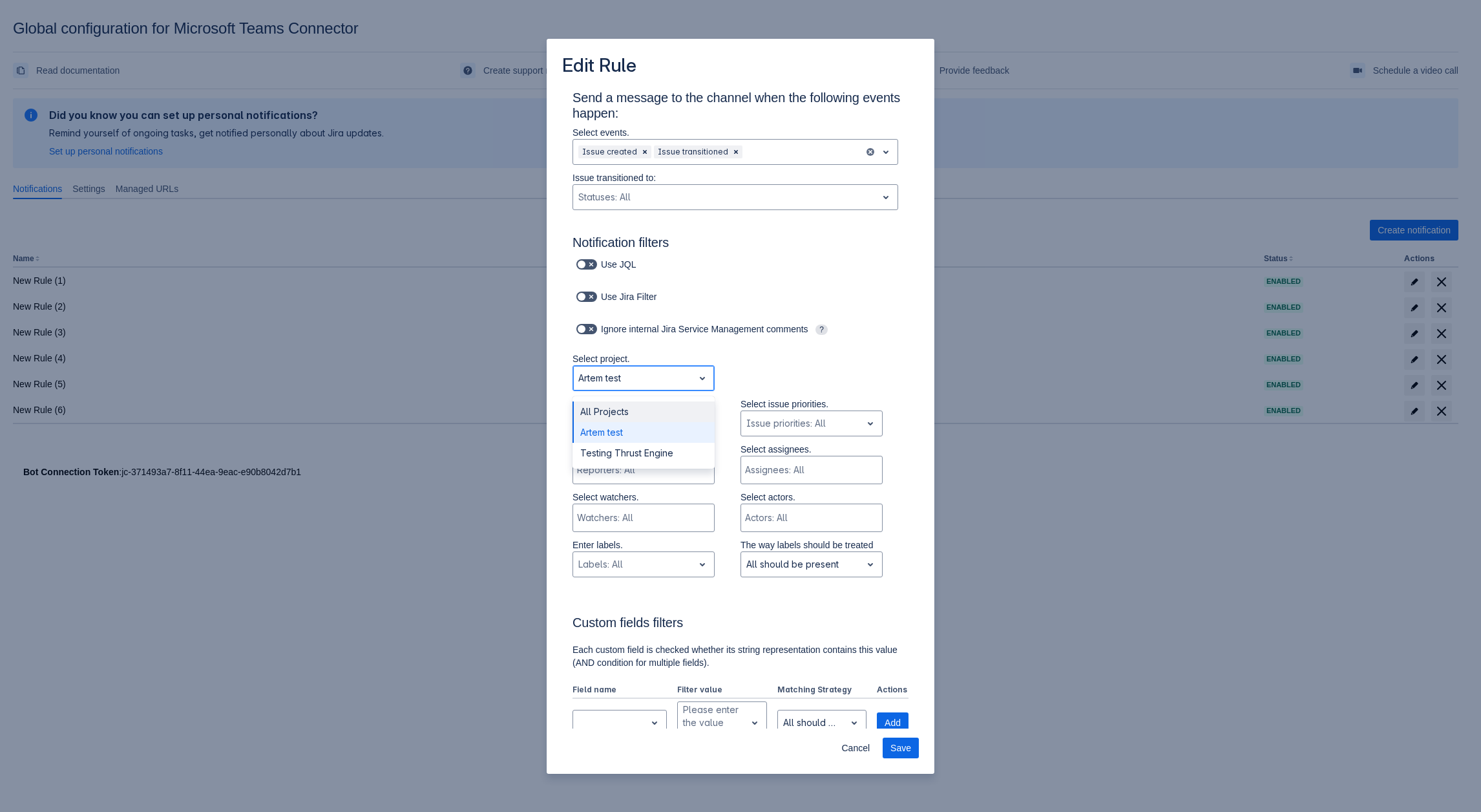
click at [640, 413] on div "All Projects" at bounding box center [643, 411] width 142 height 21
click at [653, 390] on div "All Projects" at bounding box center [643, 378] width 142 height 26
drag, startPoint x: 619, startPoint y: 433, endPoint x: 628, endPoint y: 422, distance: 14.2
click at [619, 434] on div "Artem test" at bounding box center [643, 432] width 142 height 21
click at [645, 384] on div at bounding box center [633, 377] width 110 height 15
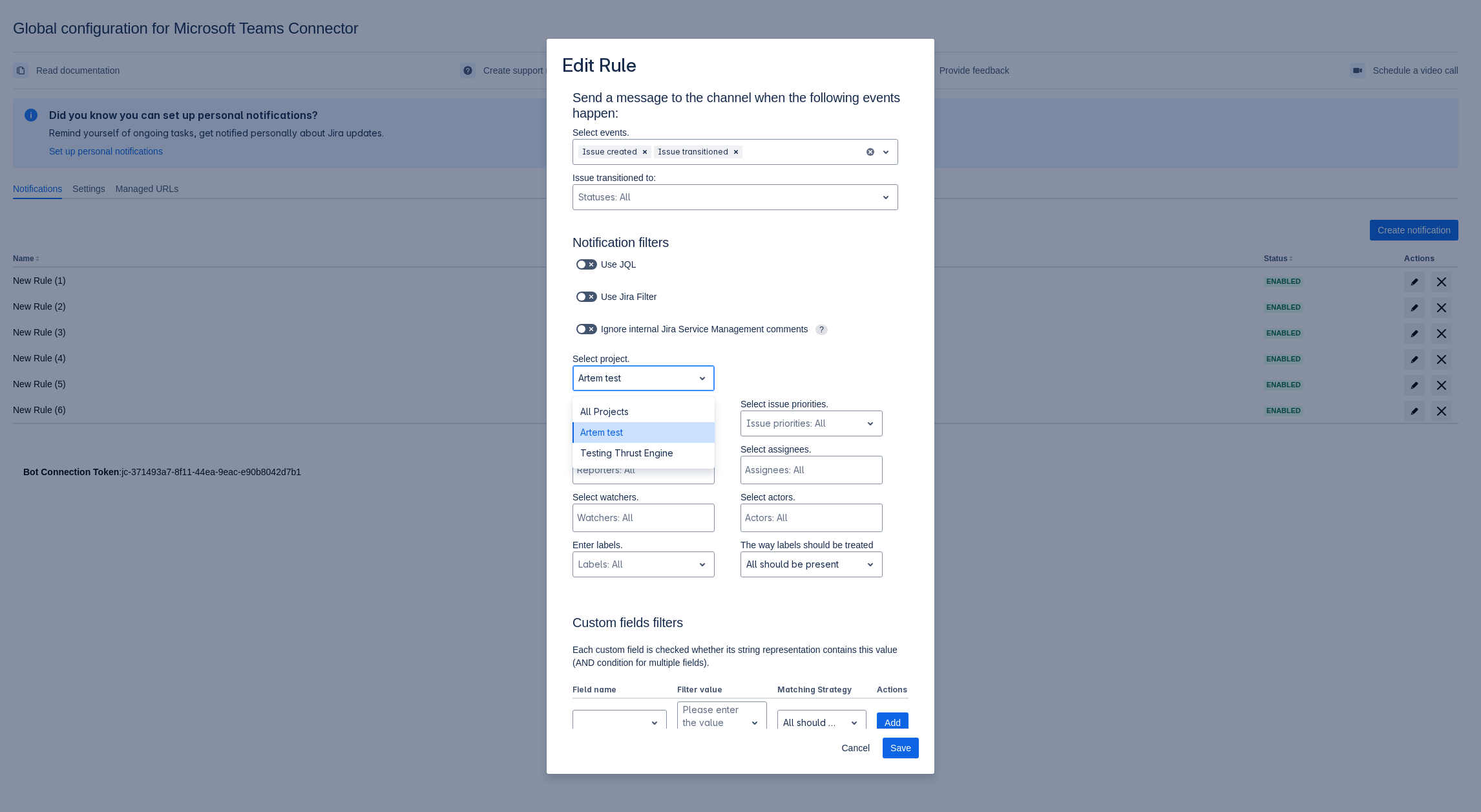
click at [639, 439] on div "Artem test" at bounding box center [643, 432] width 142 height 21
click at [636, 426] on div at bounding box center [653, 423] width 45 height 15
click at [641, 475] on div "Task" at bounding box center [643, 478] width 142 height 21
click at [664, 416] on div "Subtask Task" at bounding box center [627, 423] width 108 height 21
click at [630, 454] on div "Epic" at bounding box center [643, 457] width 142 height 21
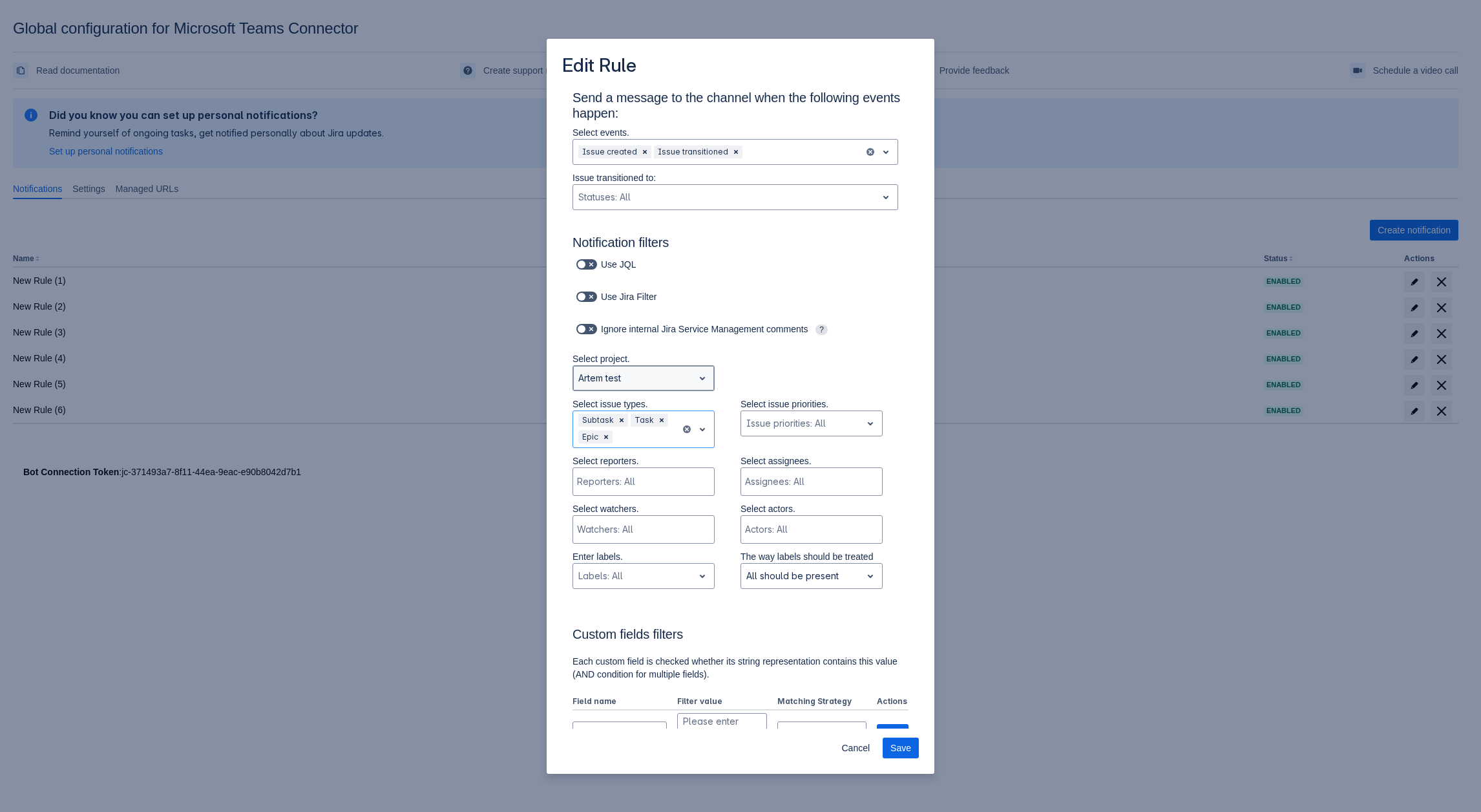
click at [653, 382] on div at bounding box center [633, 377] width 110 height 15
click at [622, 405] on div "All Projects" at bounding box center [643, 411] width 142 height 21
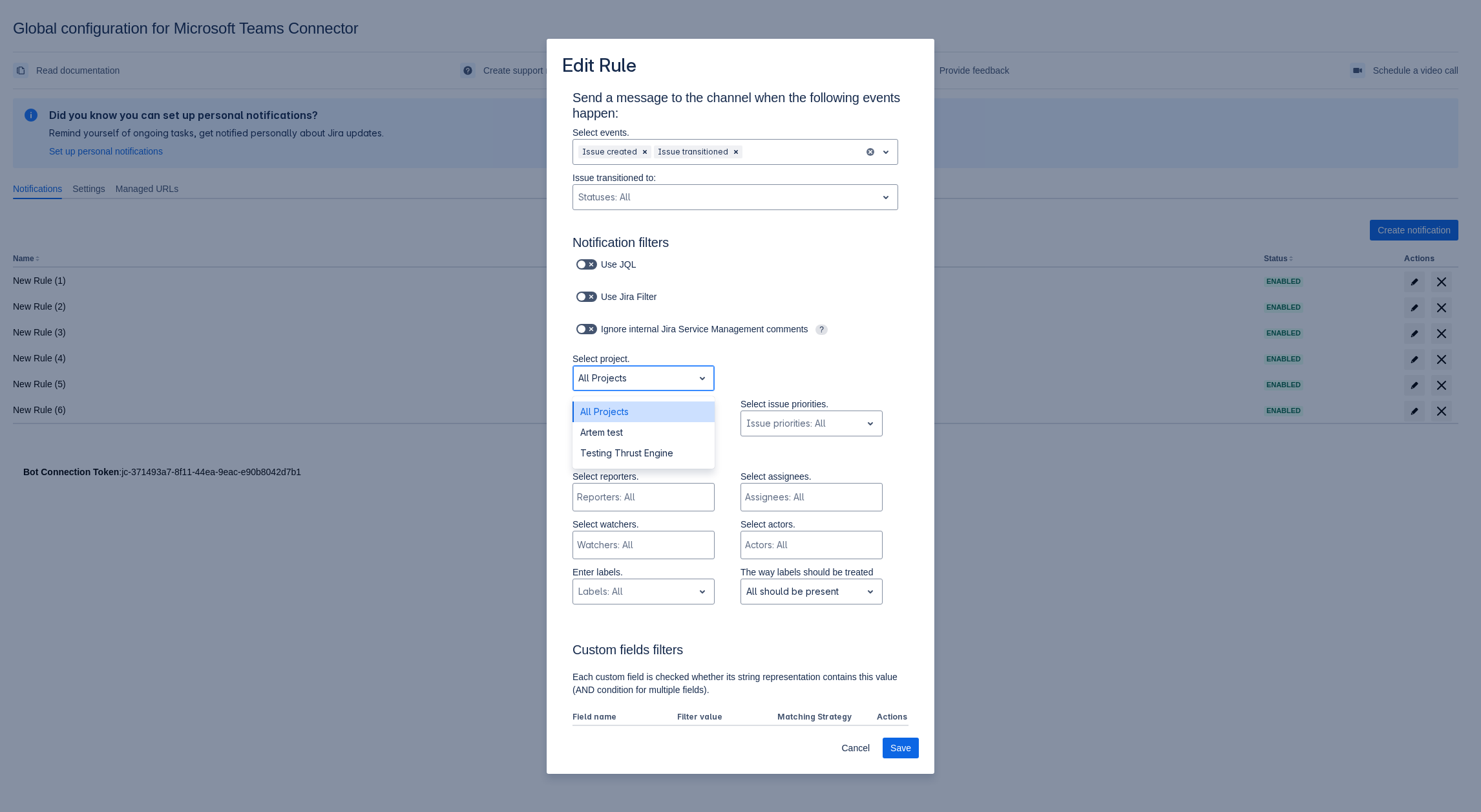
click at [683, 381] on div at bounding box center [633, 377] width 110 height 15
click at [616, 451] on div "Testing Thrust Engine" at bounding box center [643, 453] width 142 height 21
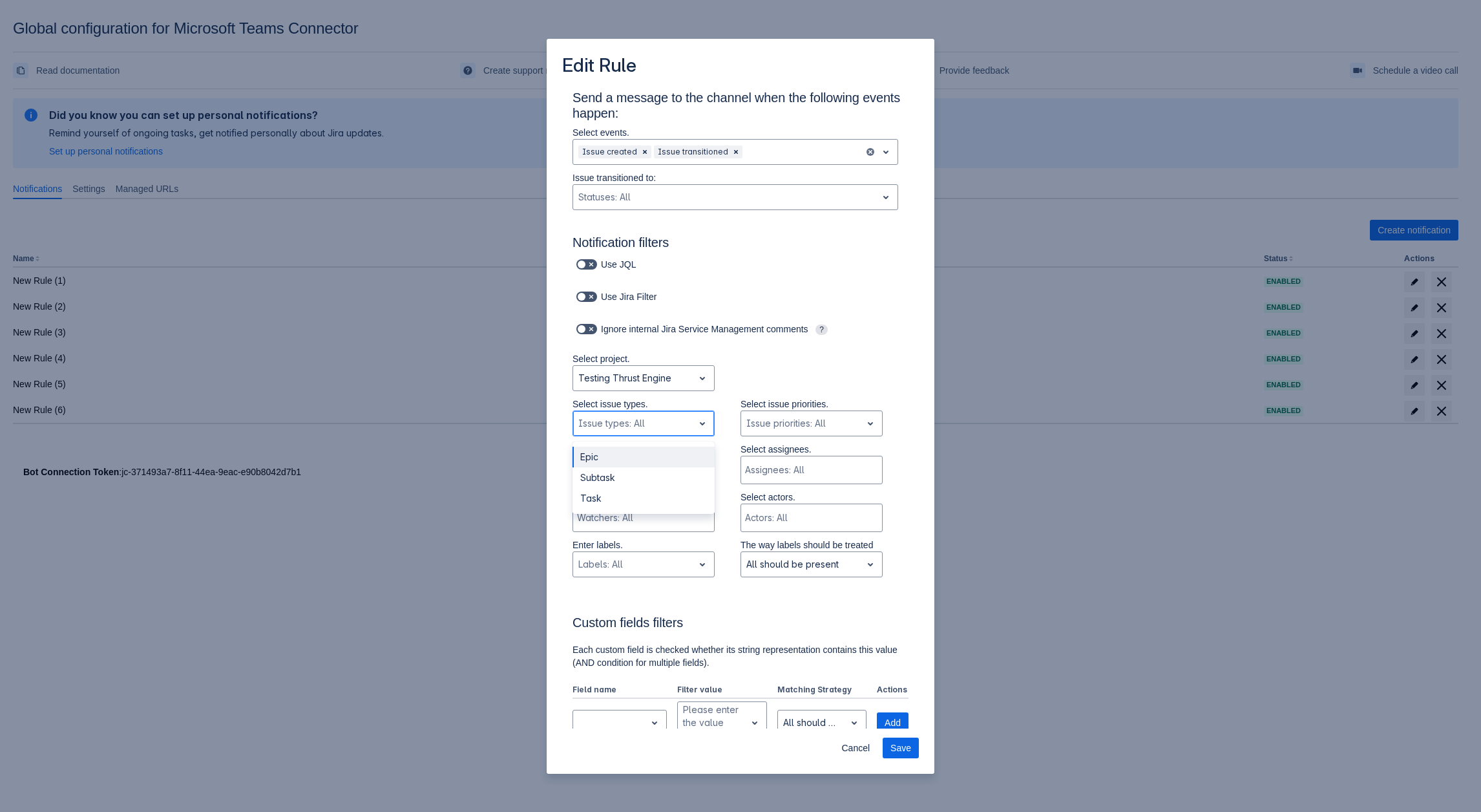
click at [653, 427] on div at bounding box center [633, 423] width 110 height 15
click at [615, 501] on div "Task" at bounding box center [643, 498] width 142 height 21
click at [637, 421] on div at bounding box center [647, 423] width 57 height 15
click at [614, 481] on div "Subtask" at bounding box center [643, 478] width 142 height 21
click at [671, 427] on input "text" at bounding box center [672, 423] width 3 height 13
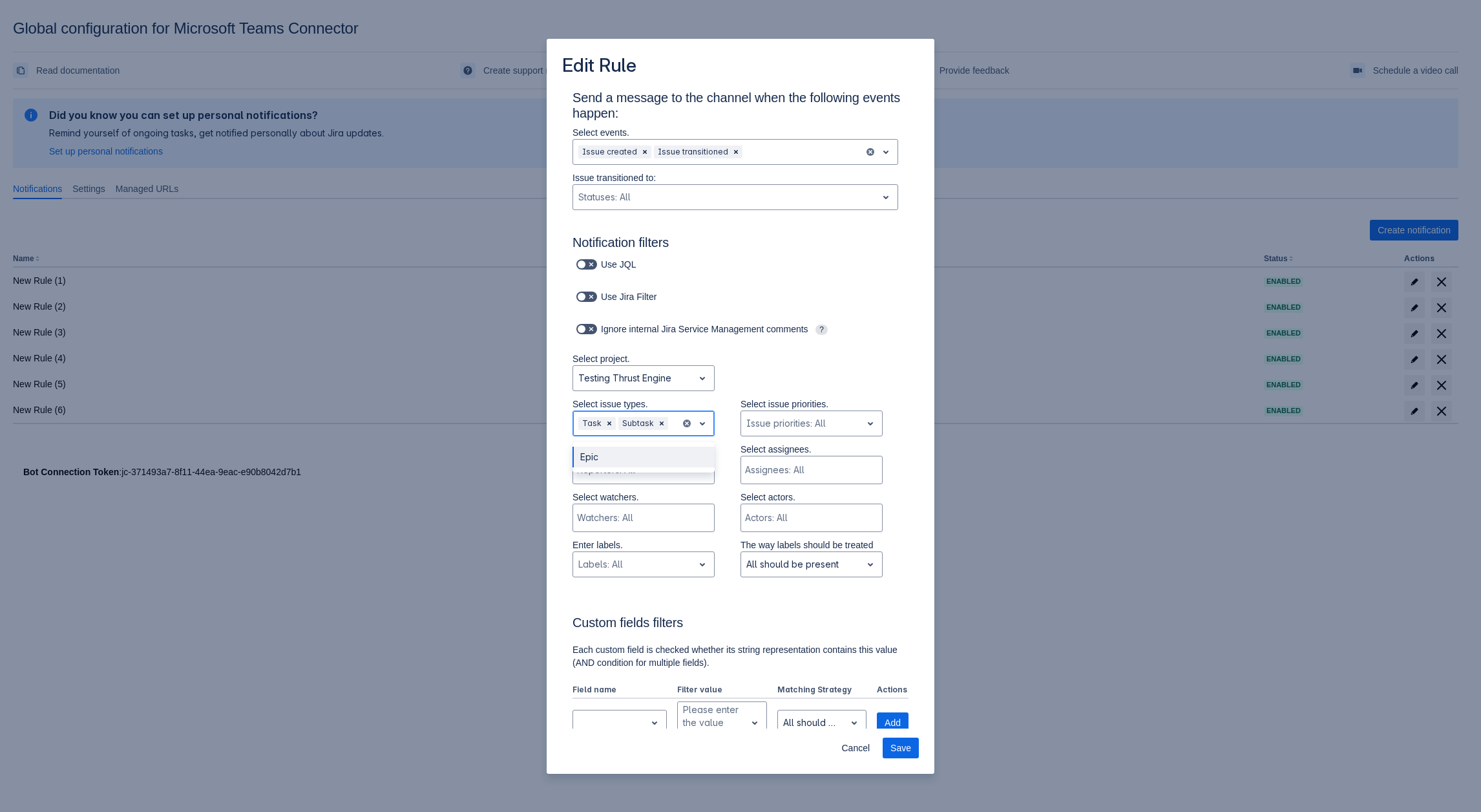
click at [598, 459] on div "Epic" at bounding box center [643, 457] width 142 height 21
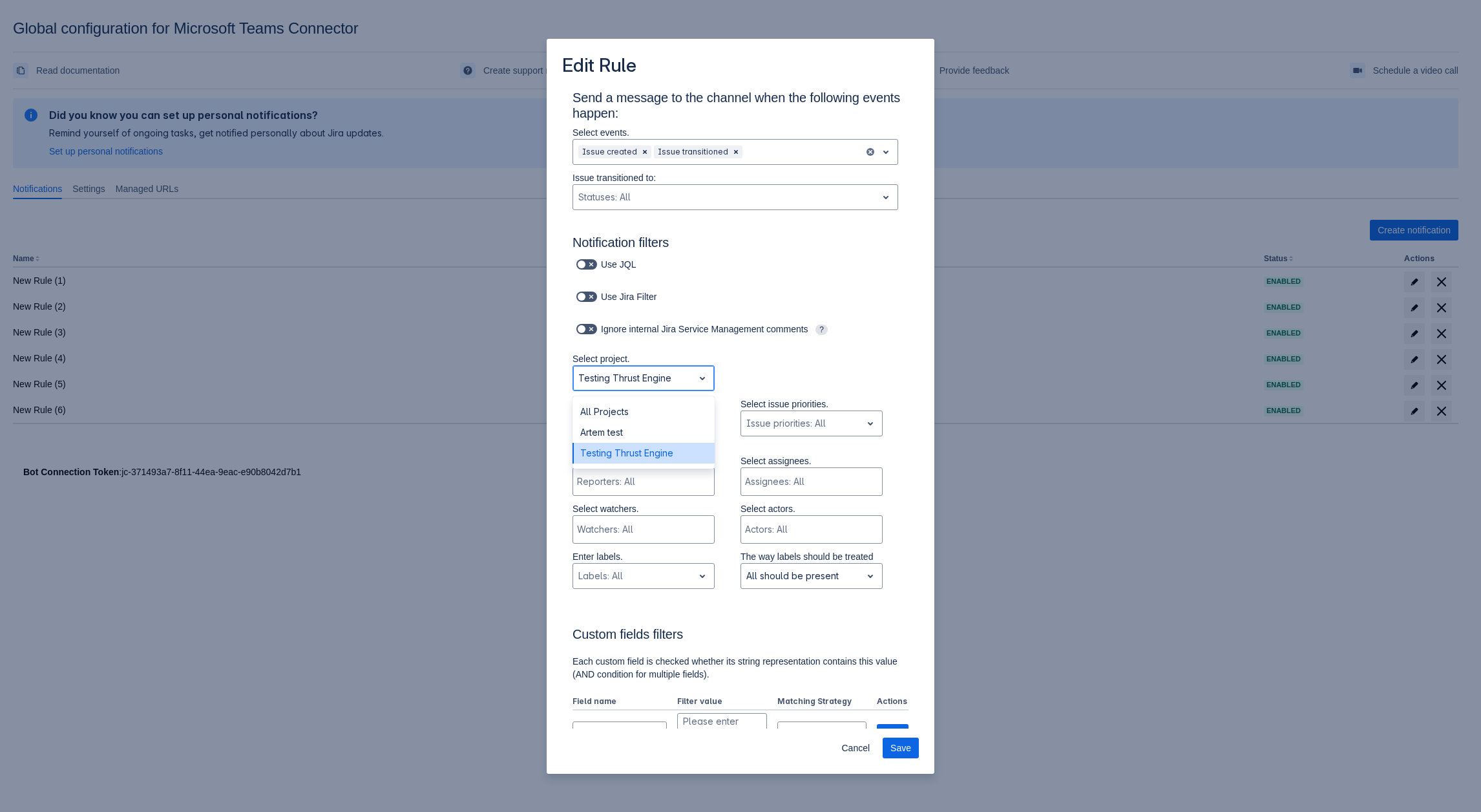
click at [644, 380] on div at bounding box center [633, 377] width 110 height 15
click at [622, 421] on div "All Projects" at bounding box center [643, 411] width 142 height 21
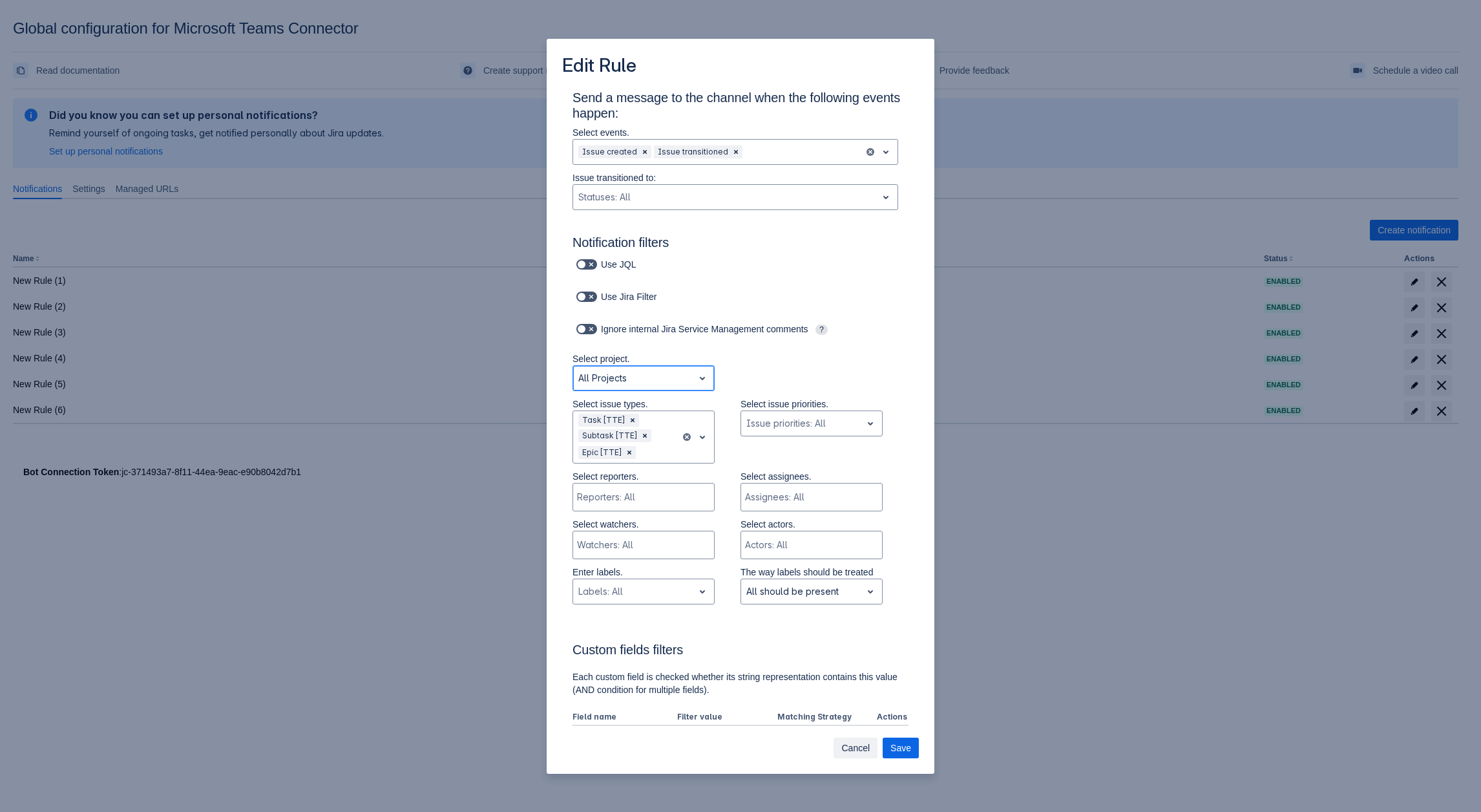
click at [865, 748] on span "Cancel" at bounding box center [855, 747] width 28 height 21
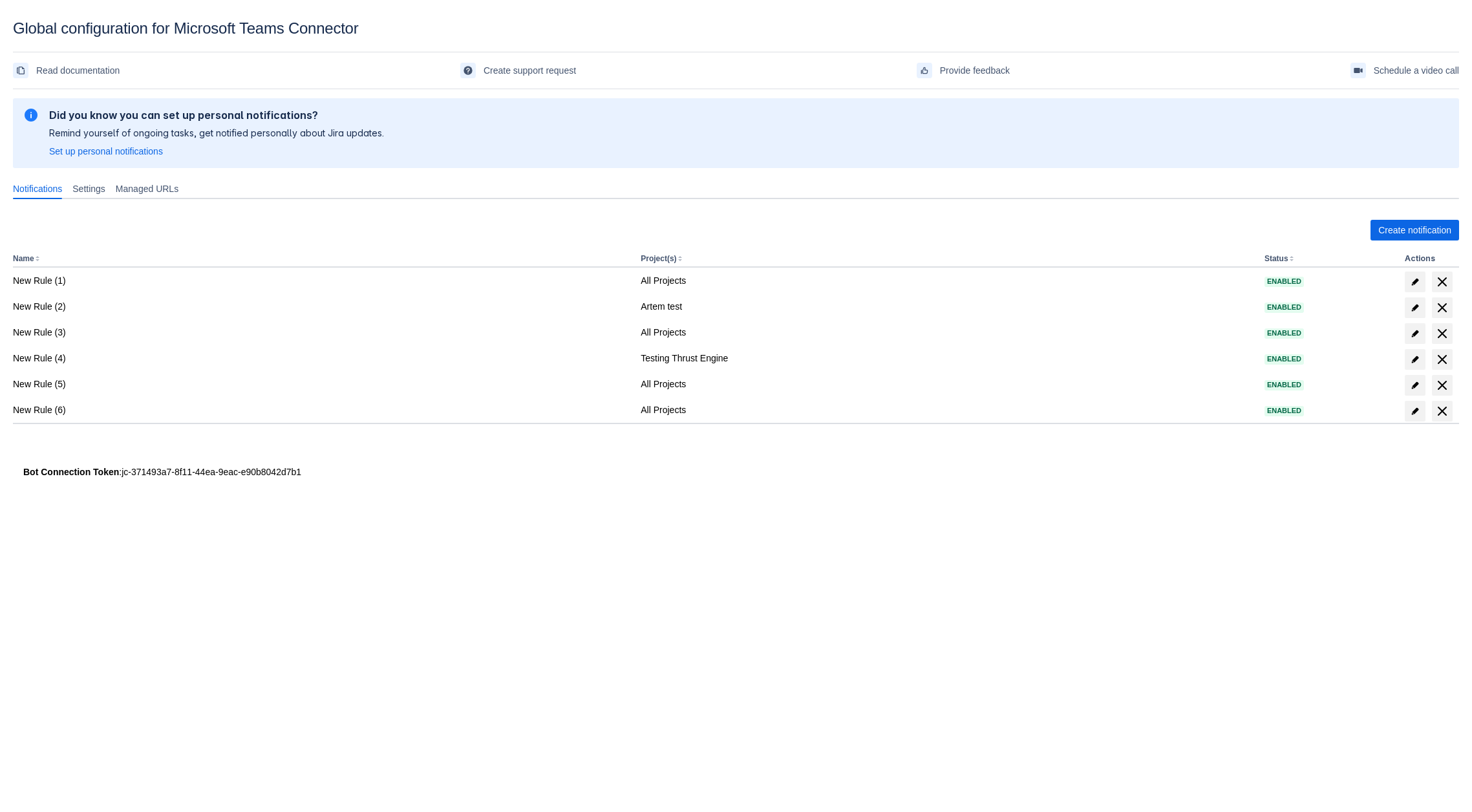
click at [525, 645] on body "Global configuration for Microsoft Teams Connector Read documentation Create su…" at bounding box center [736, 425] width 1472 height 812
